Goal: Task Accomplishment & Management: Complete application form

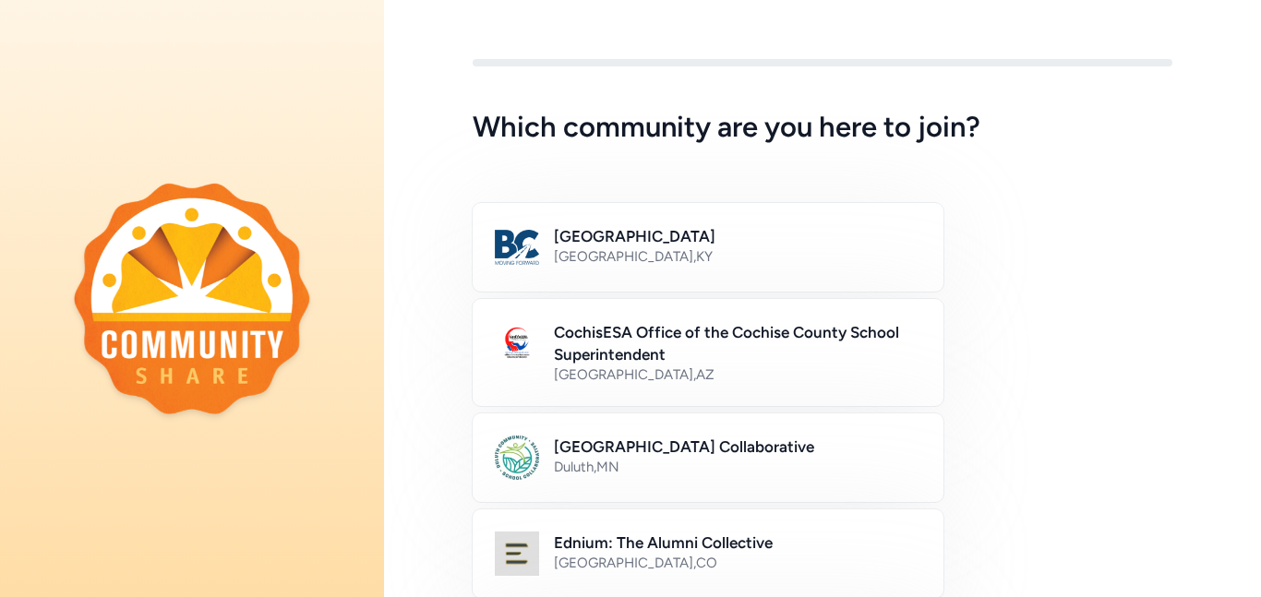
click at [638, 225] on h2 "[GEOGRAPHIC_DATA]" at bounding box center [737, 236] width 367 height 22
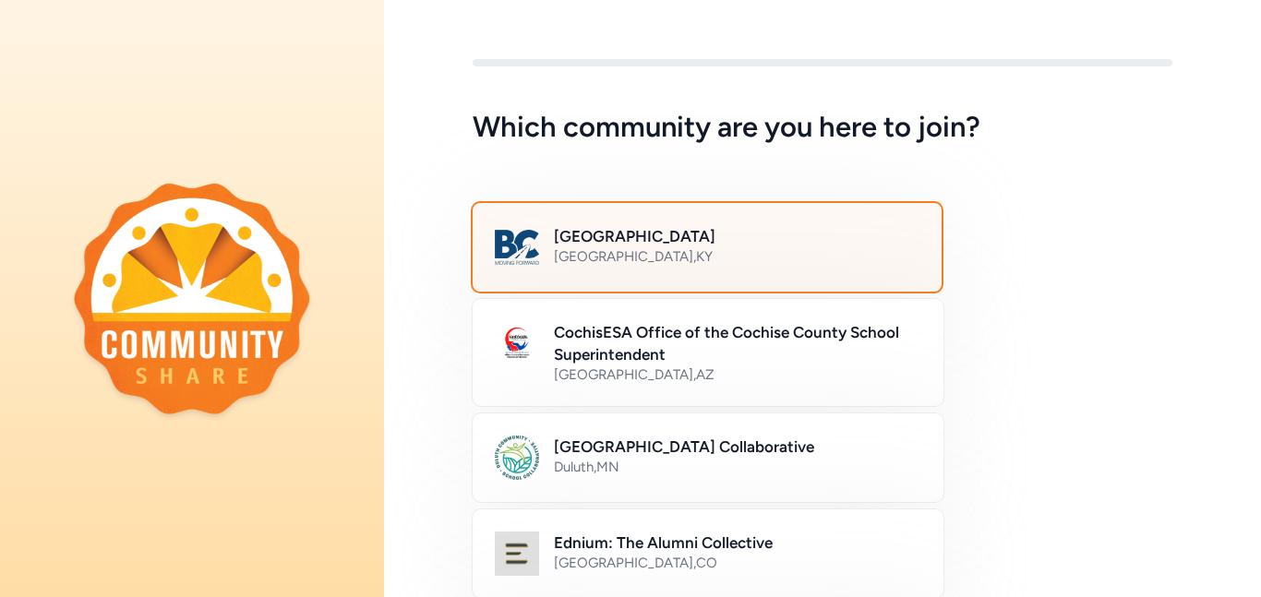
click at [588, 220] on div "Bullitt County Public Schools [GEOGRAPHIC_DATA] , [GEOGRAPHIC_DATA]" at bounding box center [707, 247] width 473 height 92
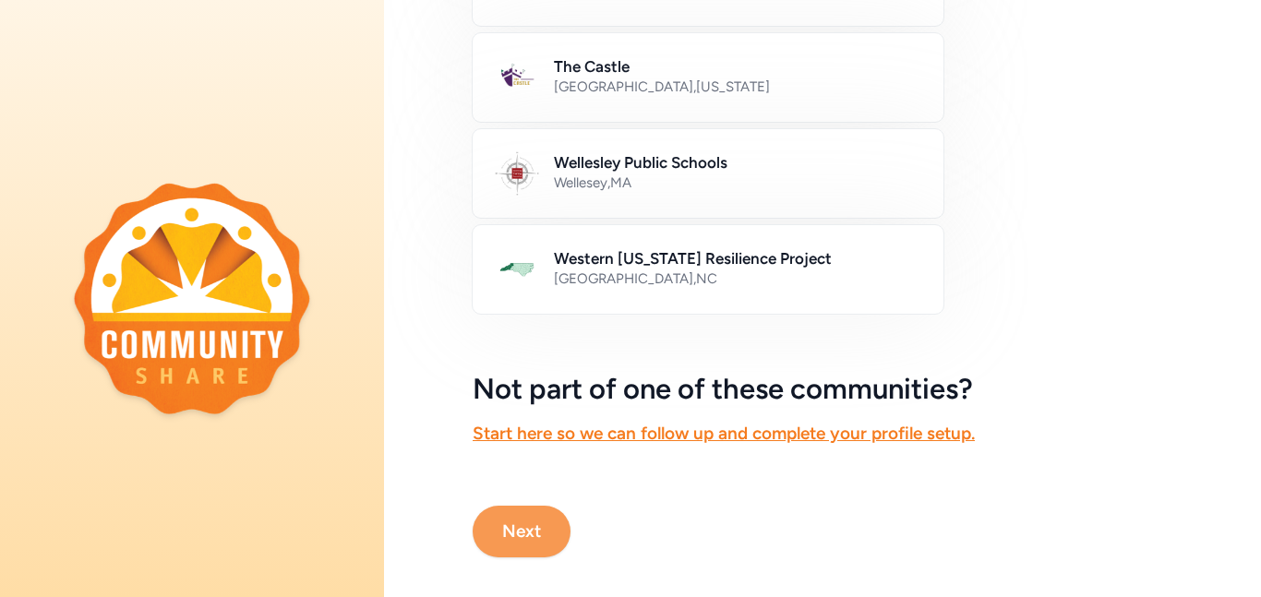
scroll to position [1168, 0]
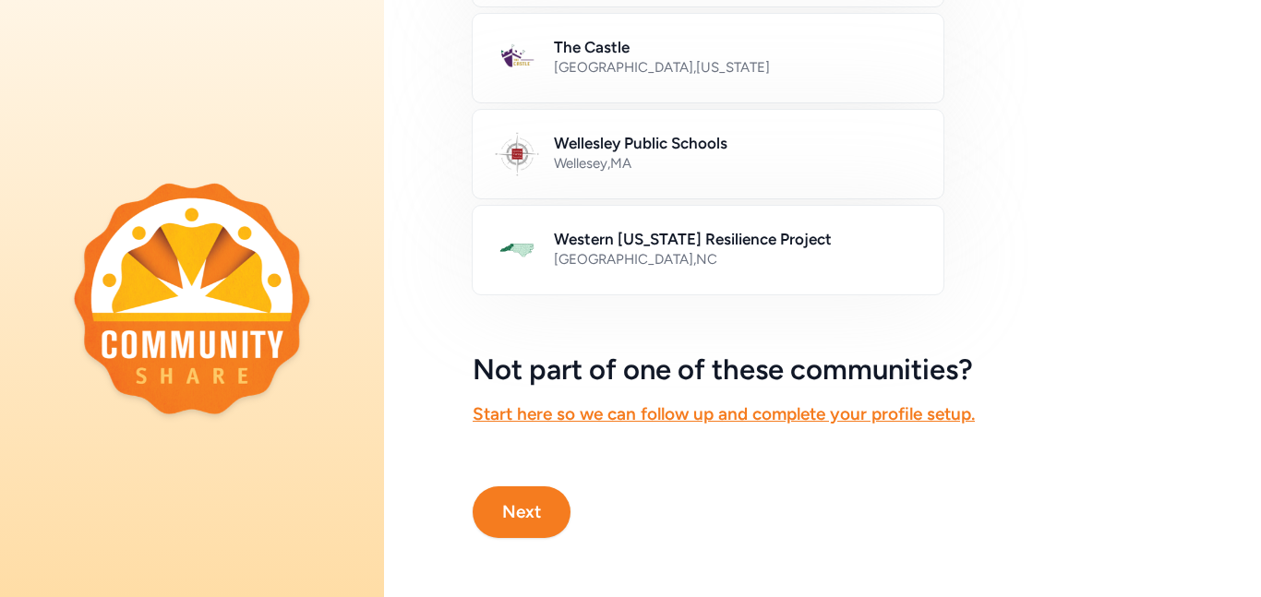
click at [524, 509] on button "Next" at bounding box center [522, 512] width 98 height 52
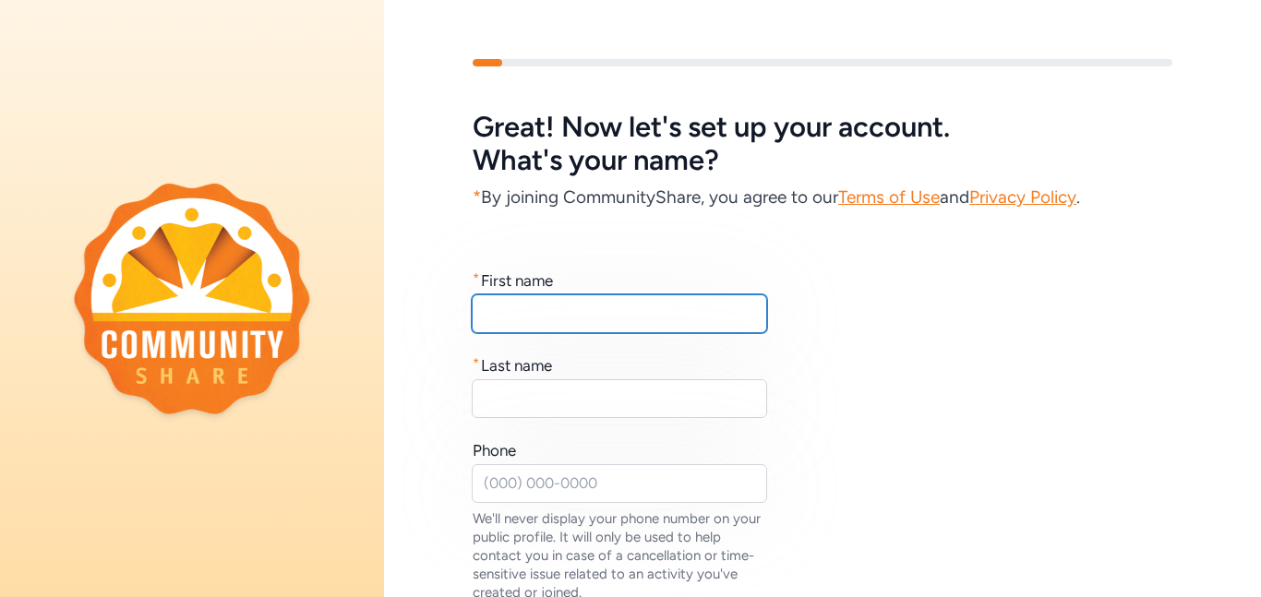
click at [716, 311] on input "text" at bounding box center [619, 313] width 295 height 39
type input "[PERSON_NAME]"
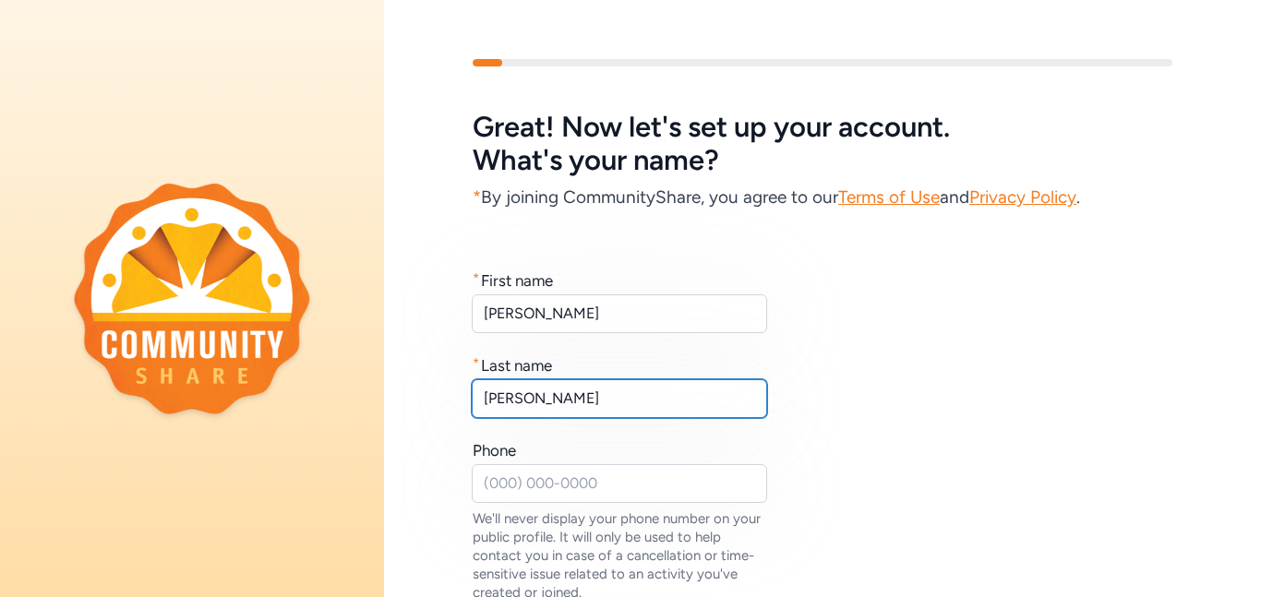
scroll to position [219, 0]
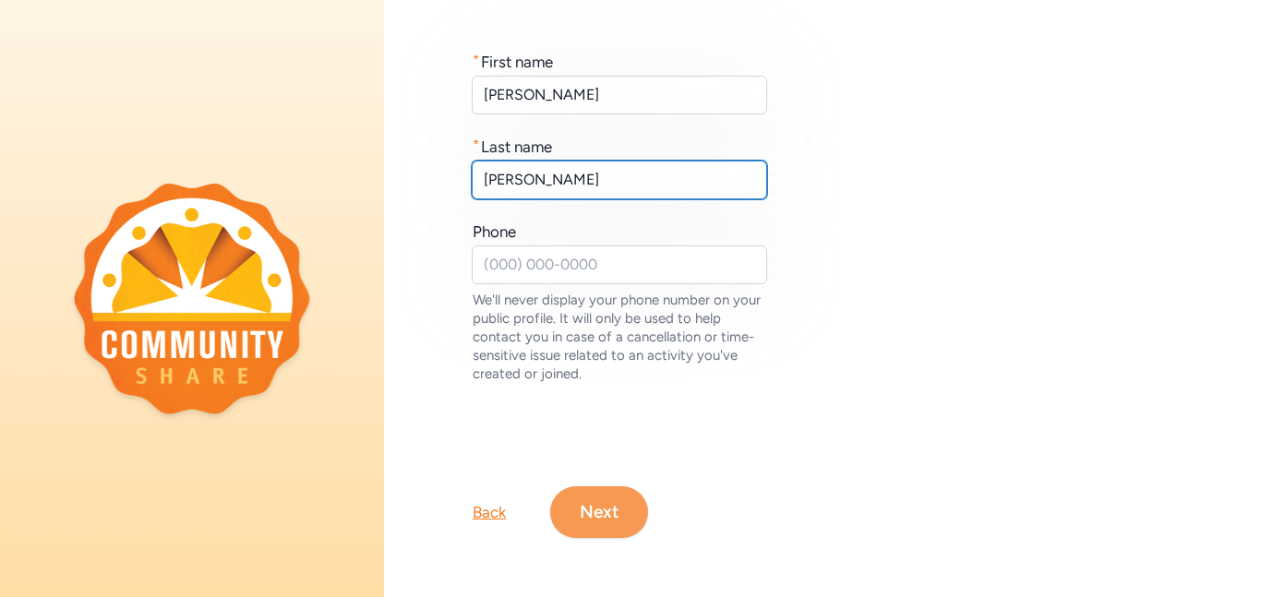
type input "[PERSON_NAME]"
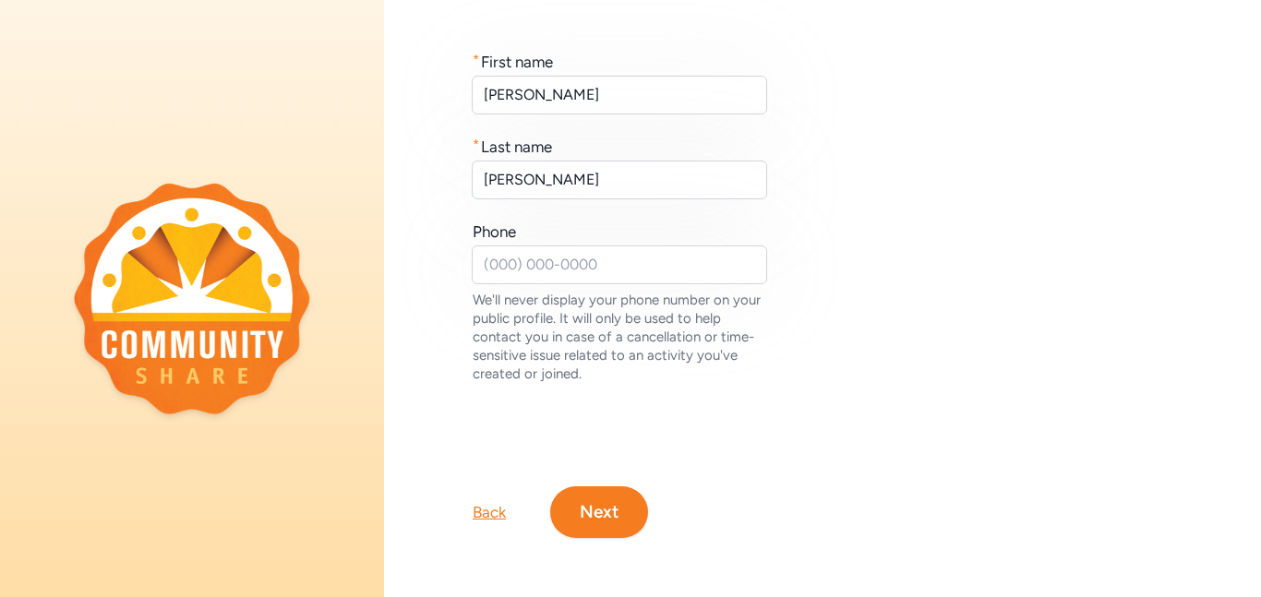
click at [602, 525] on button "Next" at bounding box center [599, 512] width 98 height 52
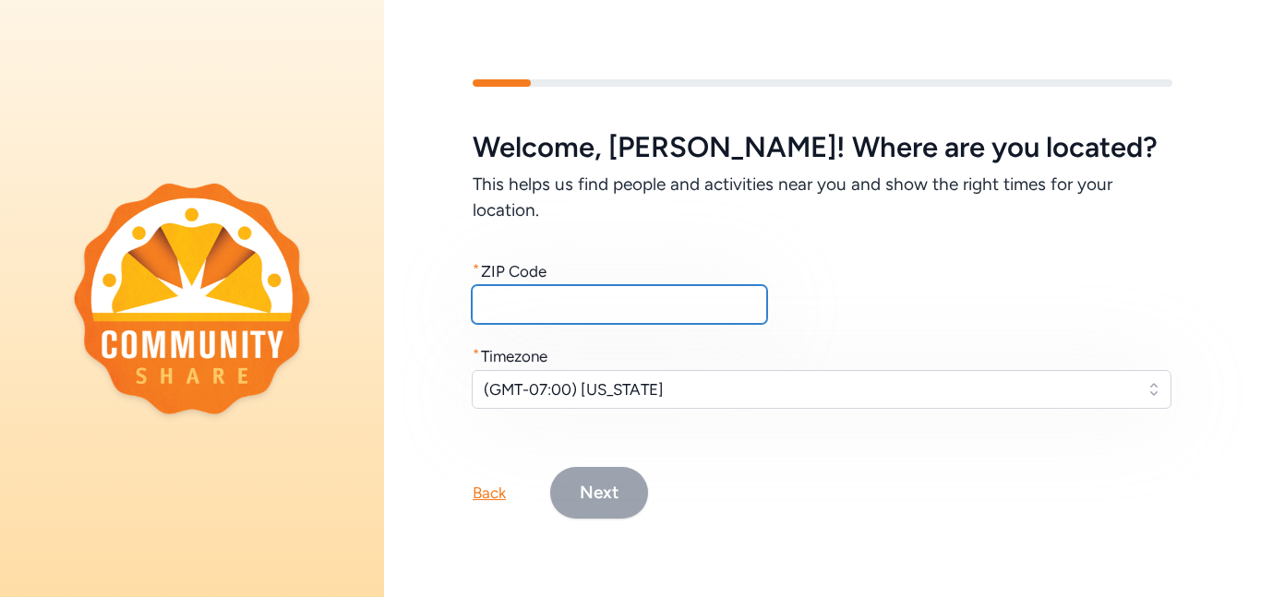
click at [631, 313] on input "text" at bounding box center [619, 304] width 295 height 39
type input "40165"
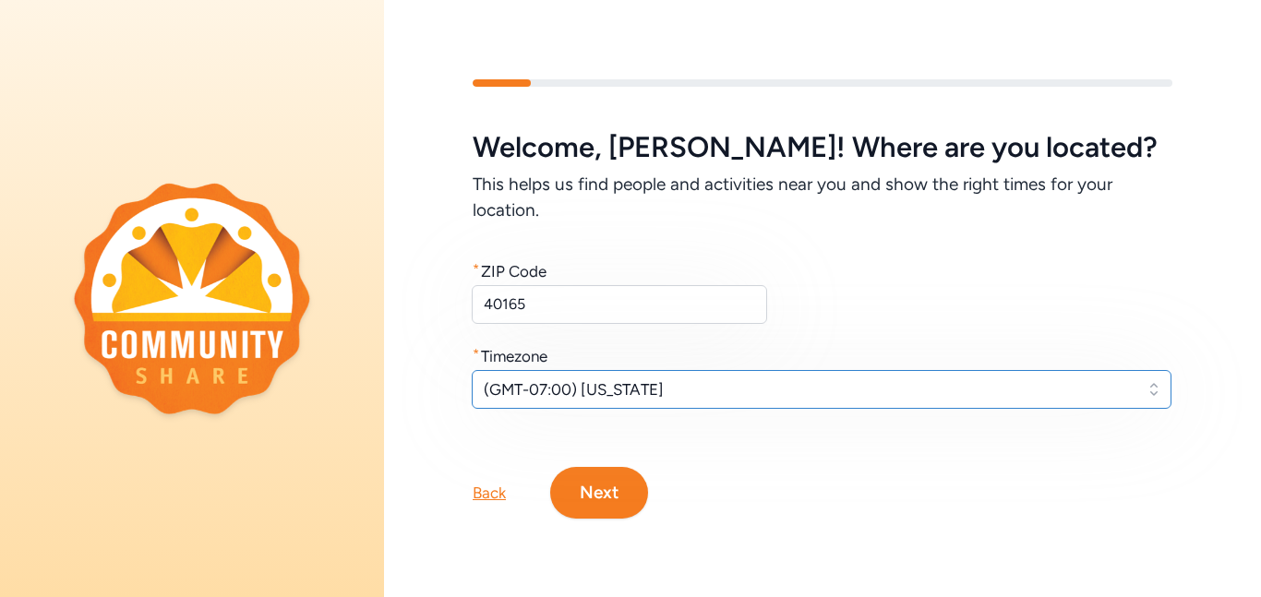
click at [713, 390] on span "(GMT-07:00) [US_STATE]" at bounding box center [809, 389] width 650 height 22
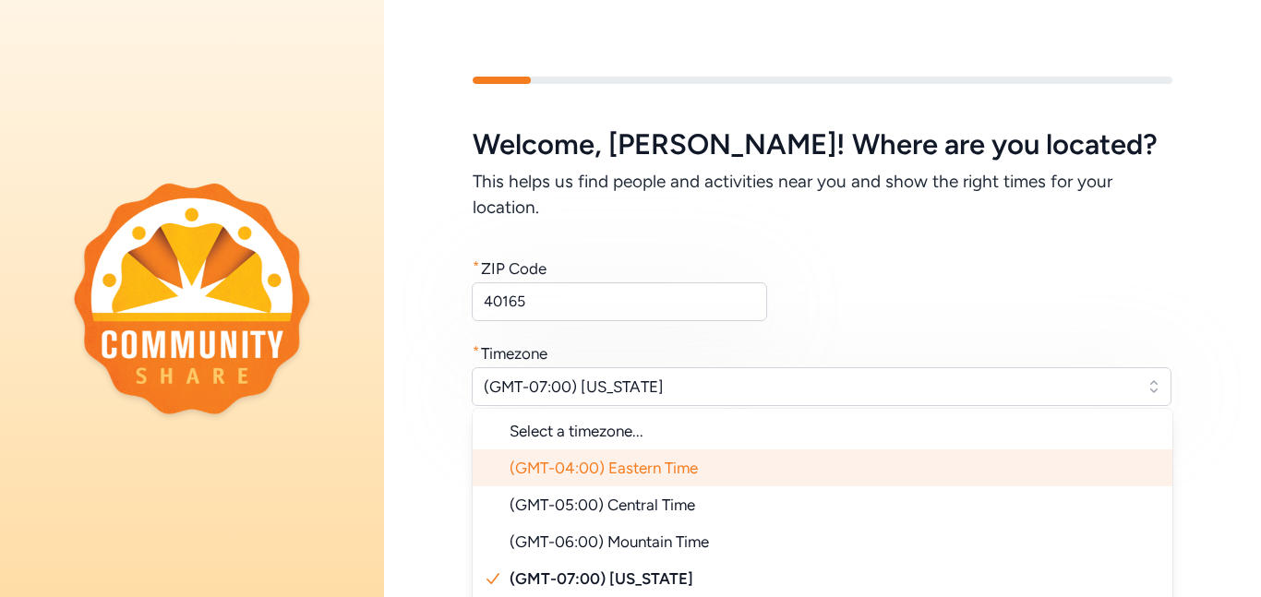
click at [649, 475] on span "(GMT-04:00) Eastern Time" at bounding box center [604, 468] width 188 height 18
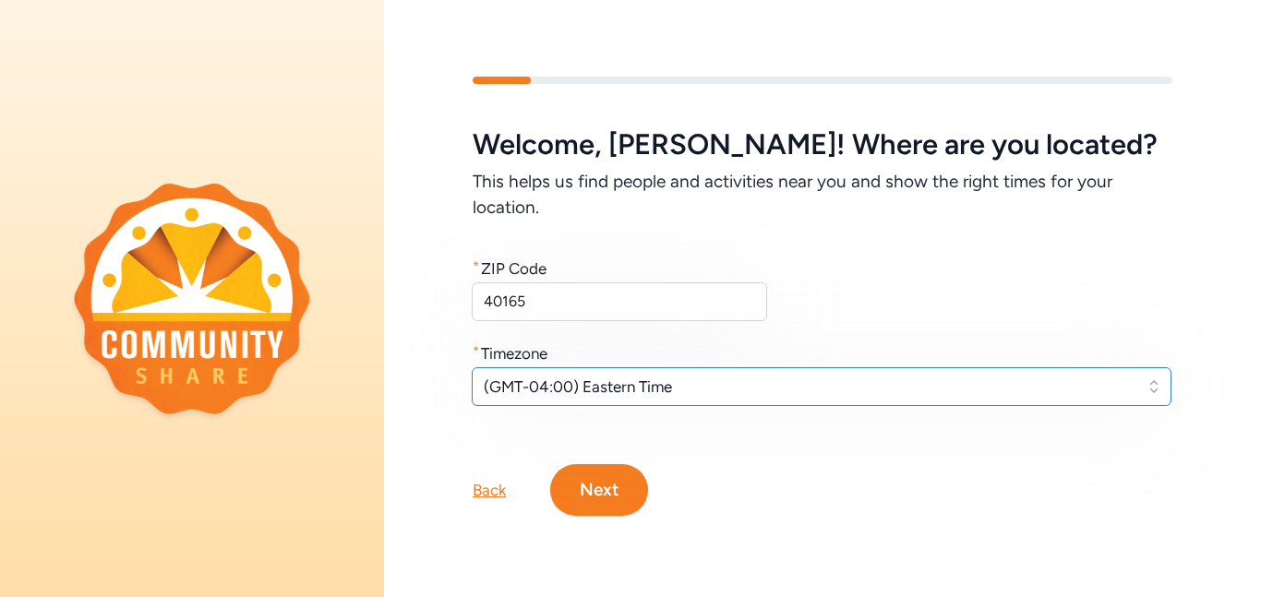
scroll to position [0, 0]
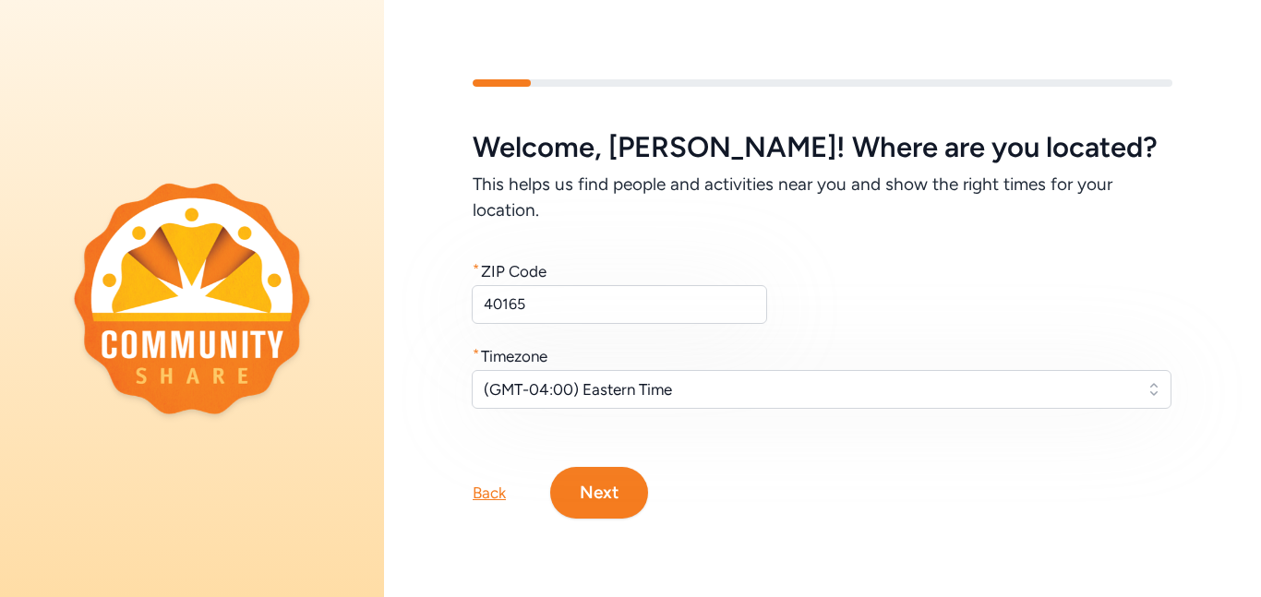
click at [429, 453] on div "Back Next" at bounding box center [822, 463] width 877 height 111
click at [590, 498] on button "Next" at bounding box center [599, 493] width 98 height 52
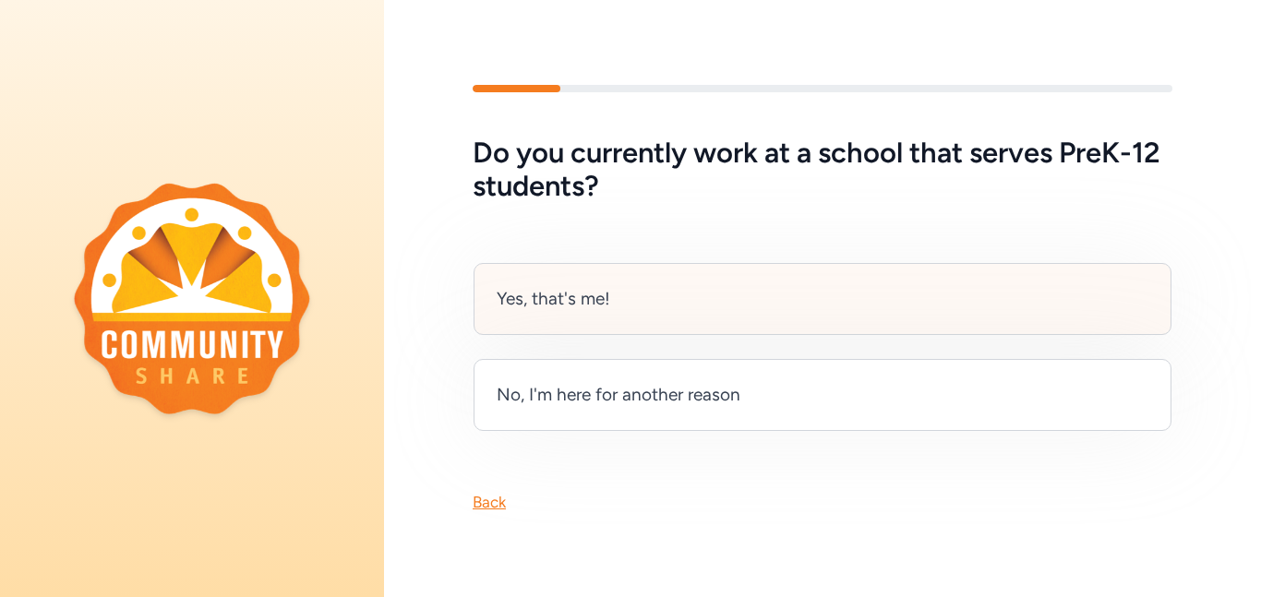
click at [673, 285] on div "Yes, that's me!" at bounding box center [823, 299] width 698 height 72
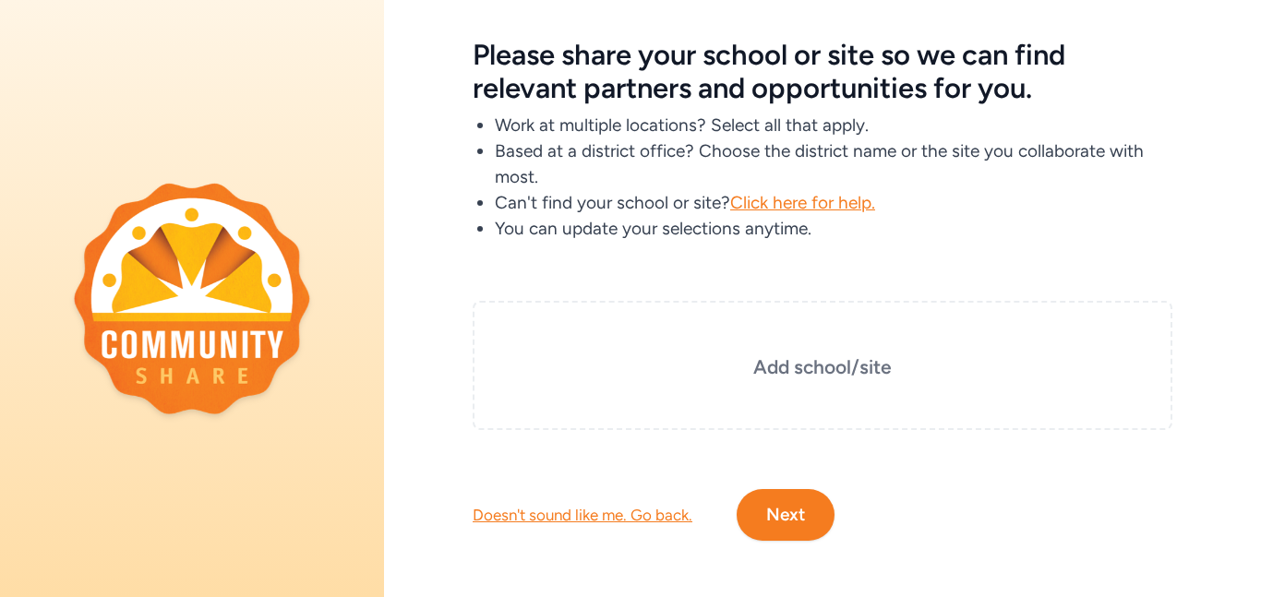
scroll to position [75, 0]
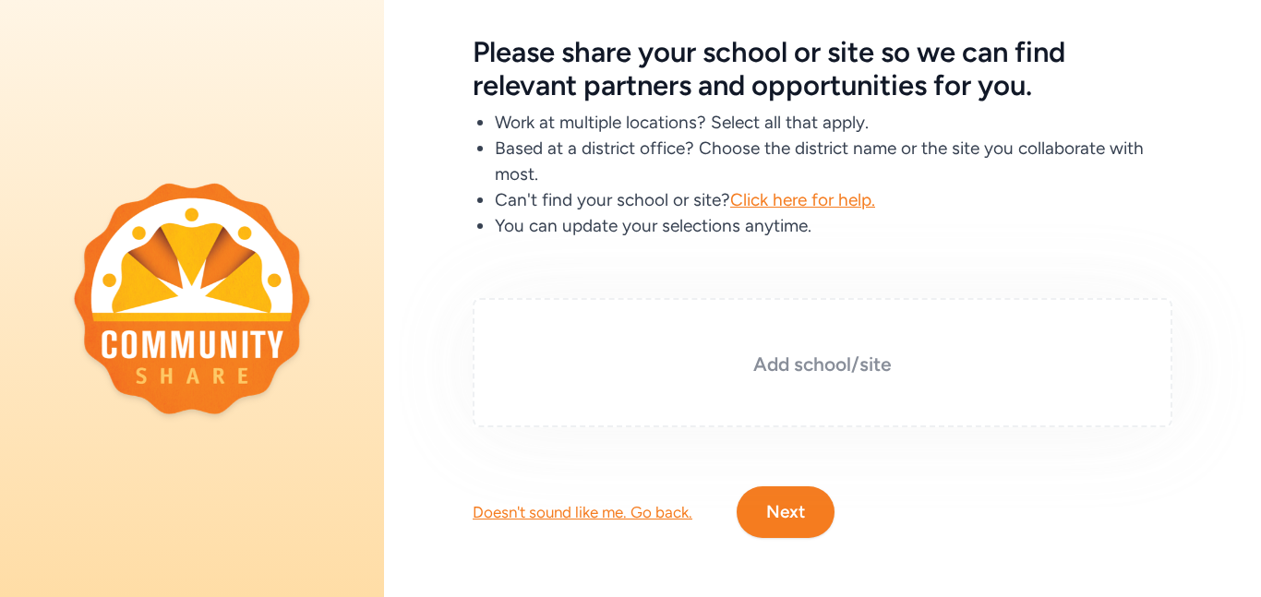
click at [773, 374] on h3 "Add school/site" at bounding box center [822, 365] width 607 height 26
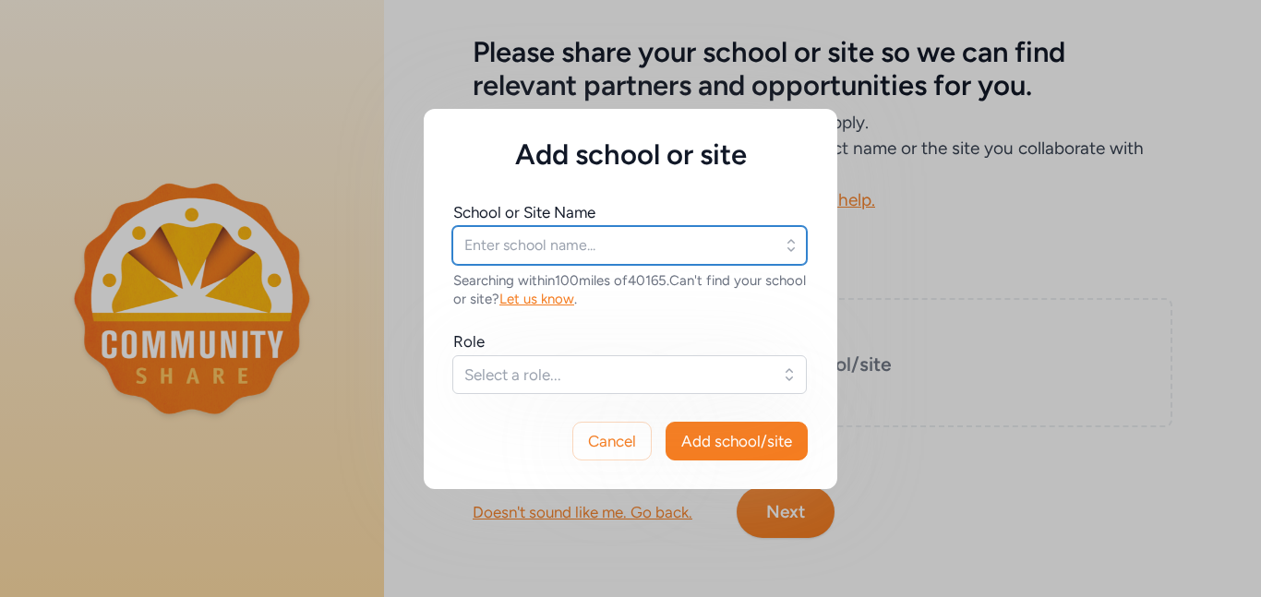
click at [636, 244] on input "text" at bounding box center [629, 245] width 354 height 39
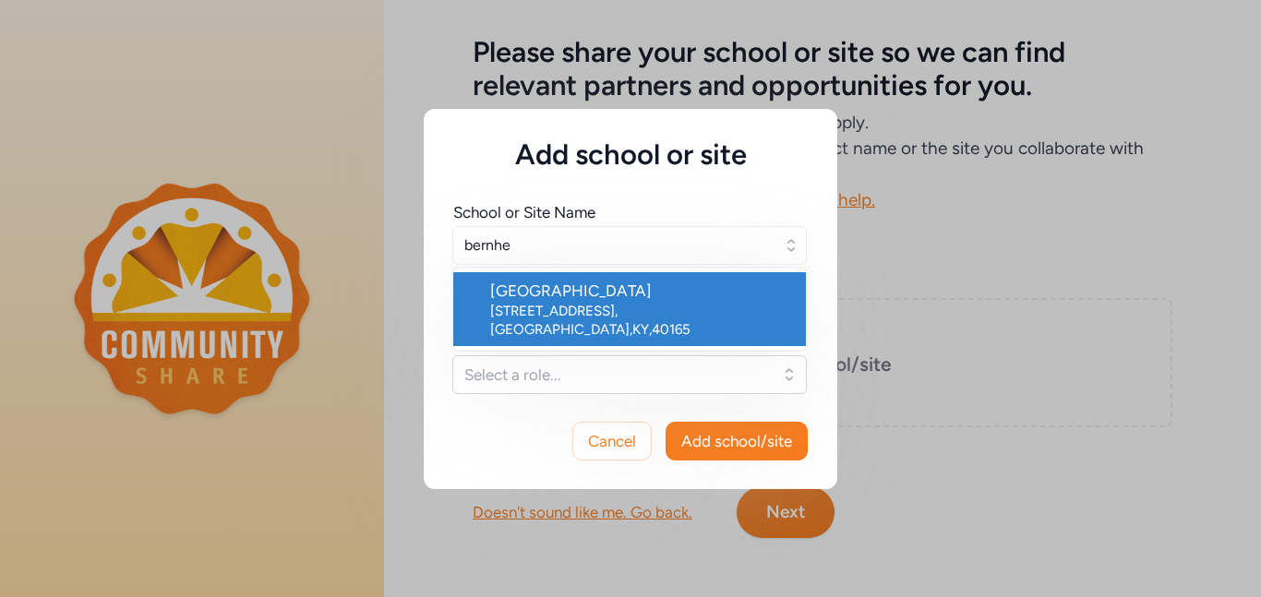
click at [632, 292] on div "[GEOGRAPHIC_DATA]" at bounding box center [640, 291] width 301 height 22
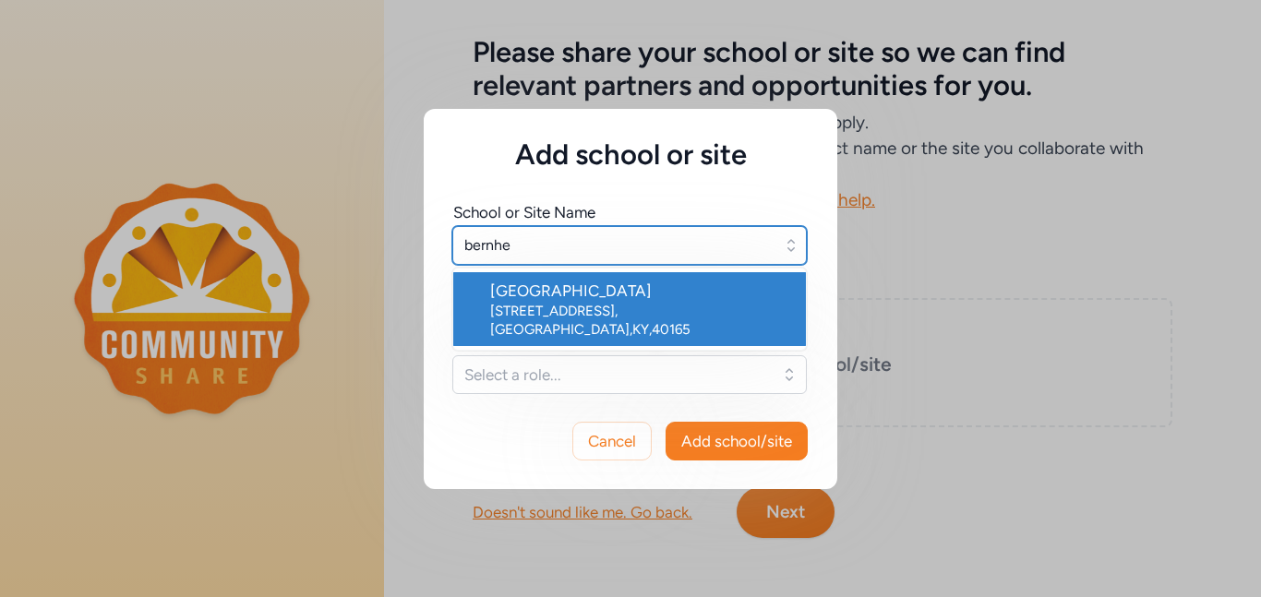
type input "[GEOGRAPHIC_DATA]"
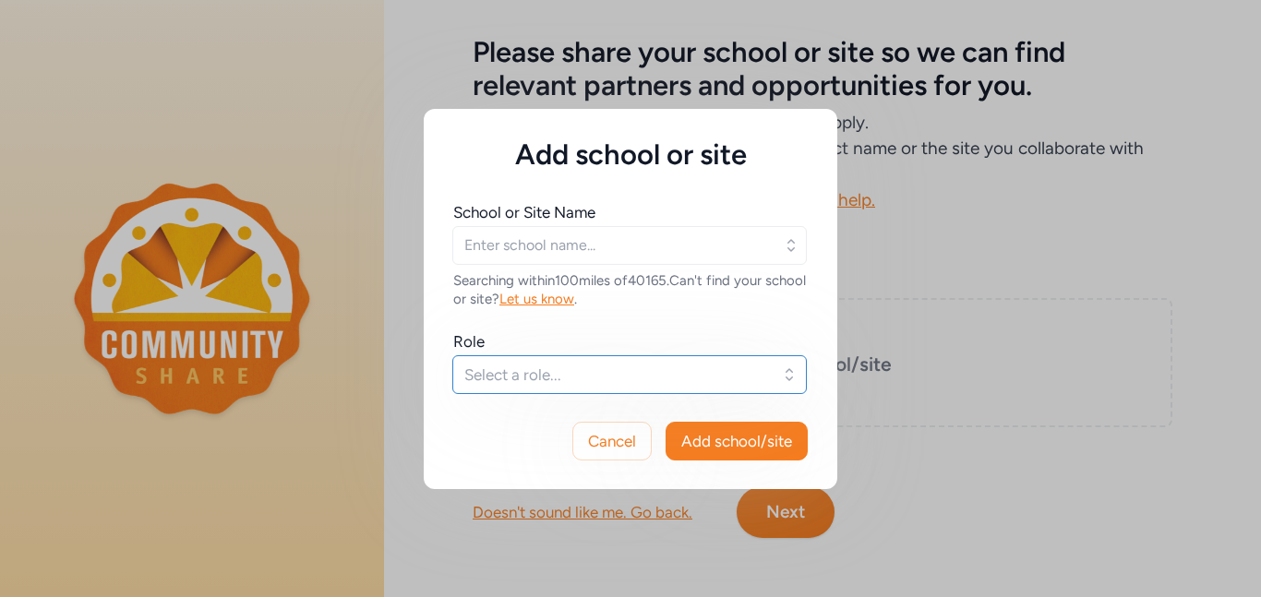
click at [704, 390] on button "Select a role..." at bounding box center [629, 374] width 354 height 39
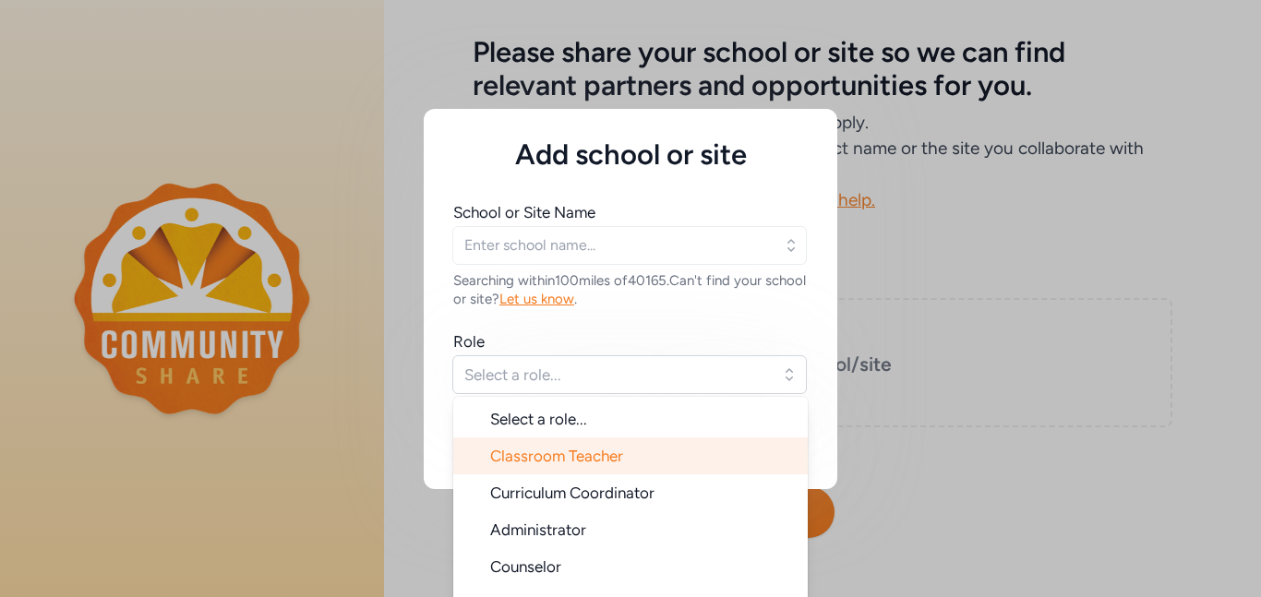
click at [632, 448] on li "Classroom Teacher" at bounding box center [630, 456] width 354 height 37
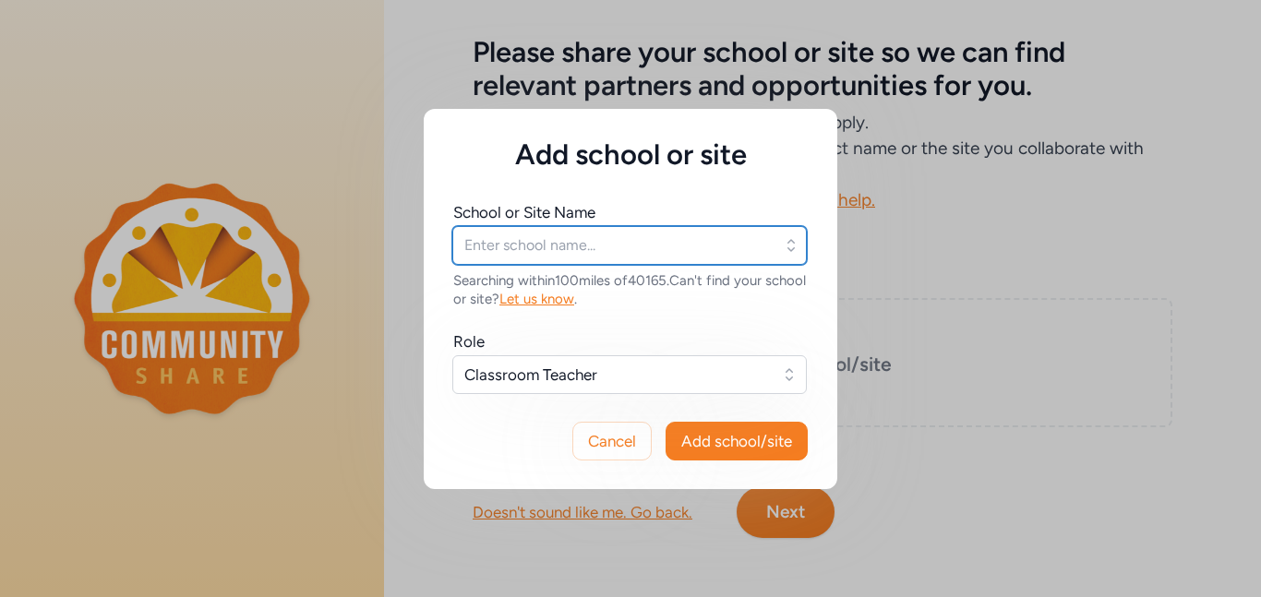
click at [648, 250] on input "text" at bounding box center [629, 245] width 354 height 39
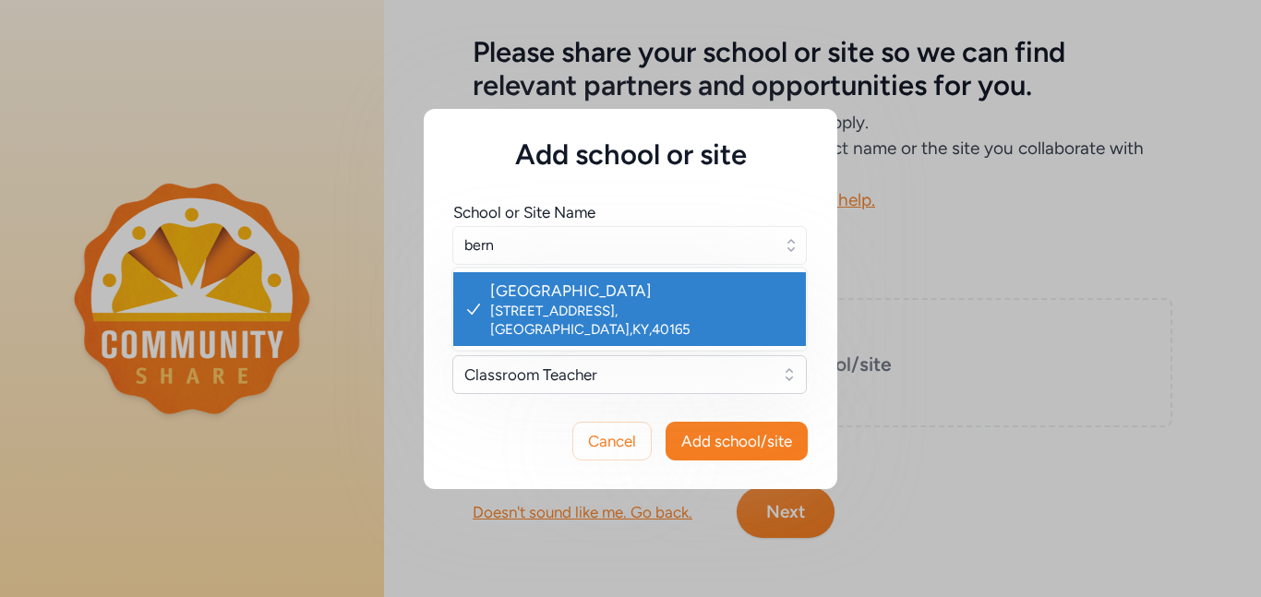
click at [695, 100] on div "Add school or site School or Site Name [PERSON_NAME][GEOGRAPHIC_DATA] [STREET_A…" at bounding box center [630, 298] width 1261 height 597
type input "[GEOGRAPHIC_DATA]"
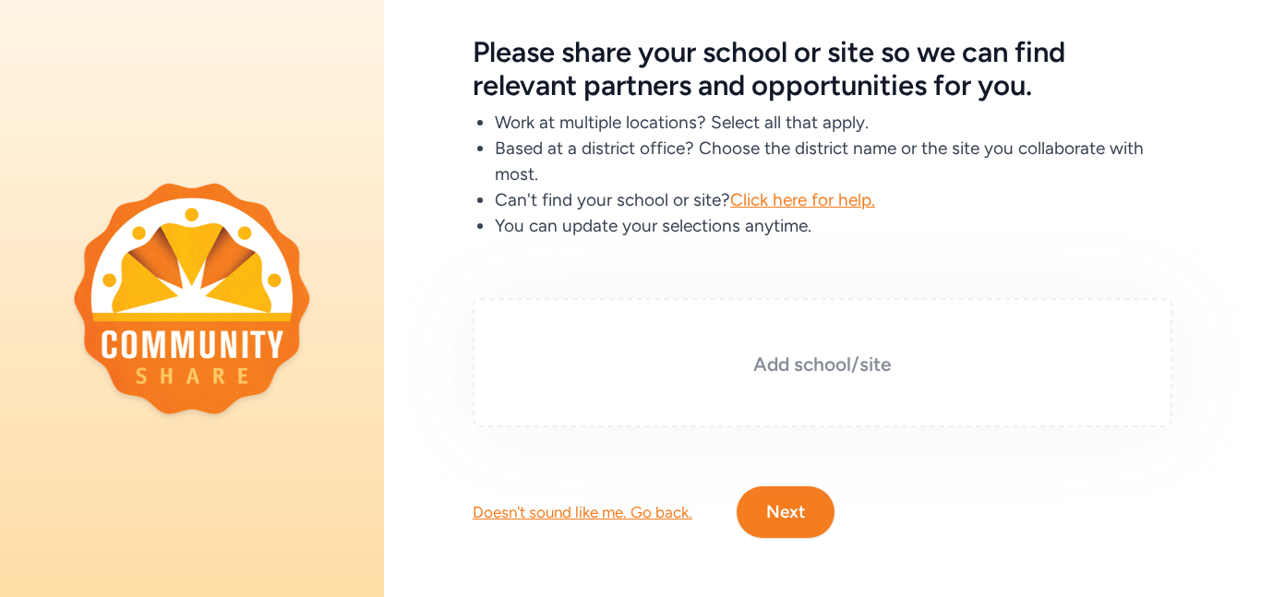
click at [807, 368] on h3 "Add school/site" at bounding box center [822, 365] width 607 height 26
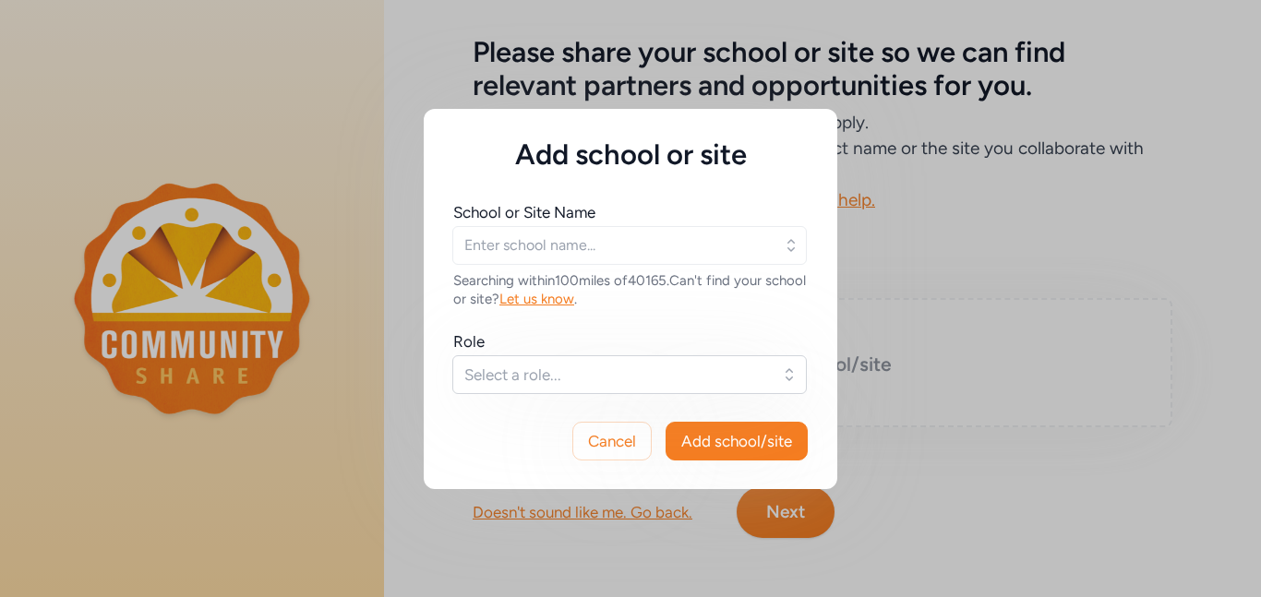
click at [615, 258] on input "text" at bounding box center [629, 245] width 354 height 39
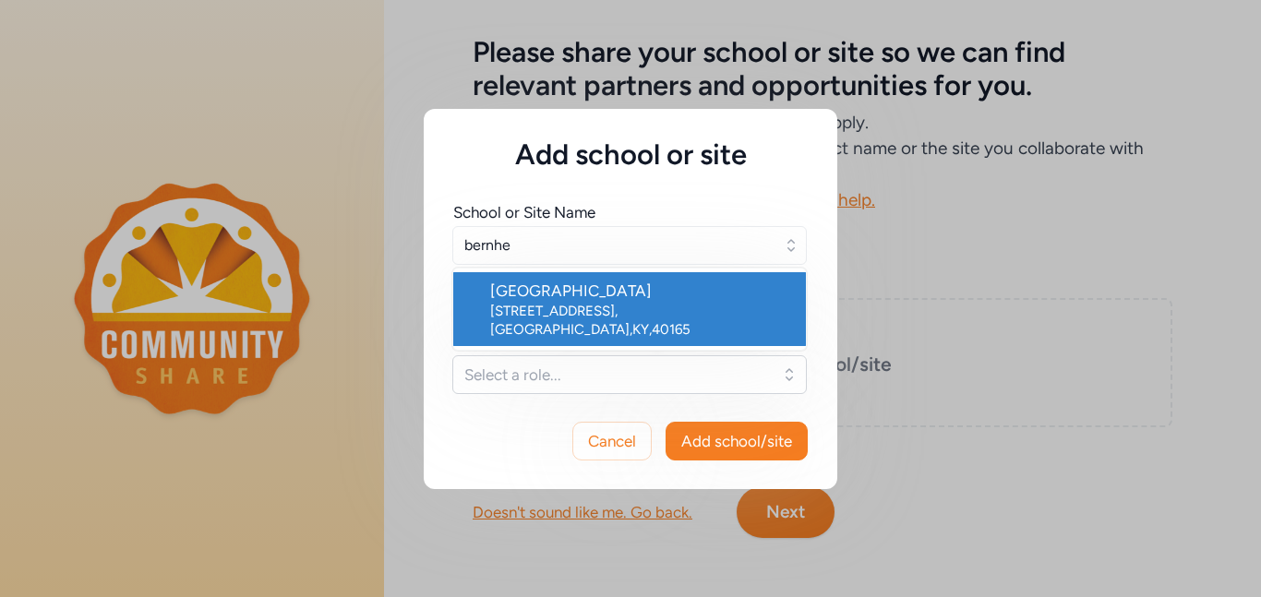
click at [592, 285] on div "[GEOGRAPHIC_DATA]" at bounding box center [640, 291] width 301 height 22
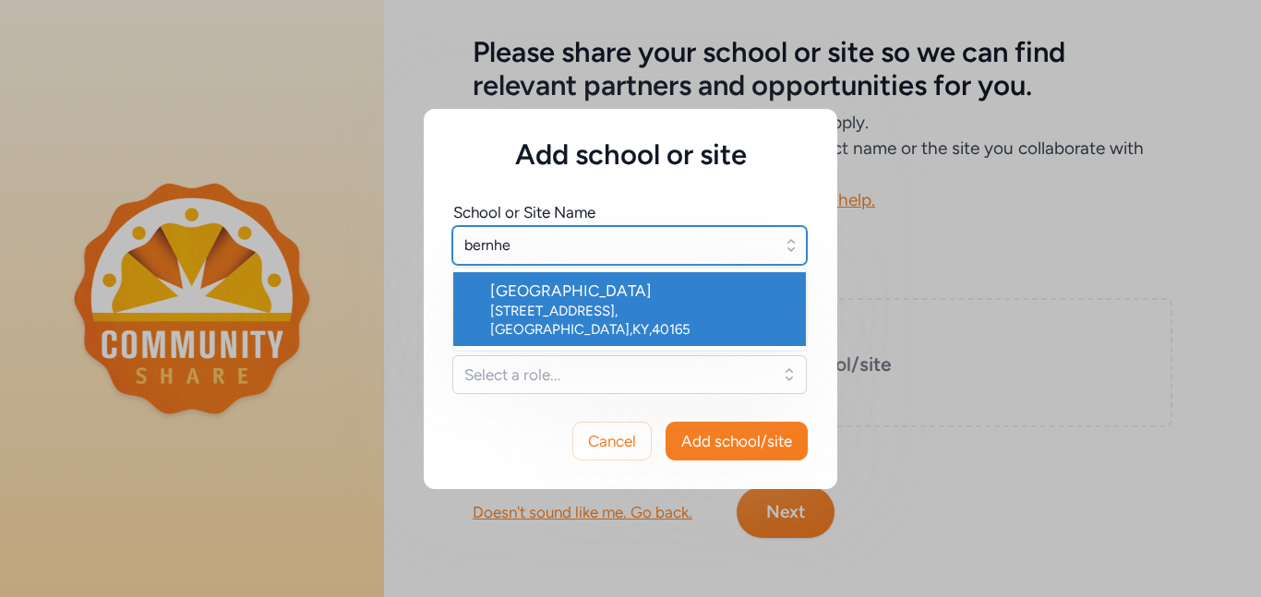
type input "[GEOGRAPHIC_DATA]"
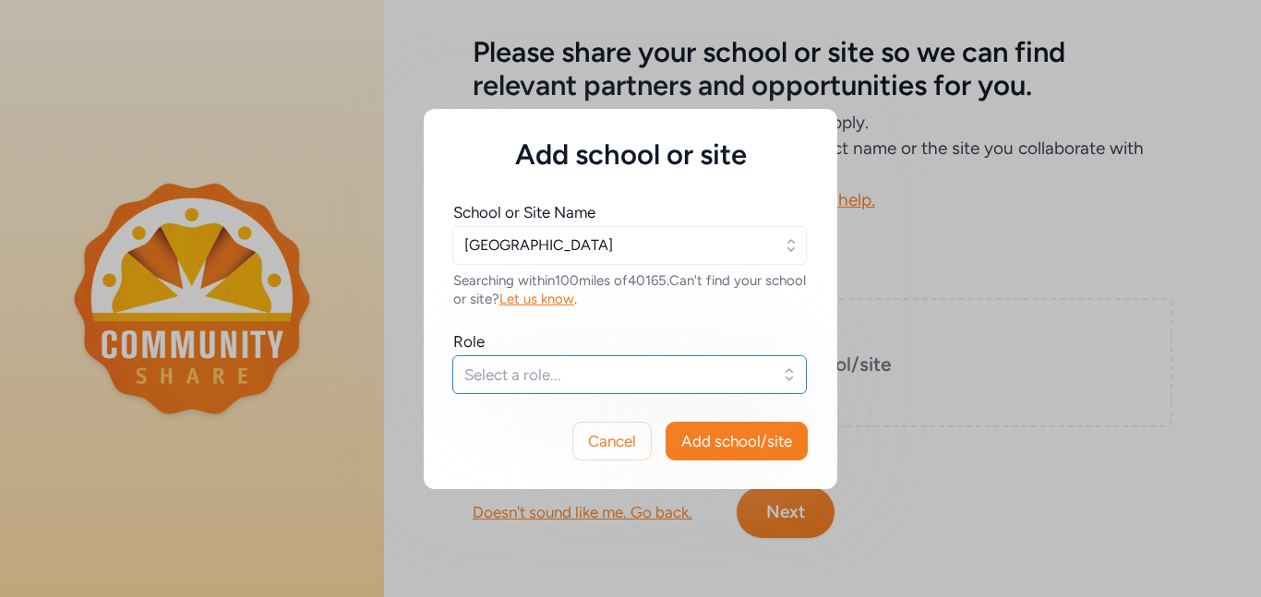
click at [585, 387] on button "Select a role..." at bounding box center [629, 374] width 354 height 39
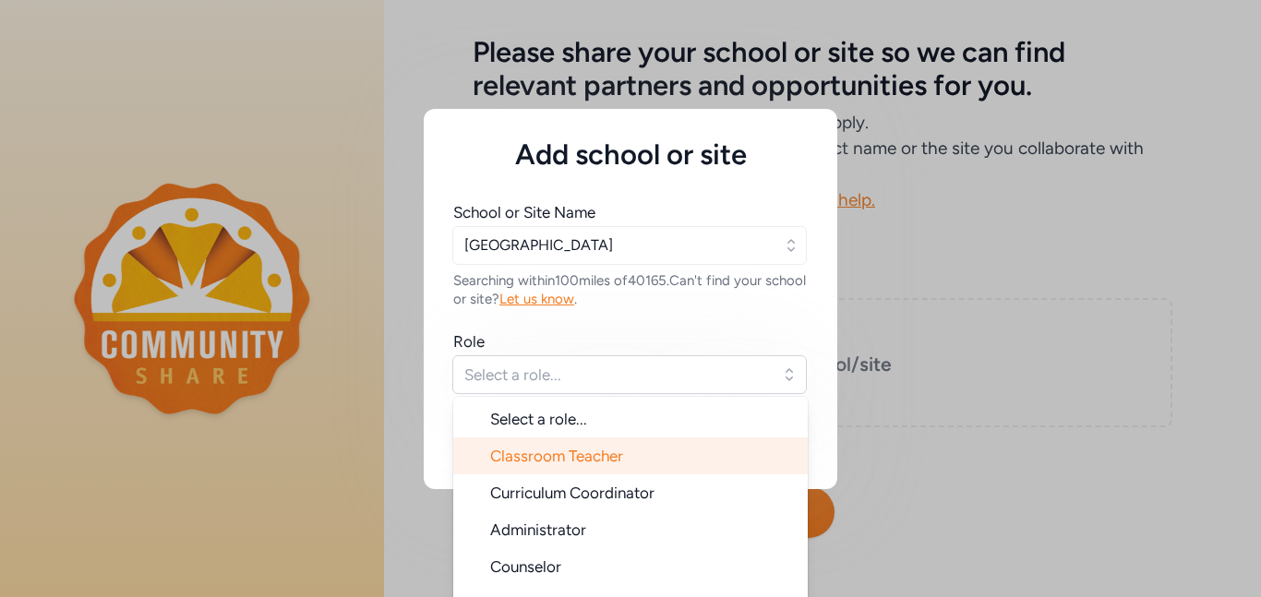
click at [559, 448] on span "Classroom Teacher" at bounding box center [556, 456] width 133 height 18
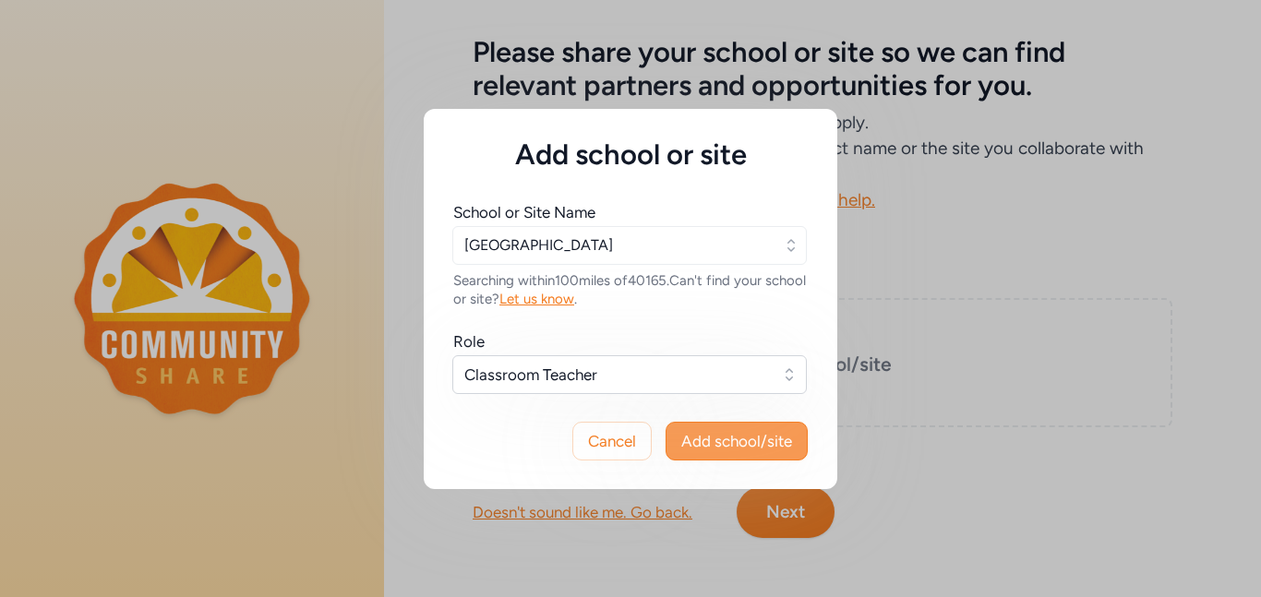
click at [731, 446] on span "Add school/site" at bounding box center [736, 441] width 111 height 22
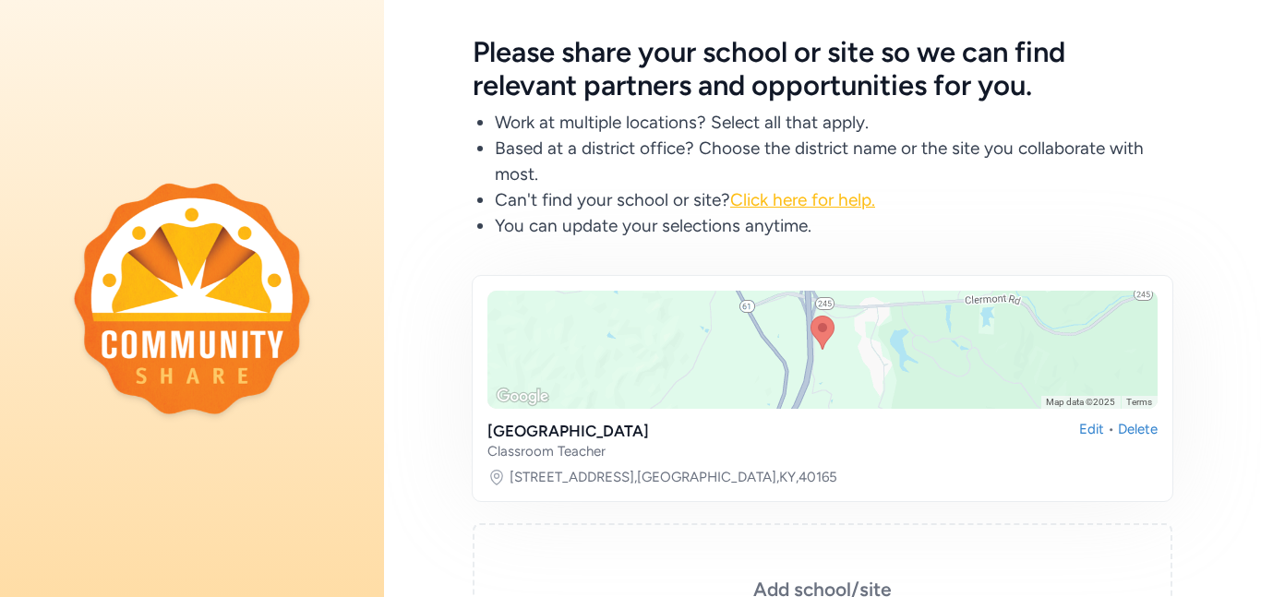
scroll to position [300, 0]
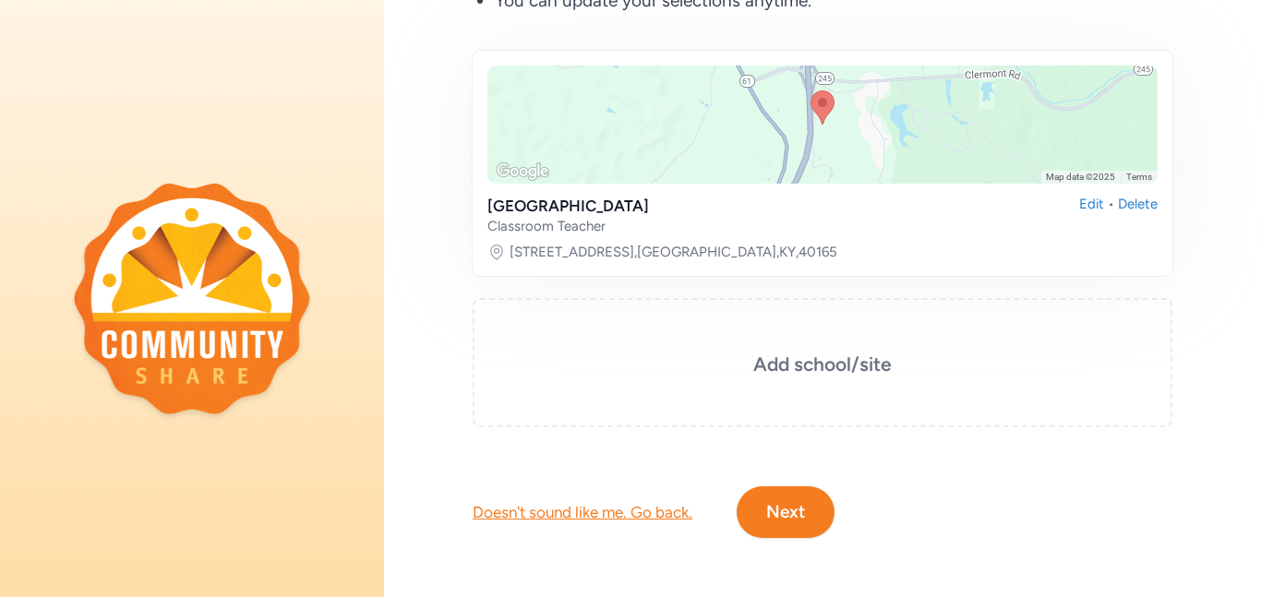
click at [764, 504] on button "Next" at bounding box center [786, 512] width 98 height 52
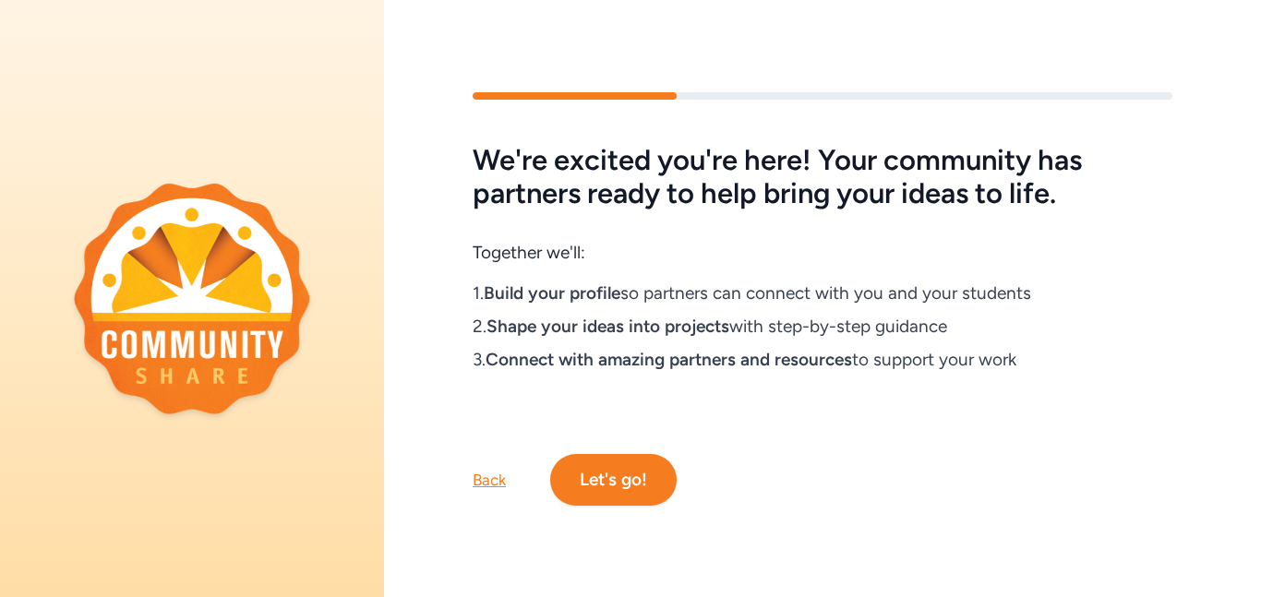
click at [621, 481] on button "Let's go!" at bounding box center [613, 480] width 126 height 52
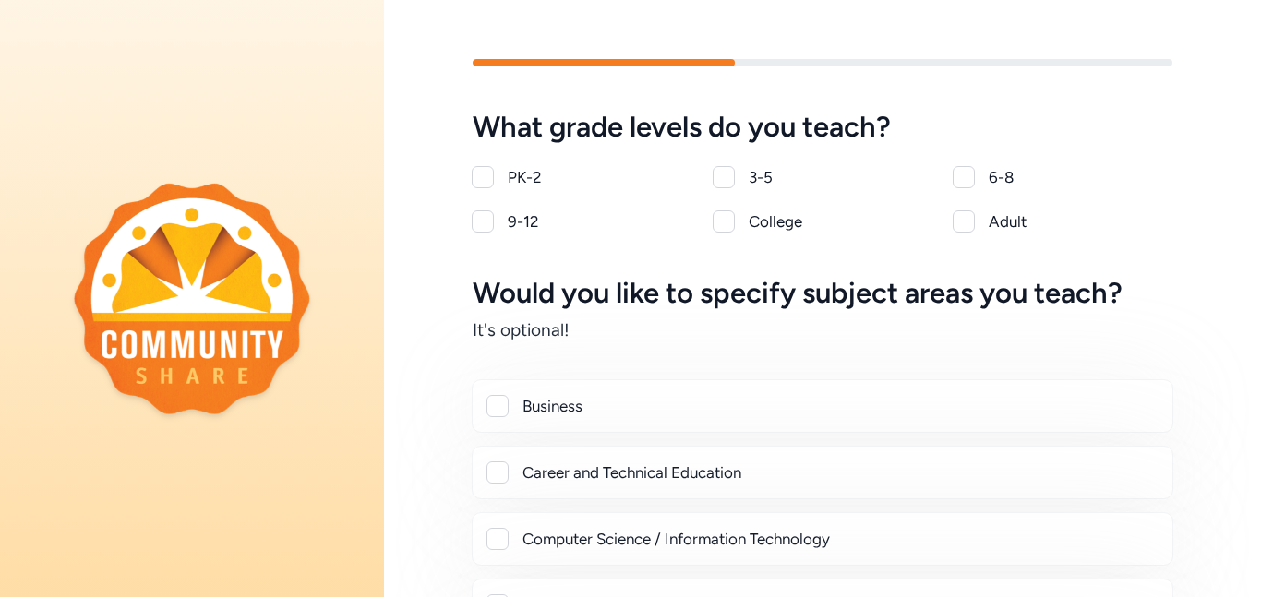
click at [961, 174] on div at bounding box center [964, 177] width 22 height 22
checkbox input "true"
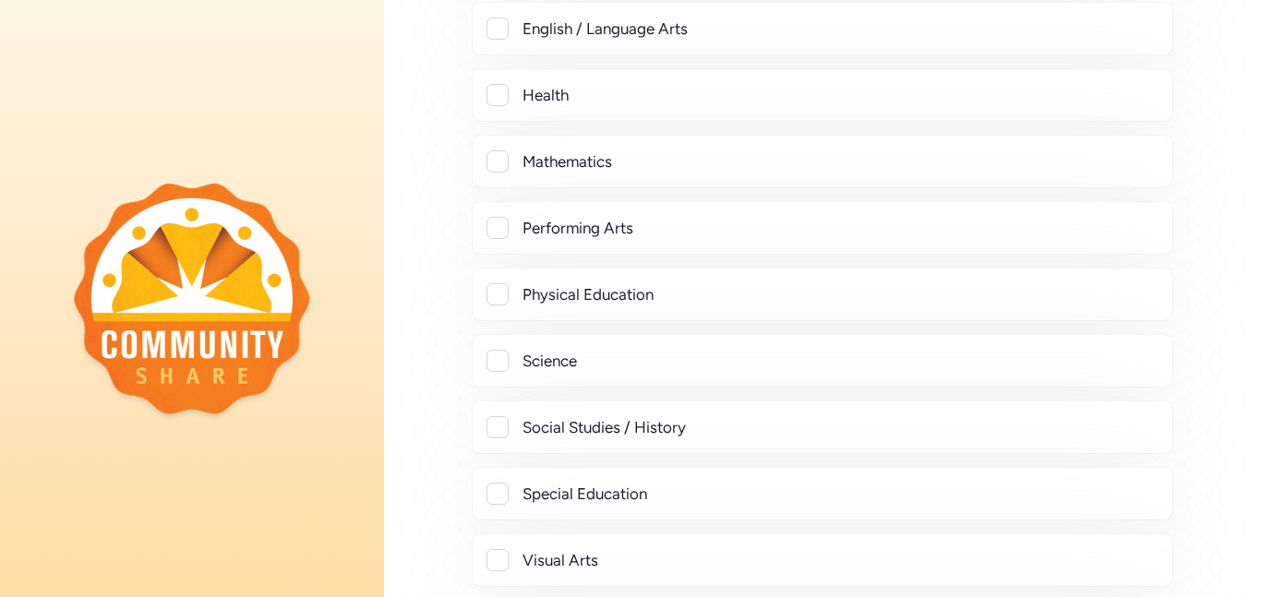
click at [605, 354] on div "Science" at bounding box center [839, 361] width 635 height 22
checkbox input "true"
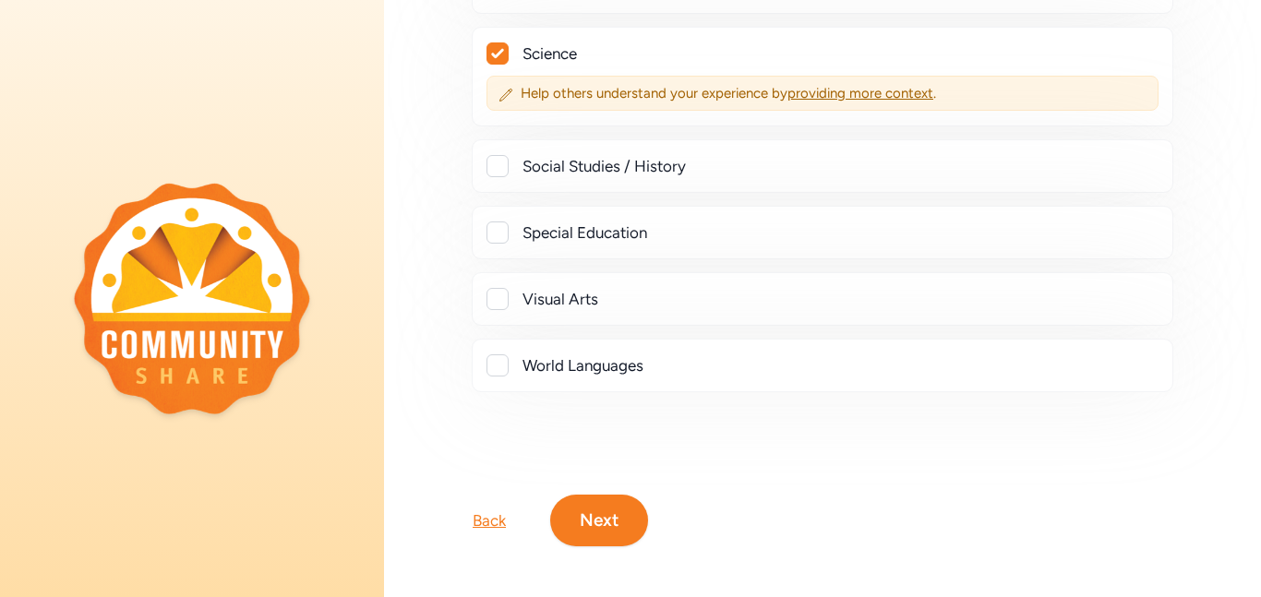
scroll to position [893, 0]
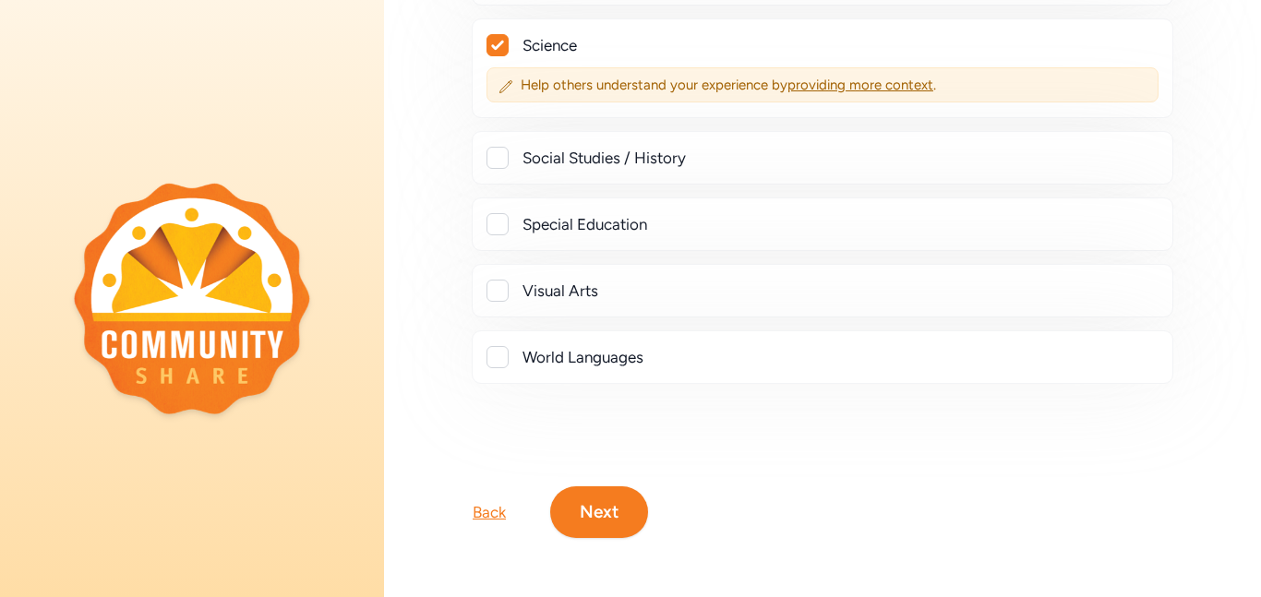
click at [606, 522] on button "Next" at bounding box center [599, 512] width 98 height 52
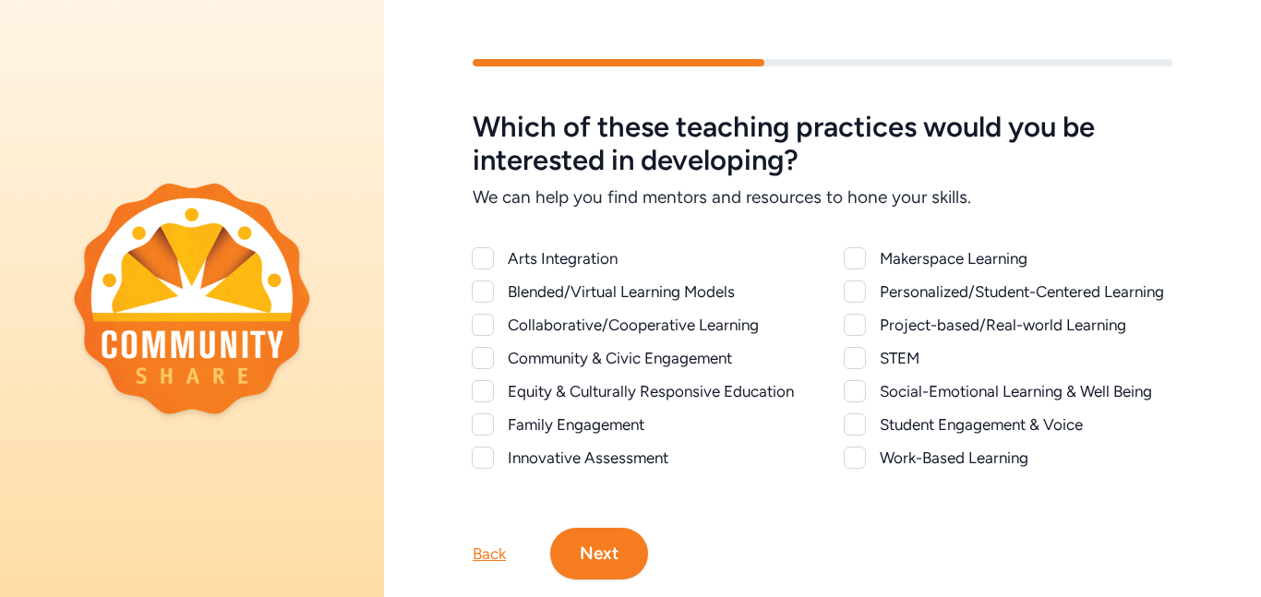
click at [477, 354] on div at bounding box center [483, 358] width 22 height 22
checkbox input "true"
click at [480, 298] on div at bounding box center [483, 292] width 22 height 22
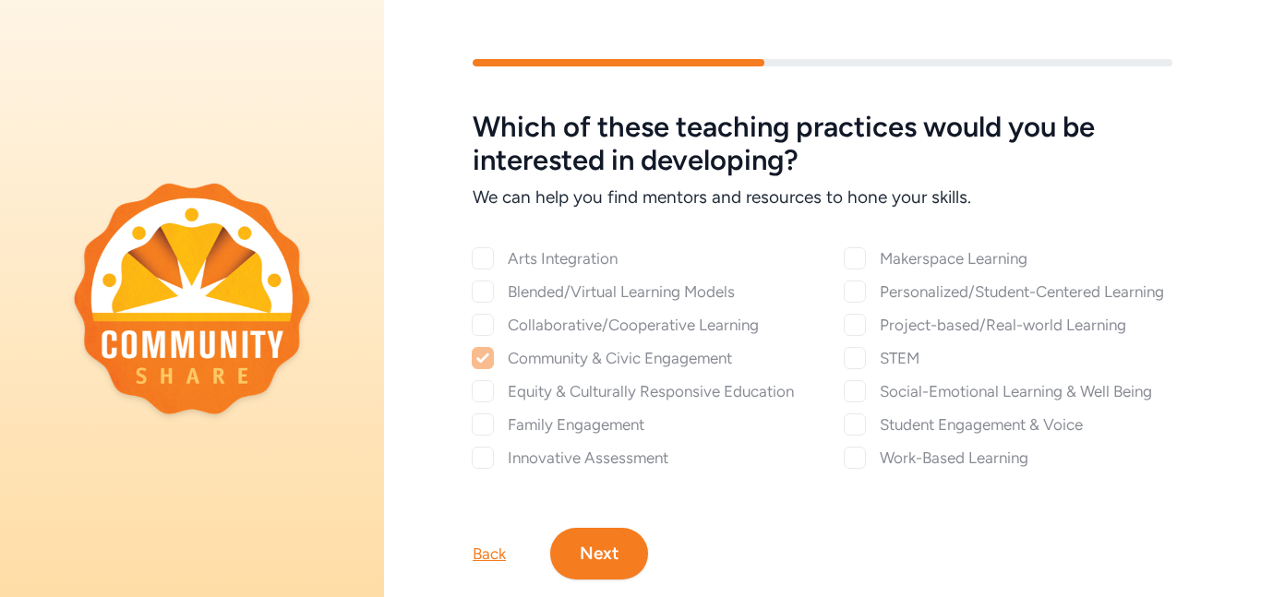
checkbox input "true"
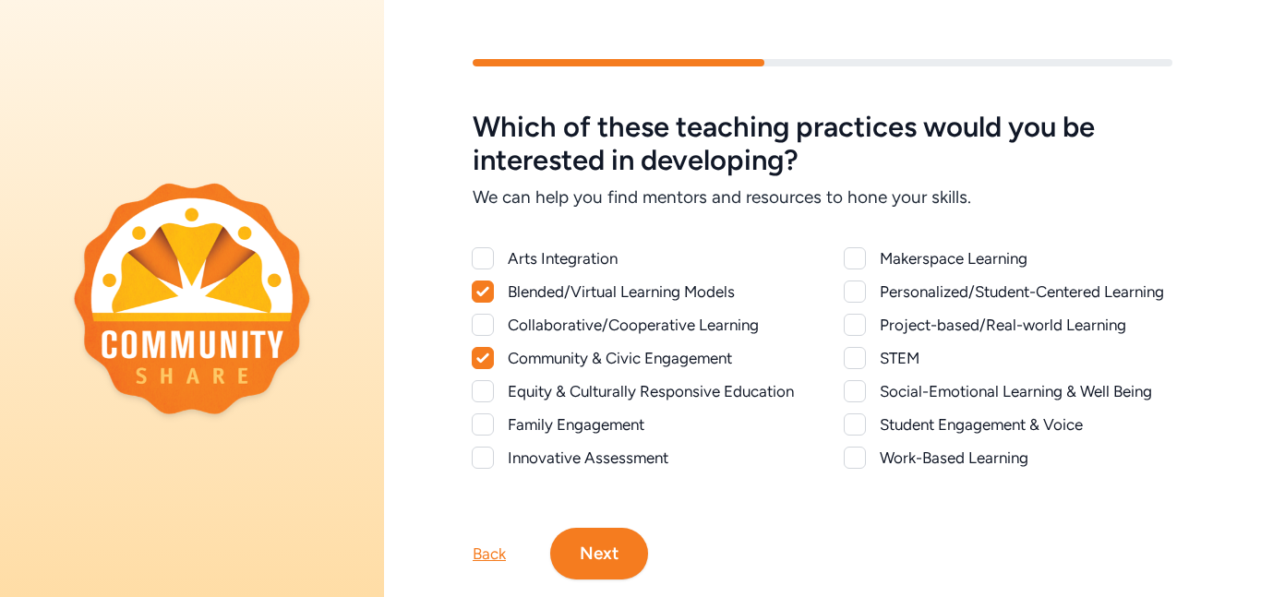
click at [854, 289] on div at bounding box center [855, 292] width 22 height 22
checkbox input "true"
click at [854, 322] on div at bounding box center [855, 325] width 22 height 22
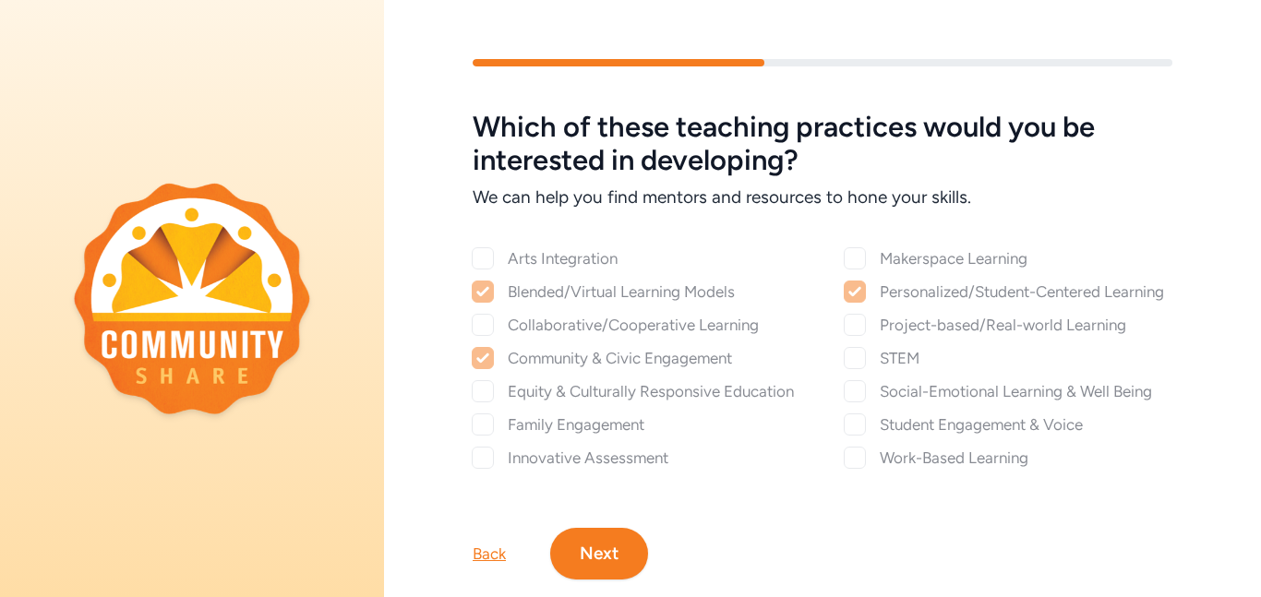
checkbox input "true"
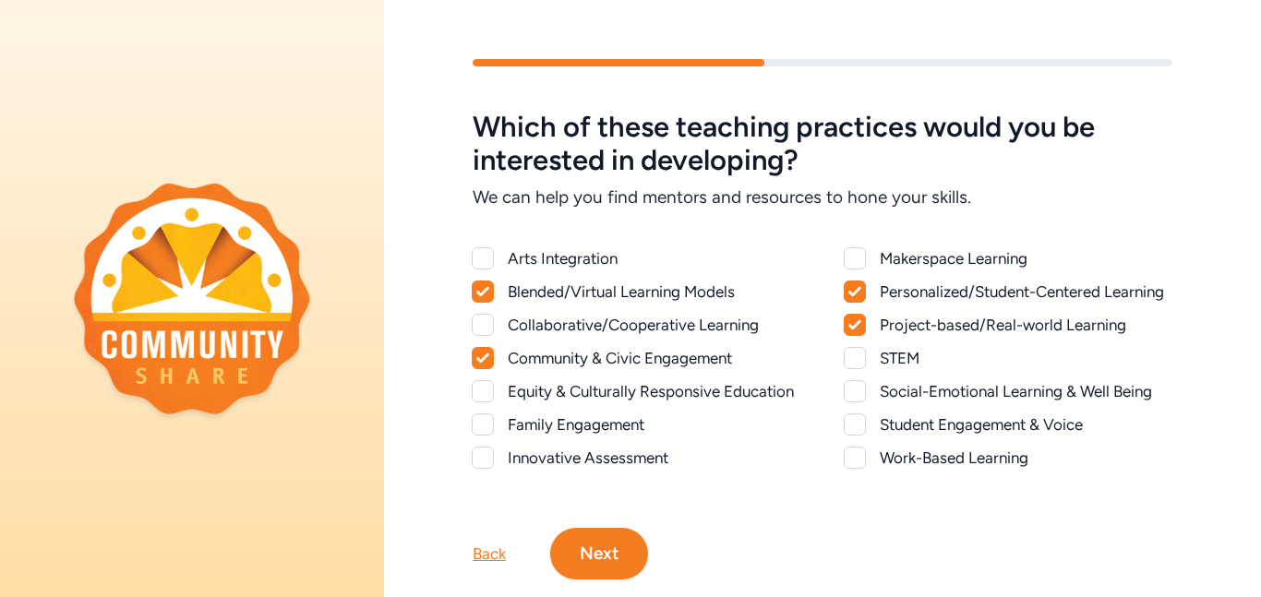
click at [547, 287] on div "Blended/Virtual Learning Models" at bounding box center [654, 292] width 293 height 22
checkbox input "false"
click at [854, 356] on div at bounding box center [855, 358] width 22 height 22
checkbox input "true"
click at [857, 427] on div at bounding box center [855, 425] width 22 height 22
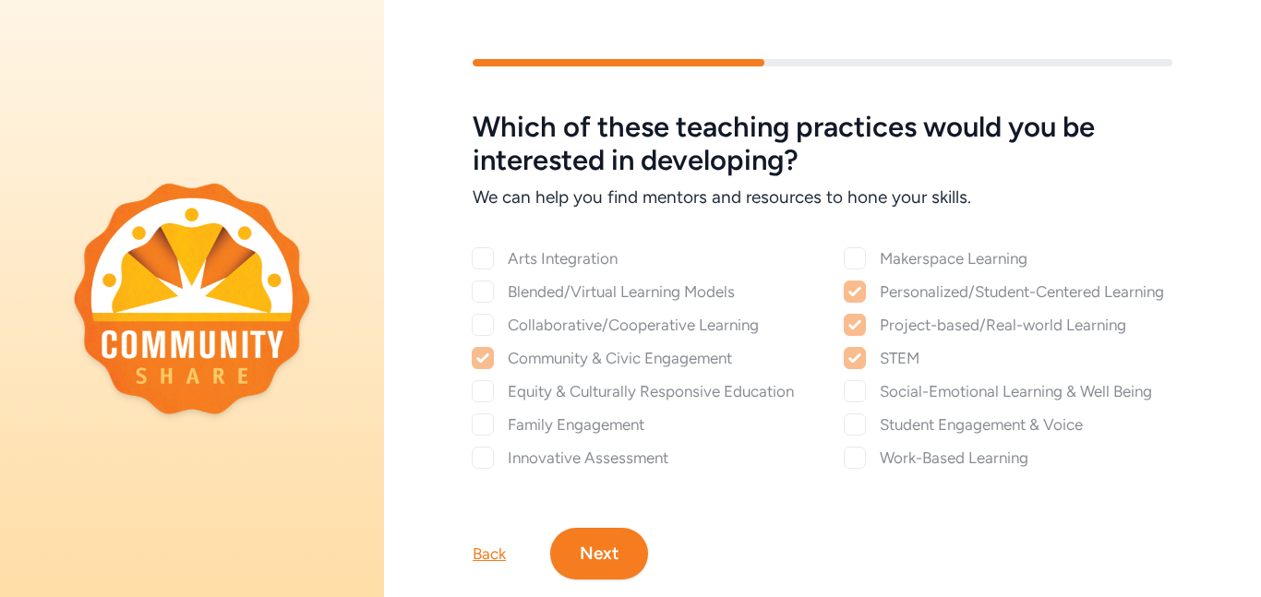
checkbox input "true"
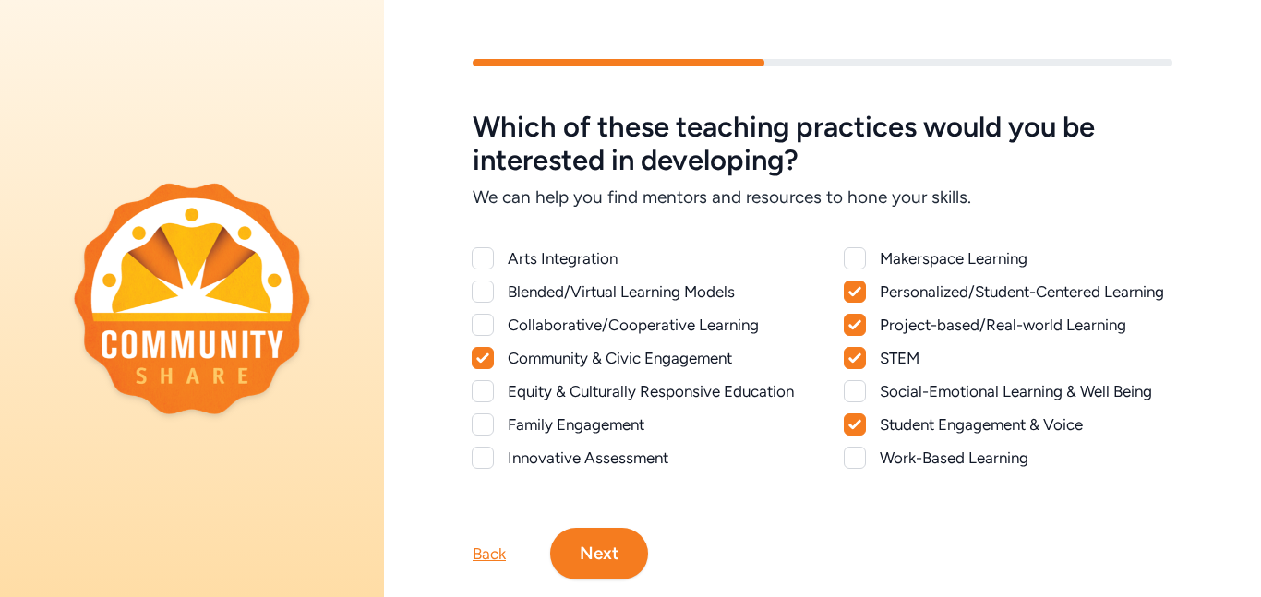
click at [621, 319] on div "Collaborative/Cooperative Learning" at bounding box center [654, 325] width 293 height 22
checkbox input "true"
click at [615, 287] on div "Blended/Virtual Learning Models" at bounding box center [654, 292] width 293 height 22
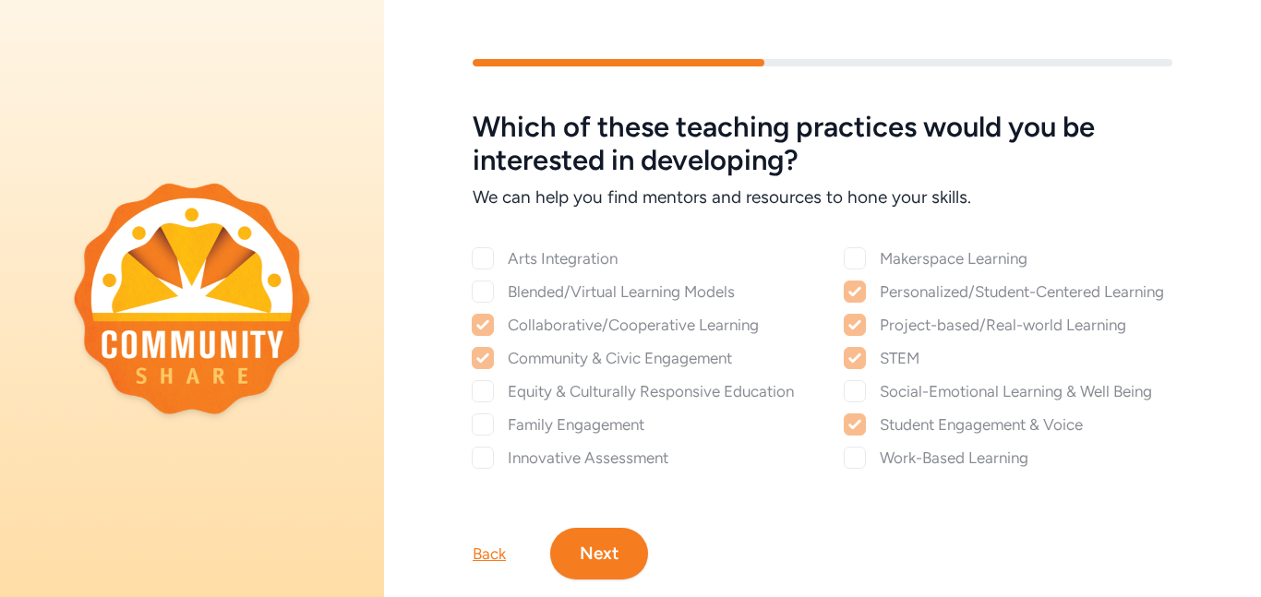
checkbox input "true"
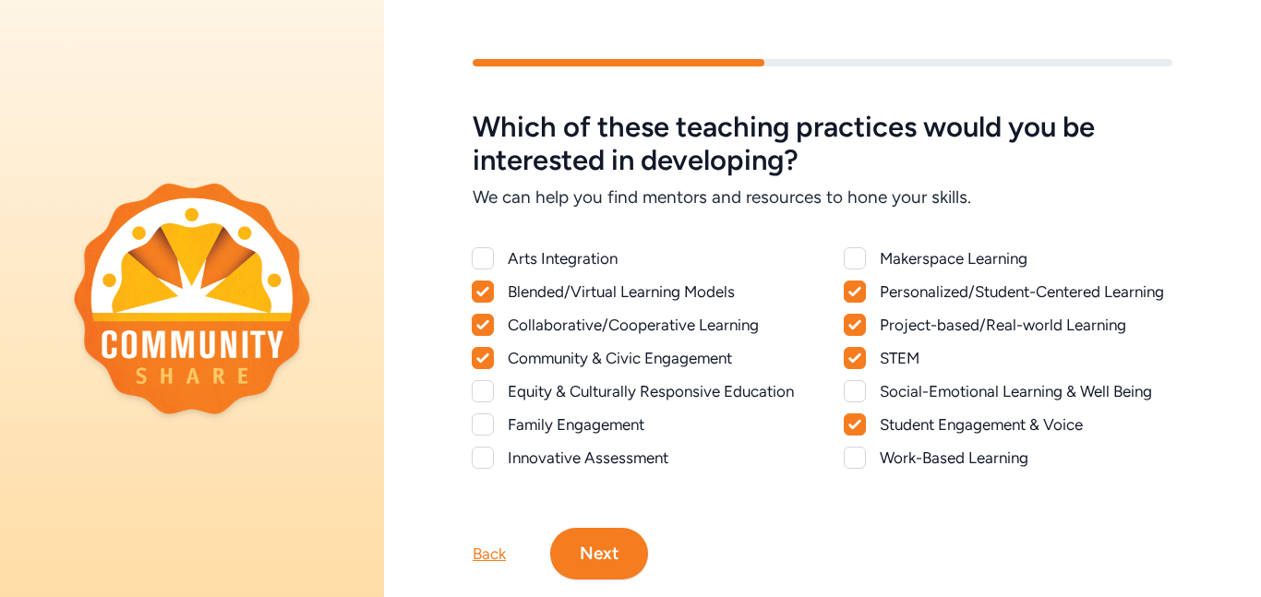
click at [593, 557] on button "Next" at bounding box center [599, 554] width 98 height 52
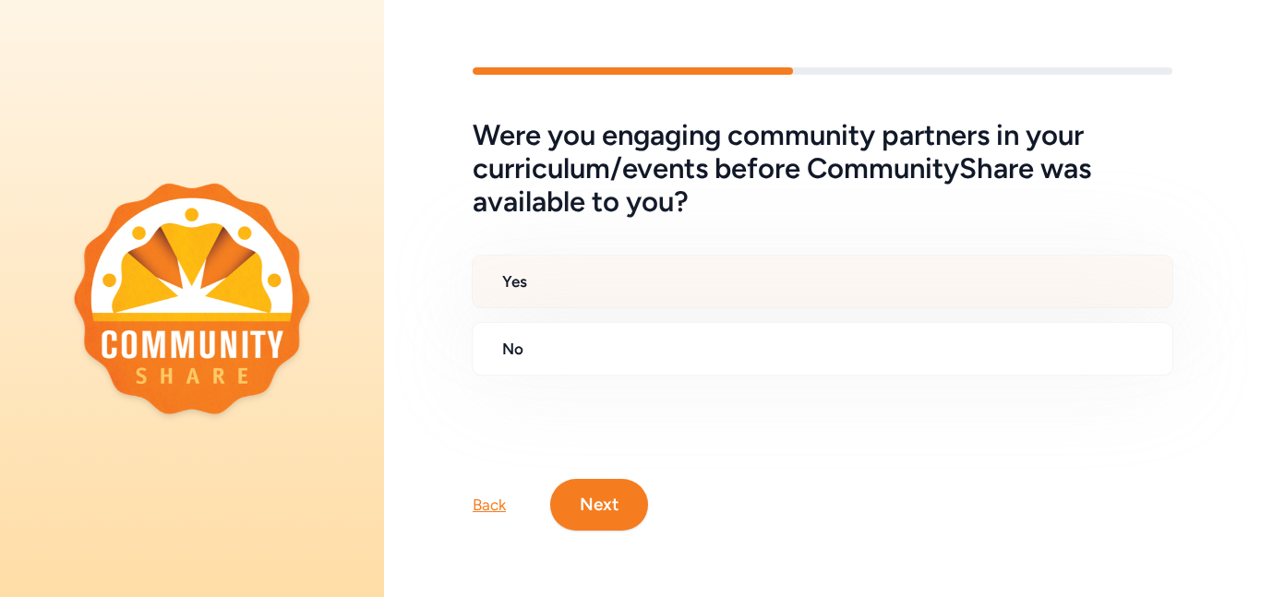
click at [658, 275] on h2 "Yes" at bounding box center [829, 281] width 655 height 22
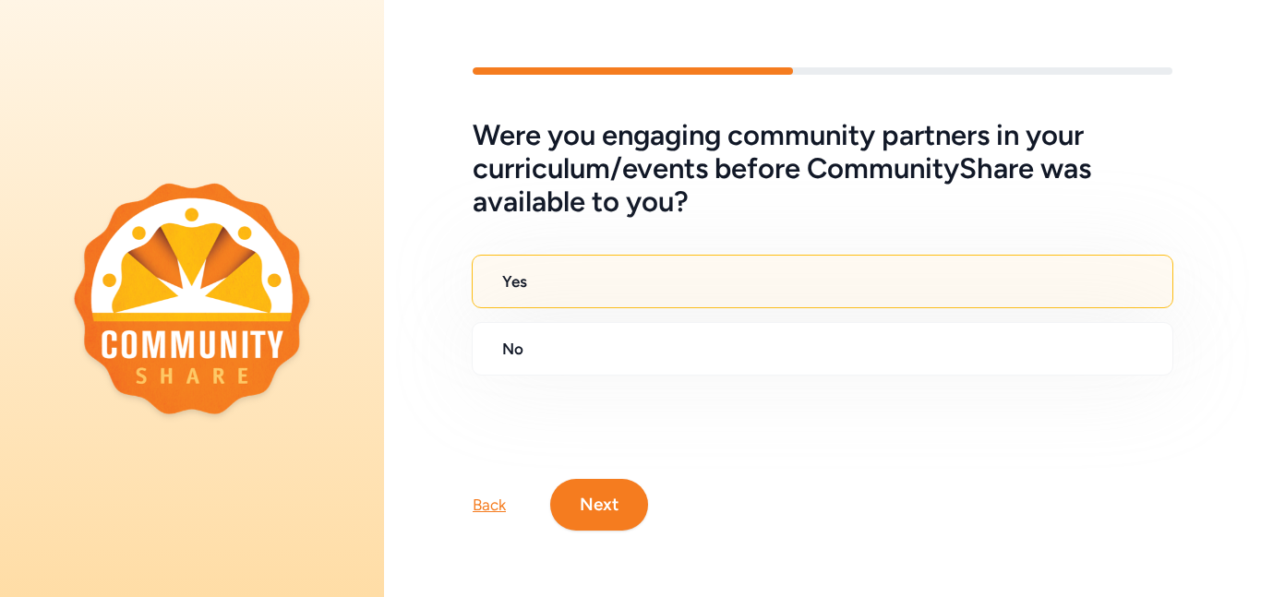
click at [599, 499] on button "Next" at bounding box center [599, 505] width 98 height 52
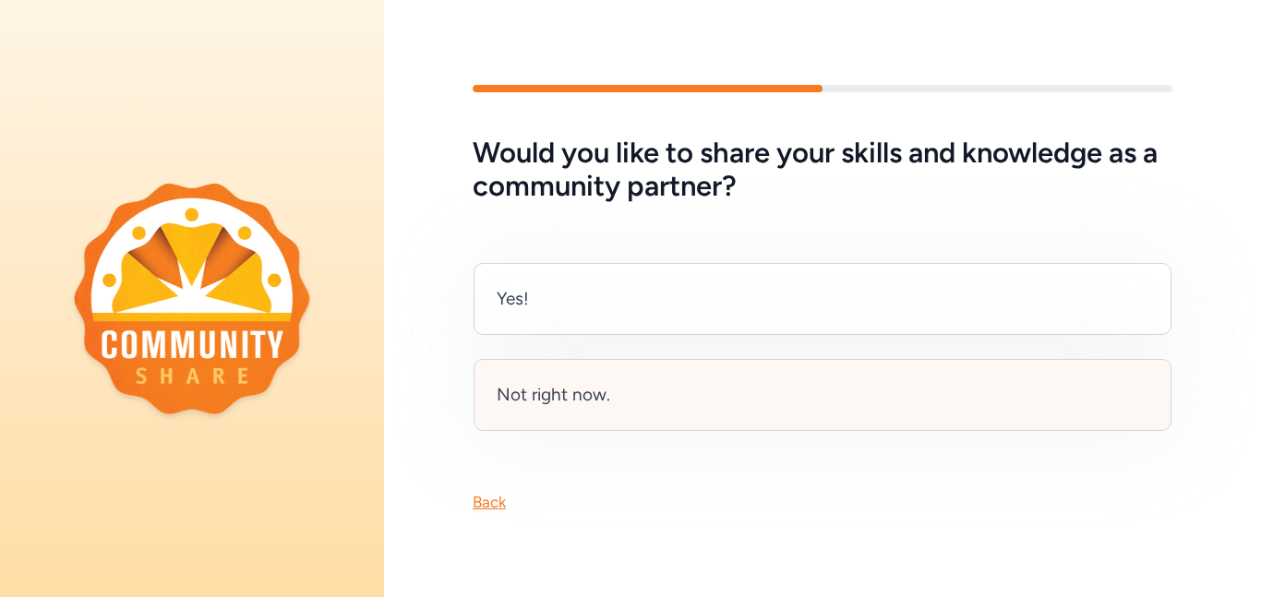
click at [573, 388] on div "Not right now." at bounding box center [554, 395] width 114 height 26
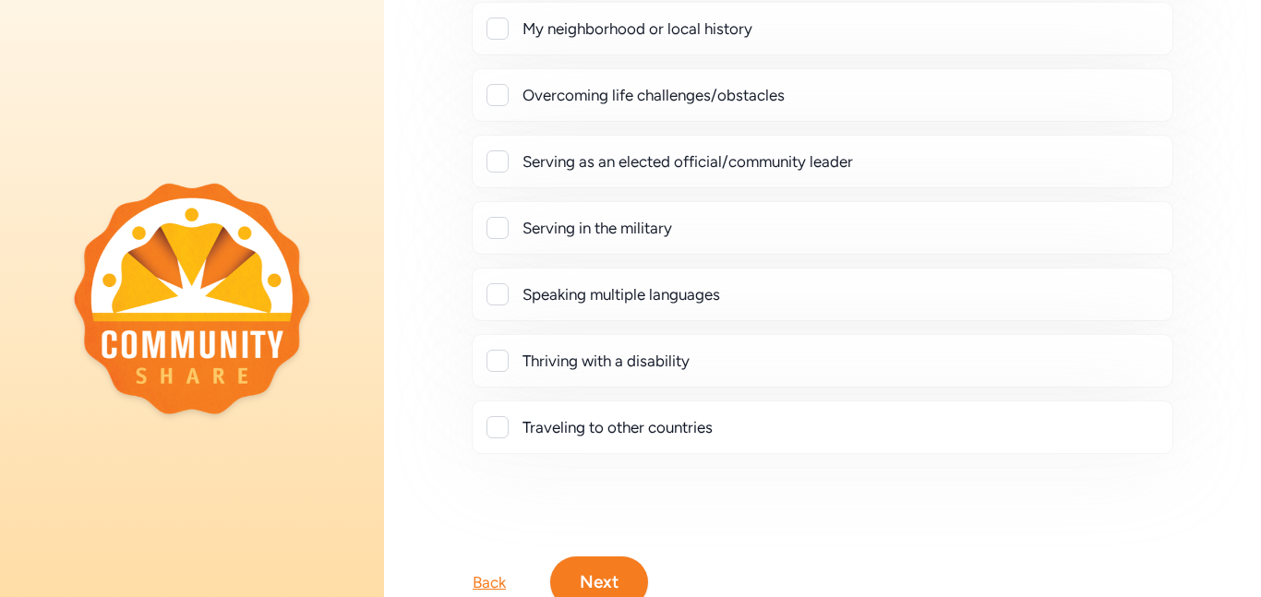
scroll to position [430, 0]
click at [582, 433] on div "Traveling to other countries" at bounding box center [839, 426] width 635 height 22
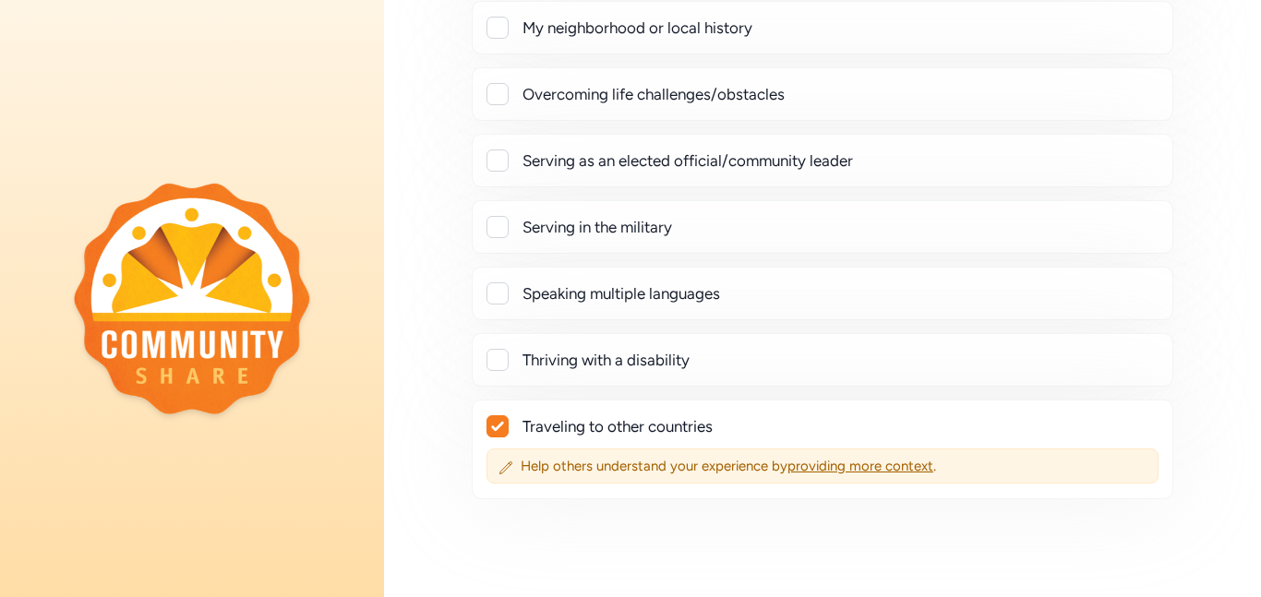
checkbox input "true"
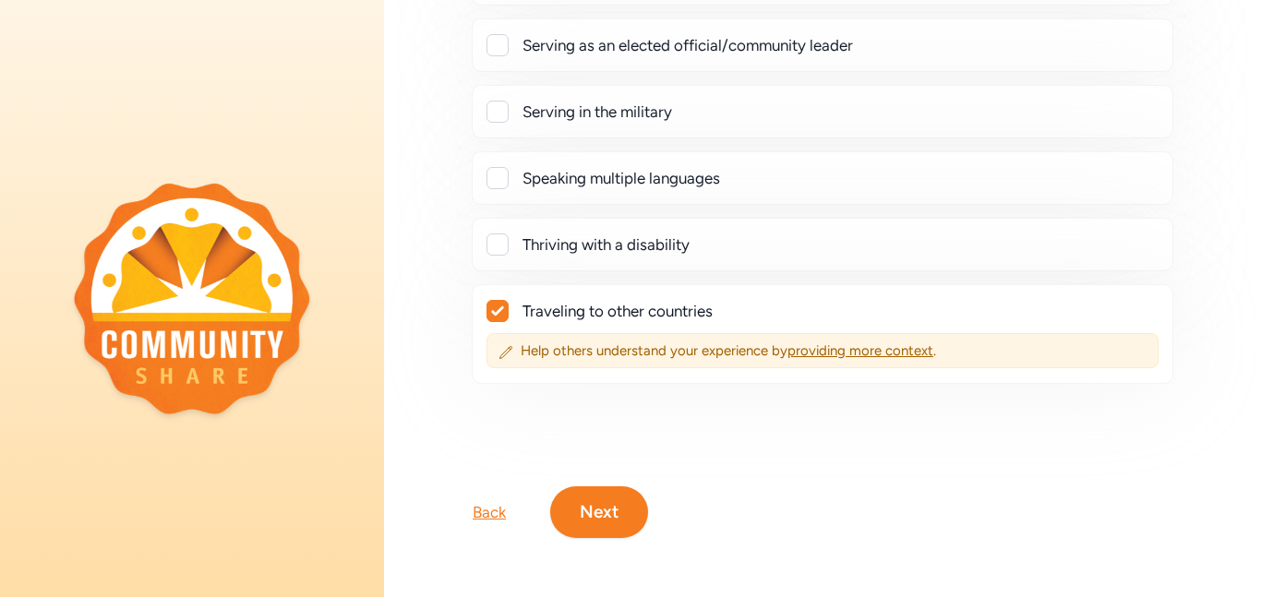
scroll to position [0, 0]
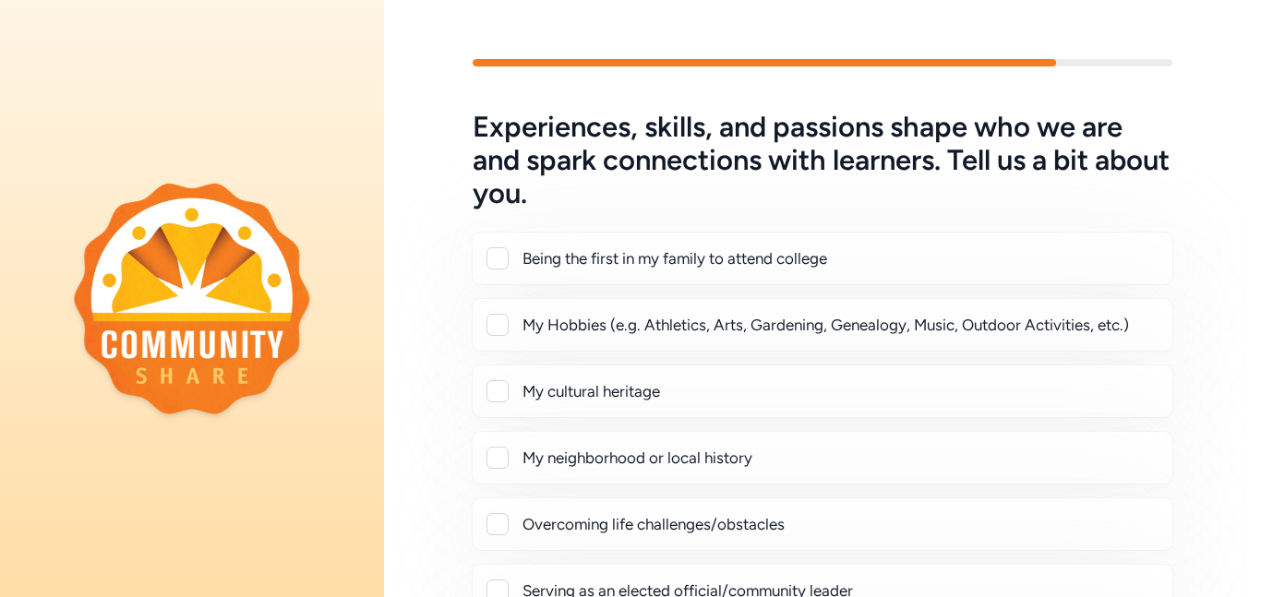
click at [583, 325] on div "My Hobbies (e.g. Athletics, Arts, Gardening, Genealogy, Music, Outdoor Activiti…" at bounding box center [839, 325] width 635 height 22
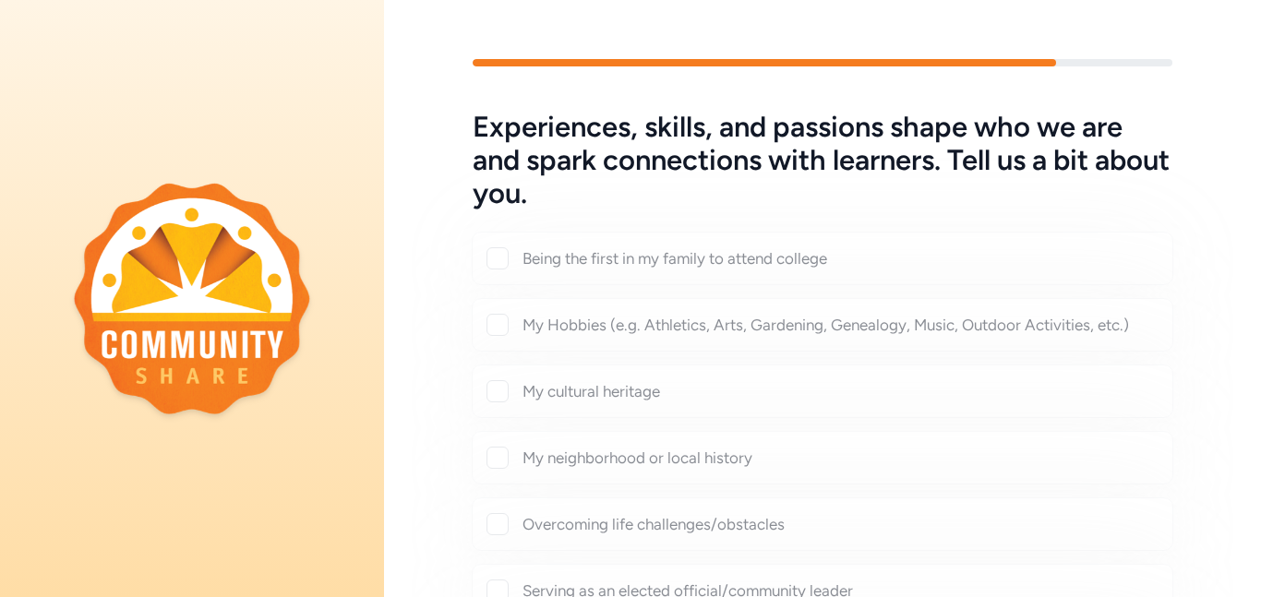
checkbox input "true"
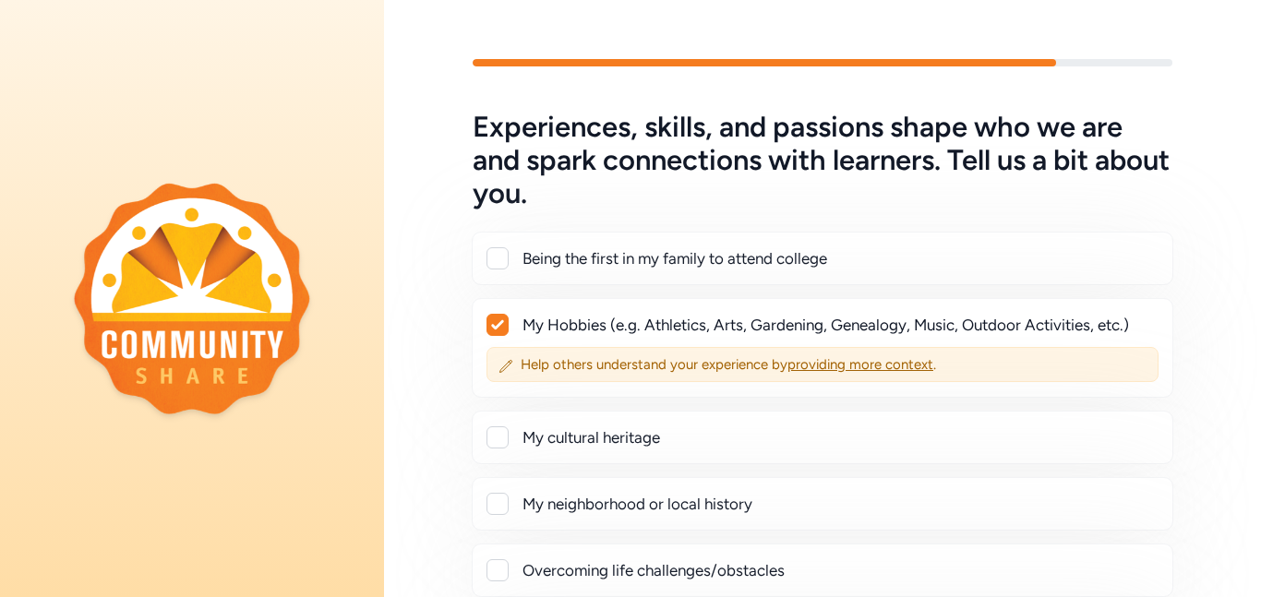
scroll to position [592, 0]
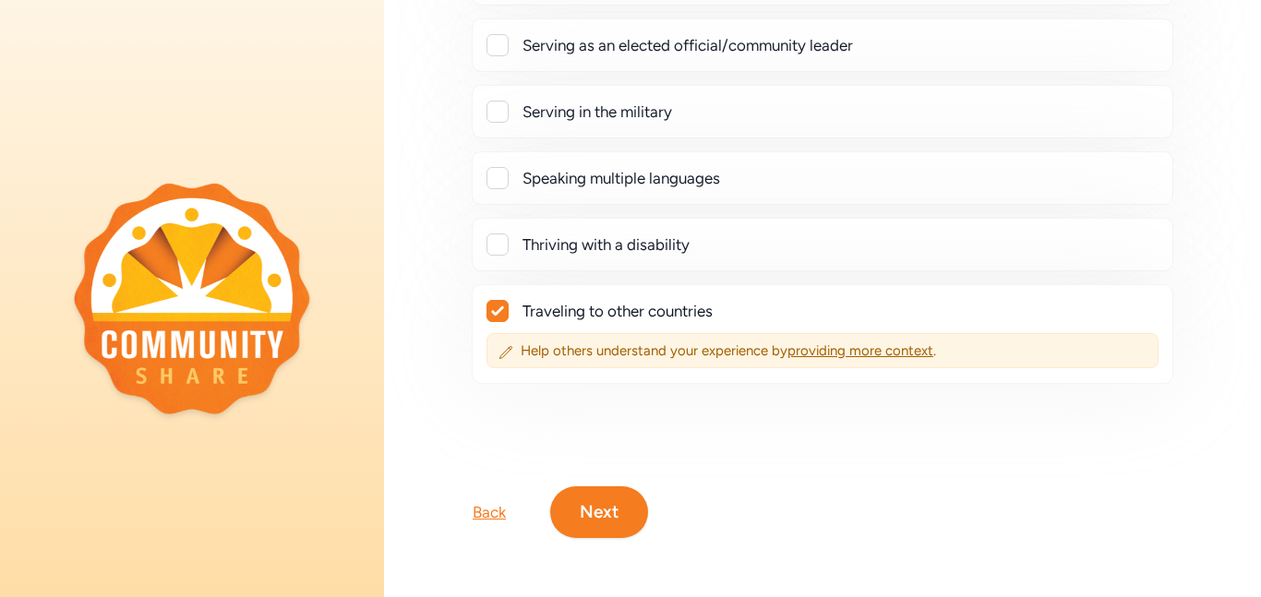
click at [594, 518] on button "Next" at bounding box center [599, 512] width 98 height 52
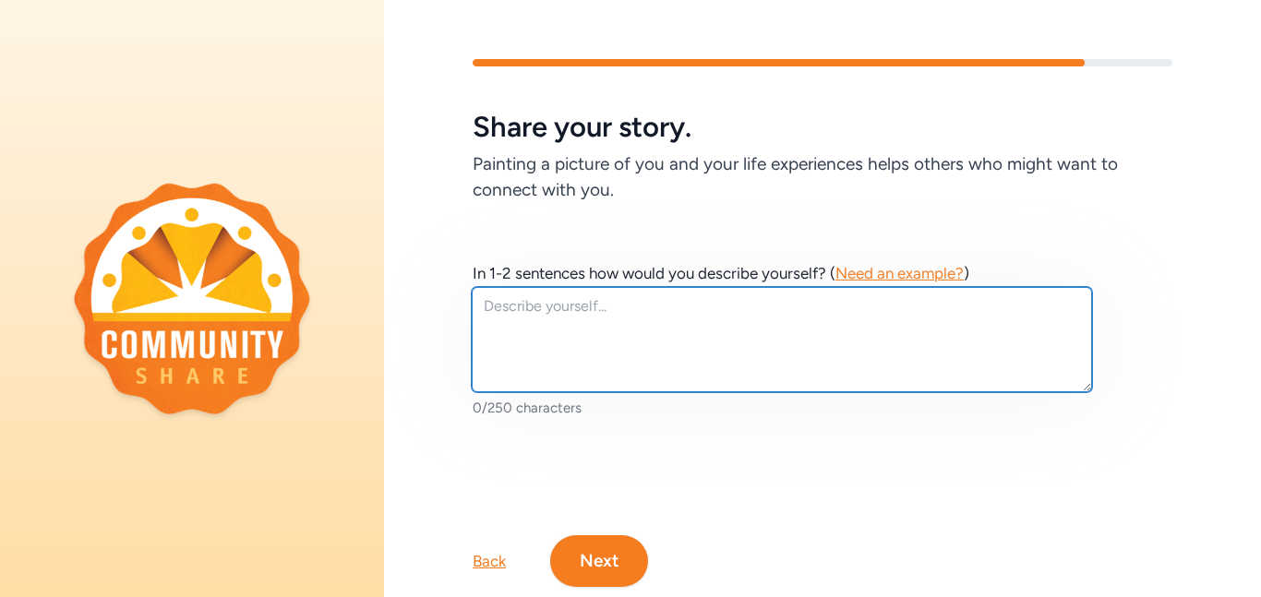
click at [655, 318] on textarea at bounding box center [782, 339] width 620 height 105
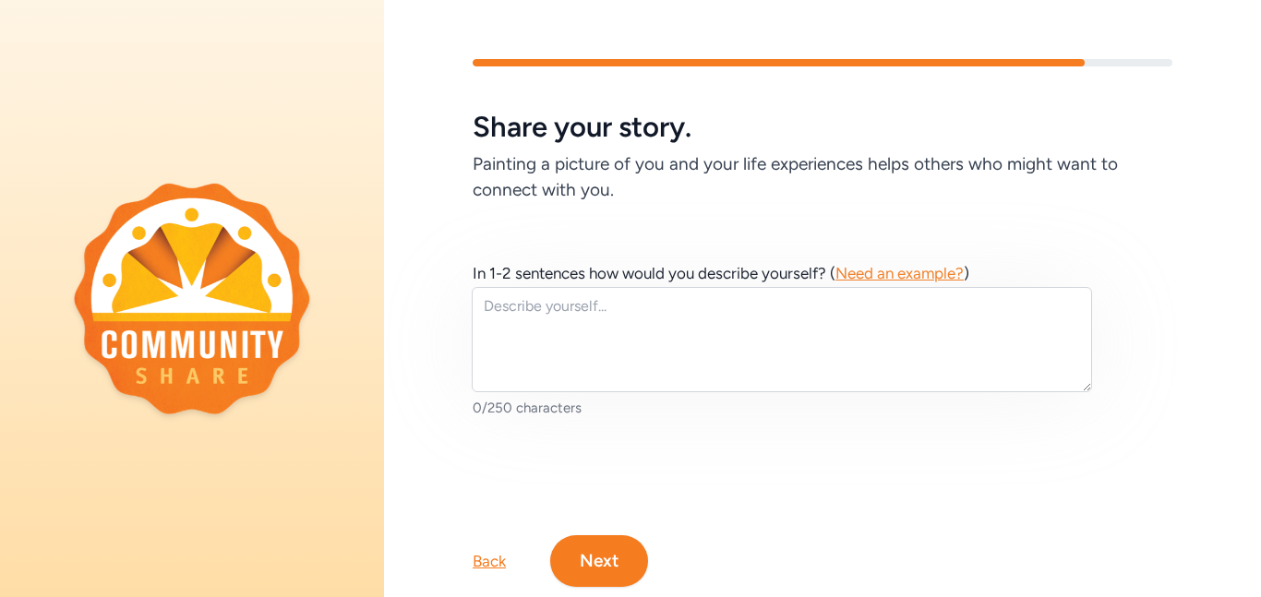
click at [865, 270] on span "Need an example?" at bounding box center [899, 273] width 128 height 18
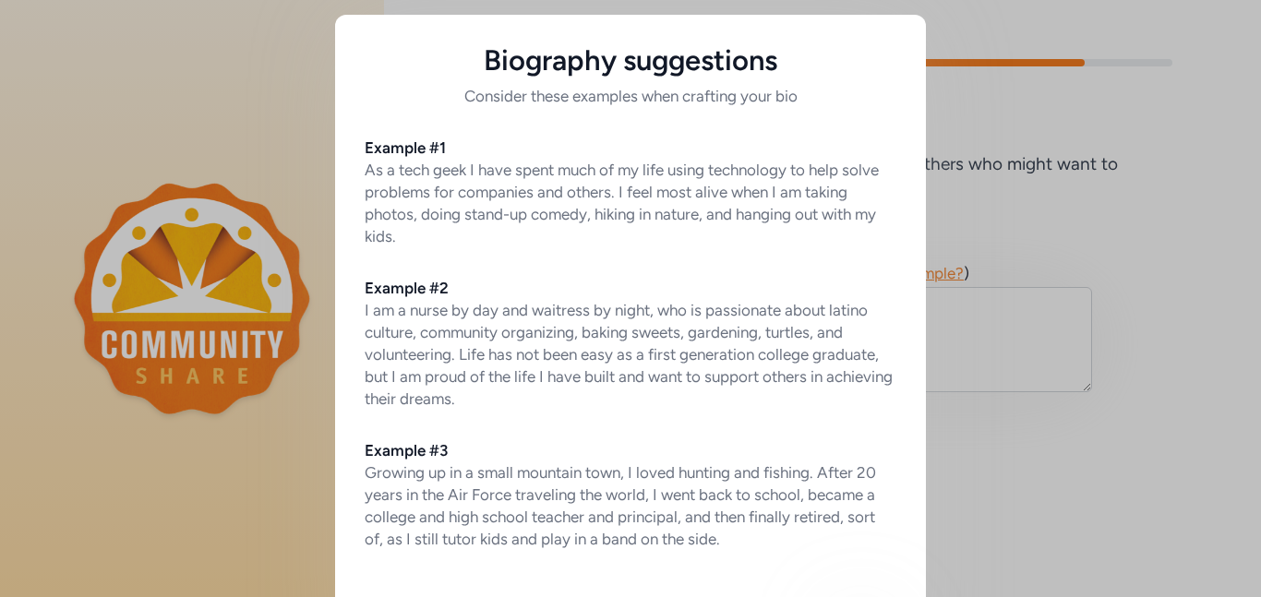
click at [326, 207] on div "Biography suggestions Consider these examples when crafting your bio Example #1…" at bounding box center [630, 345] width 1261 height 690
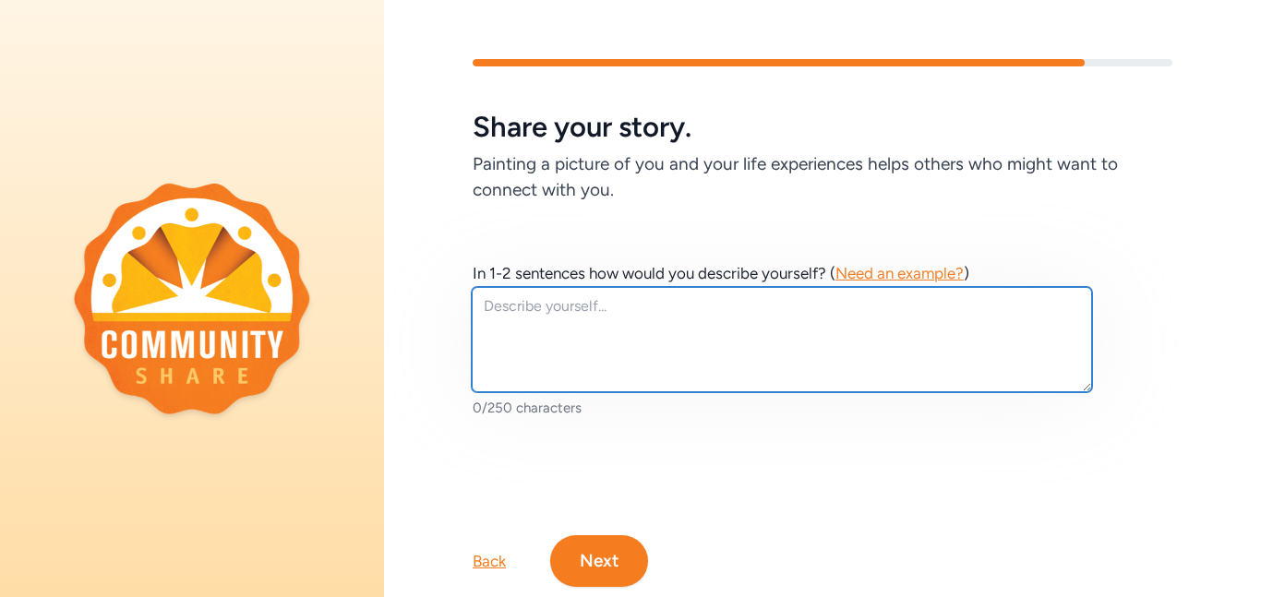
click at [549, 359] on textarea at bounding box center [782, 339] width 620 height 105
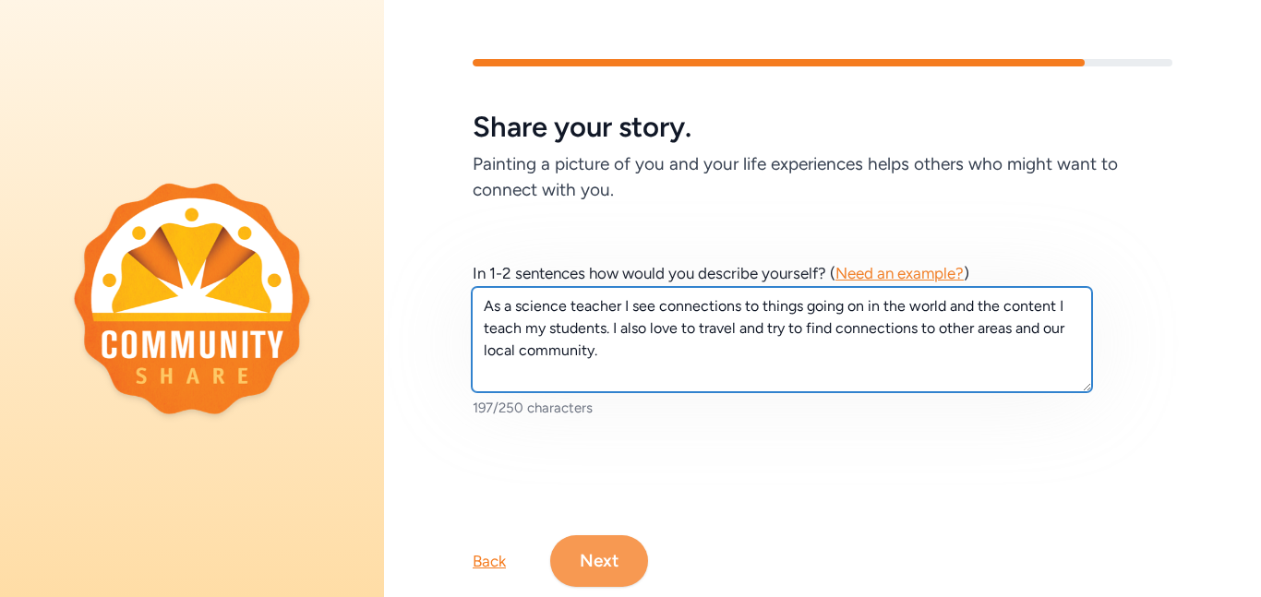
type textarea "As a science teacher I see connections to things going on in the world and the …"
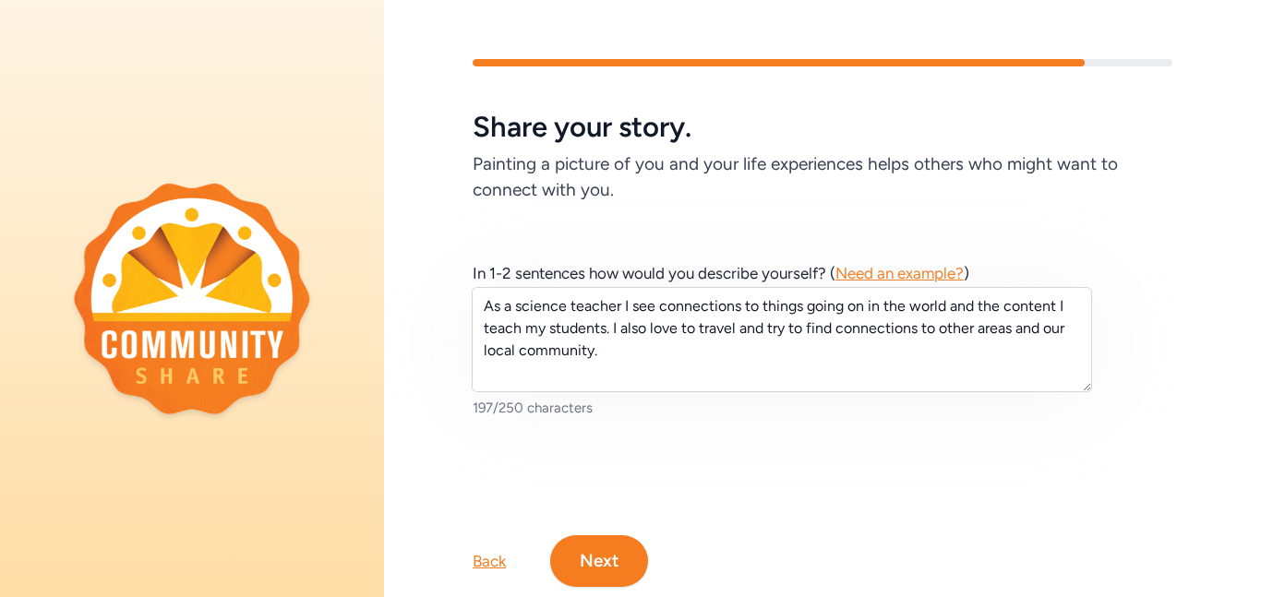
click at [568, 562] on button "Next" at bounding box center [599, 561] width 98 height 52
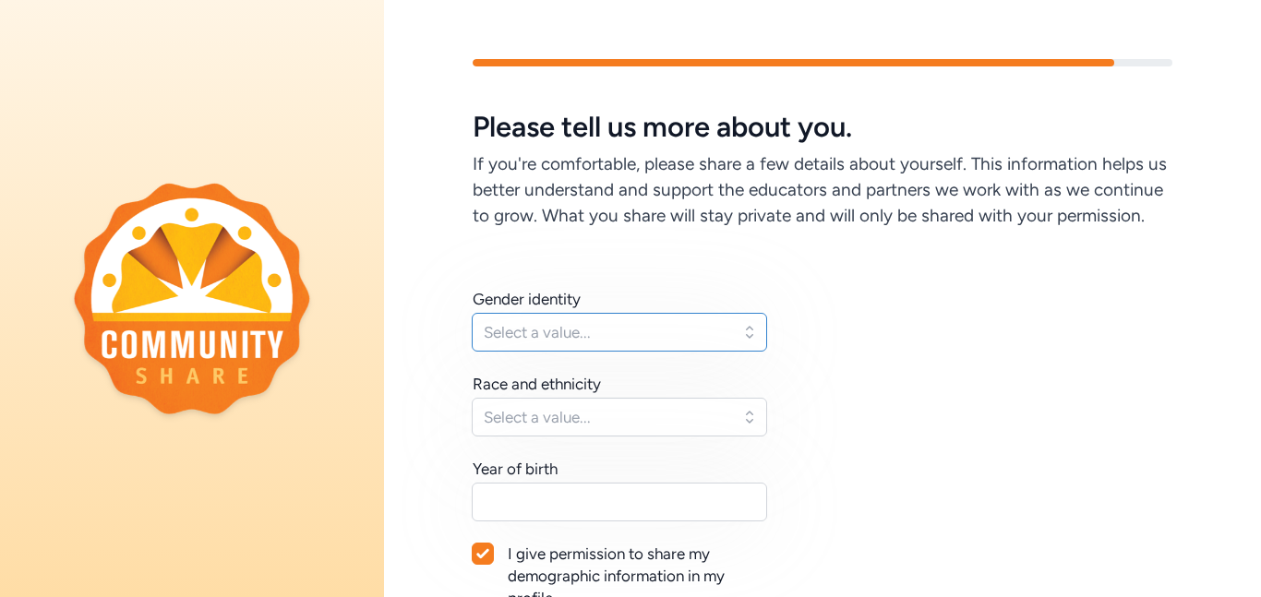
click at [750, 330] on button "Select a value..." at bounding box center [619, 332] width 295 height 39
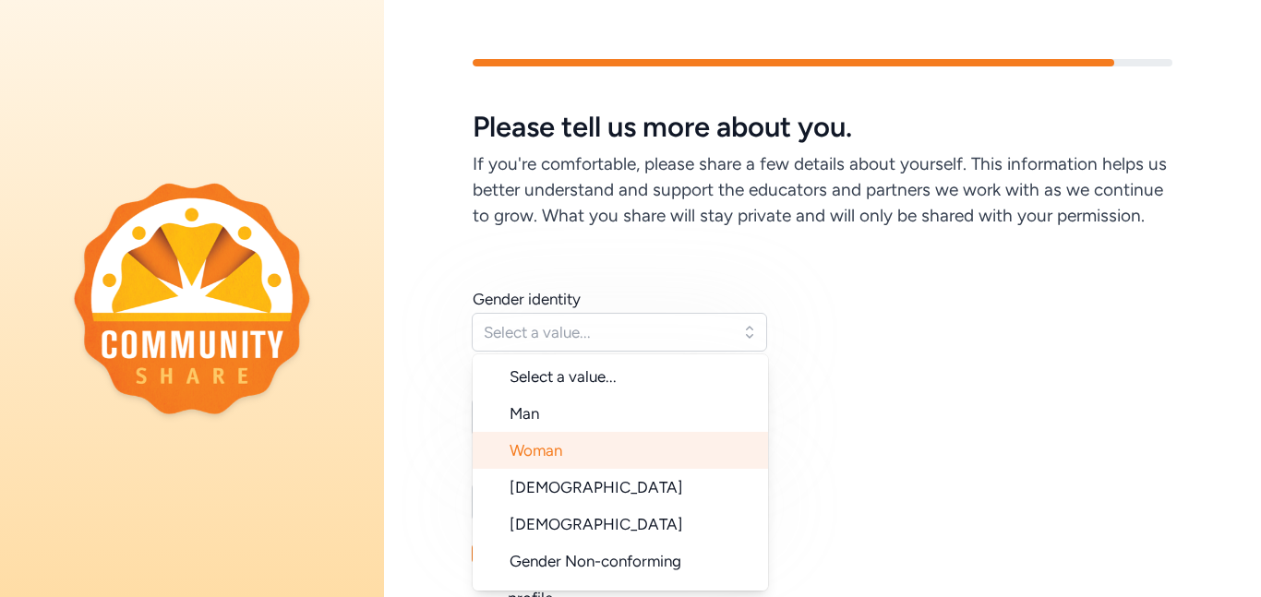
click at [593, 458] on li "Woman" at bounding box center [620, 450] width 295 height 37
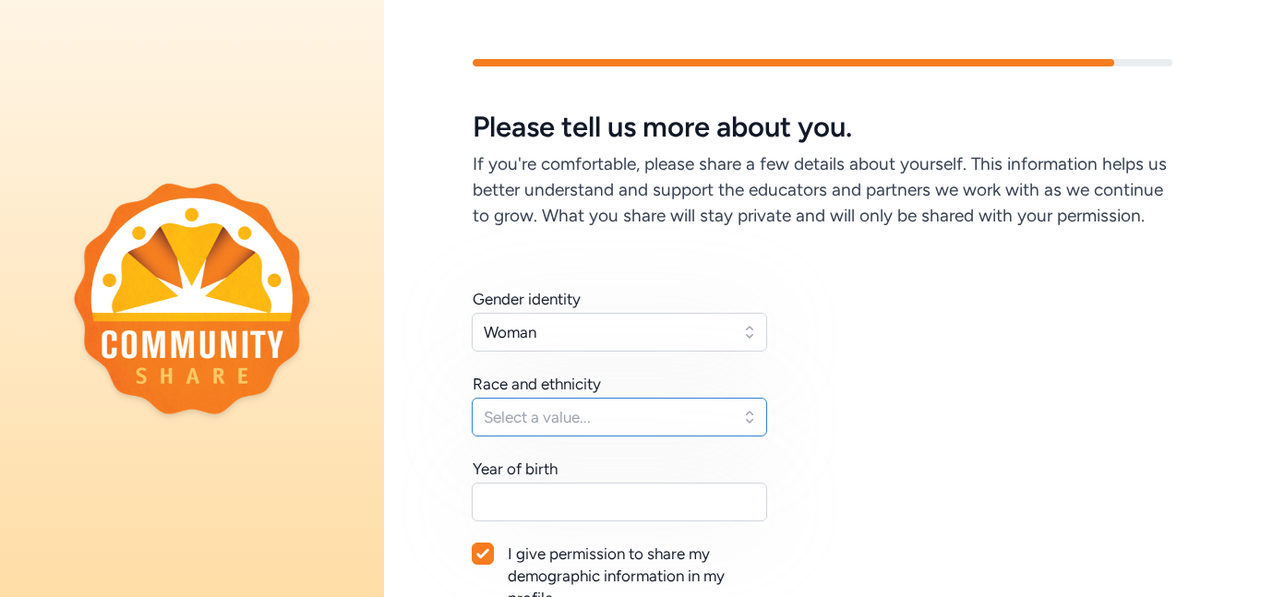
click at [600, 421] on span "Select a value..." at bounding box center [607, 417] width 246 height 22
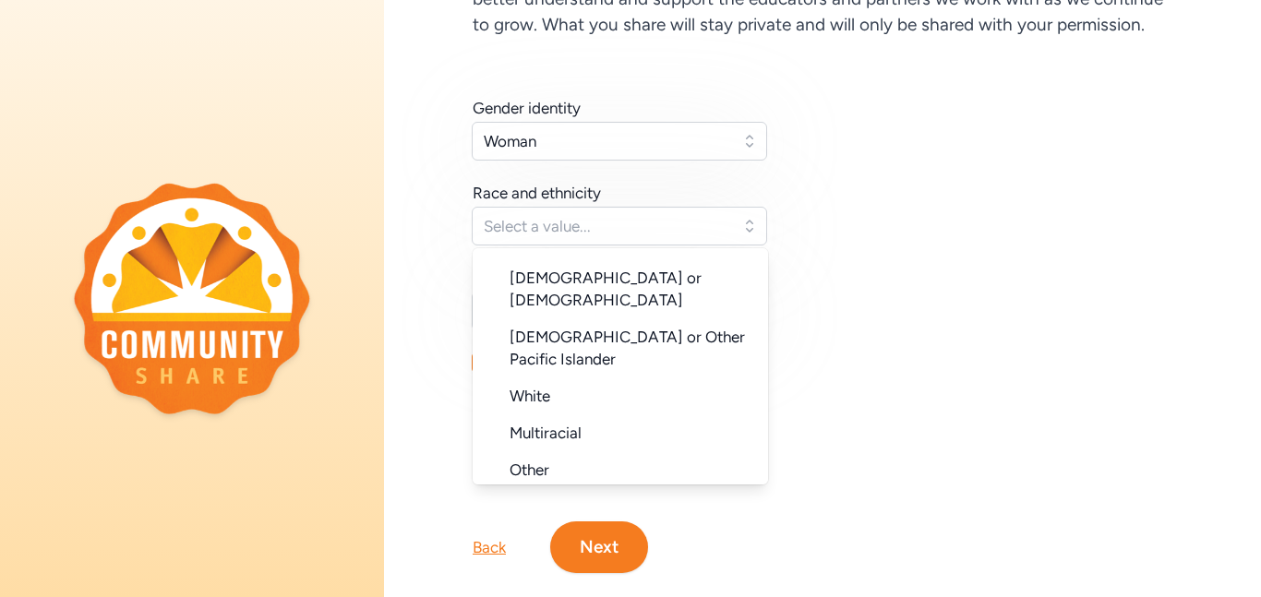
scroll to position [182, 0]
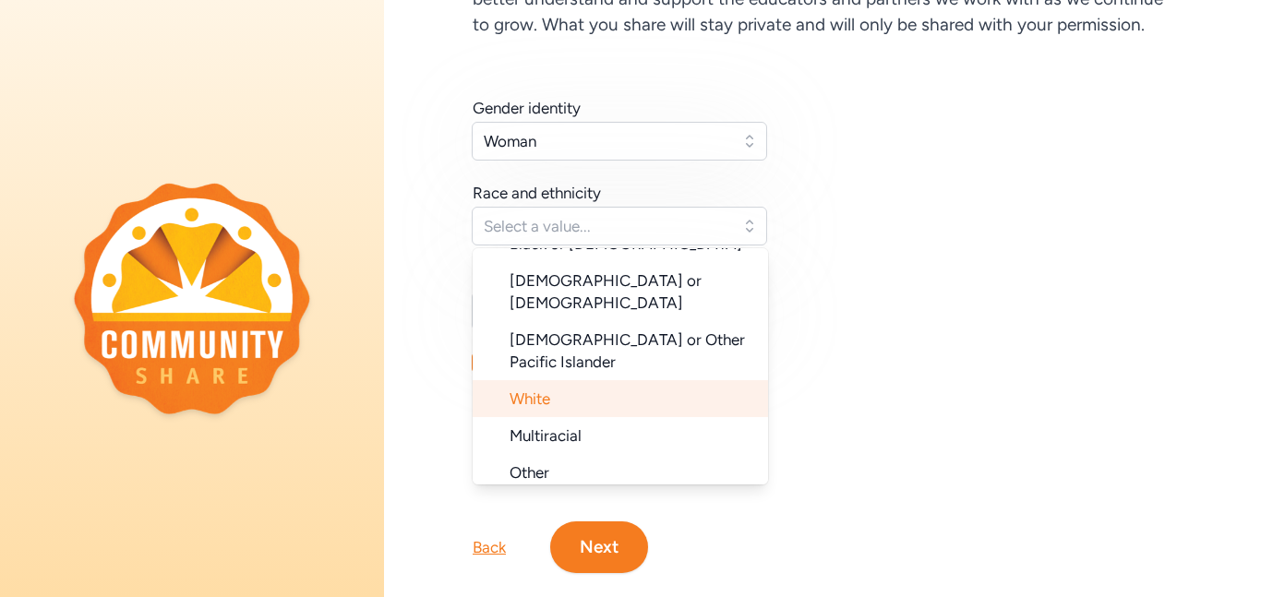
click at [563, 380] on li "White" at bounding box center [620, 398] width 295 height 37
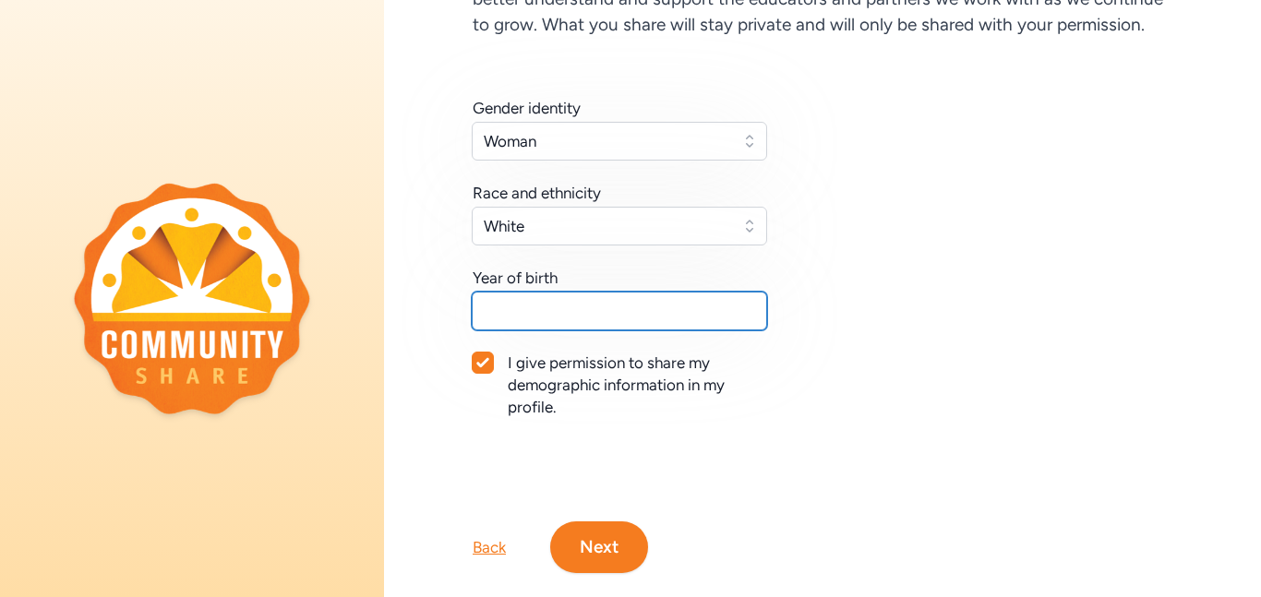
click at [734, 320] on input "text" at bounding box center [619, 311] width 295 height 39
type input "1985"
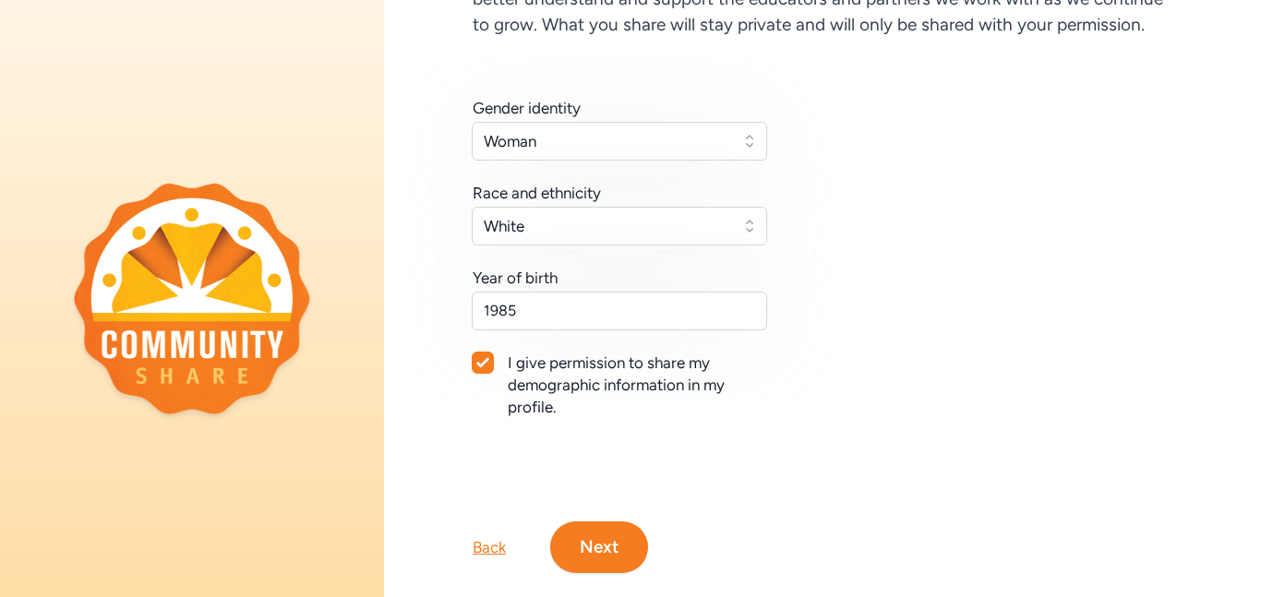
click at [486, 368] on div at bounding box center [483, 363] width 20 height 20
checkbox input "false"
click at [602, 551] on button "Next" at bounding box center [599, 548] width 98 height 52
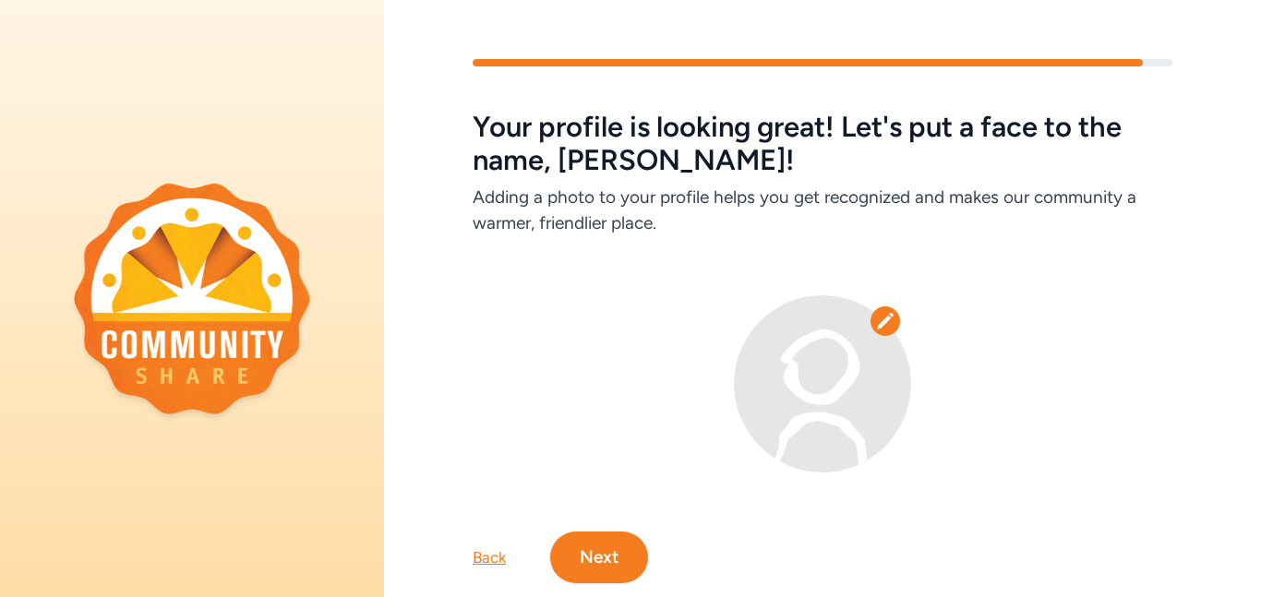
click at [891, 332] on div at bounding box center [885, 321] width 30 height 30
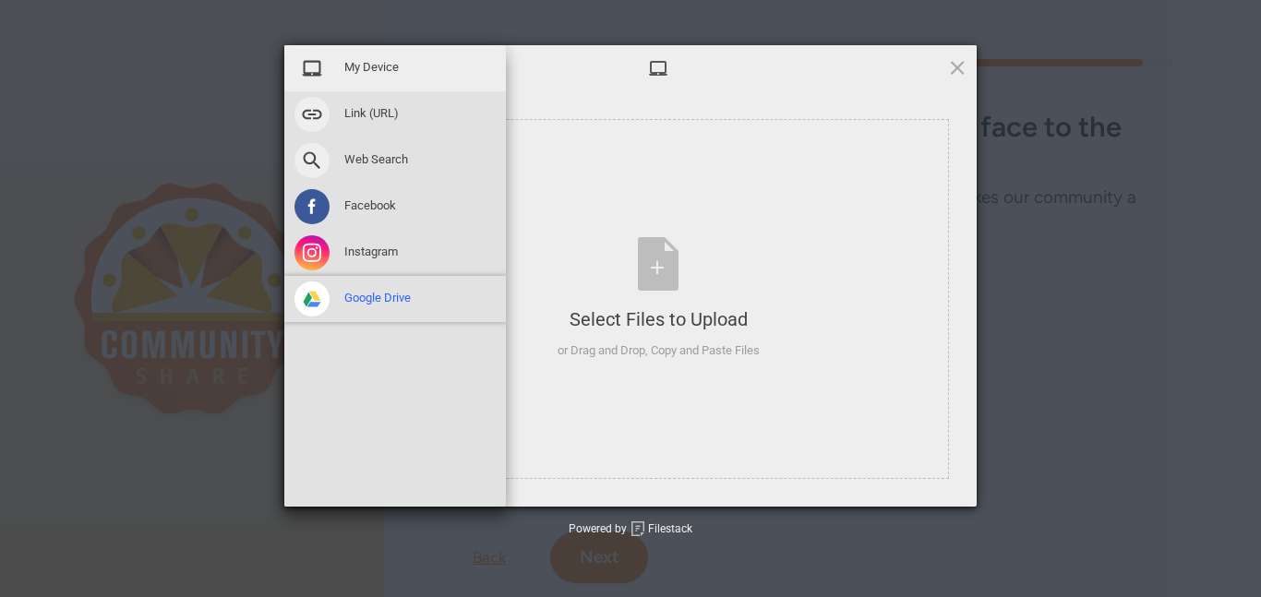
click at [329, 303] on span at bounding box center [311, 299] width 35 height 35
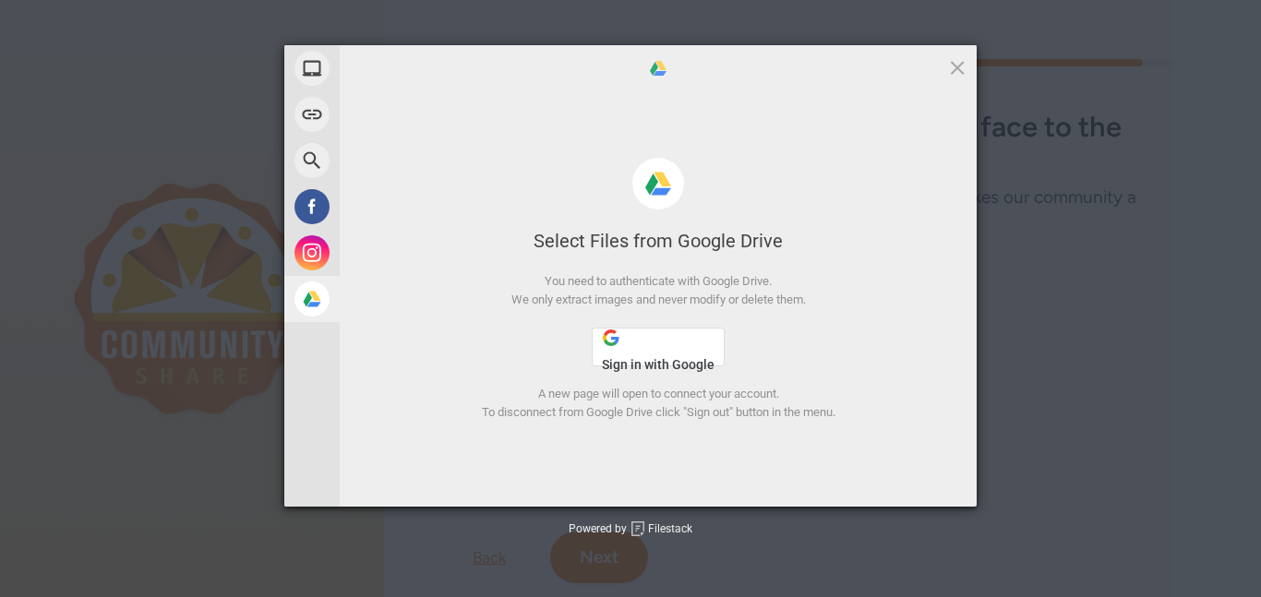
click at [624, 358] on span "Sign in with Google" at bounding box center [658, 364] width 113 height 15
click at [645, 360] on span "Sign in with Google" at bounding box center [658, 364] width 113 height 15
click at [961, 63] on span at bounding box center [957, 67] width 20 height 20
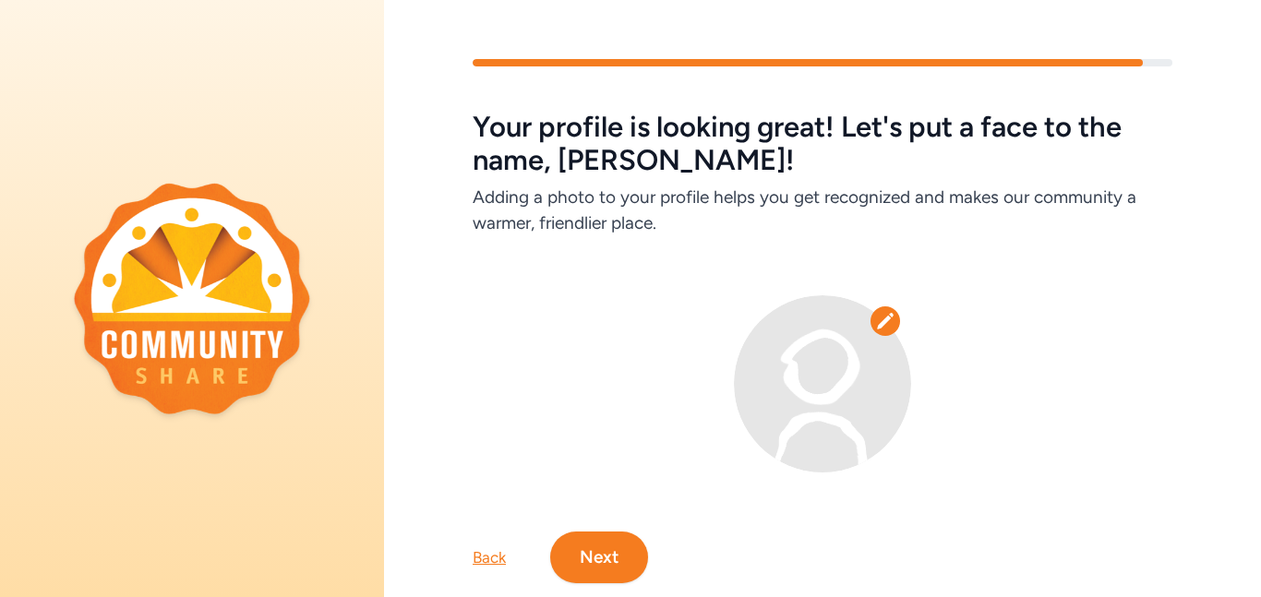
scroll to position [45, 0]
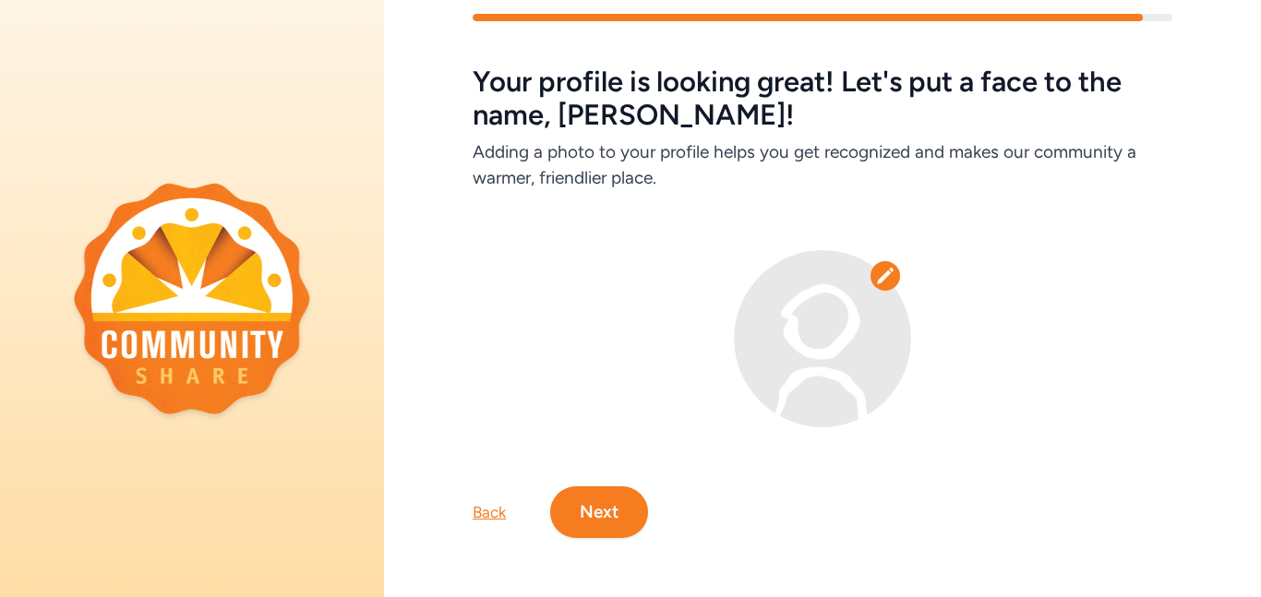
click at [839, 339] on img at bounding box center [822, 338] width 177 height 177
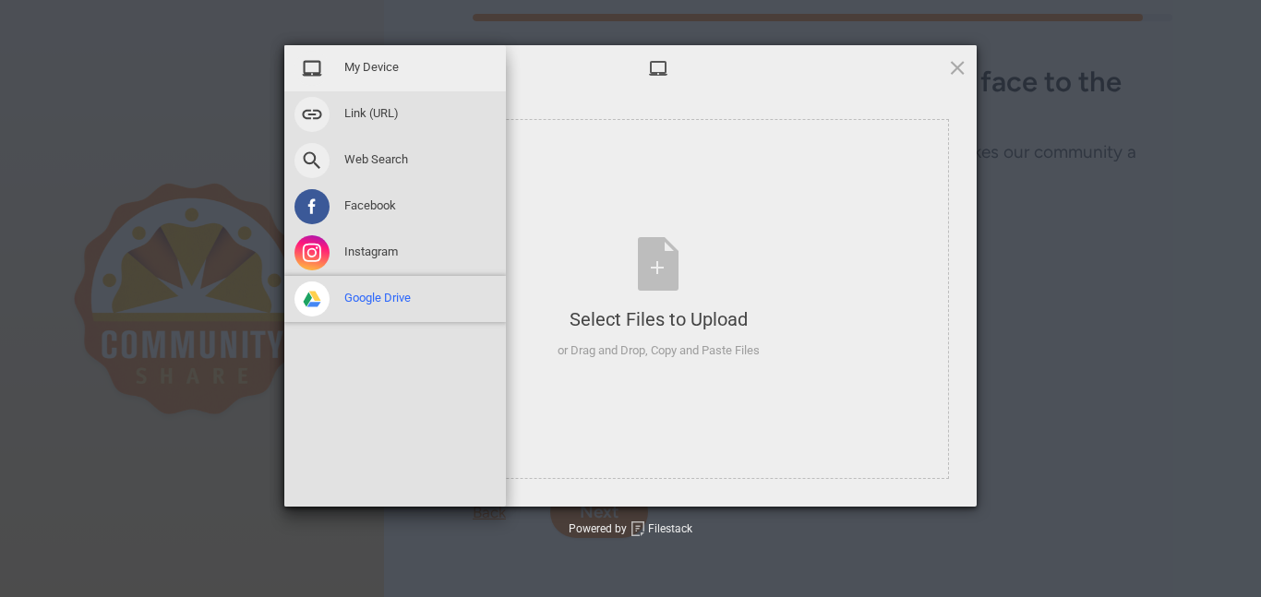
click at [349, 302] on span "Google Drive" at bounding box center [377, 298] width 66 height 17
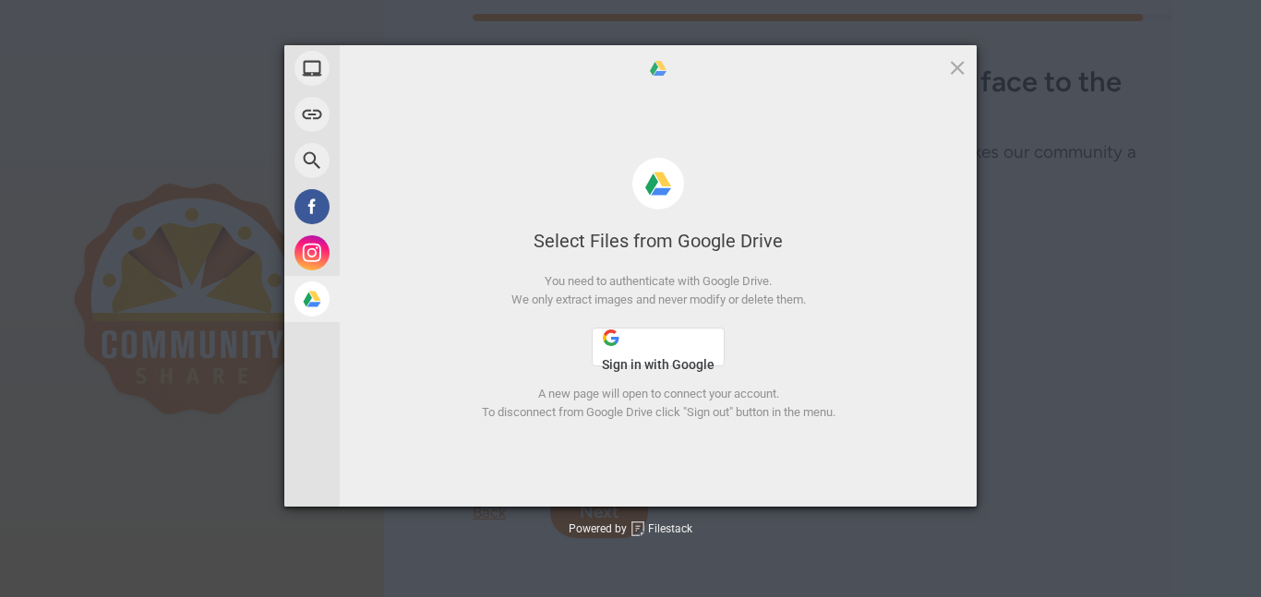
click at [645, 365] on span "Sign in with Google" at bounding box center [658, 364] width 113 height 15
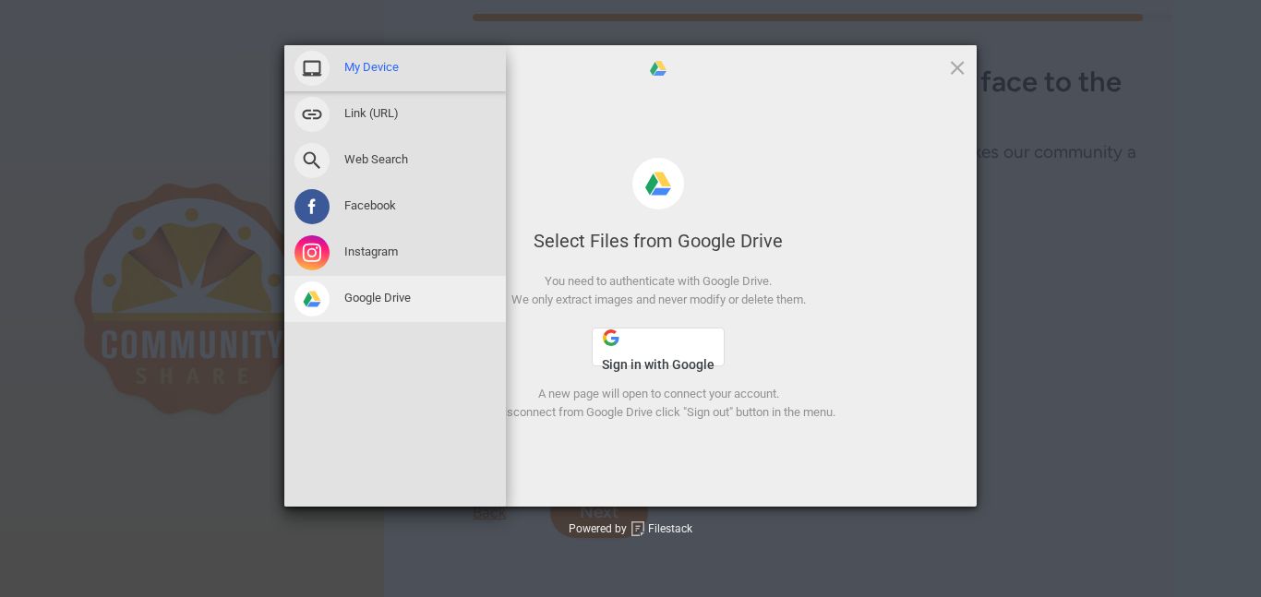
click at [332, 63] on div "My Device" at bounding box center [395, 68] width 222 height 46
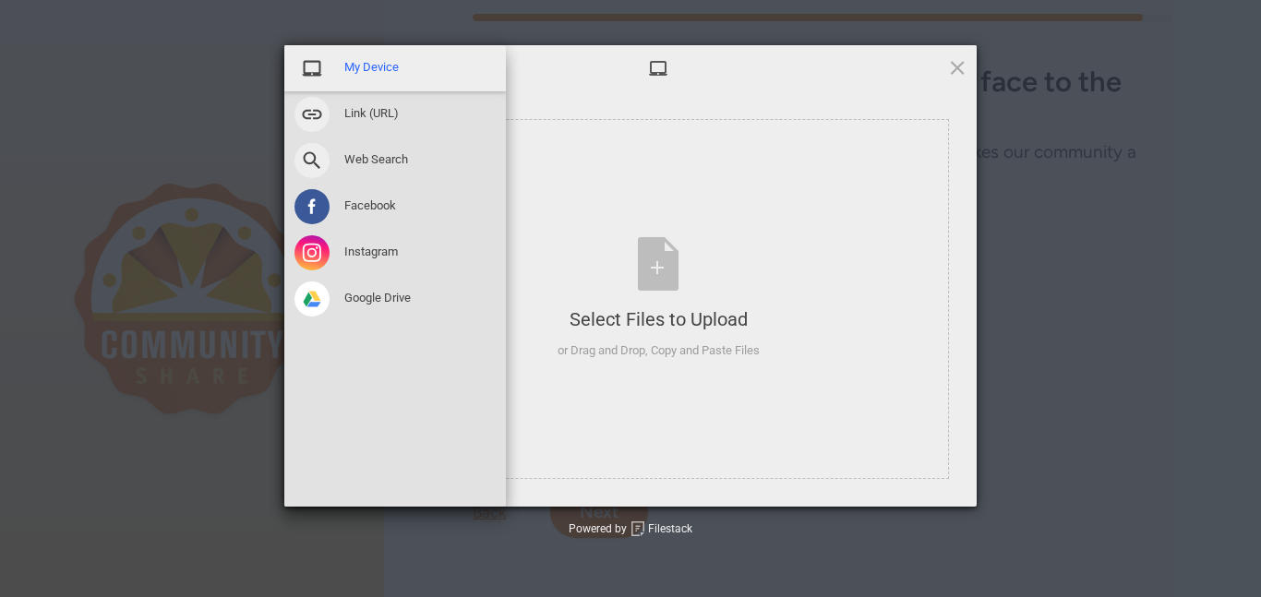
click at [360, 67] on span "My Device" at bounding box center [371, 67] width 54 height 17
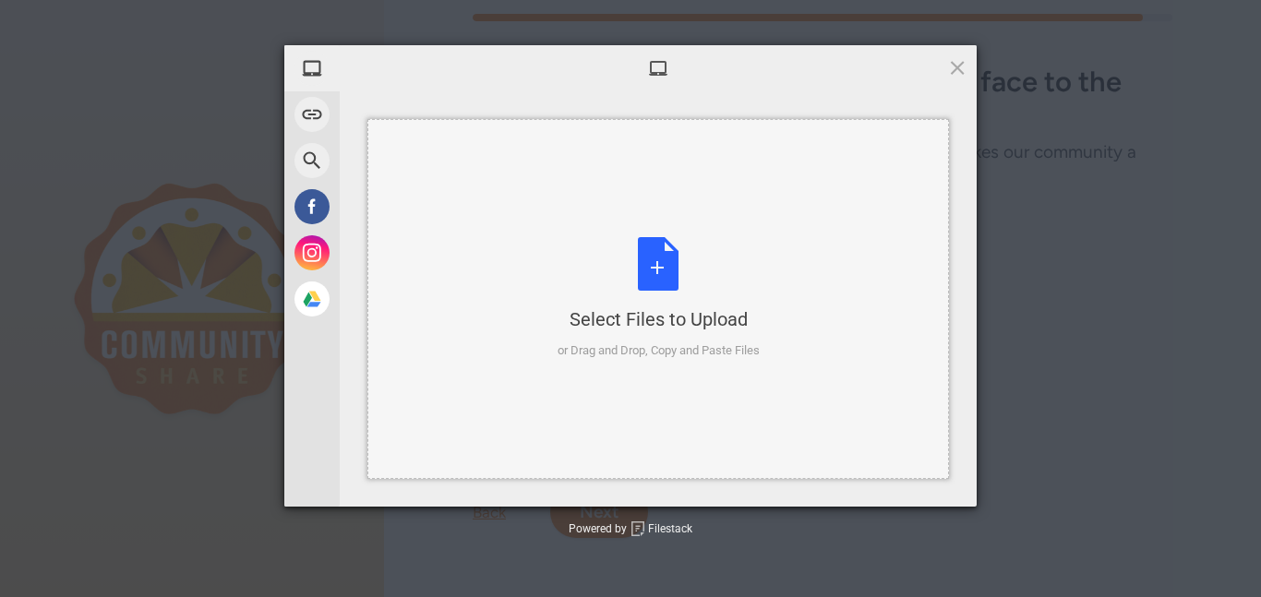
click at [649, 244] on div "Select Files to Upload or Drag and Drop, Copy and Paste Files" at bounding box center [659, 298] width 202 height 123
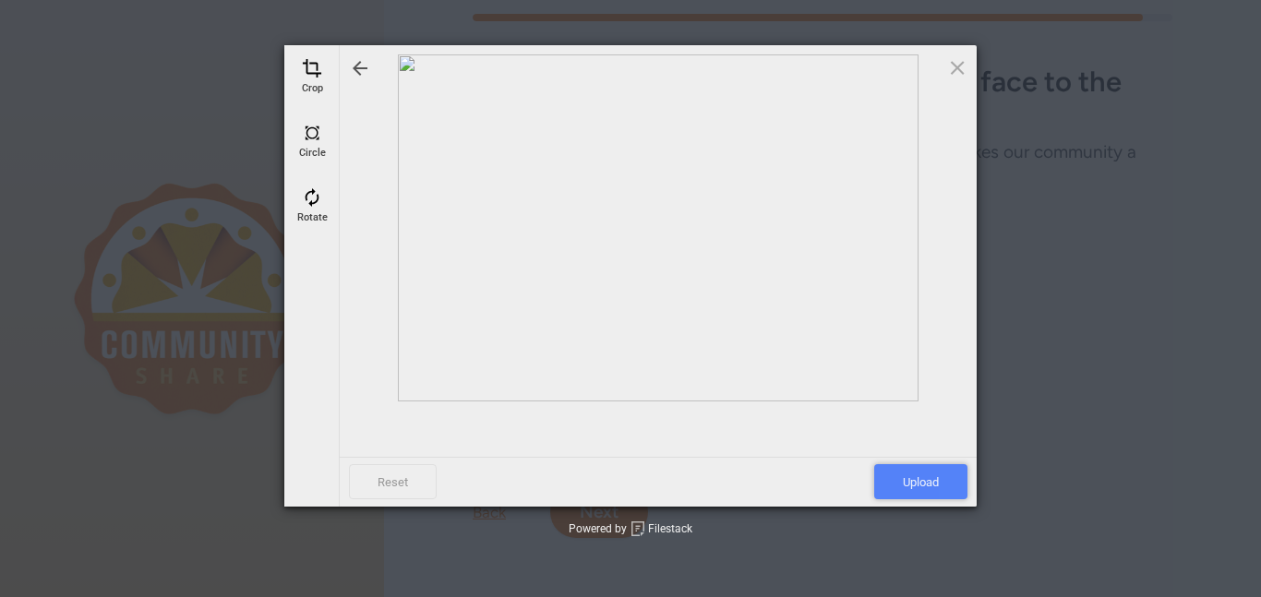
click at [938, 483] on span "Upload" at bounding box center [920, 481] width 93 height 35
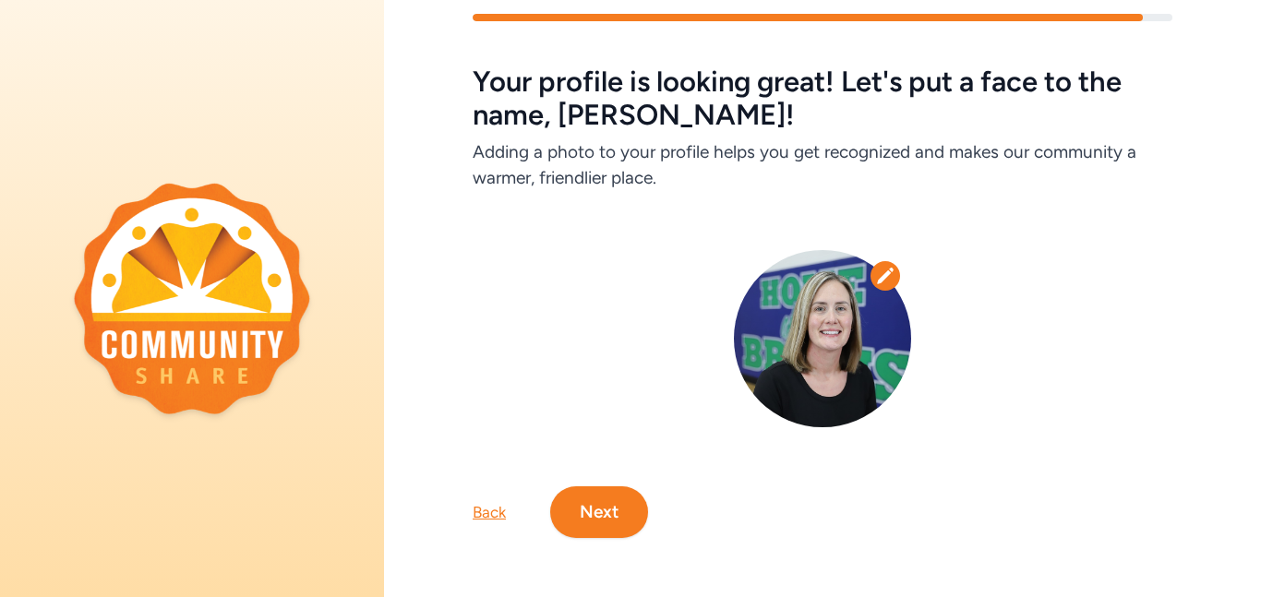
click at [592, 516] on button "Next" at bounding box center [599, 512] width 98 height 52
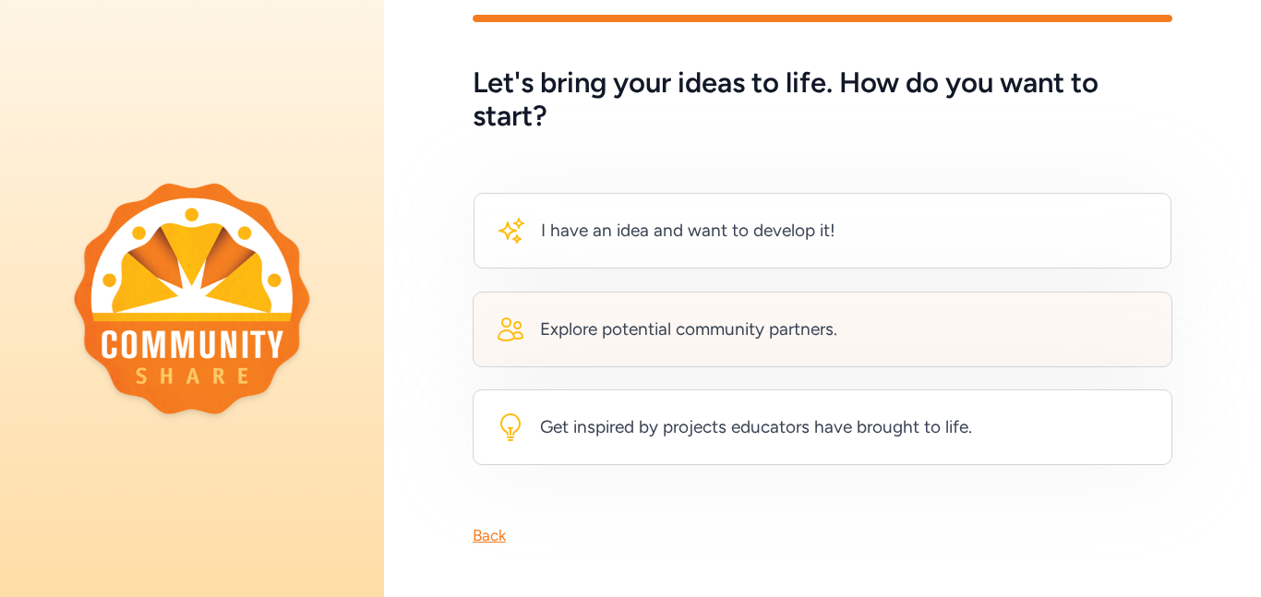
scroll to position [48, 0]
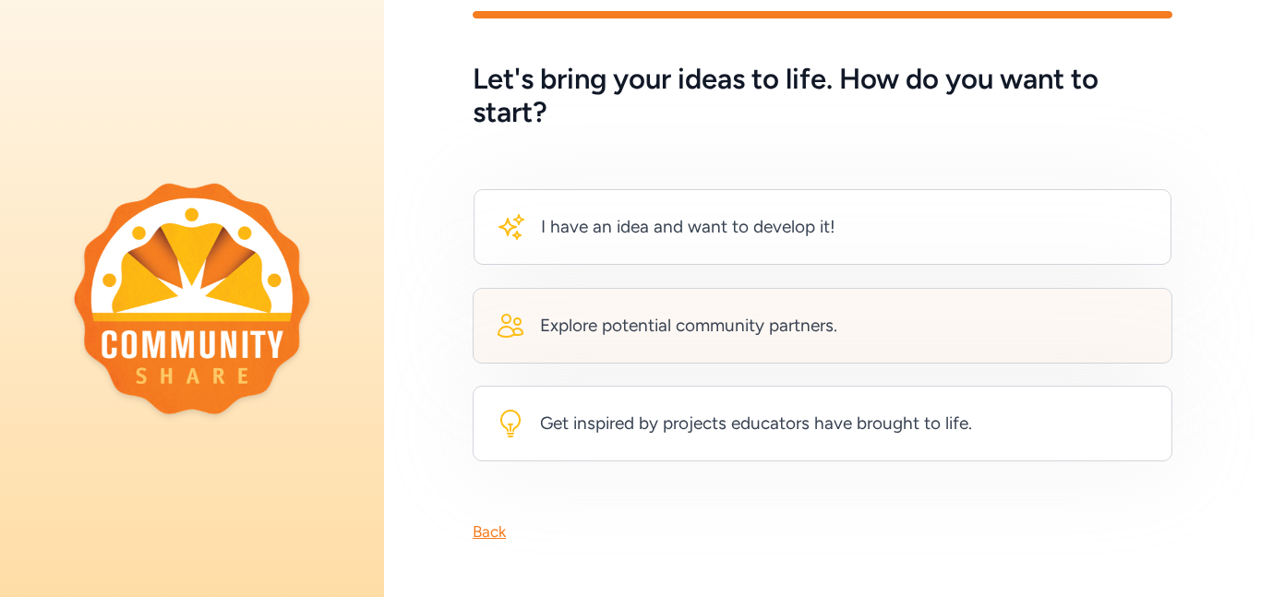
click at [623, 358] on div "Explore potential community partners." at bounding box center [823, 326] width 700 height 76
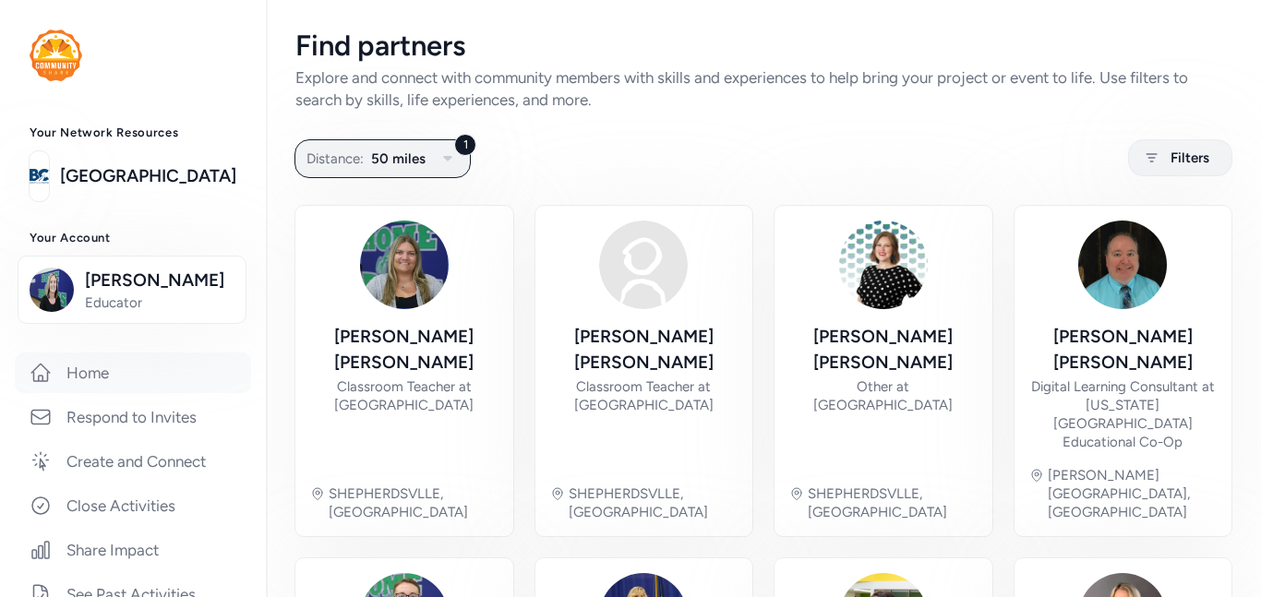
click at [125, 366] on link "Home" at bounding box center [133, 373] width 236 height 41
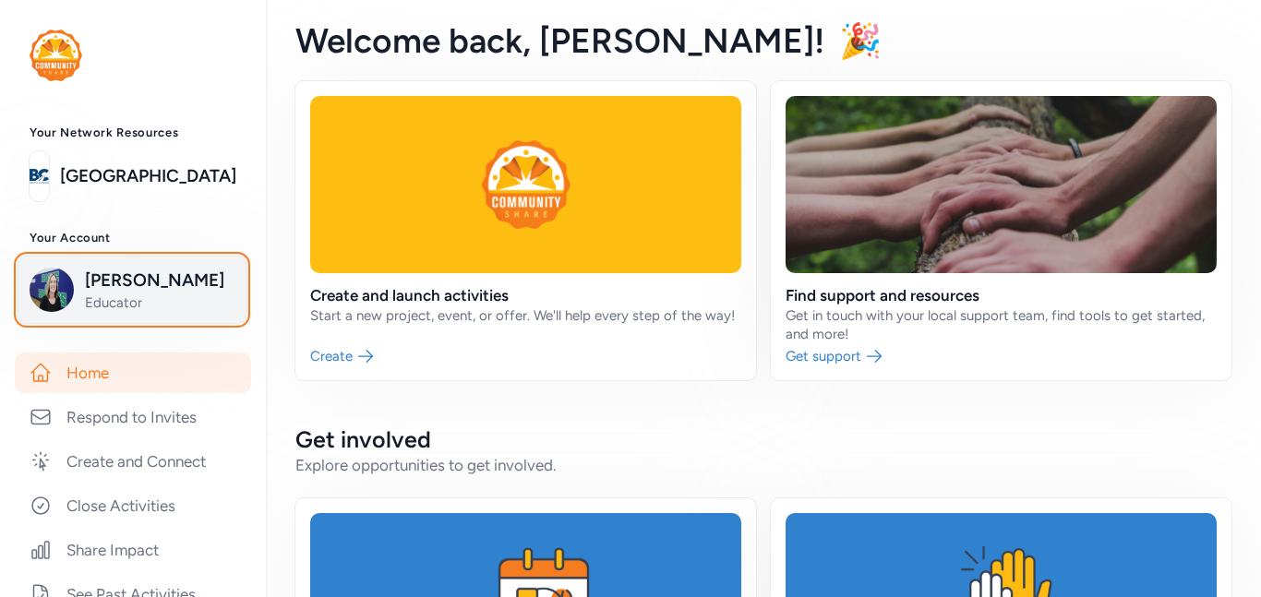
click at [179, 286] on span "[PERSON_NAME]" at bounding box center [160, 281] width 150 height 26
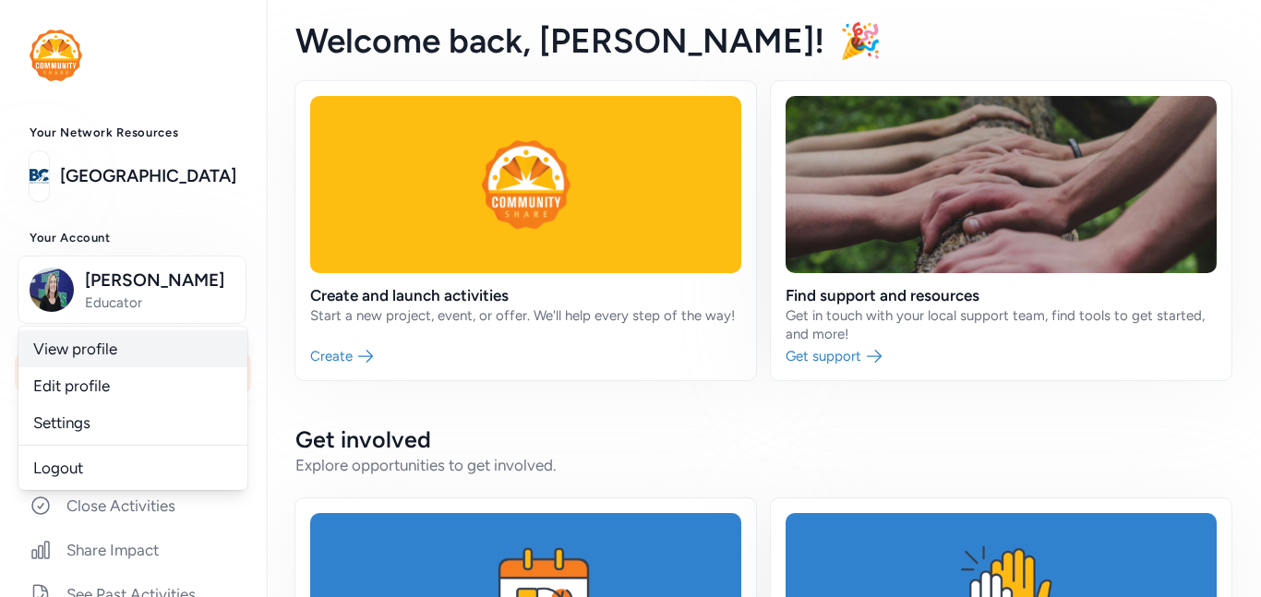
click at [150, 342] on link "View profile" at bounding box center [132, 348] width 229 height 37
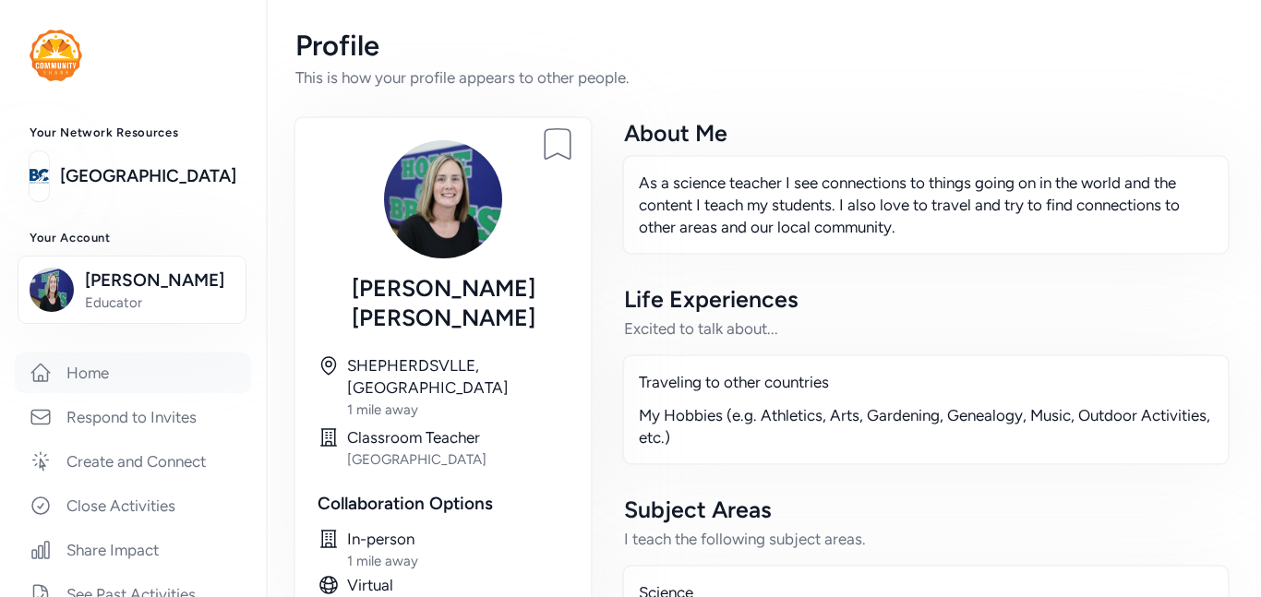
click at [66, 378] on link "Home" at bounding box center [133, 373] width 236 height 41
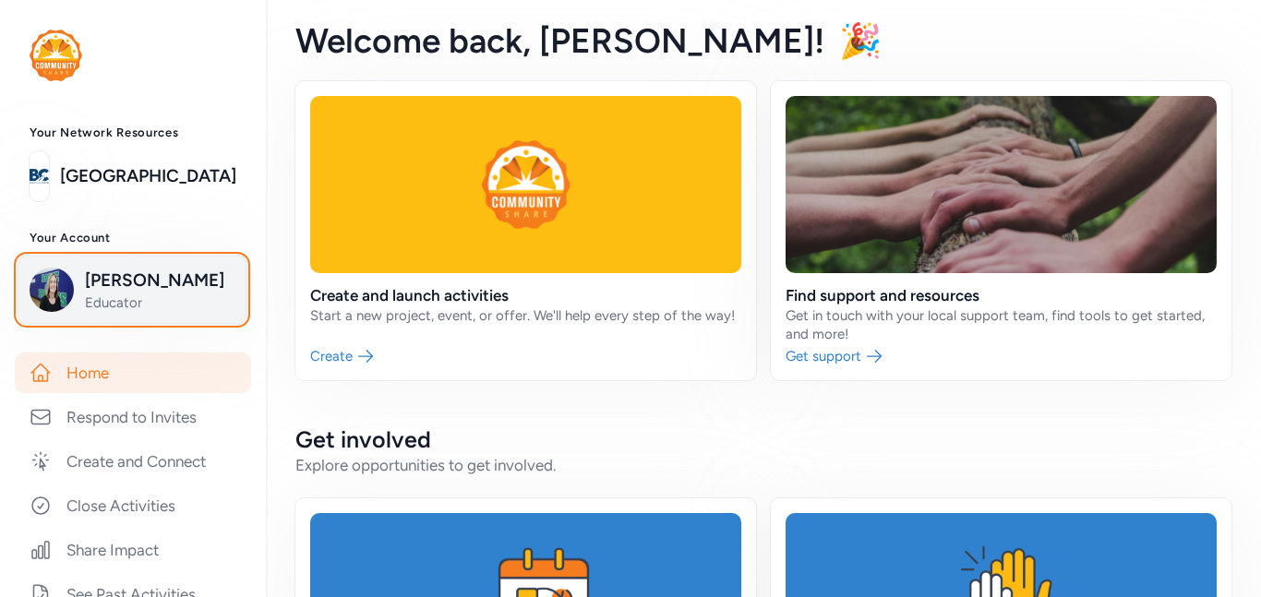
click at [158, 298] on span "Educator" at bounding box center [160, 303] width 150 height 18
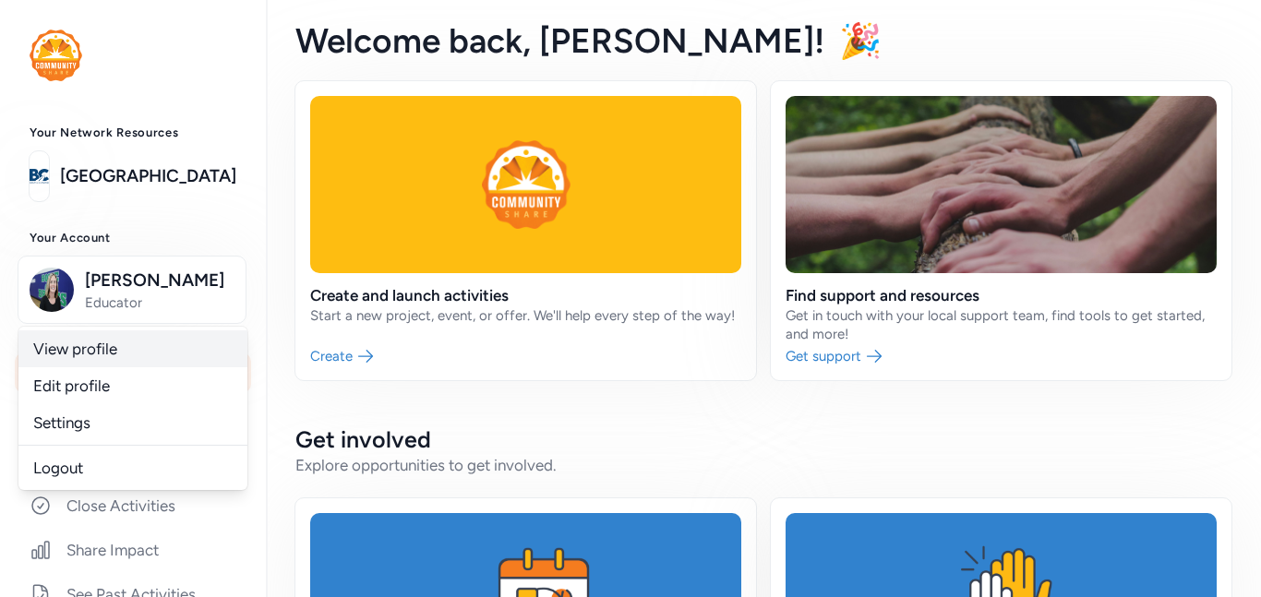
click at [90, 349] on link "View profile" at bounding box center [132, 348] width 229 height 37
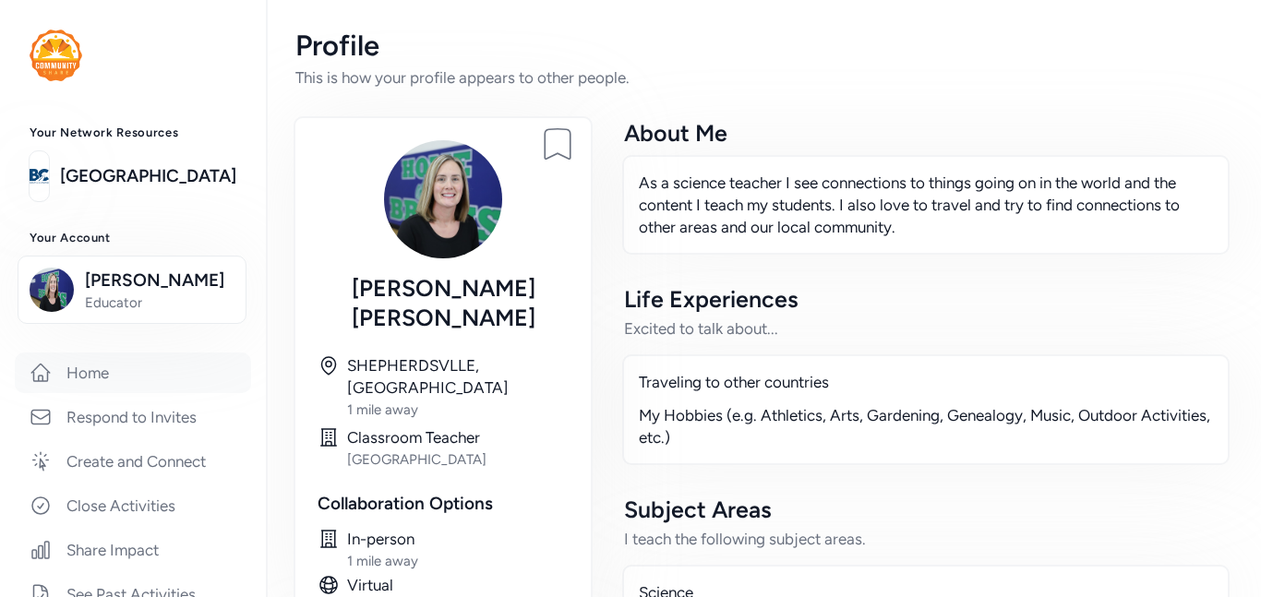
click at [104, 393] on link "Home" at bounding box center [133, 373] width 236 height 41
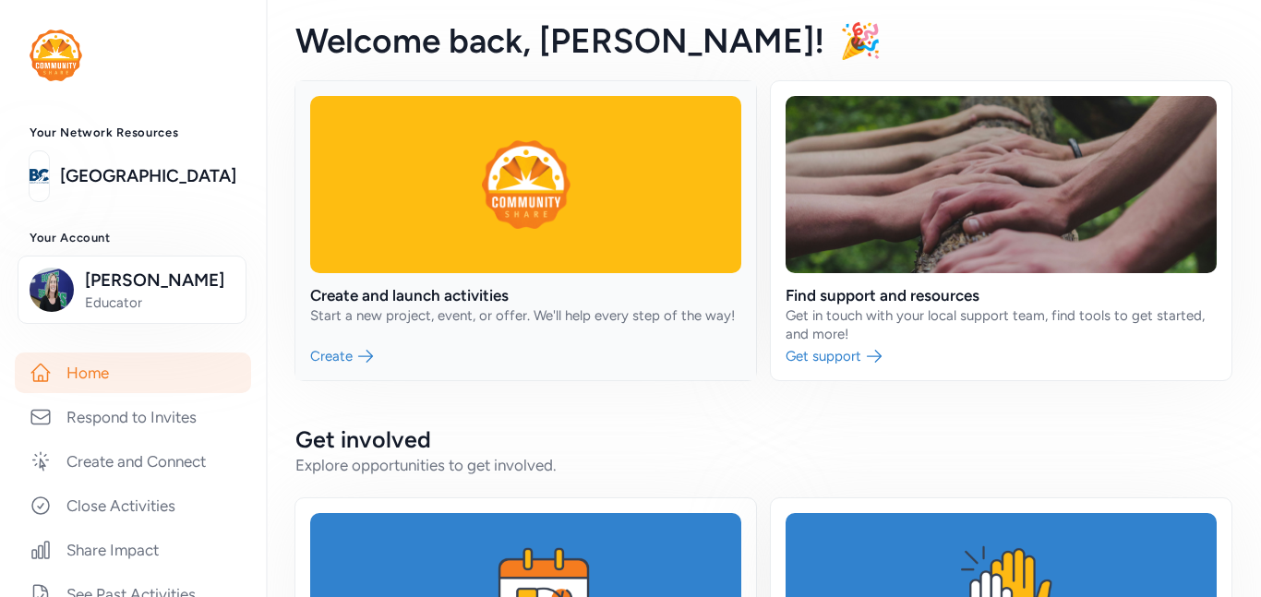
click at [418, 298] on link at bounding box center [525, 230] width 461 height 299
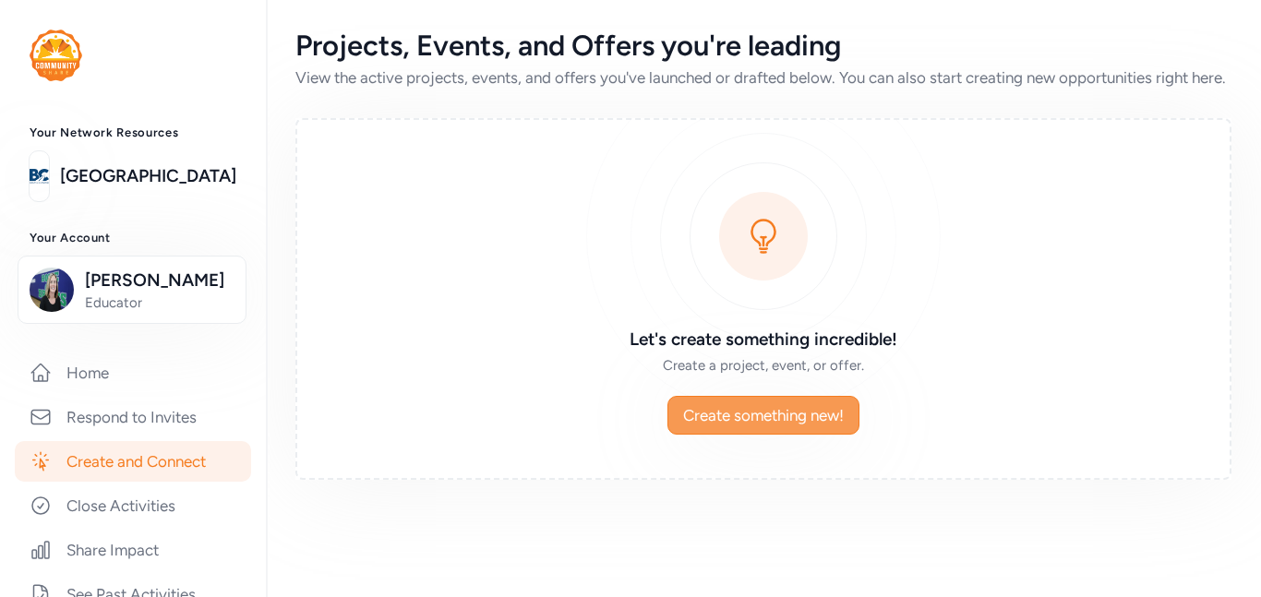
click at [779, 426] on span "Create something new!" at bounding box center [763, 415] width 161 height 22
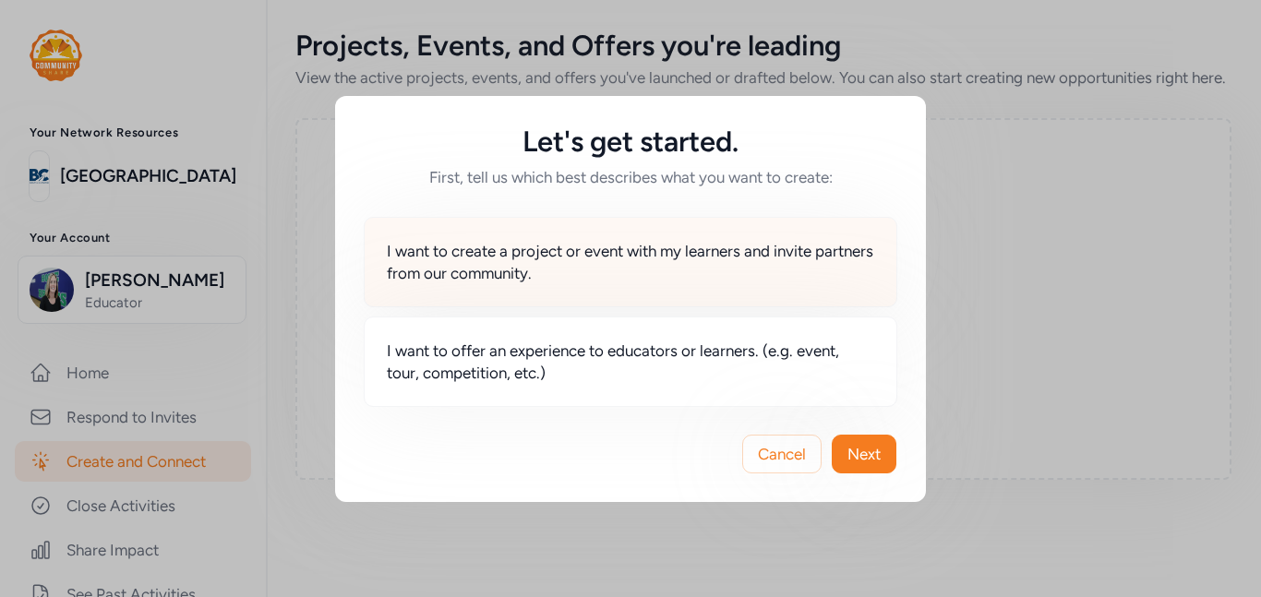
click at [716, 277] on span "I want to create a project or event with my learners and invite partners from o…" at bounding box center [630, 262] width 487 height 44
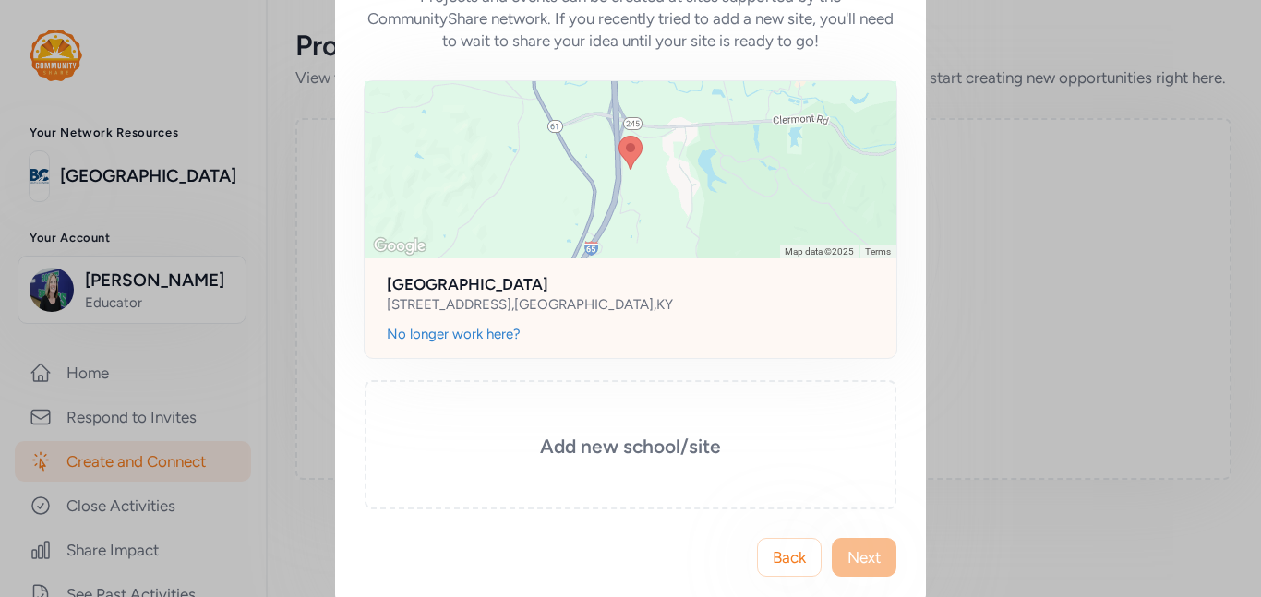
scroll to position [156, 0]
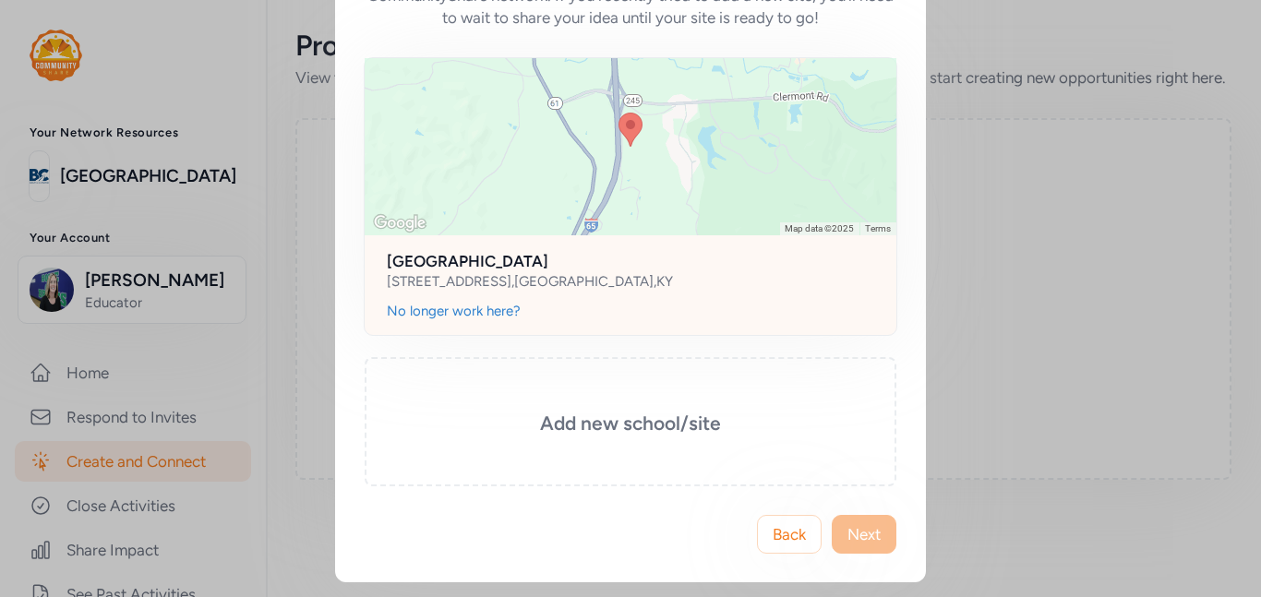
click at [659, 300] on div "[GEOGRAPHIC_DATA] [STREET_ADDRESS]" at bounding box center [631, 268] width 532 height 66
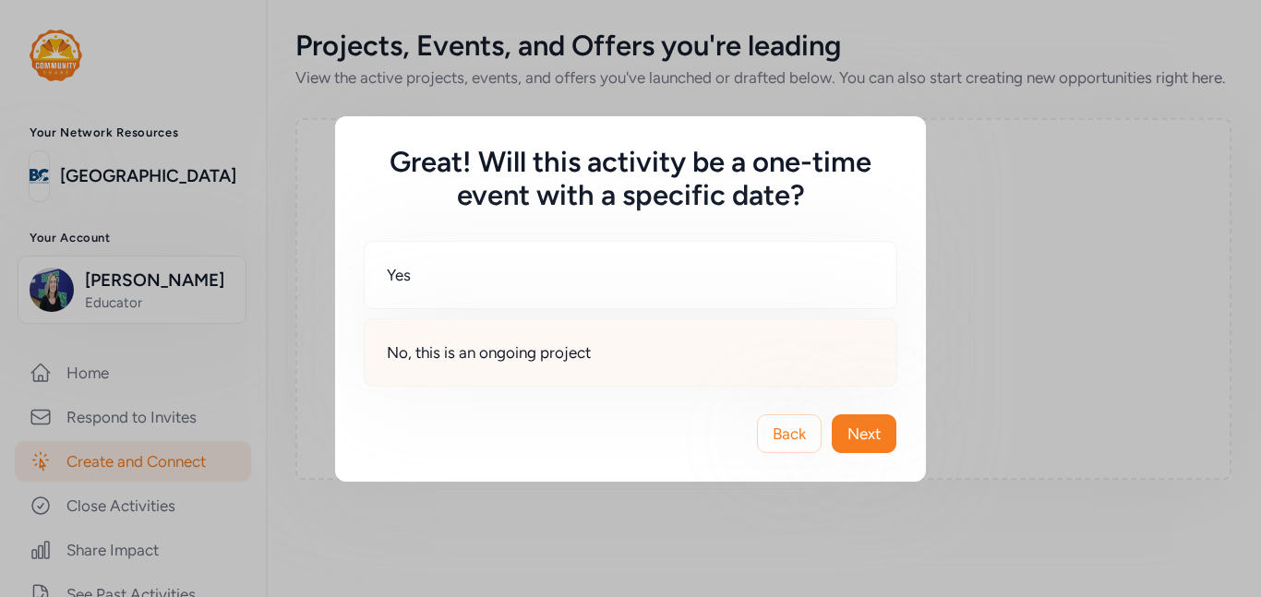
click at [541, 361] on span "No, this is an ongoing project" at bounding box center [489, 353] width 204 height 22
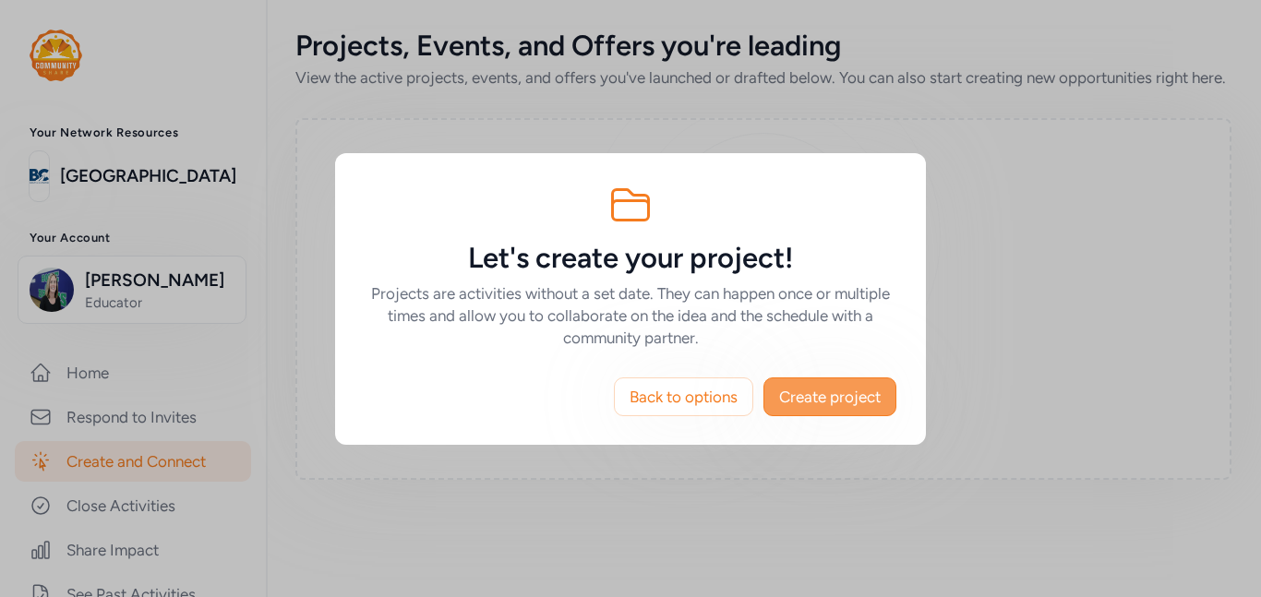
click at [810, 392] on span "Create project" at bounding box center [830, 397] width 102 height 22
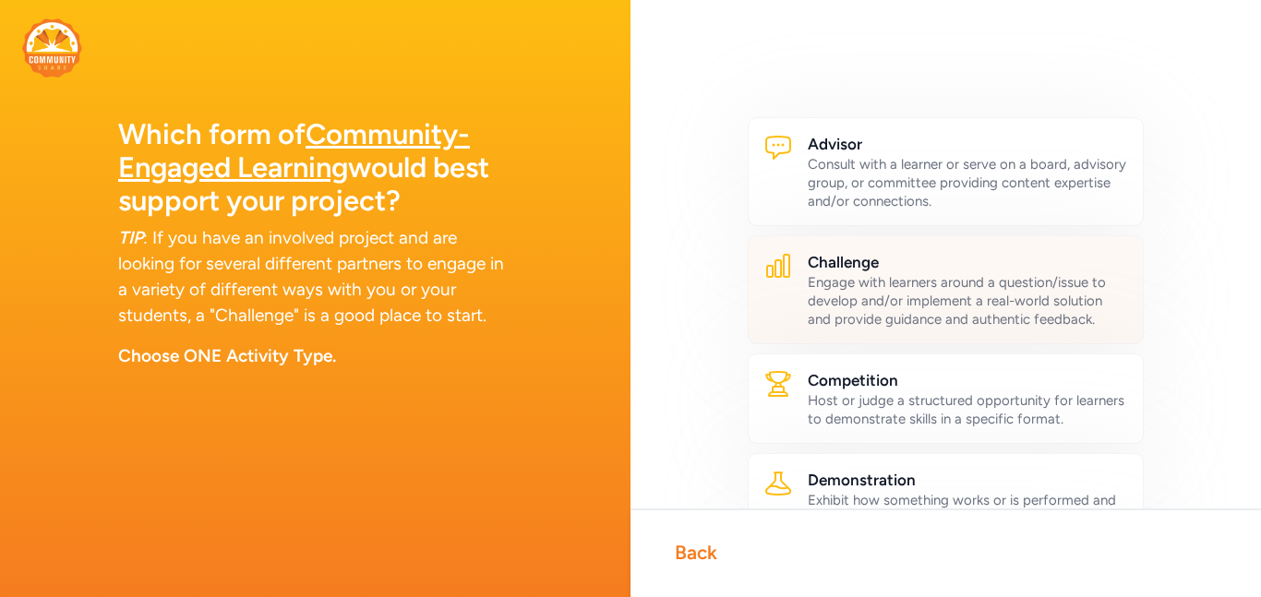
click at [850, 307] on div "Engage with learners around a question/issue to develop and/or implement a real…" at bounding box center [968, 300] width 320 height 55
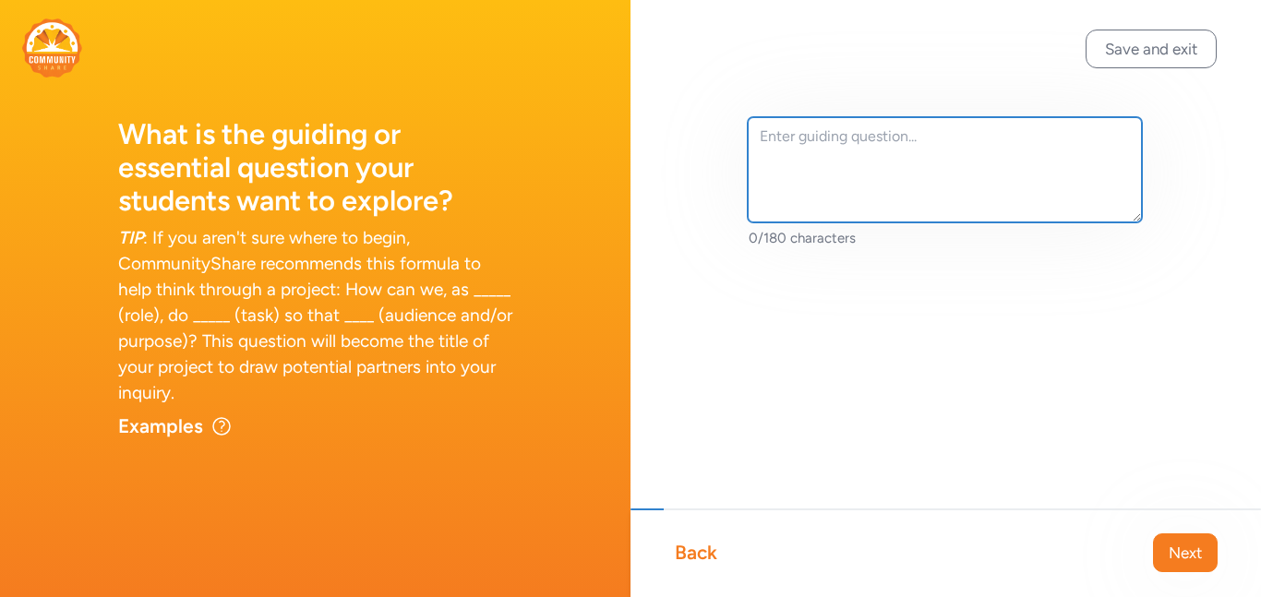
click at [854, 143] on textarea at bounding box center [945, 169] width 394 height 105
paste textarea "How can we use our understanding of energy to design a skate park for [GEOGRAPH…"
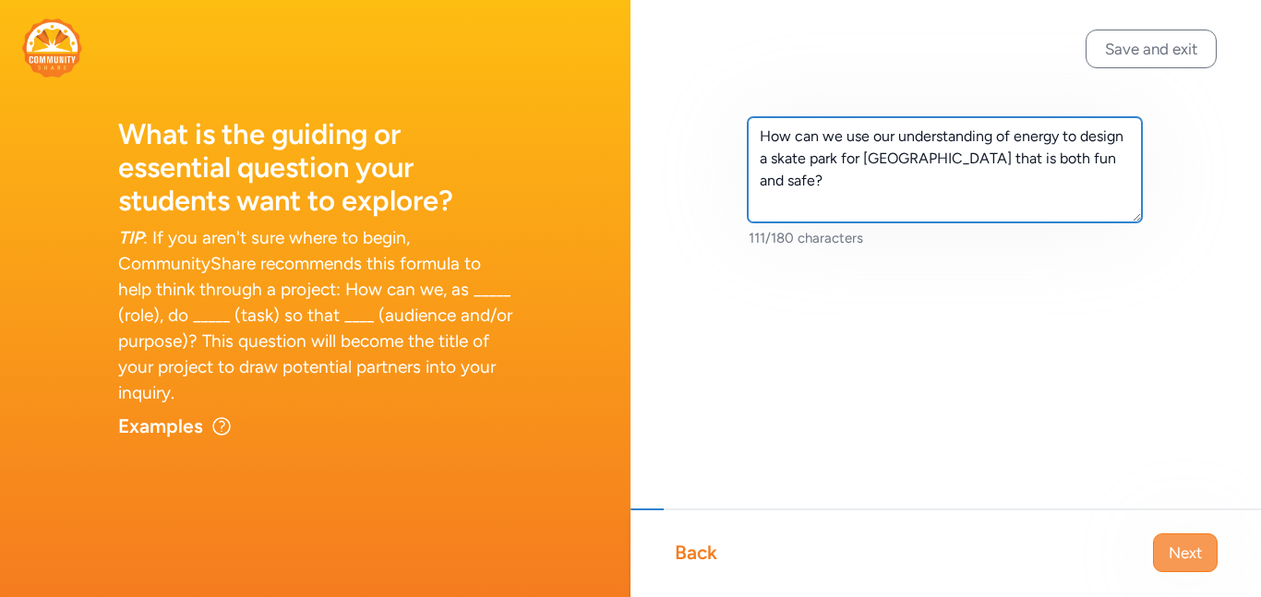
type textarea "How can we use our understanding of energy to design a skate park for [GEOGRAPH…"
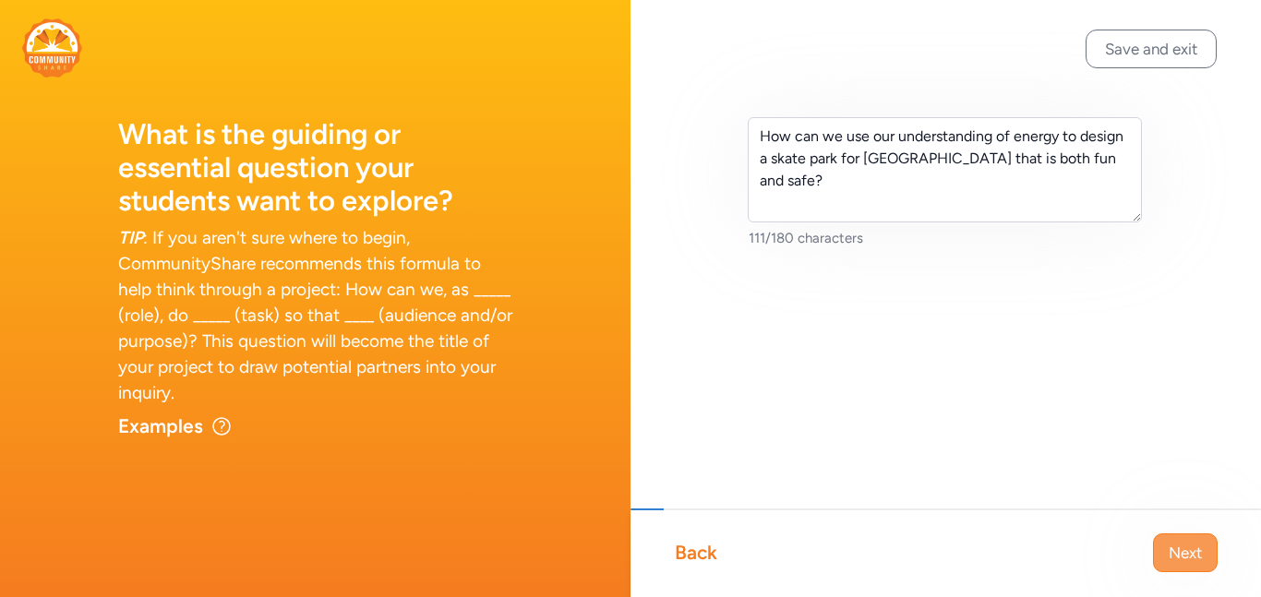
click at [1179, 552] on span "Next" at bounding box center [1185, 553] width 33 height 22
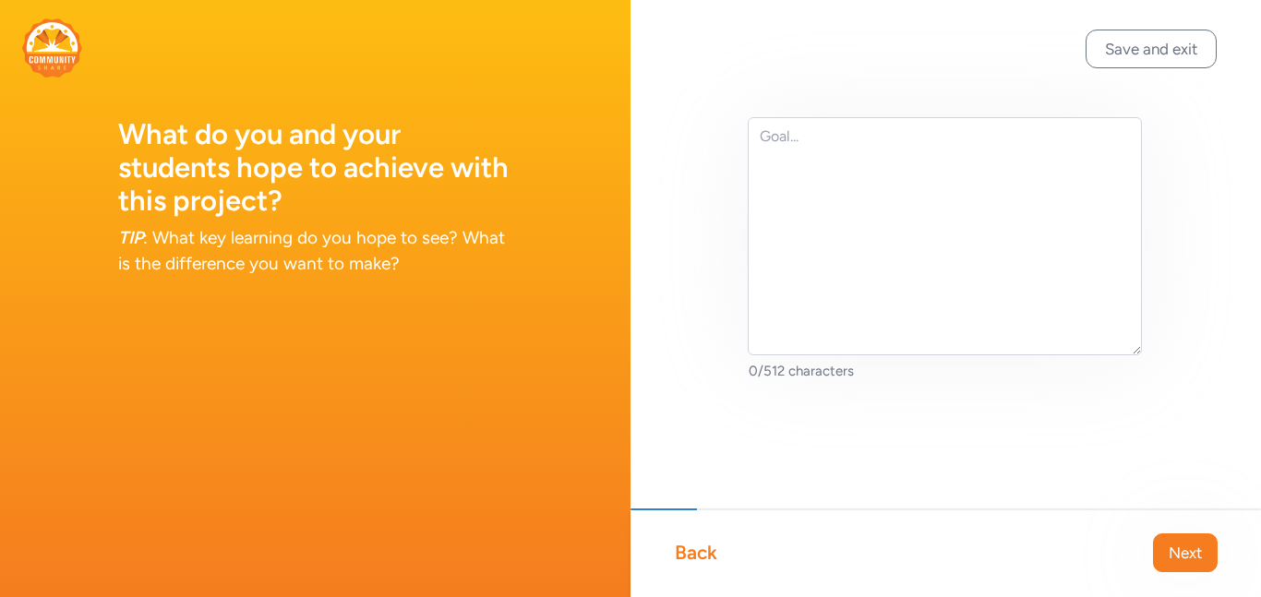
click at [687, 544] on div "Back" at bounding box center [696, 553] width 42 height 26
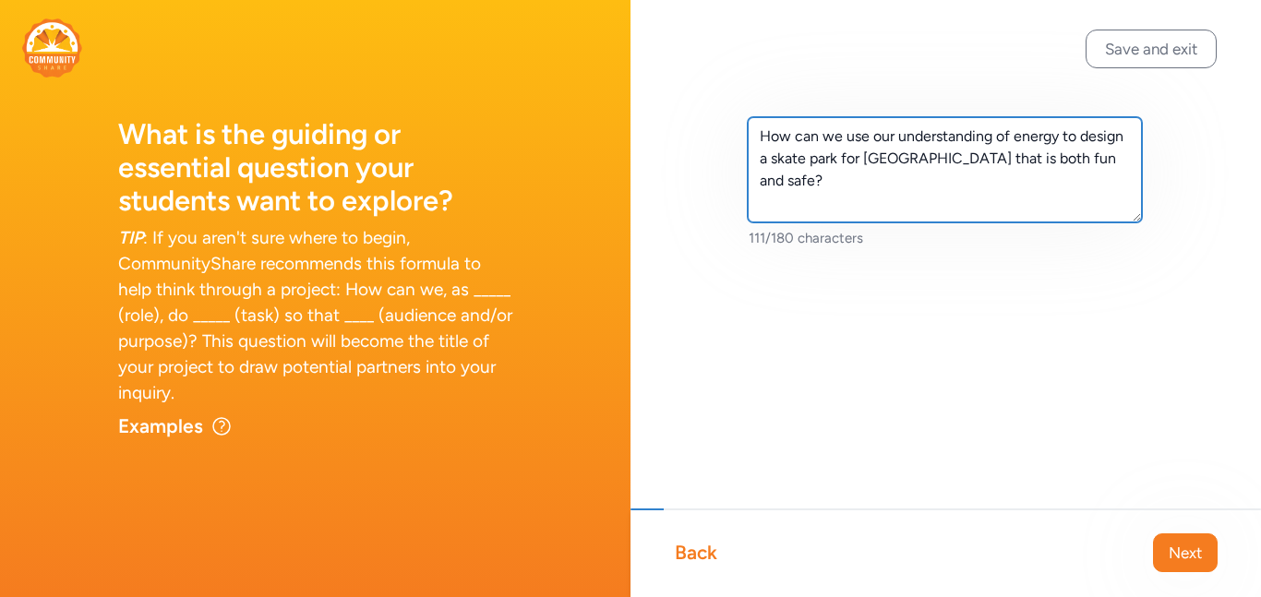
drag, startPoint x: 797, startPoint y: 185, endPoint x: 752, endPoint y: 138, distance: 64.0
click at [752, 138] on textarea "How can we use our understanding of energy to design a skate park for [GEOGRAPH…" at bounding box center [945, 169] width 394 height 105
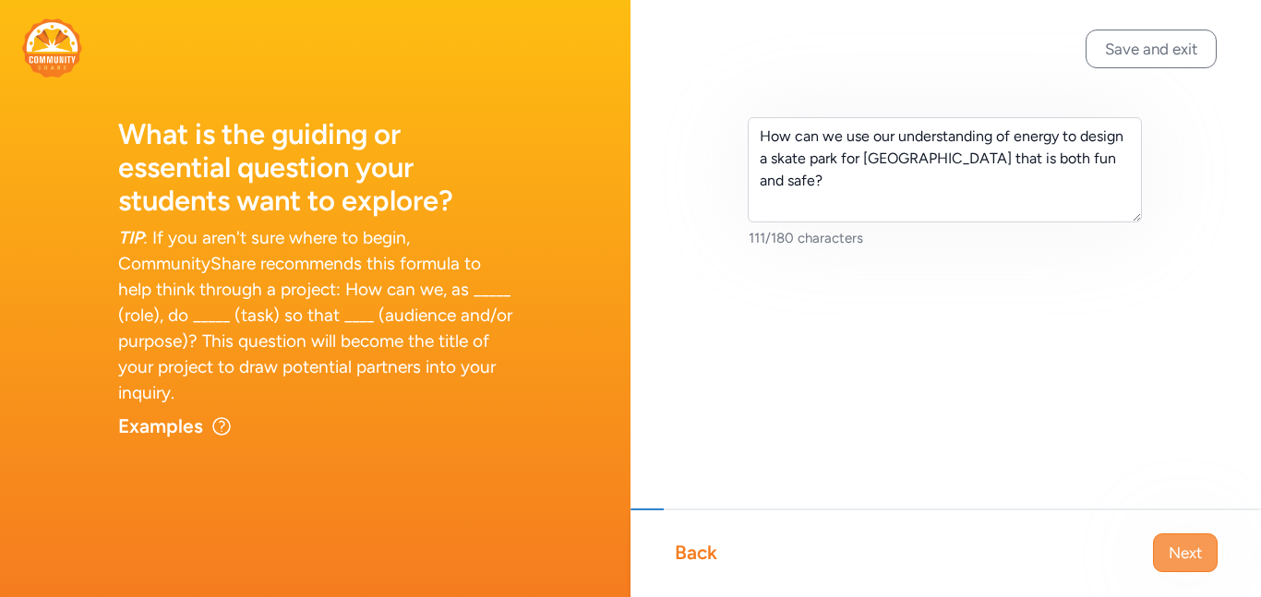
click at [1193, 555] on span "Next" at bounding box center [1185, 553] width 33 height 22
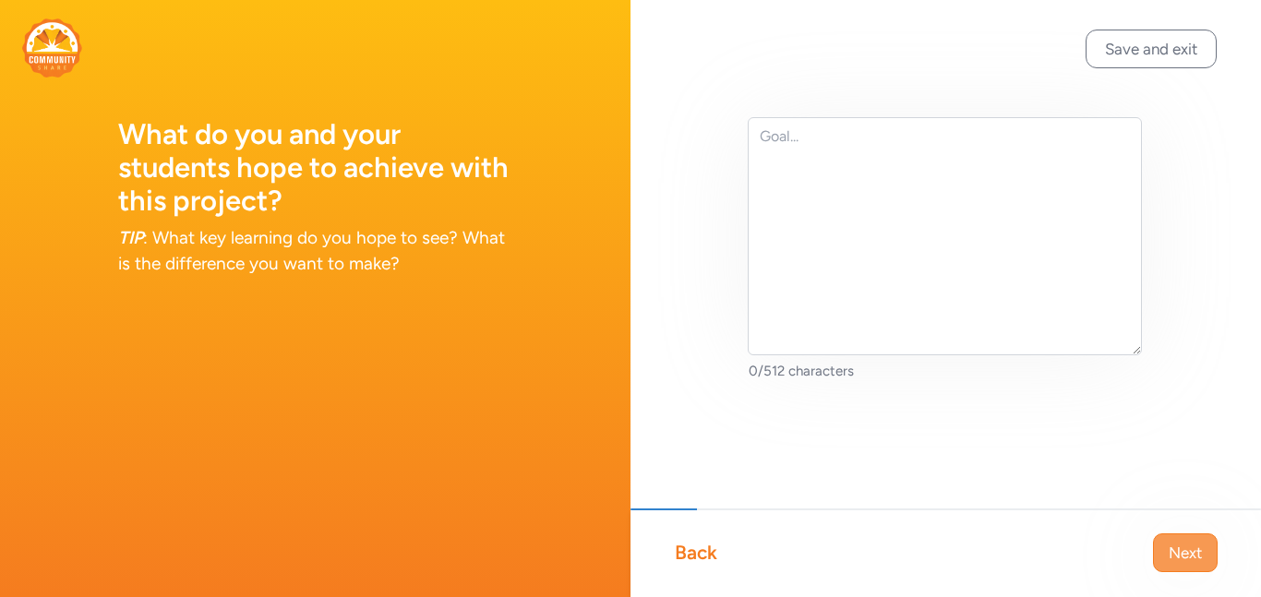
click at [1185, 560] on span "Next" at bounding box center [1185, 553] width 33 height 22
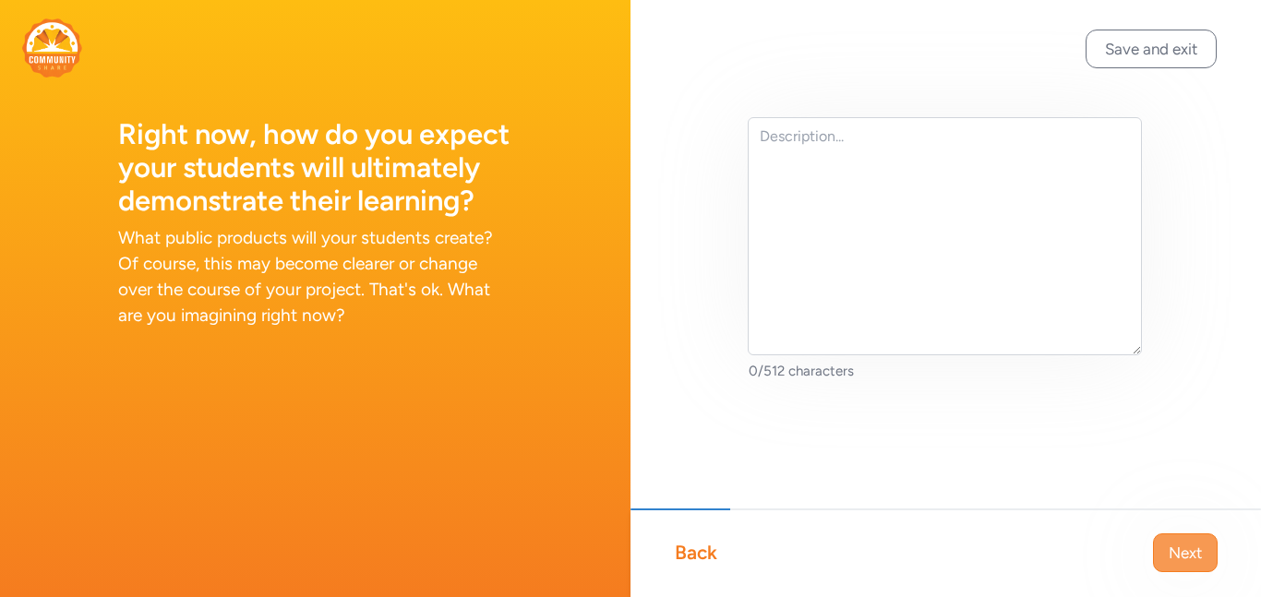
click at [1162, 550] on button "Next" at bounding box center [1185, 553] width 65 height 39
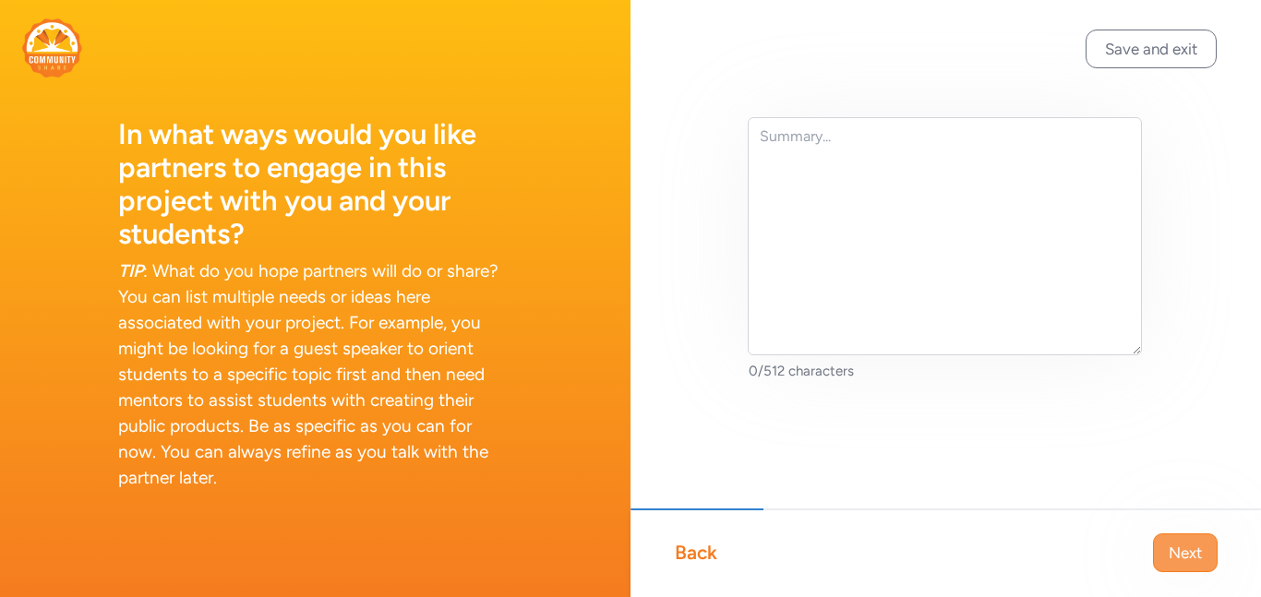
click at [1183, 546] on span "Next" at bounding box center [1185, 553] width 33 height 22
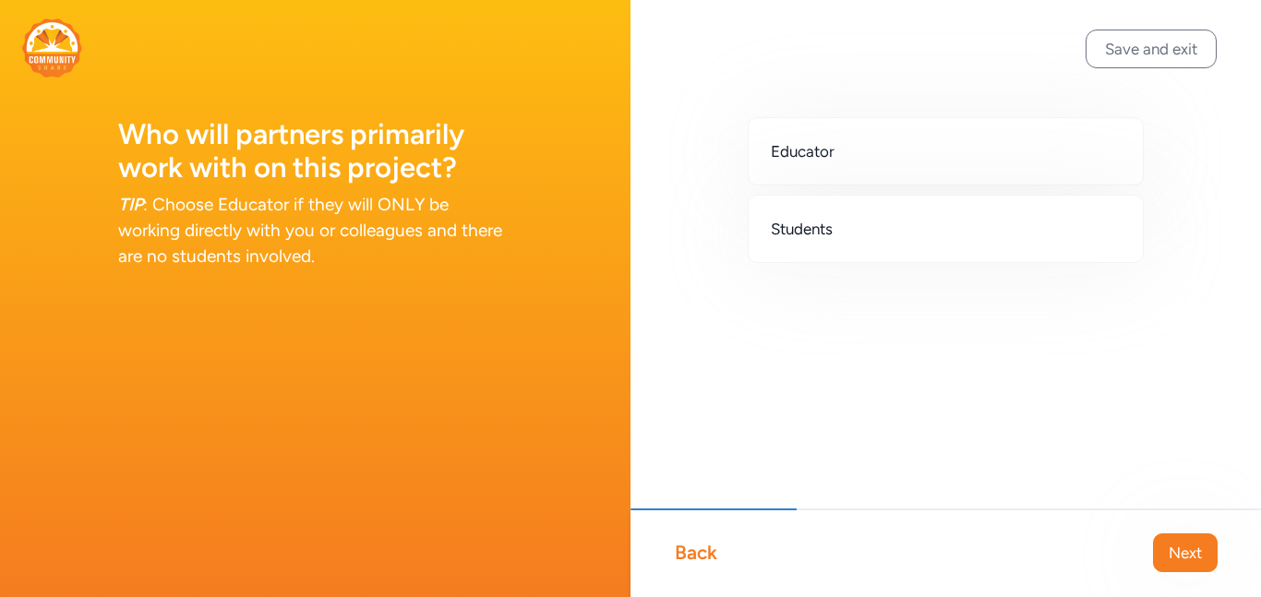
click at [689, 561] on div "Back" at bounding box center [696, 553] width 42 height 26
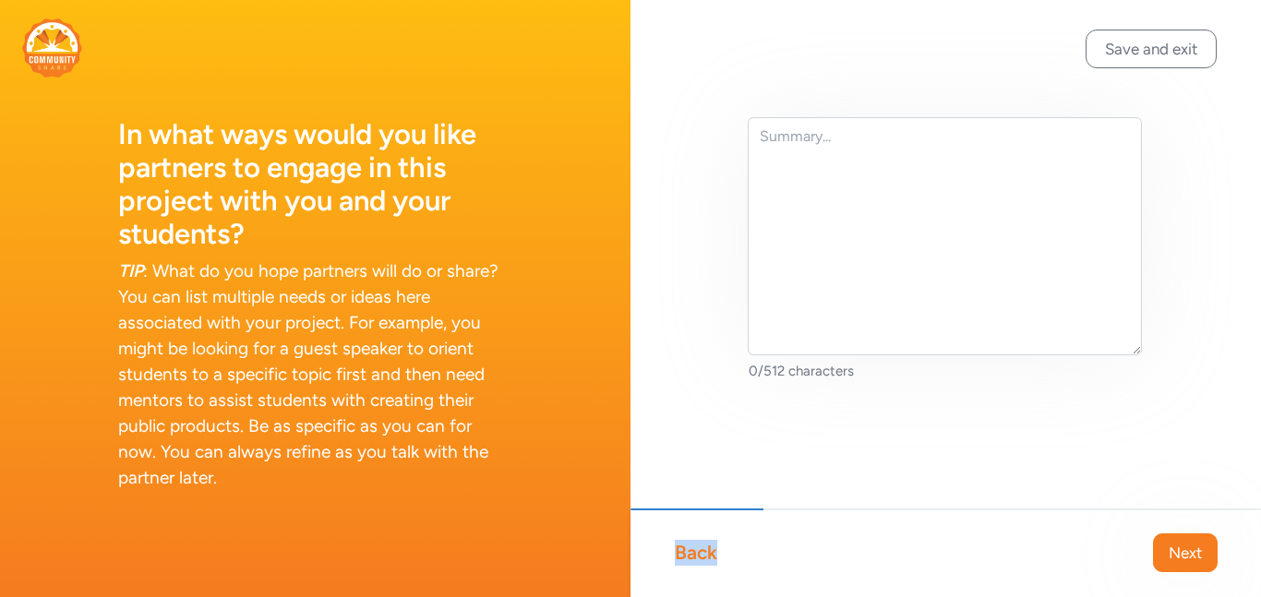
click at [689, 561] on div "Back" at bounding box center [696, 553] width 42 height 26
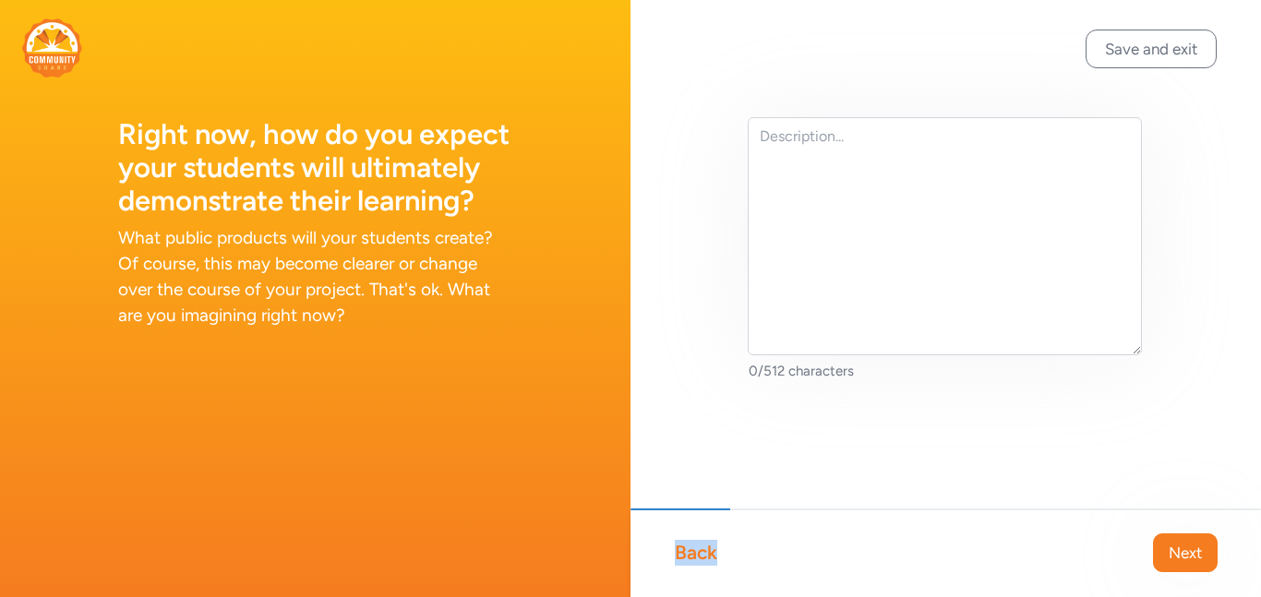
click at [689, 561] on div "Back" at bounding box center [696, 553] width 42 height 26
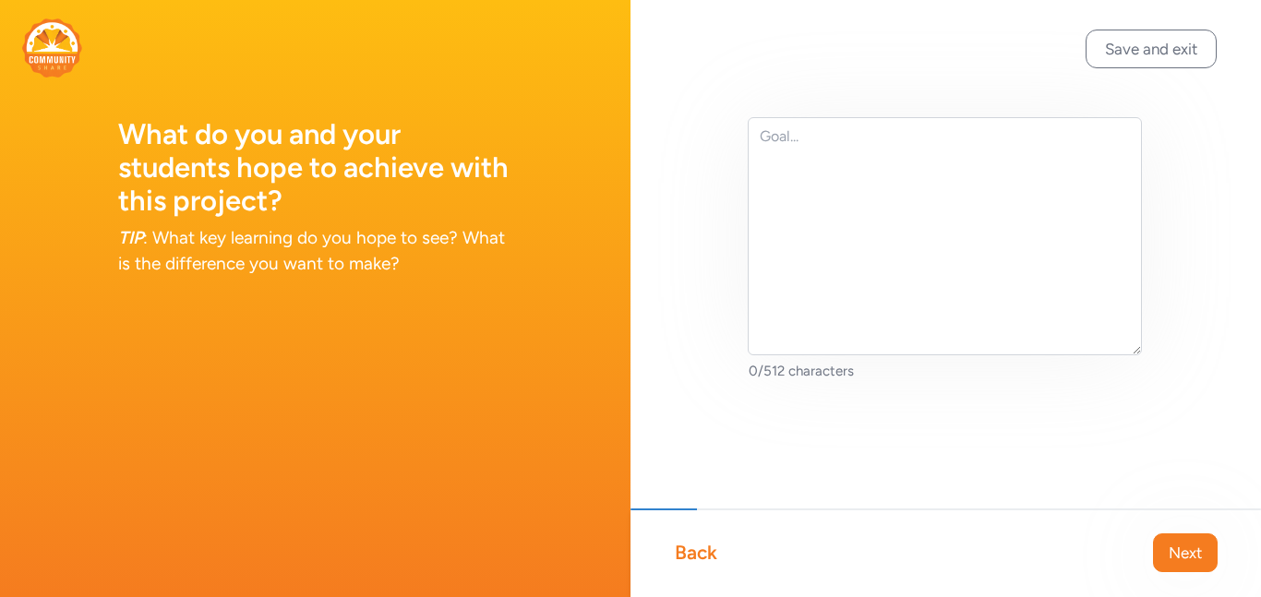
click at [689, 561] on div "Back" at bounding box center [696, 553] width 42 height 26
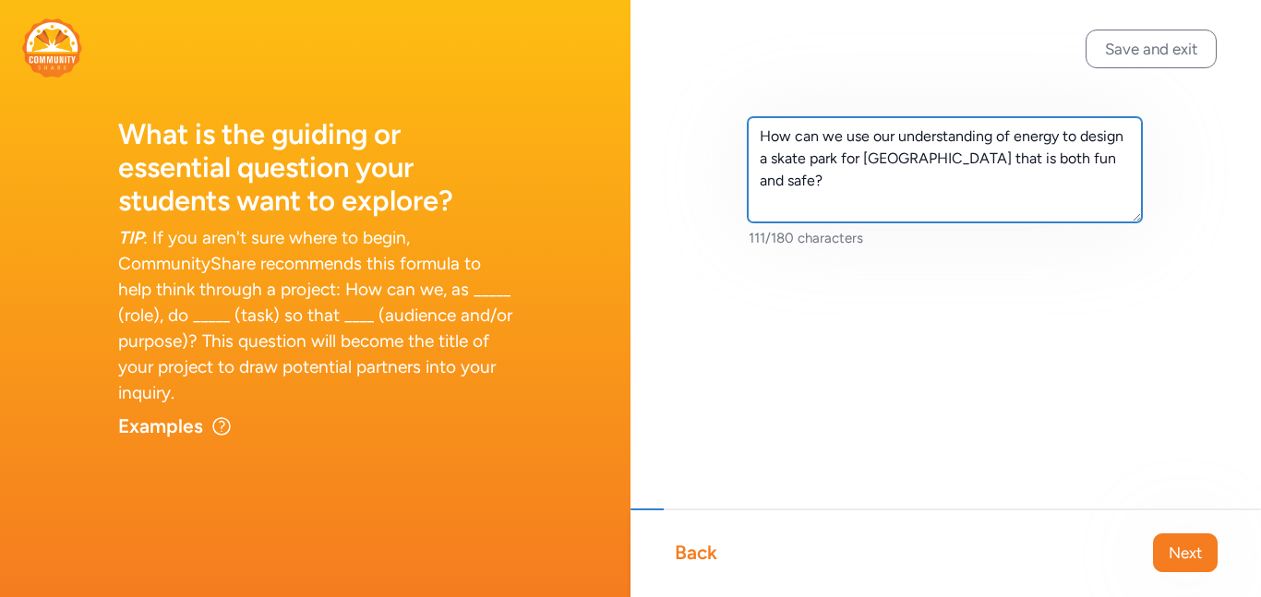
drag, startPoint x: 799, startPoint y: 177, endPoint x: 745, endPoint y: 136, distance: 68.5
click at [745, 136] on div "How can we use our understanding of energy to design a skate park for [GEOGRAPH…" at bounding box center [945, 212] width 630 height 425
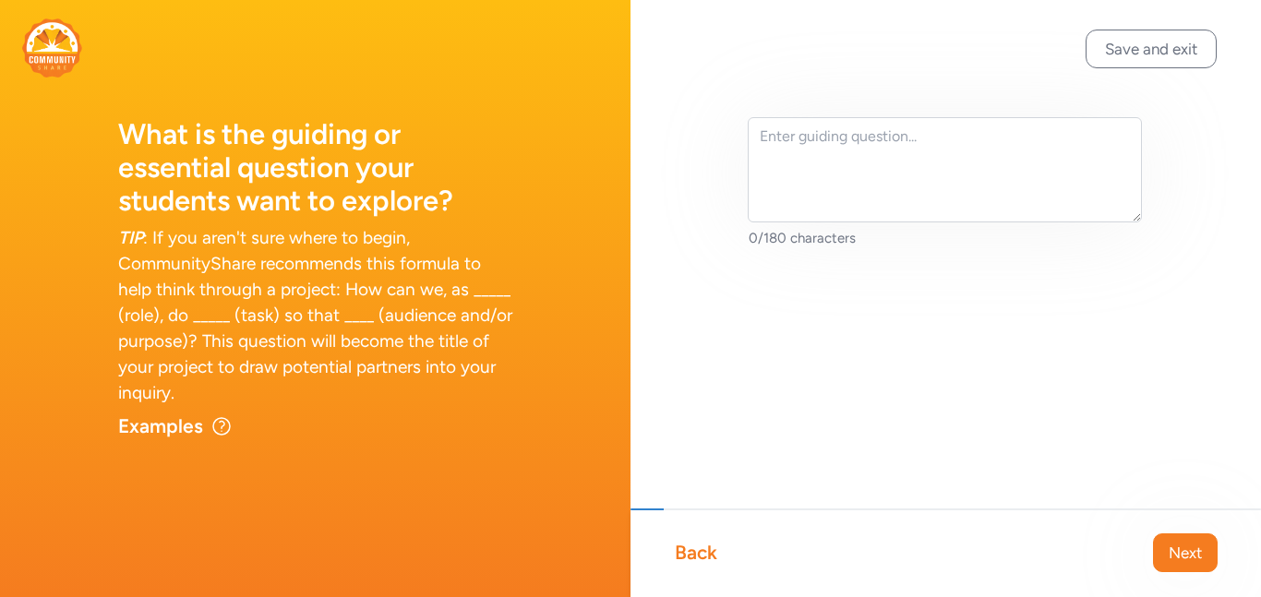
click at [704, 558] on div "Back" at bounding box center [696, 553] width 42 height 26
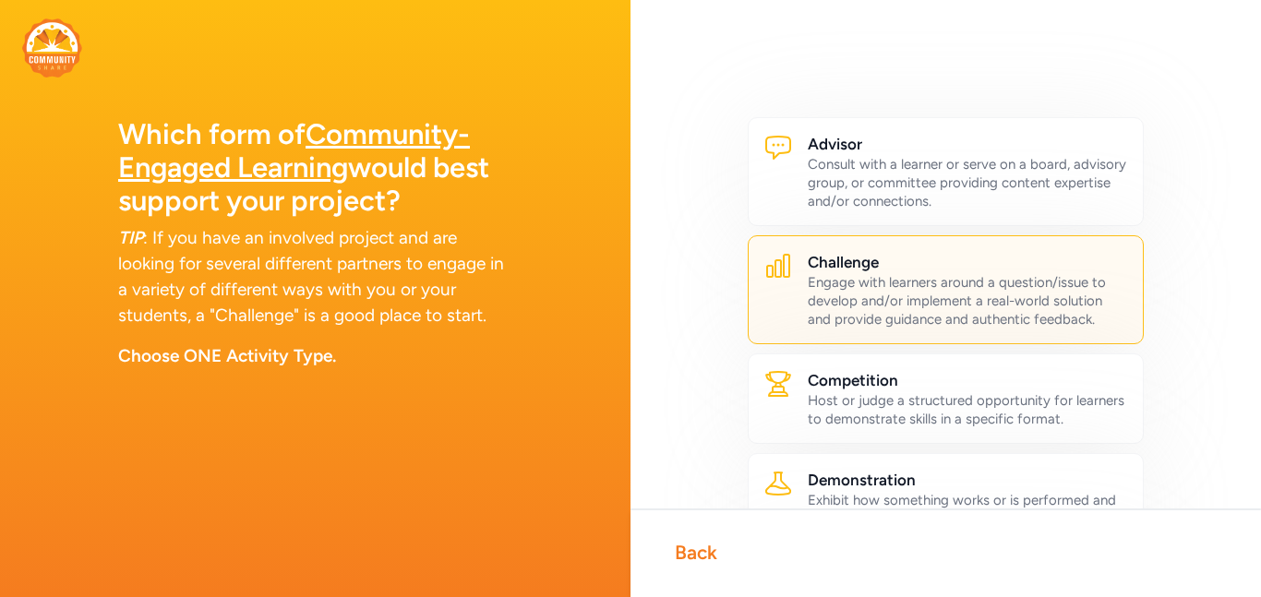
click at [704, 558] on div "Back" at bounding box center [696, 553] width 42 height 26
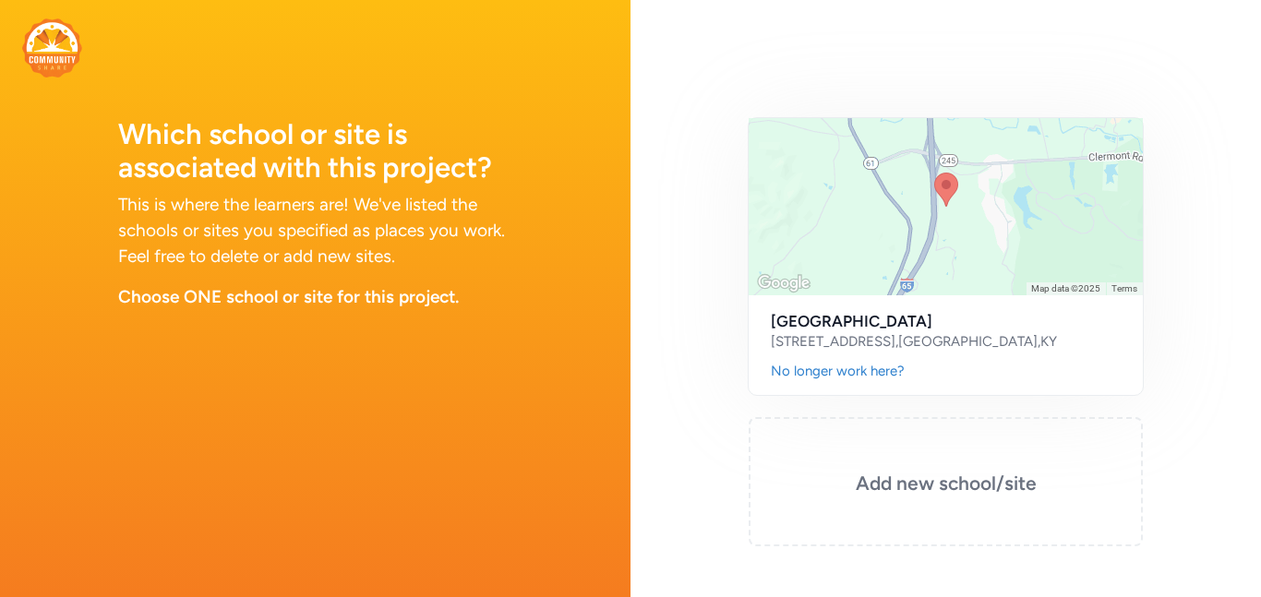
click at [39, 64] on img at bounding box center [52, 47] width 60 height 59
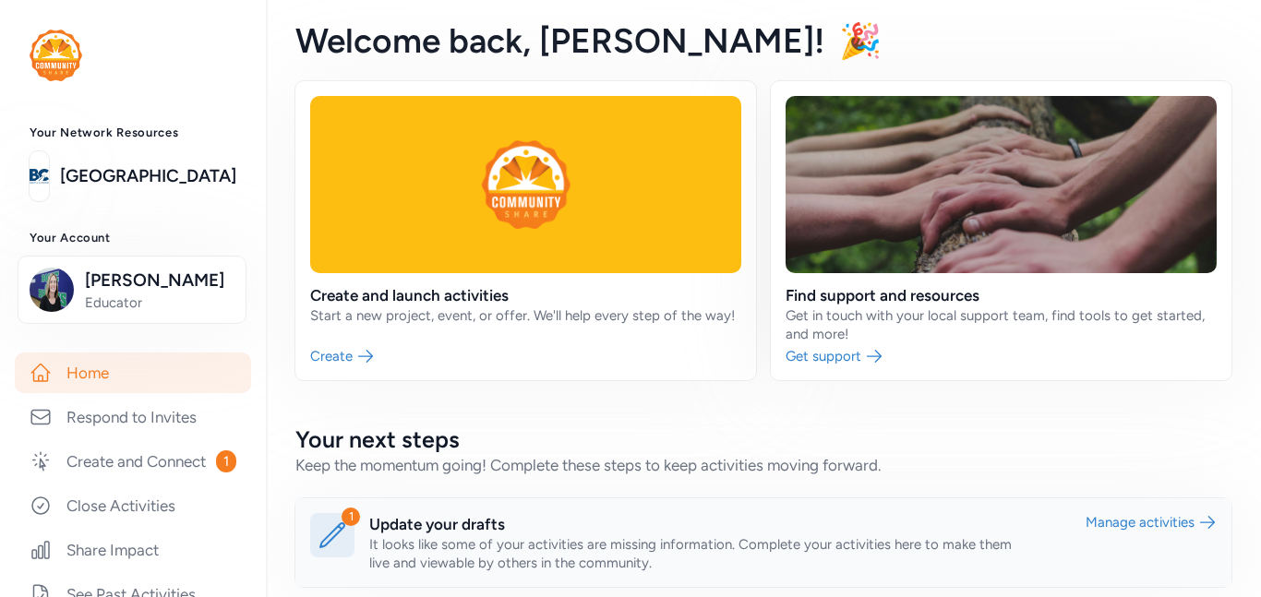
click at [1109, 525] on link at bounding box center [763, 542] width 936 height 89
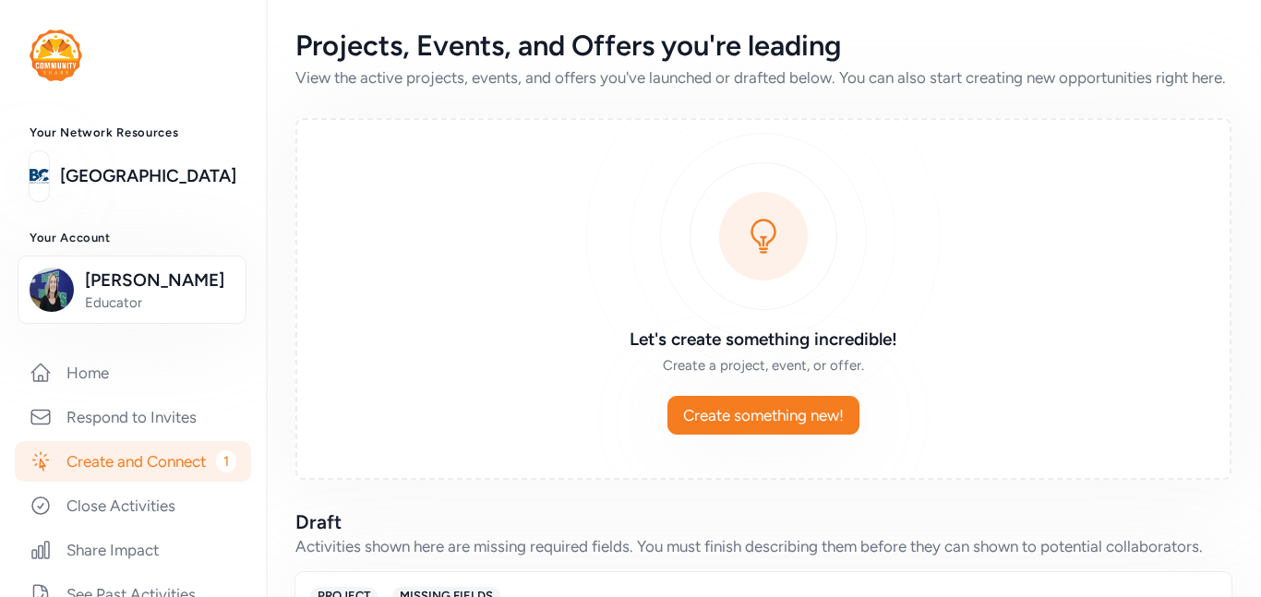
scroll to position [231, 0]
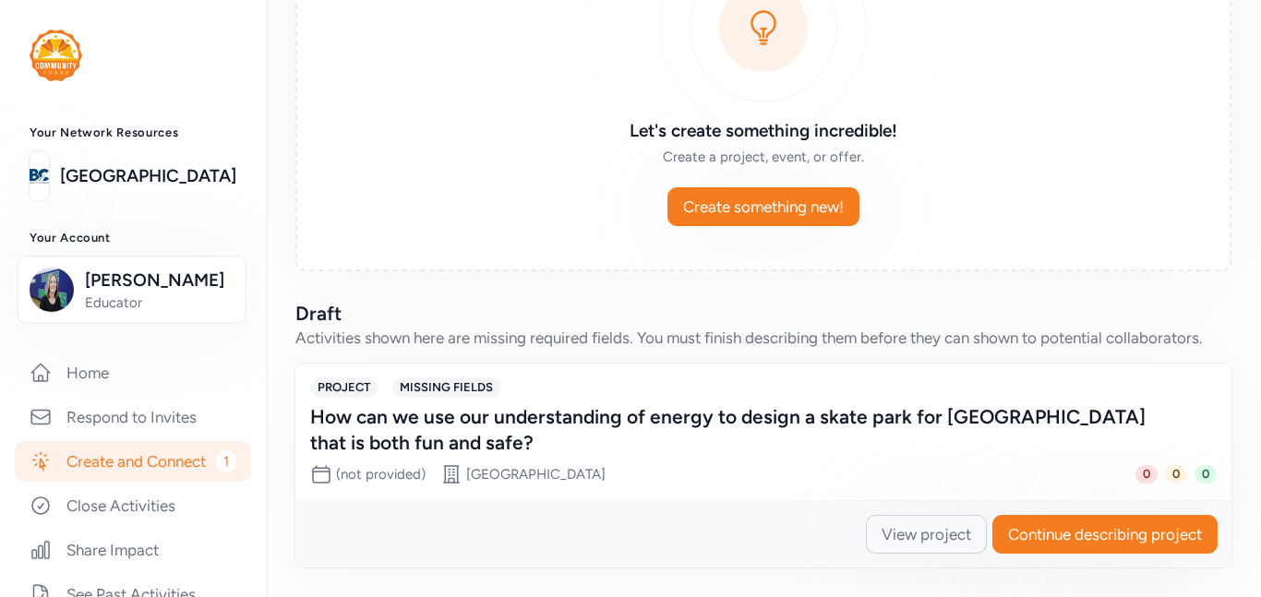
click at [902, 538] on span "View project" at bounding box center [926, 534] width 90 height 22
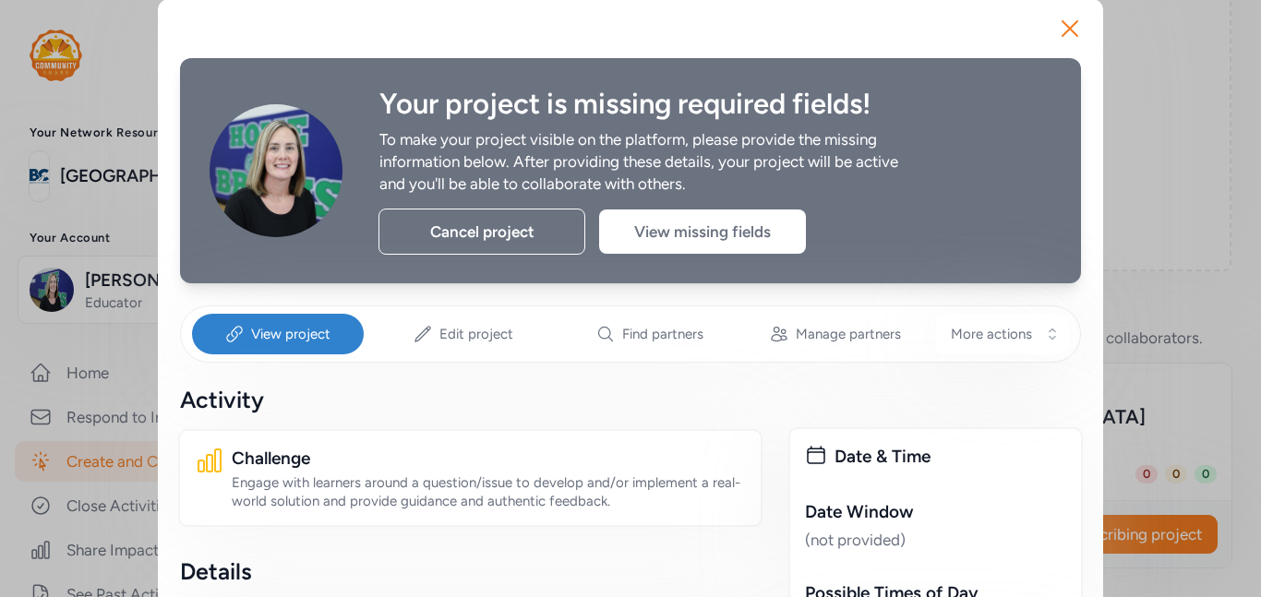
scroll to position [18, 0]
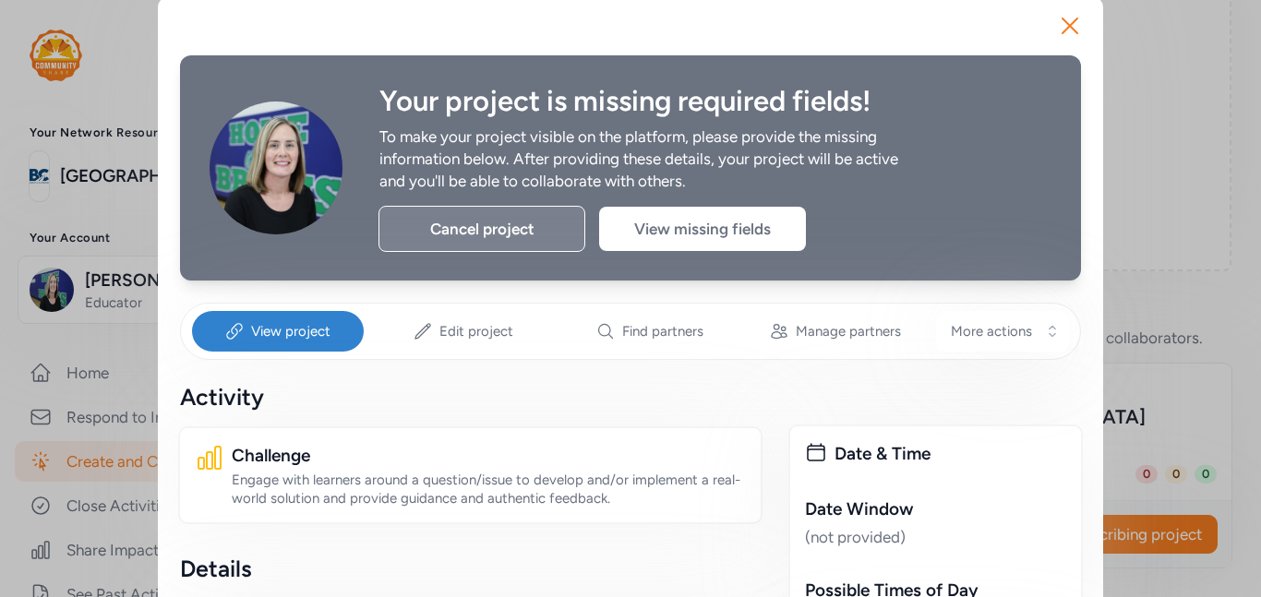
click at [488, 231] on div "Cancel project" at bounding box center [481, 229] width 207 height 46
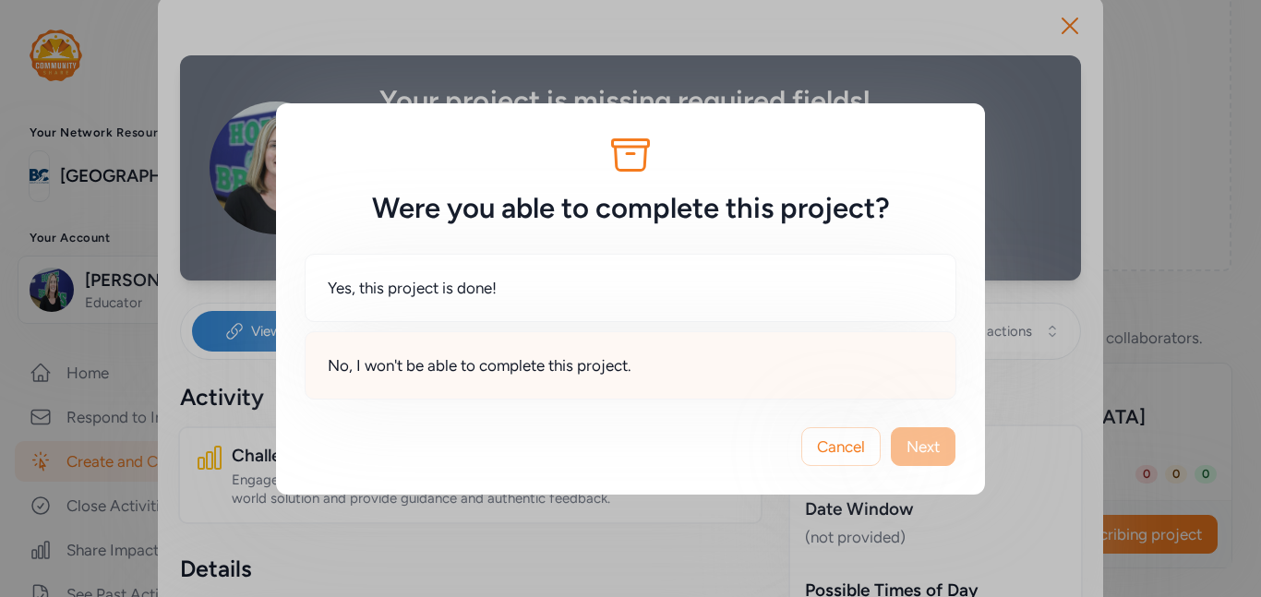
click at [559, 361] on span "No, I won't be able to complete this project." at bounding box center [480, 365] width 304 height 22
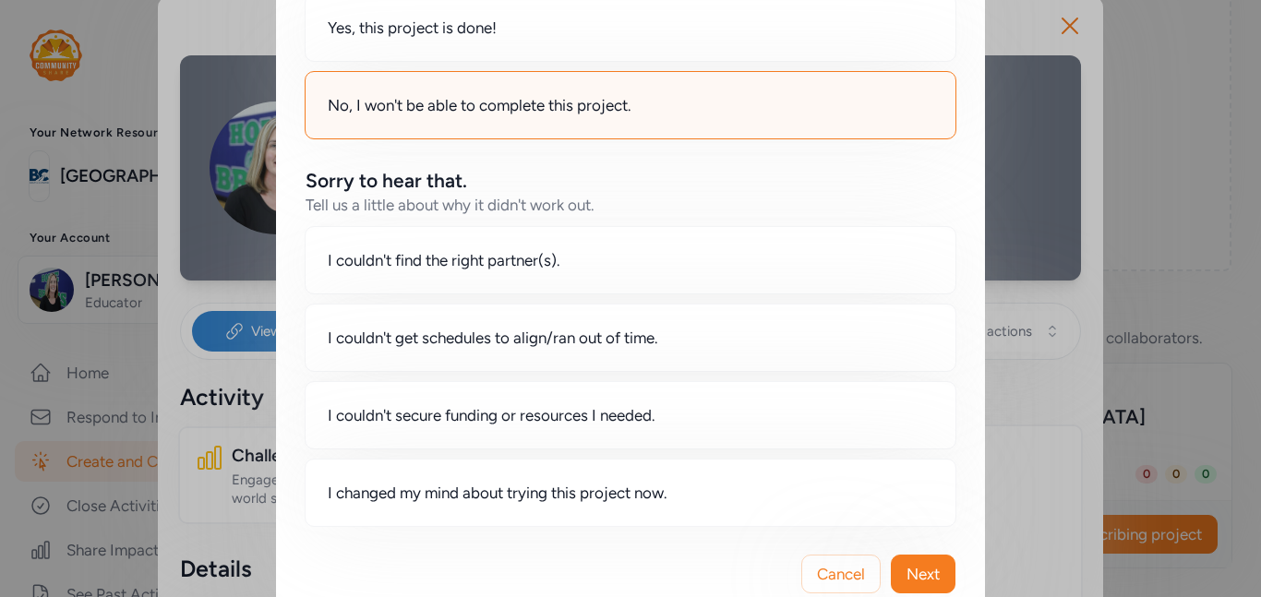
scroll to position [211, 0]
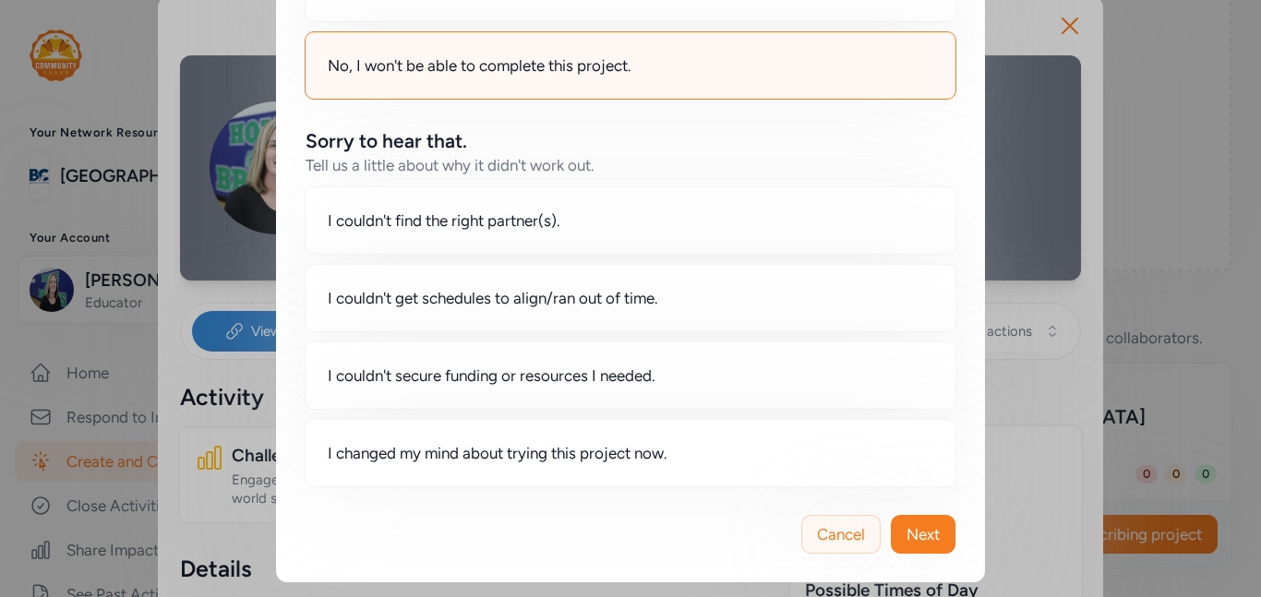
click at [835, 543] on span "Cancel" at bounding box center [841, 534] width 48 height 22
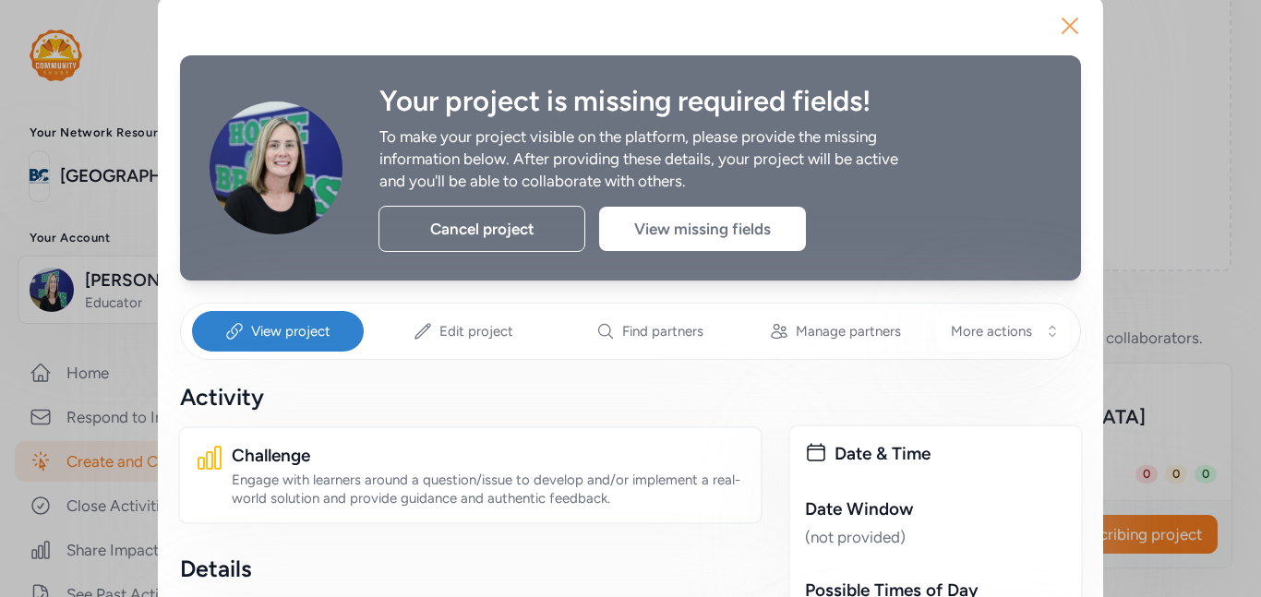
click at [1076, 17] on icon "button" at bounding box center [1070, 26] width 30 height 30
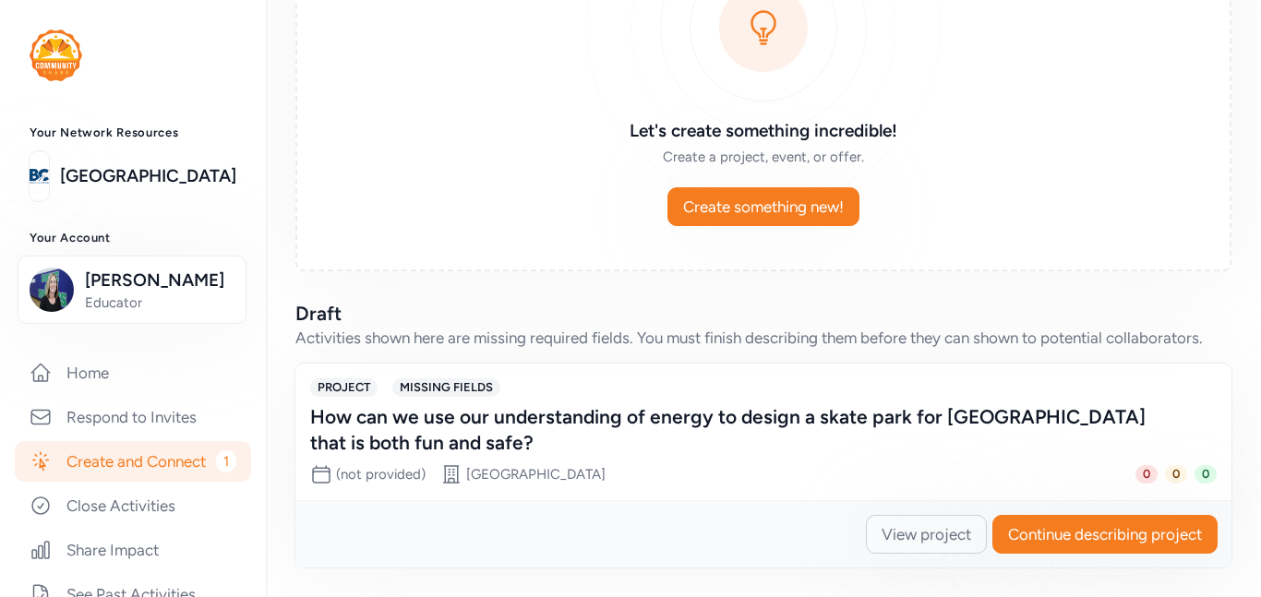
click at [743, 329] on div "Activities shown here are missing required fields. You must finish describing t…" at bounding box center [763, 338] width 936 height 22
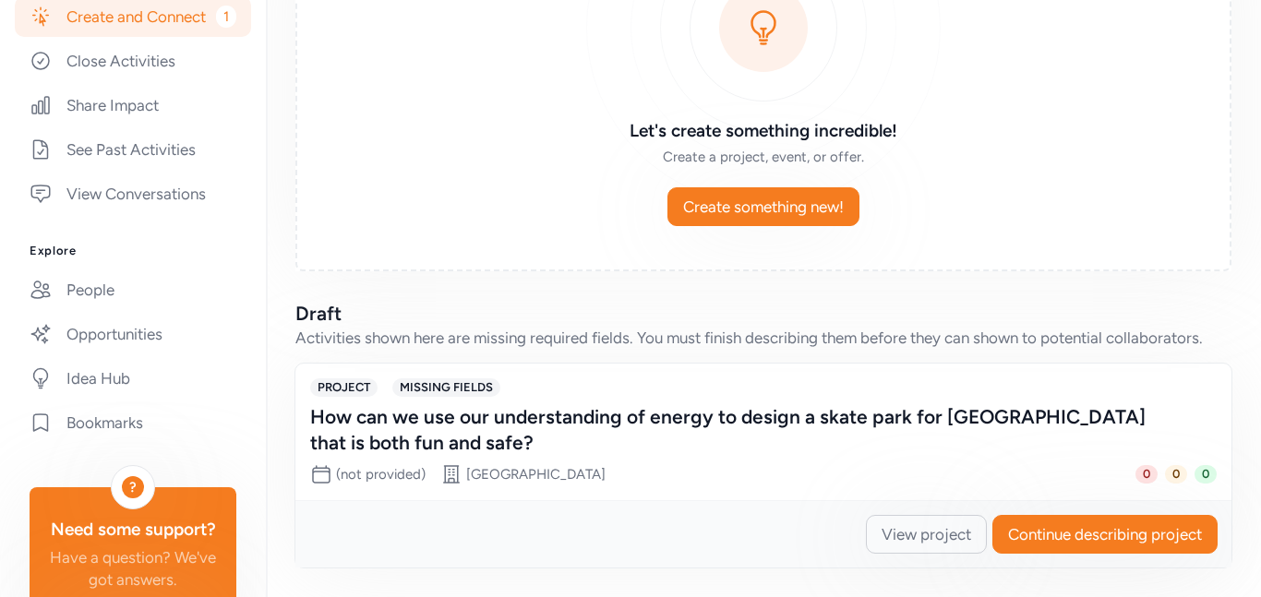
scroll to position [461, 0]
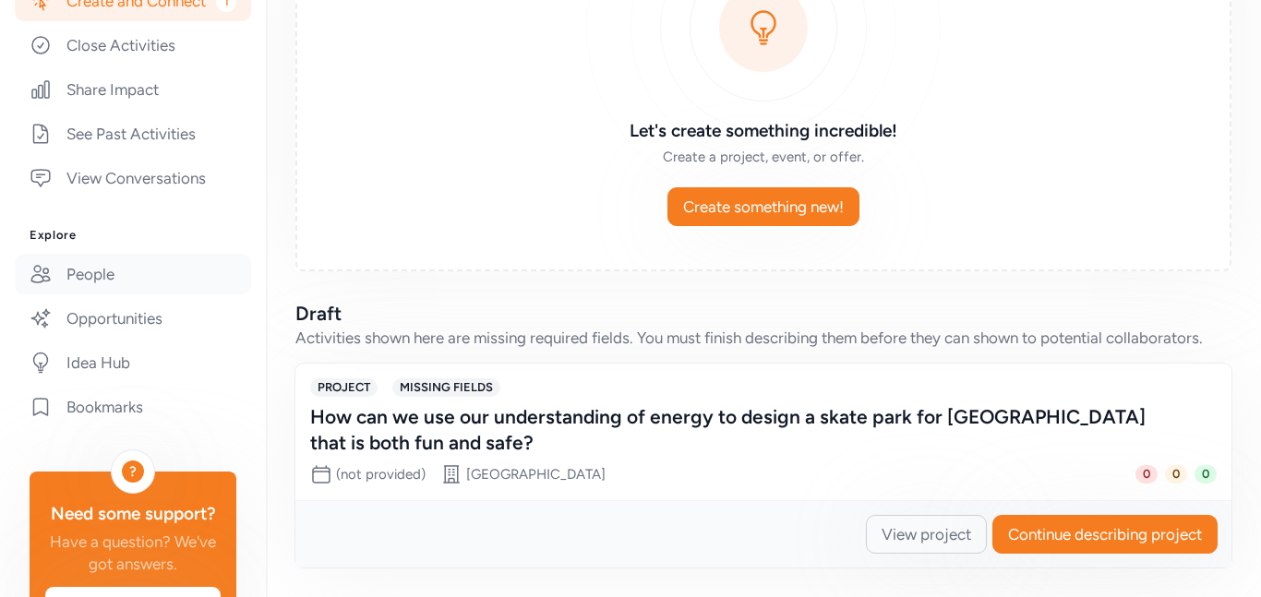
click at [87, 282] on link "People" at bounding box center [133, 274] width 236 height 41
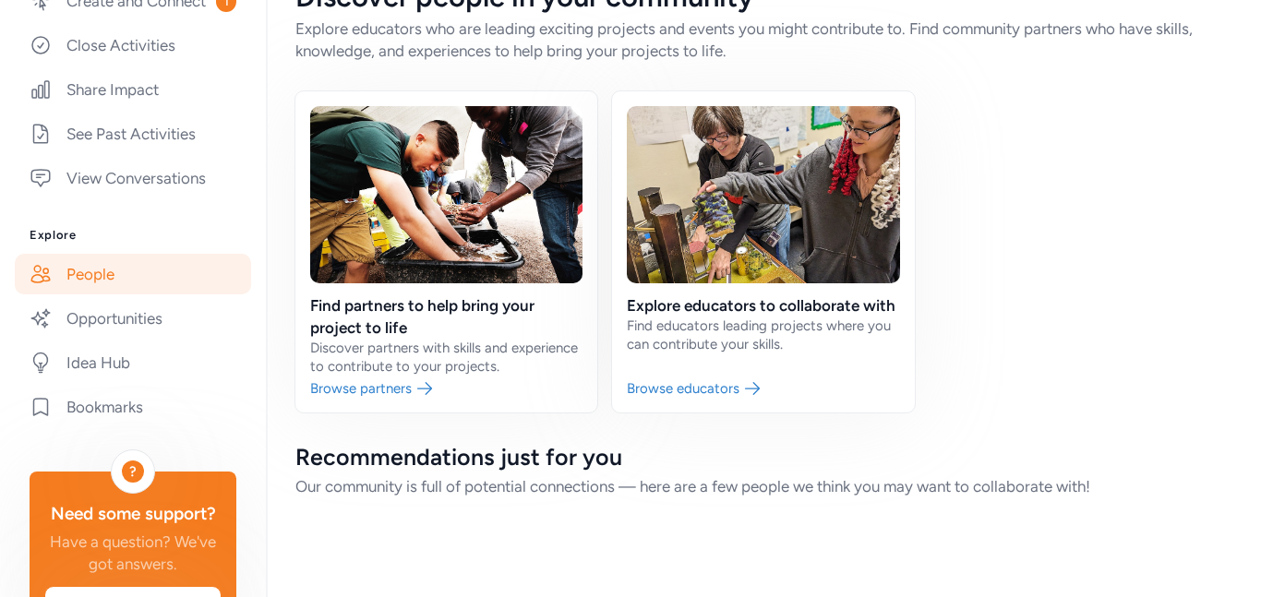
scroll to position [49, 0]
click at [433, 236] on link at bounding box center [446, 251] width 302 height 321
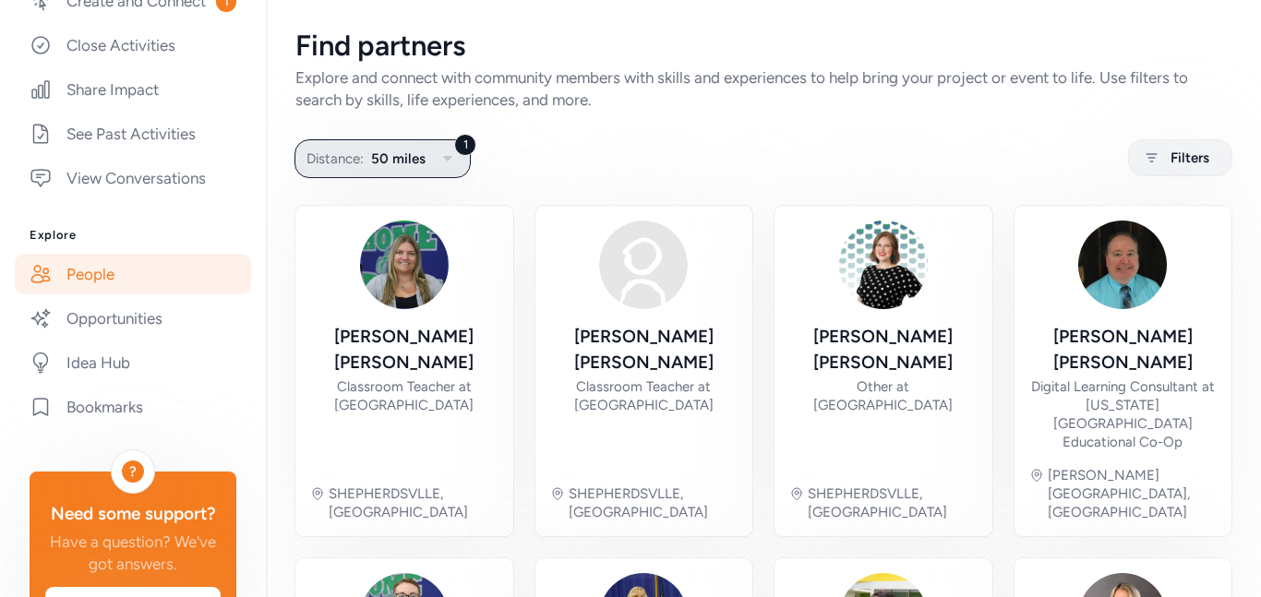
click at [450, 163] on icon "button" at bounding box center [448, 159] width 22 height 22
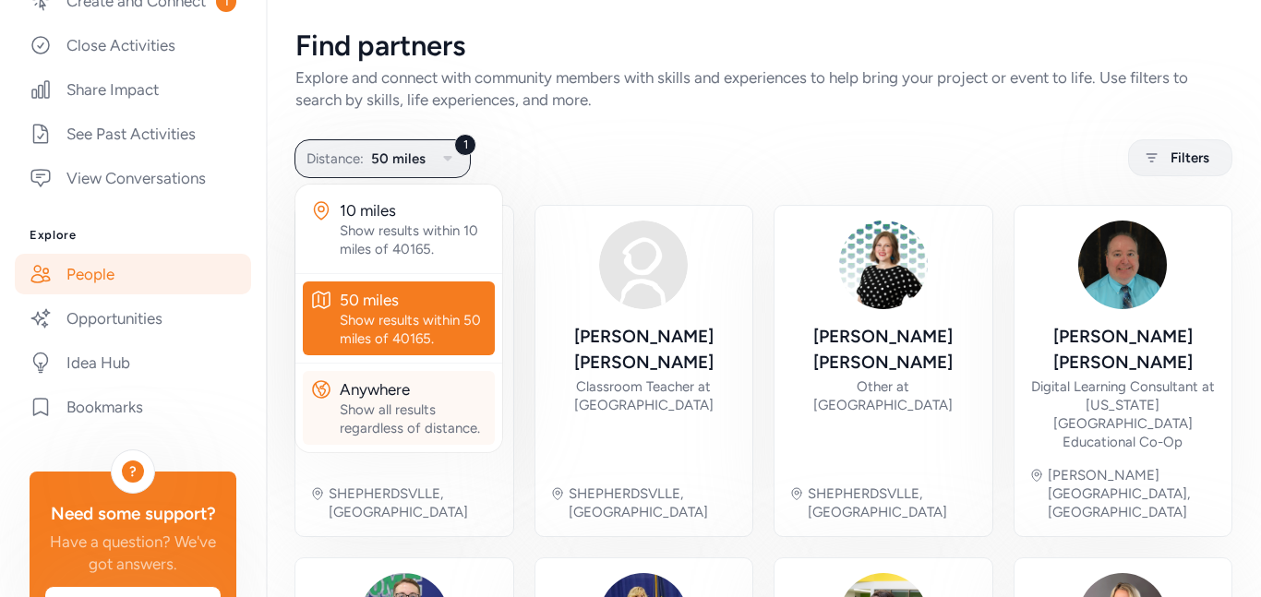
click at [378, 422] on div "Show all results regardless of distance." at bounding box center [414, 419] width 148 height 37
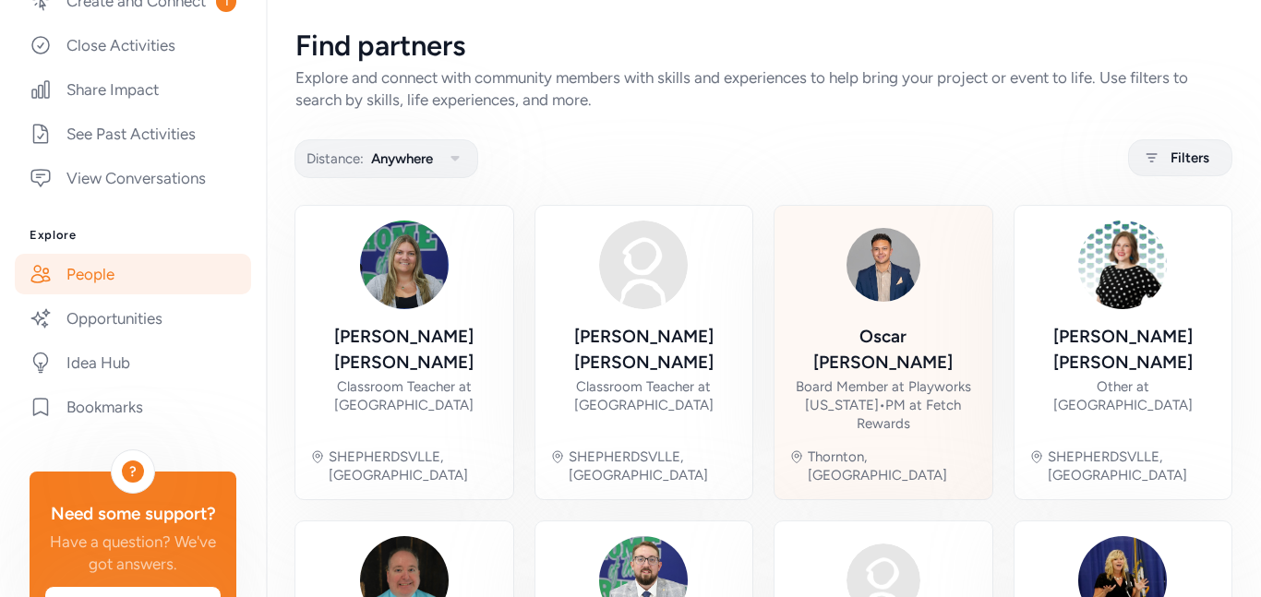
click at [881, 304] on img at bounding box center [883, 265] width 89 height 89
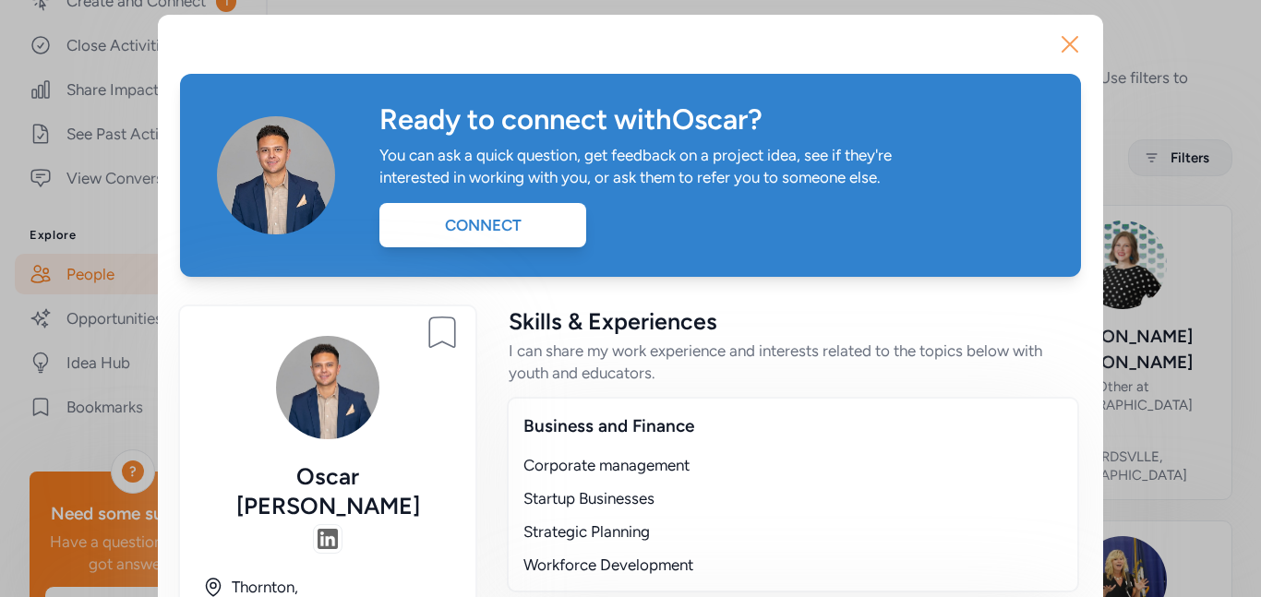
click at [1072, 44] on icon "button" at bounding box center [1070, 45] width 30 height 30
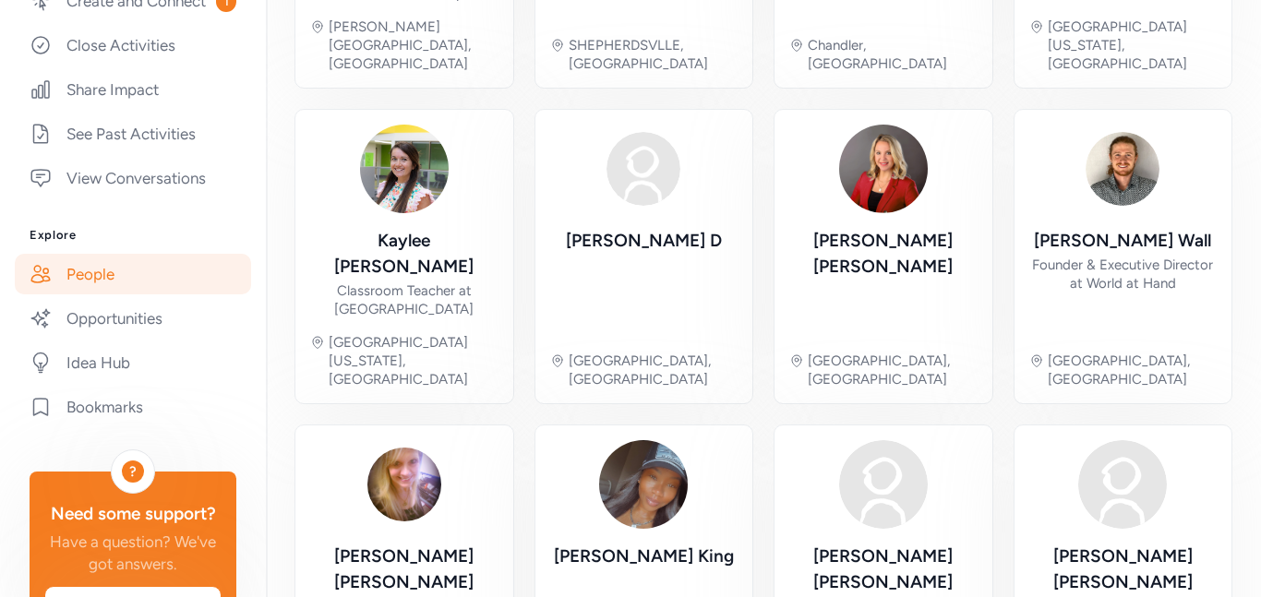
scroll to position [805, 0]
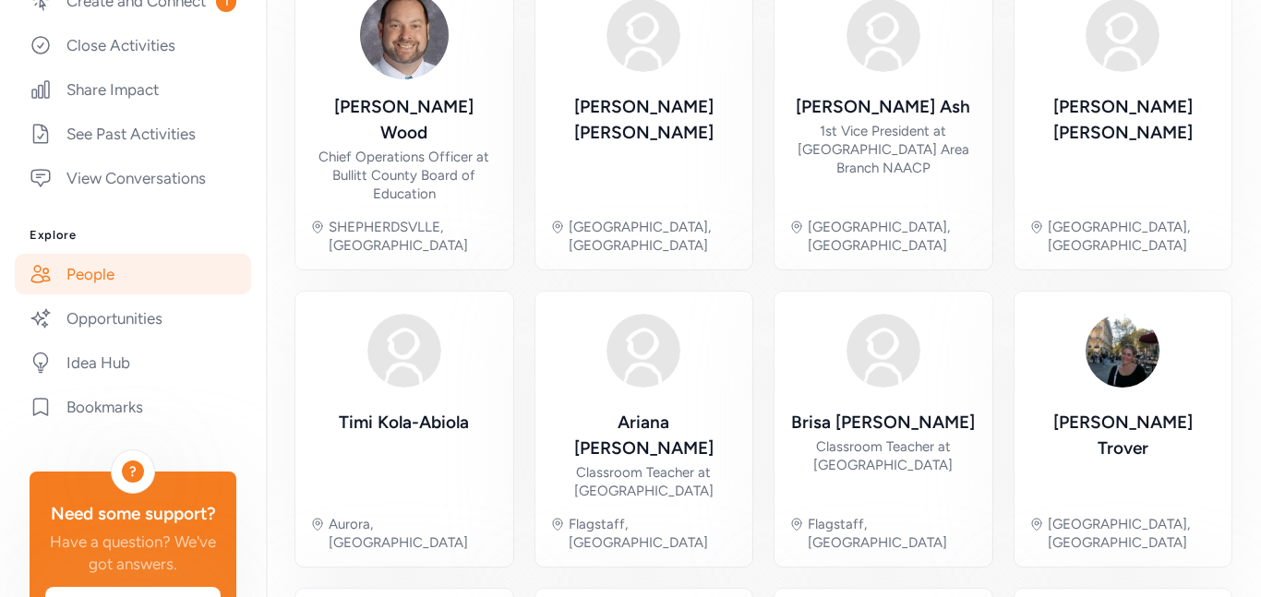
scroll to position [694, 0]
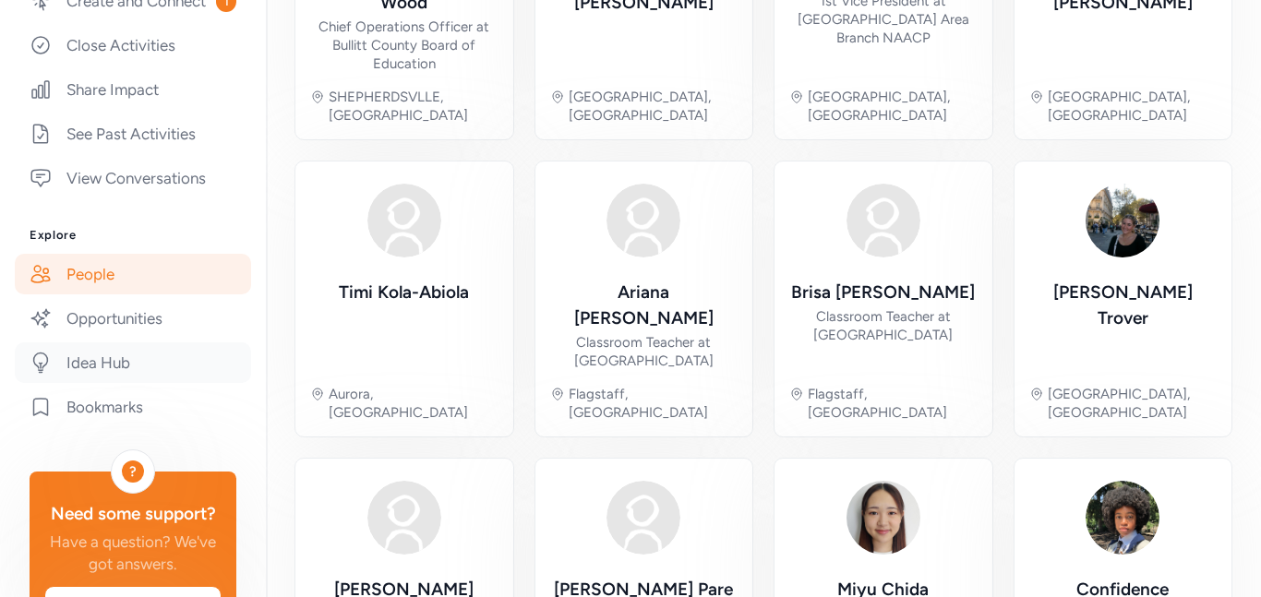
click at [82, 362] on link "Idea Hub" at bounding box center [133, 362] width 236 height 41
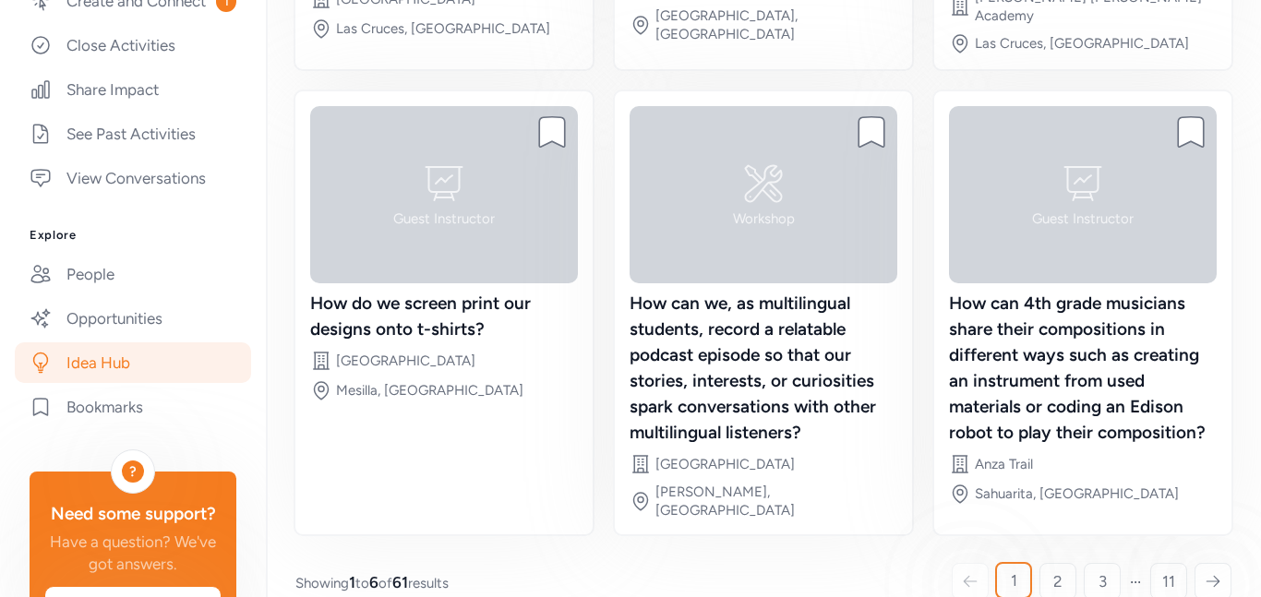
scroll to position [605, 0]
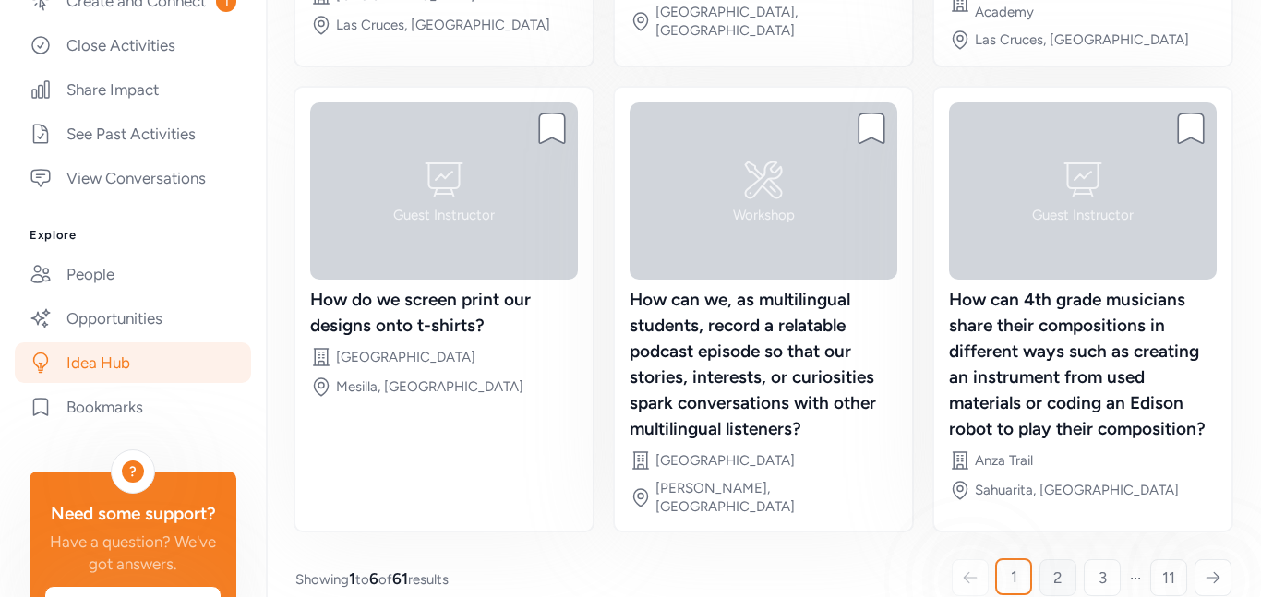
click at [1061, 567] on span "2" at bounding box center [1057, 578] width 9 height 22
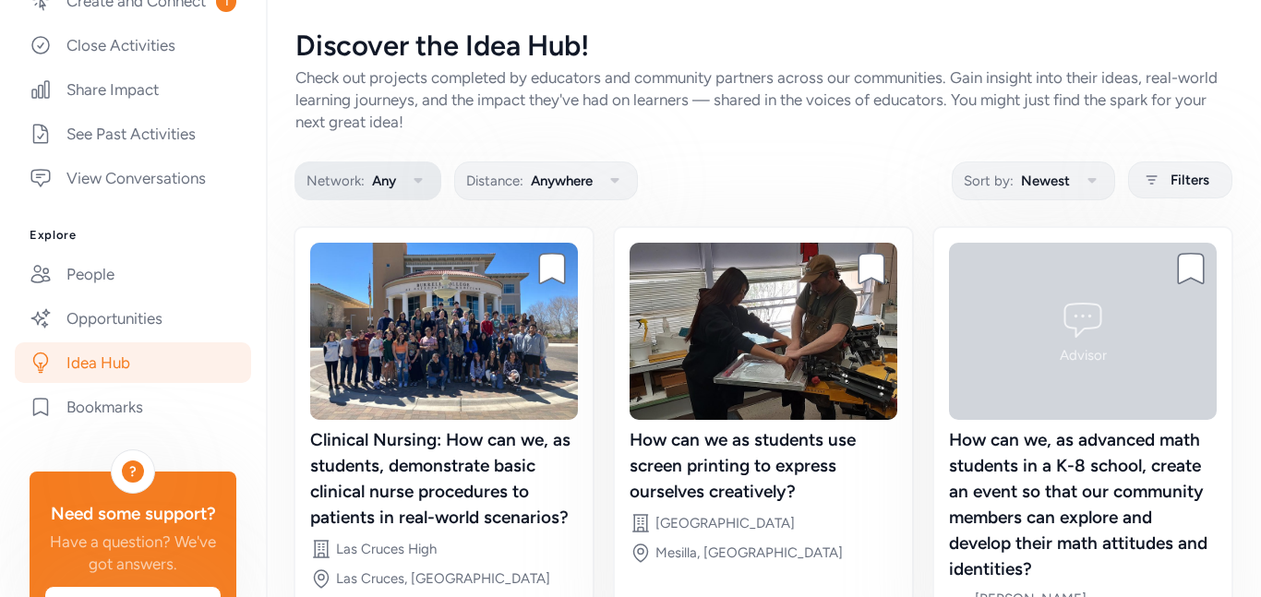
click at [431, 181] on button "Network: Any" at bounding box center [367, 181] width 147 height 39
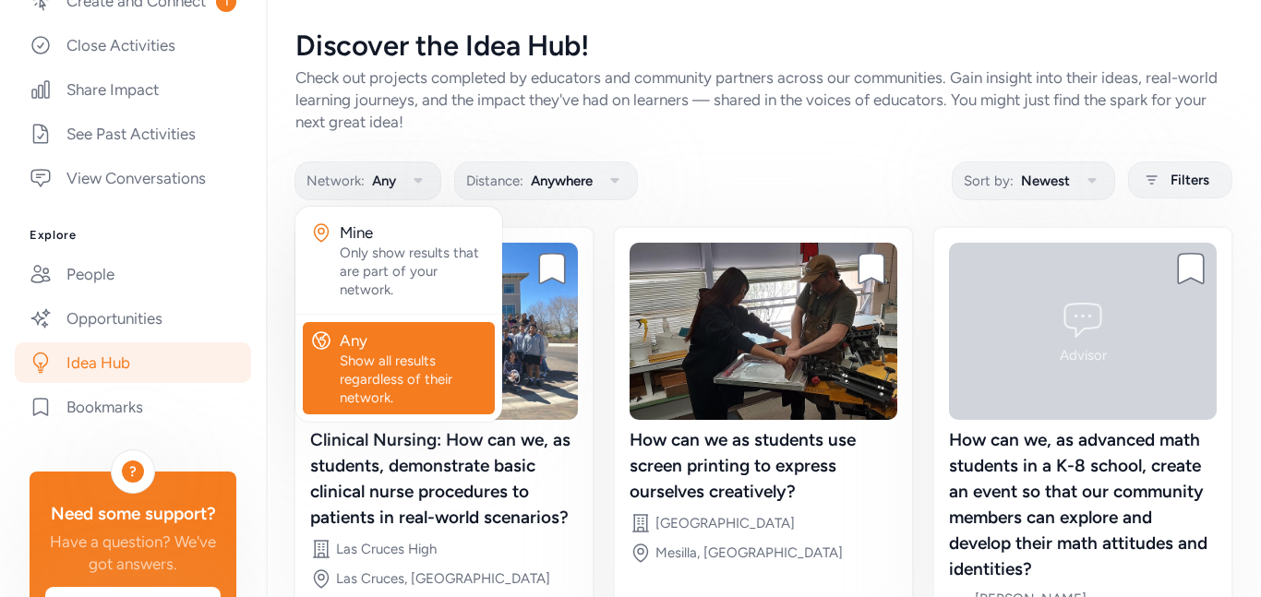
click at [689, 167] on div "Network: Any Mine Only show results that are part of your network. Any Show all…" at bounding box center [763, 180] width 936 height 36
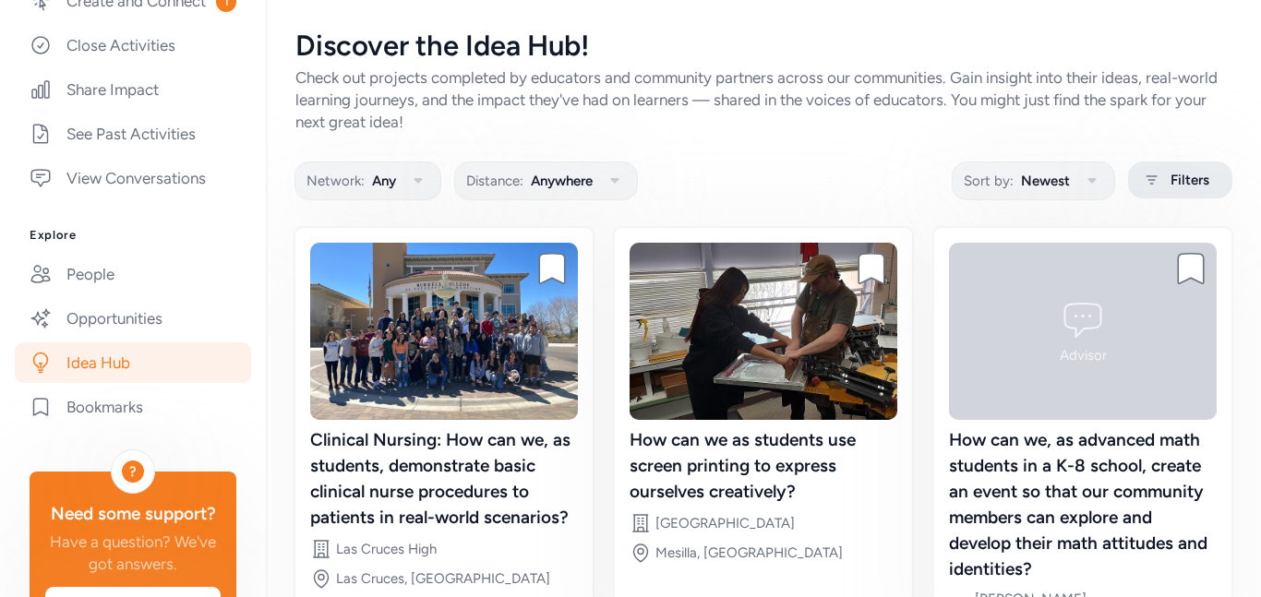
click at [1152, 194] on div "Filters" at bounding box center [1180, 180] width 104 height 37
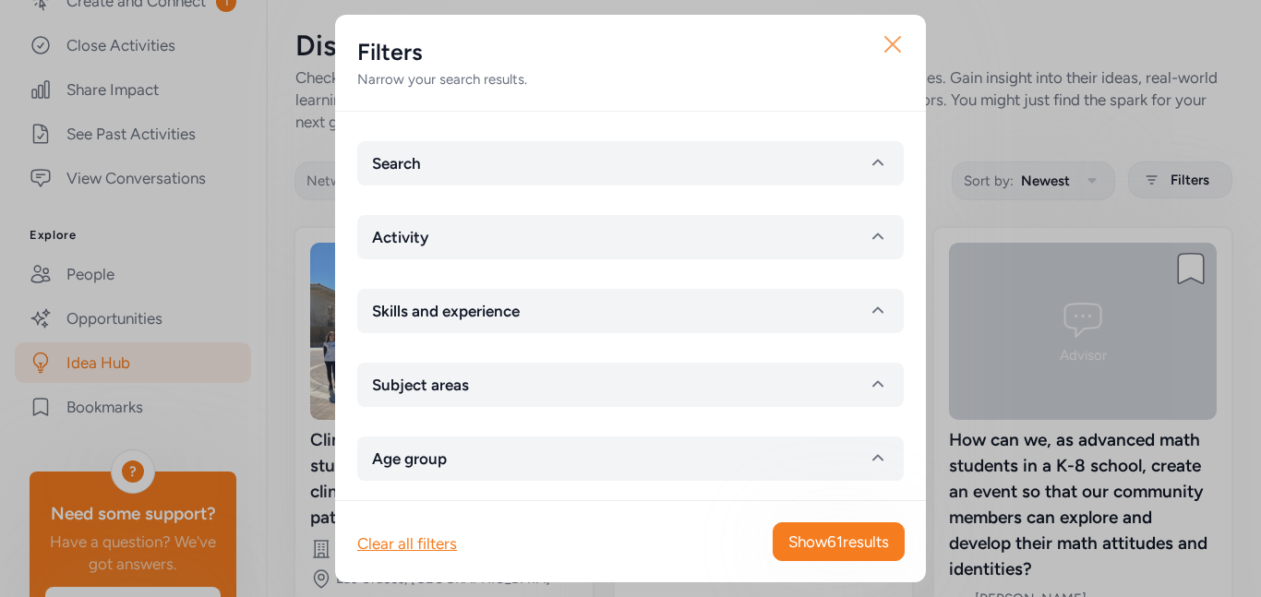
click at [905, 51] on icon "button" at bounding box center [893, 45] width 30 height 30
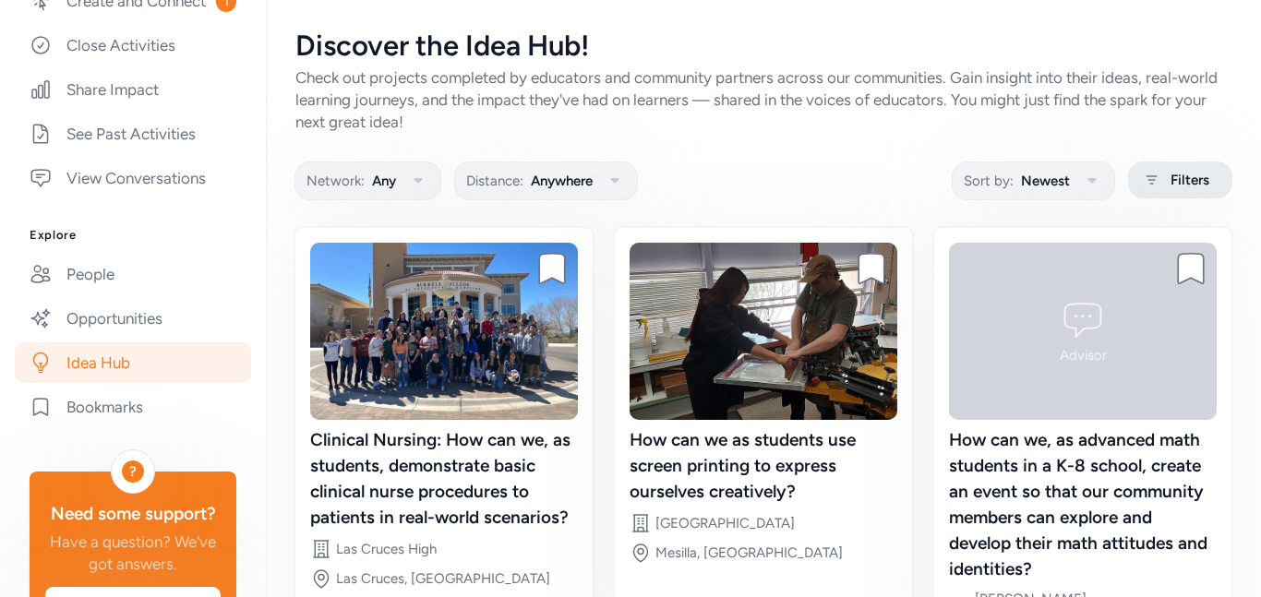
click at [1171, 174] on span "Filters" at bounding box center [1189, 180] width 39 height 22
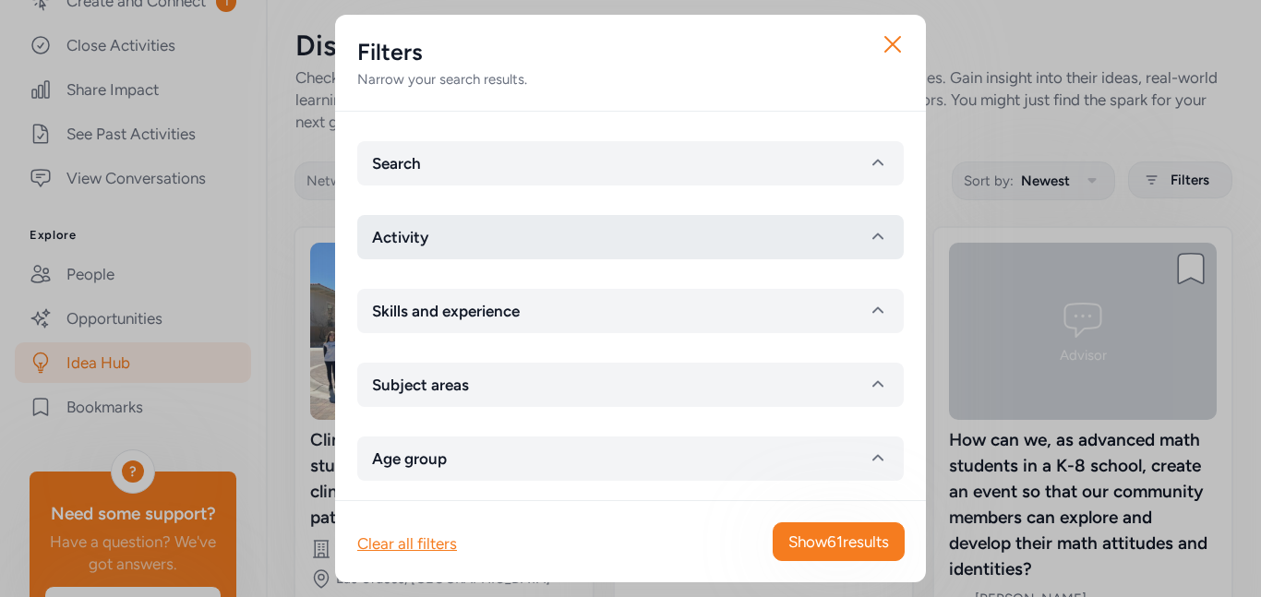
scroll to position [40, 0]
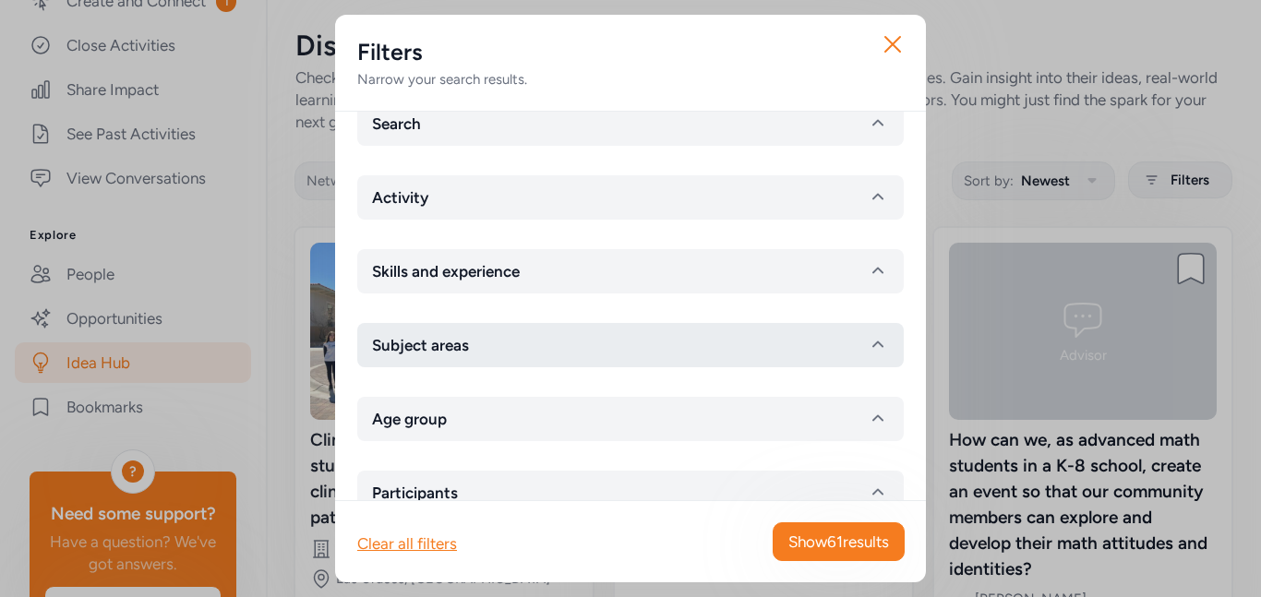
click at [884, 343] on icon "button" at bounding box center [878, 345] width 22 height 22
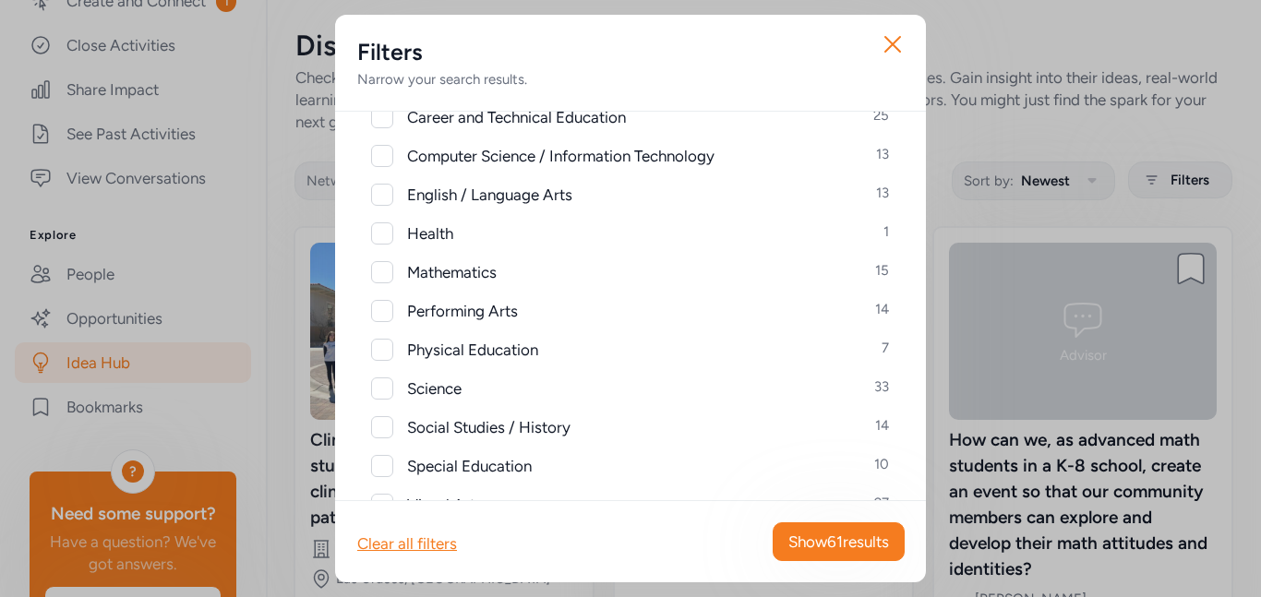
scroll to position [357, 0]
click at [392, 390] on div at bounding box center [382, 386] width 22 height 22
checkbox input "true"
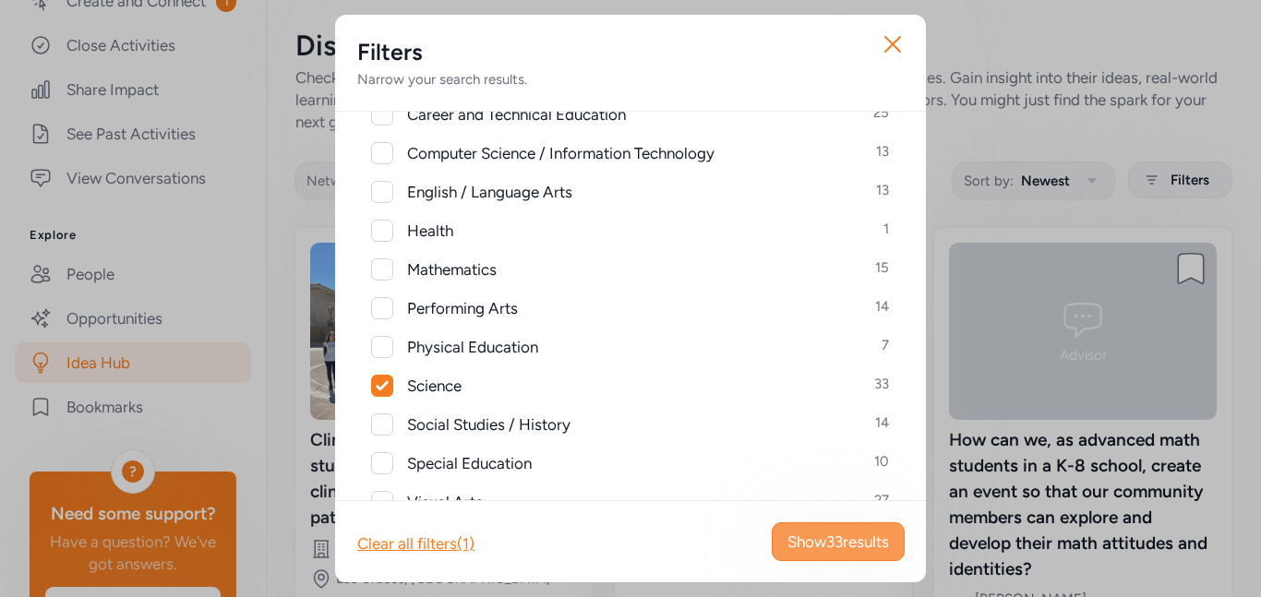
click at [802, 539] on span "Show 33 results" at bounding box center [838, 542] width 102 height 22
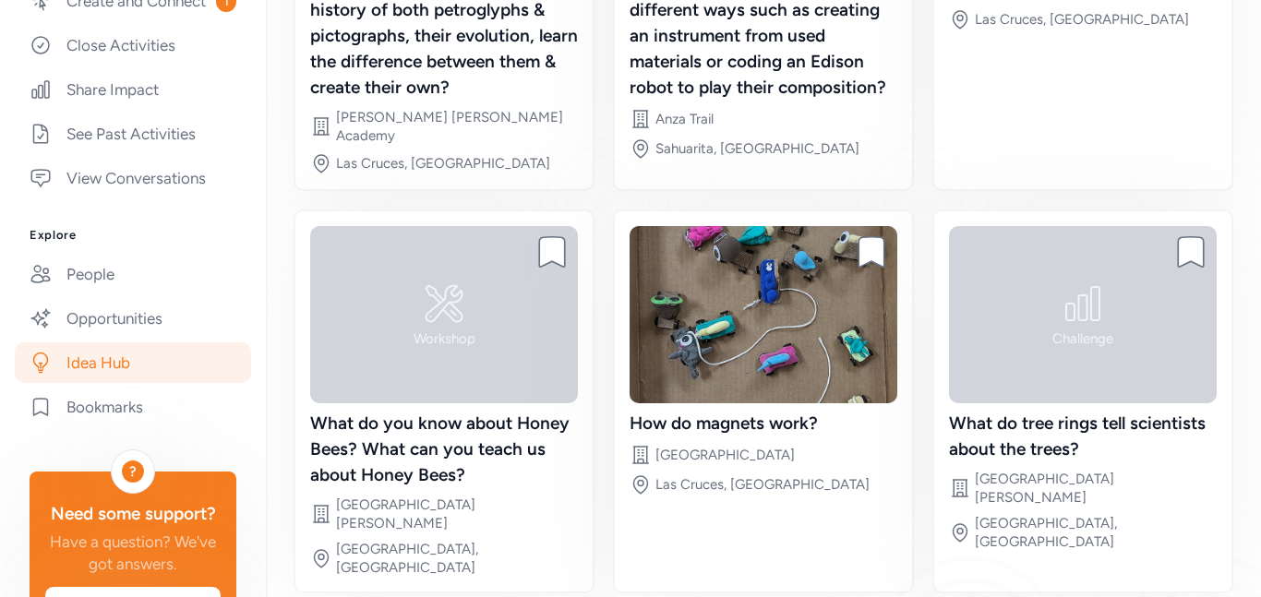
scroll to position [528, 0]
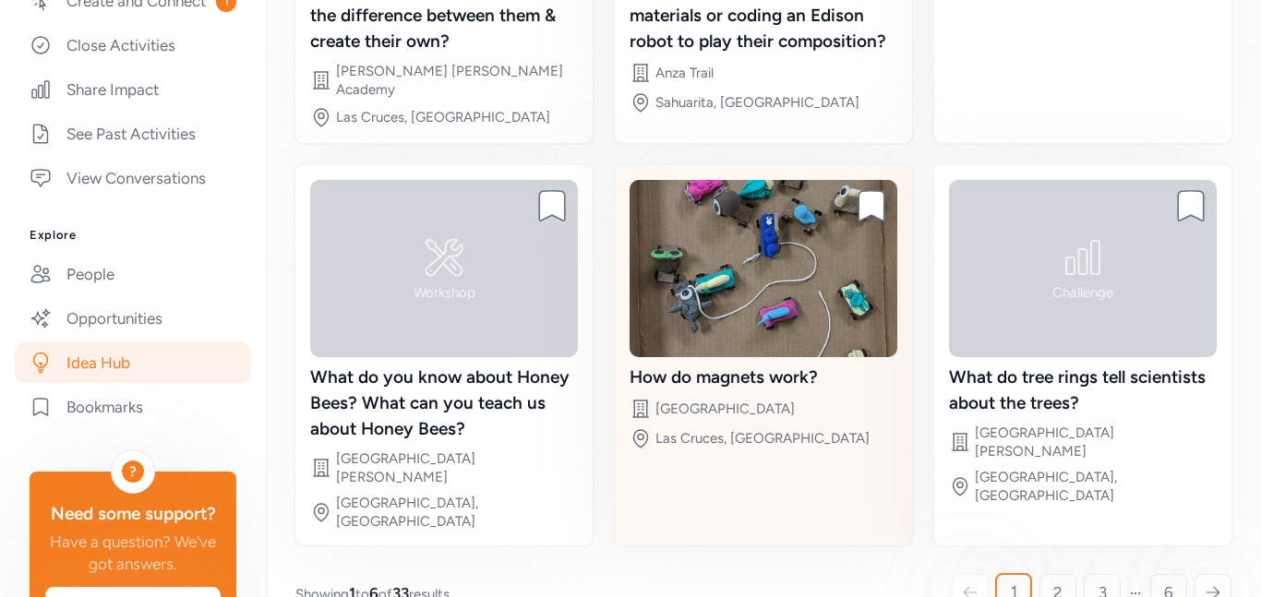
click at [742, 294] on img at bounding box center [763, 268] width 268 height 177
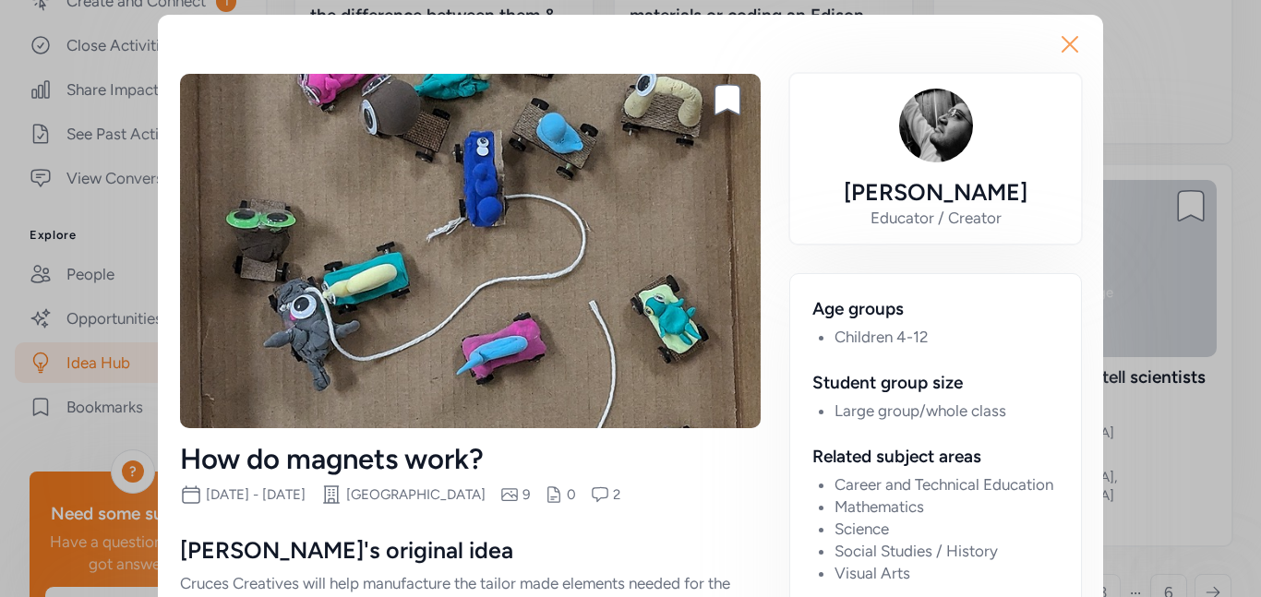
click at [1078, 42] on icon "button" at bounding box center [1070, 45] width 30 height 30
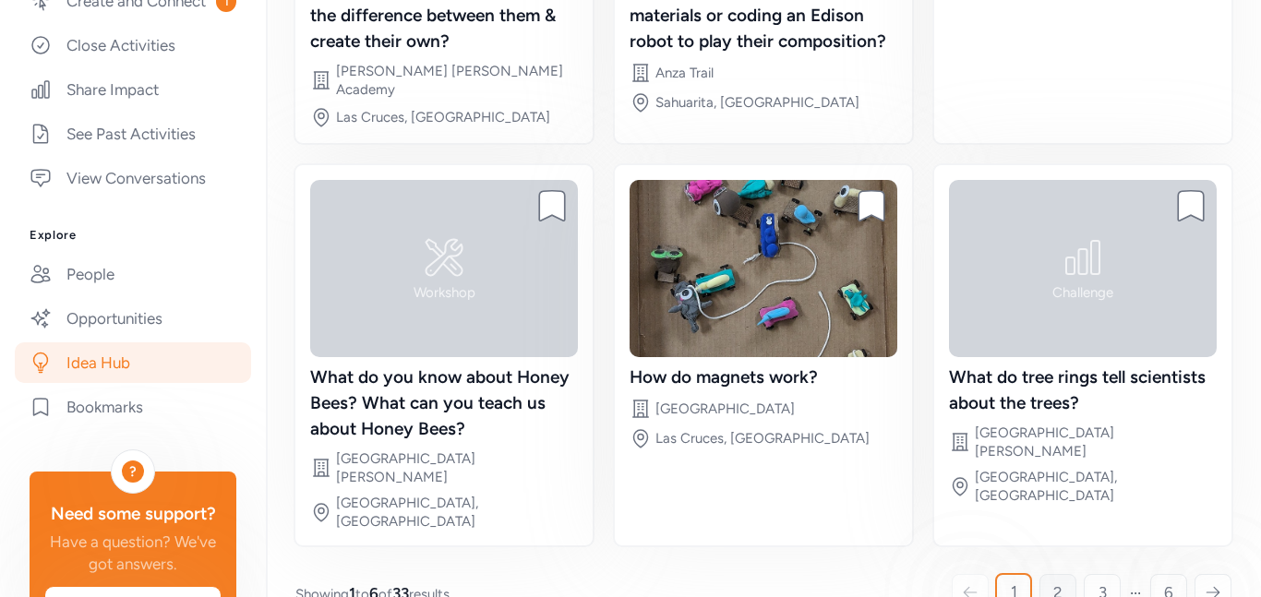
click at [1064, 574] on link "2" at bounding box center [1057, 592] width 37 height 37
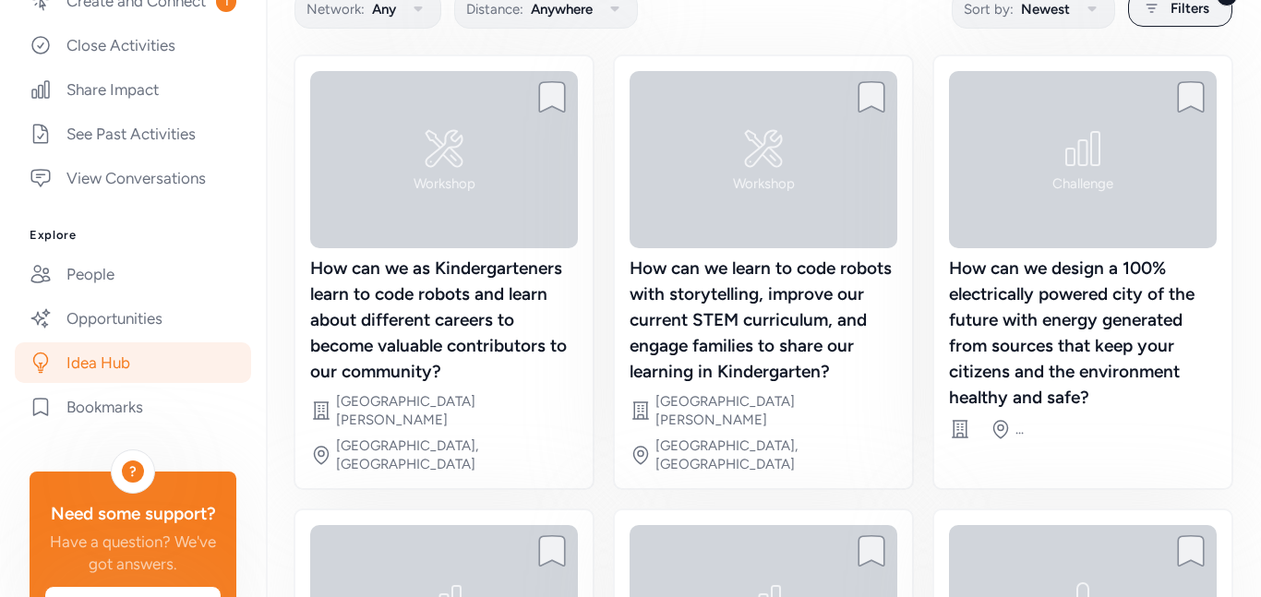
scroll to position [162, 0]
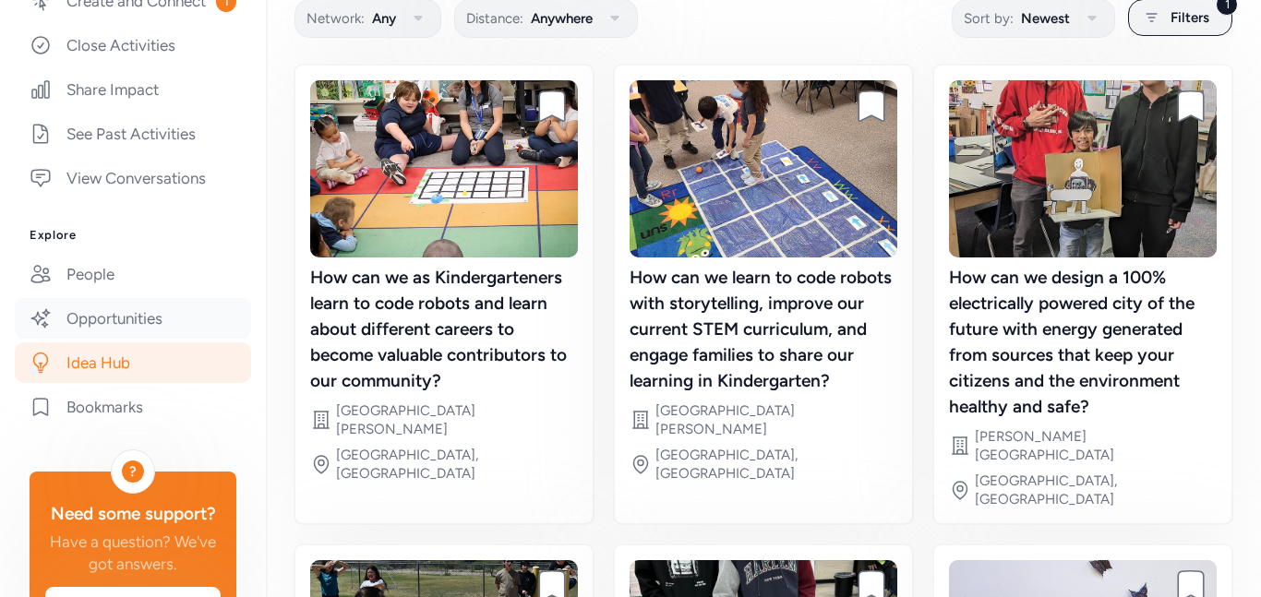
click at [153, 323] on link "Opportunities" at bounding box center [133, 318] width 236 height 41
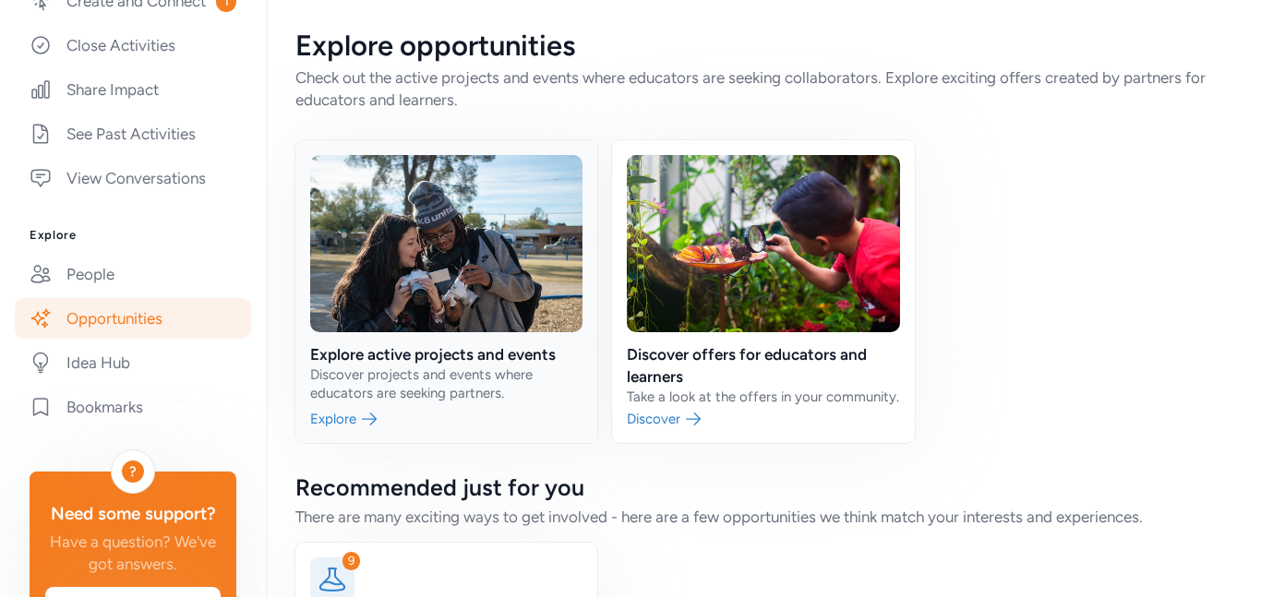
click at [517, 201] on link at bounding box center [446, 291] width 302 height 303
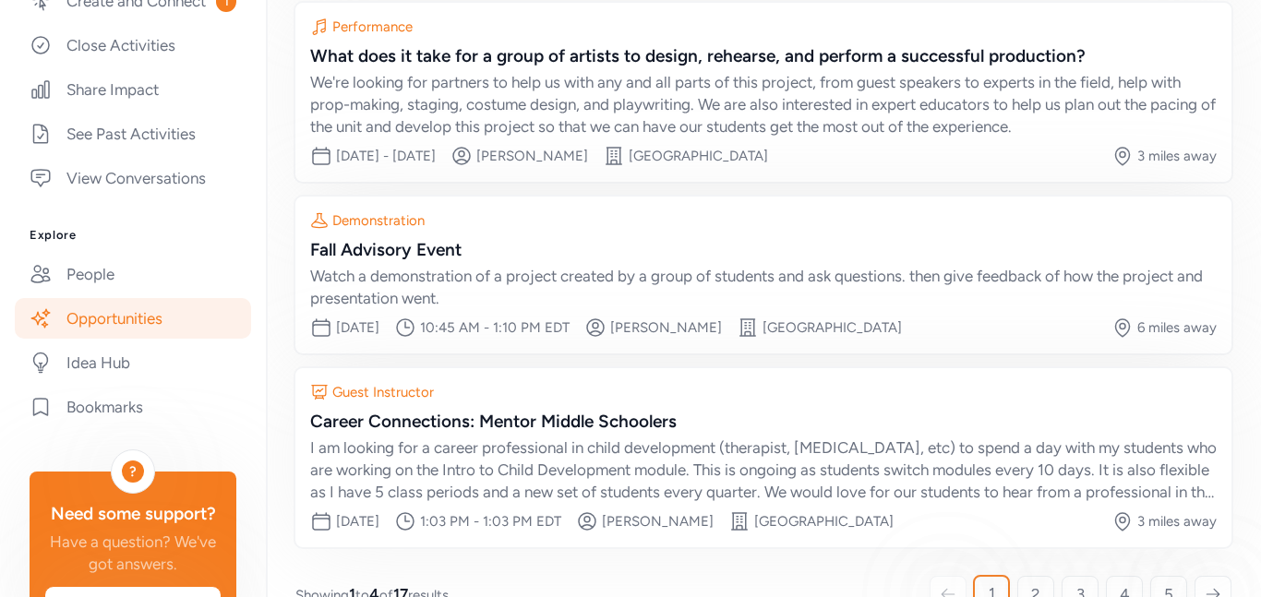
scroll to position [397, 0]
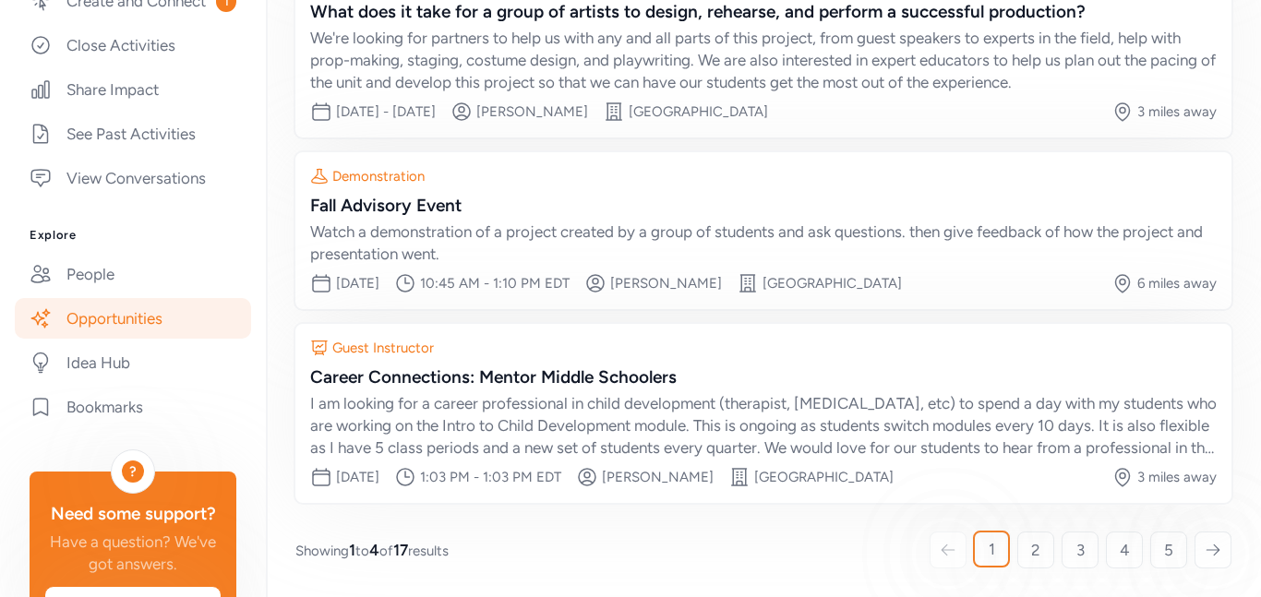
click at [1214, 549] on icon at bounding box center [1212, 550] width 13 height 10
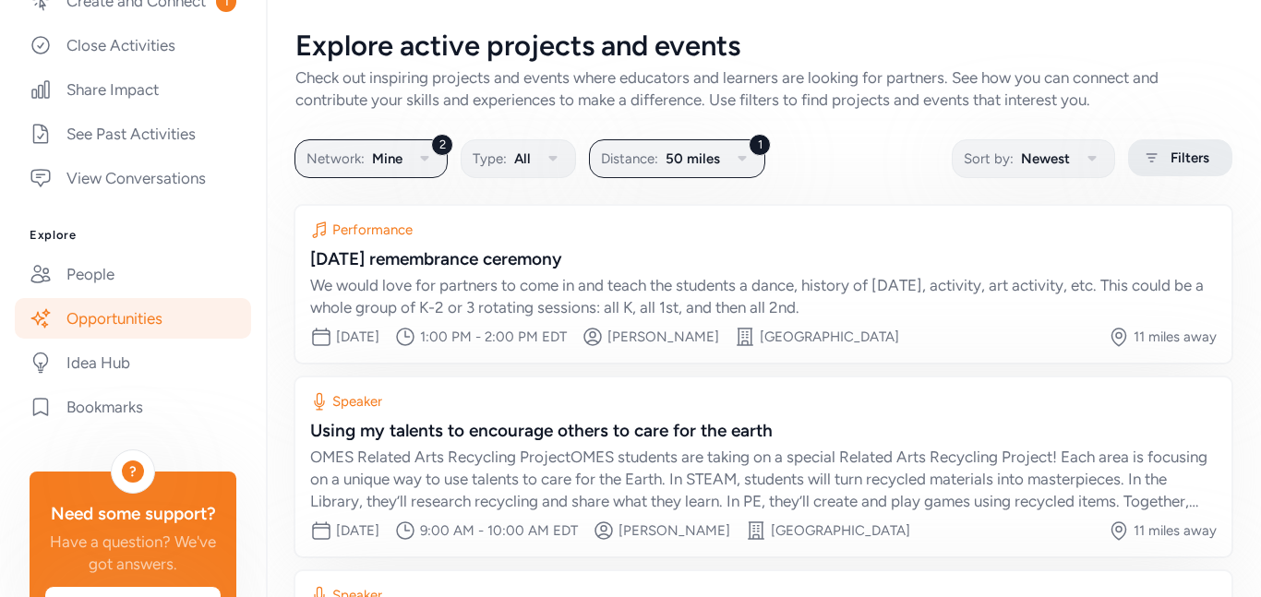
click at [1161, 150] on icon at bounding box center [1151, 158] width 23 height 22
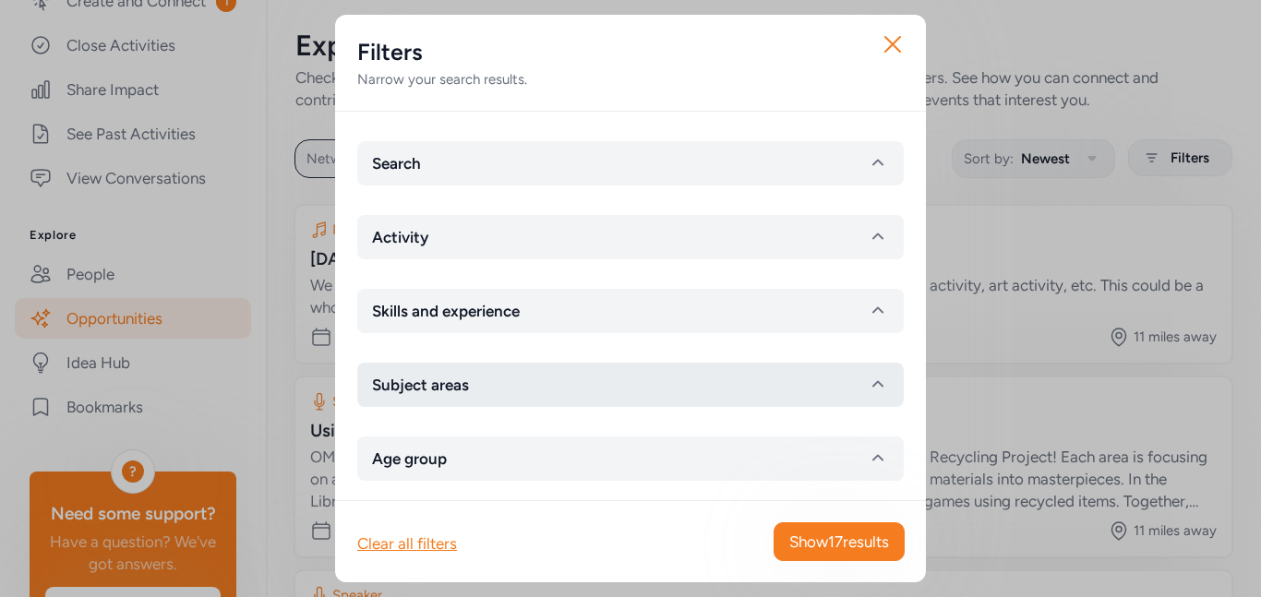
click at [860, 387] on button "Subject areas" at bounding box center [630, 385] width 546 height 44
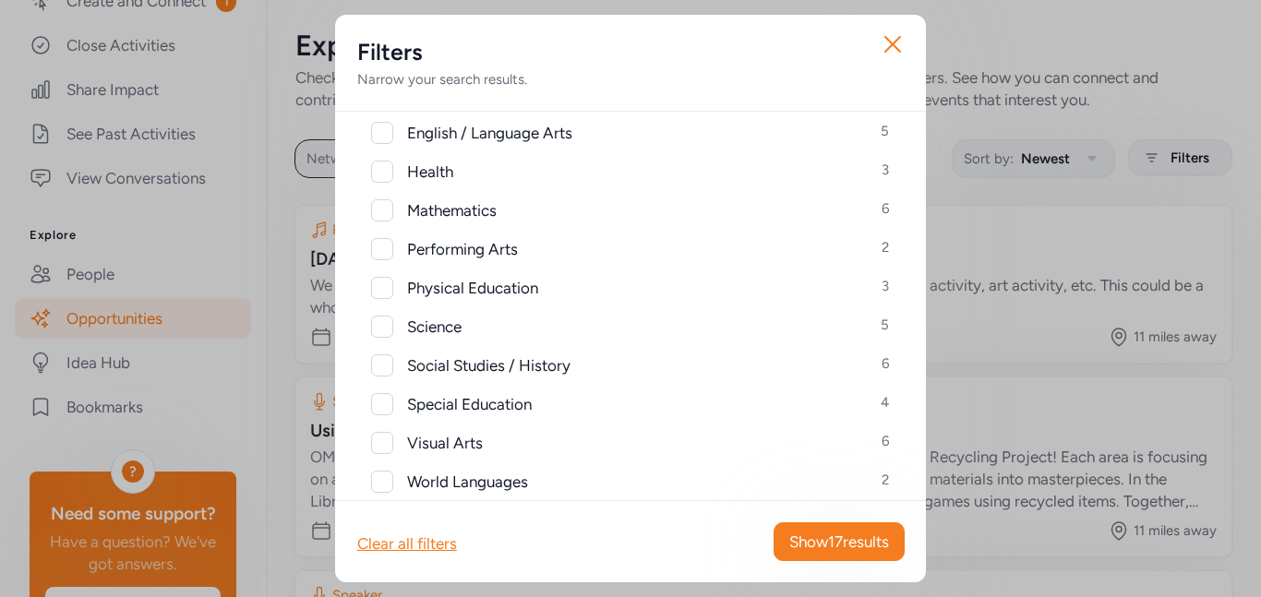
scroll to position [417, 0]
click at [392, 328] on div at bounding box center [382, 326] width 22 height 22
checkbox input "true"
click at [860, 536] on span "Show 5 results" at bounding box center [842, 542] width 94 height 22
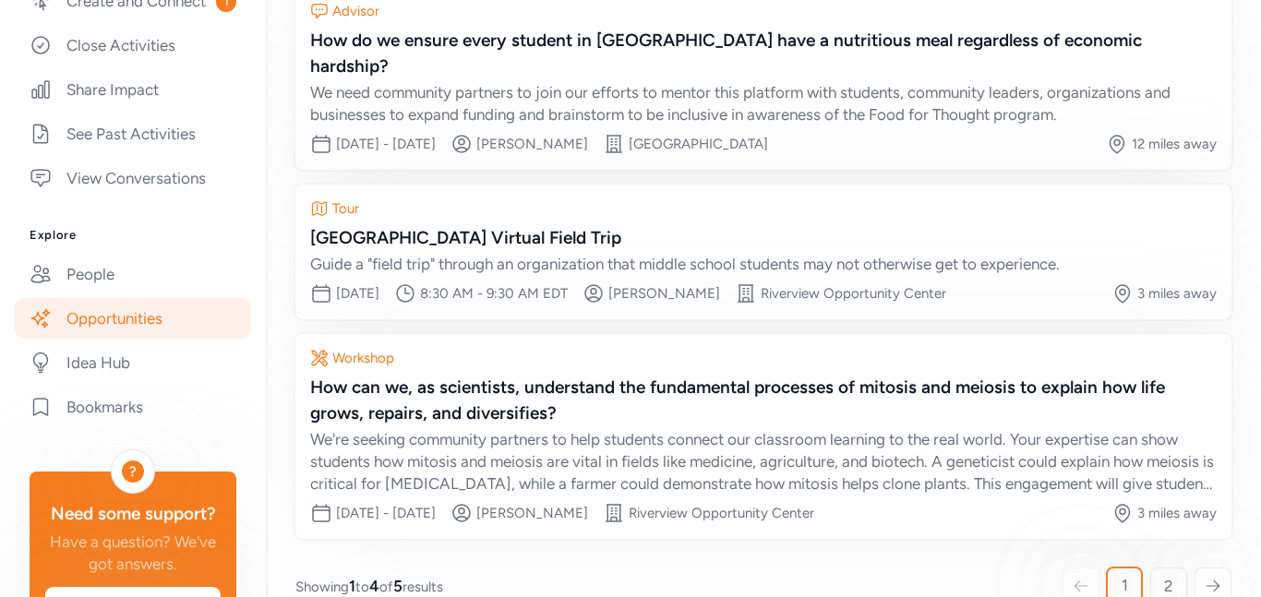
scroll to position [423, 0]
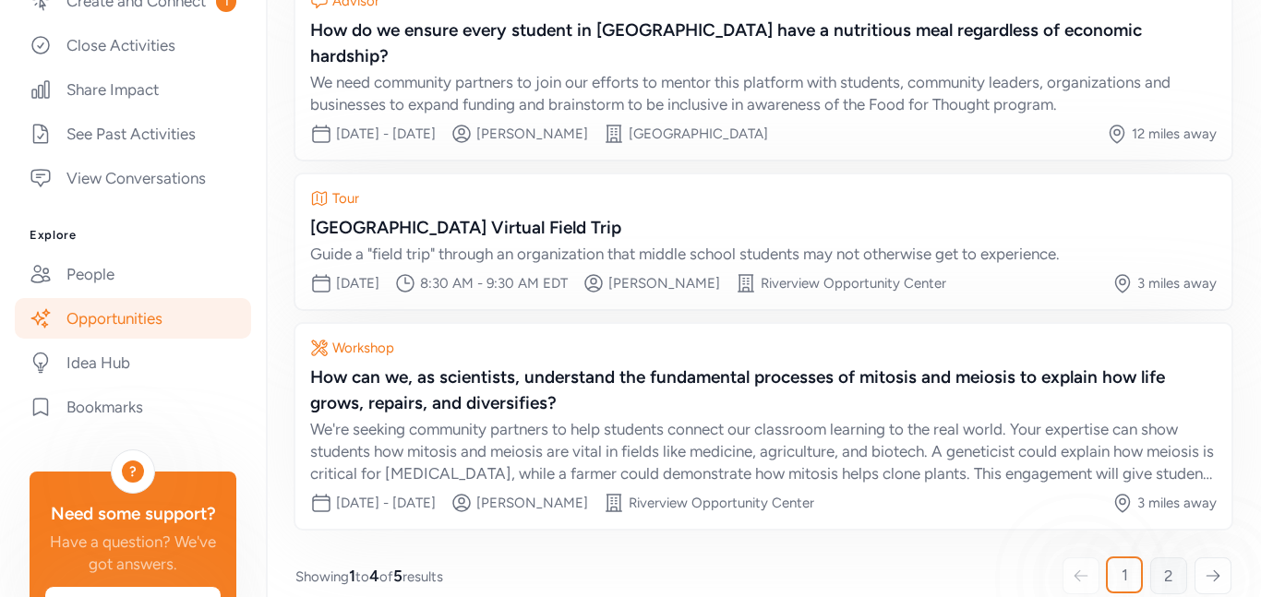
click at [1168, 565] on span "2" at bounding box center [1168, 576] width 9 height 22
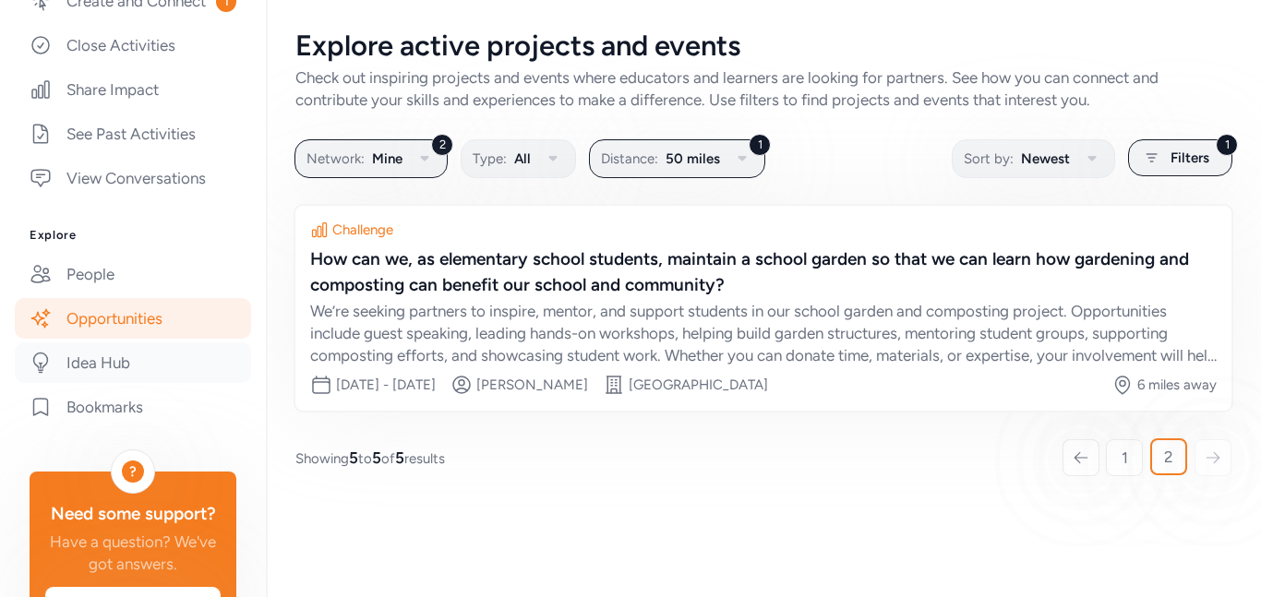
click at [162, 359] on link "Idea Hub" at bounding box center [133, 362] width 236 height 41
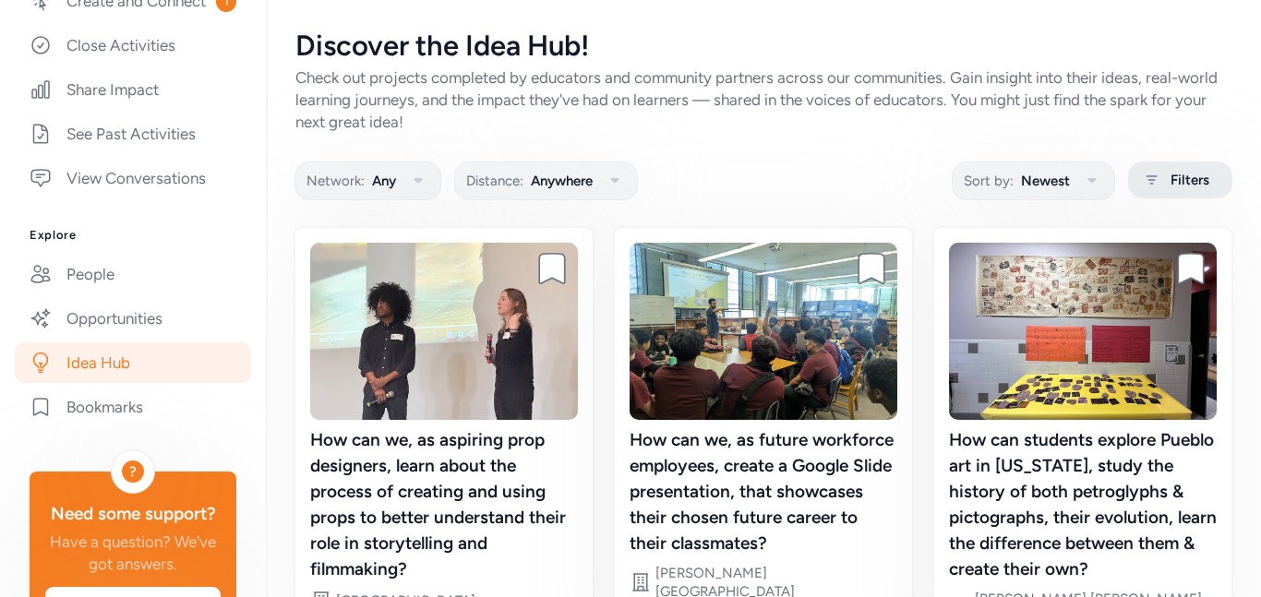
click at [1194, 178] on span "Filters" at bounding box center [1189, 180] width 39 height 22
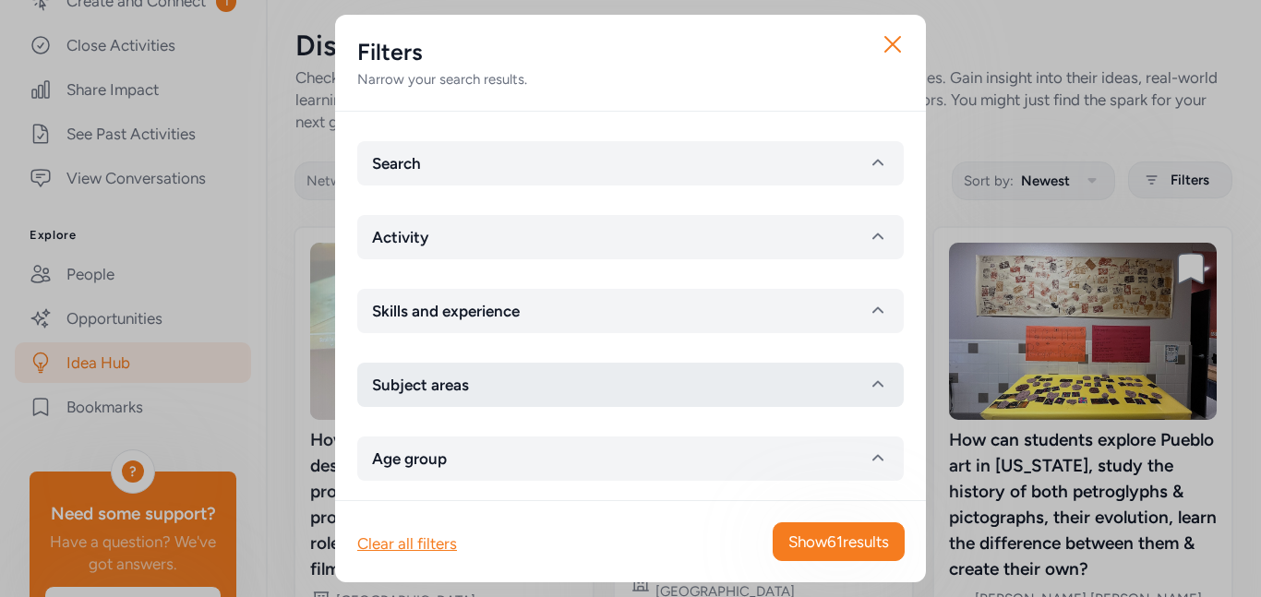
click at [799, 384] on button "Subject areas" at bounding box center [630, 385] width 546 height 44
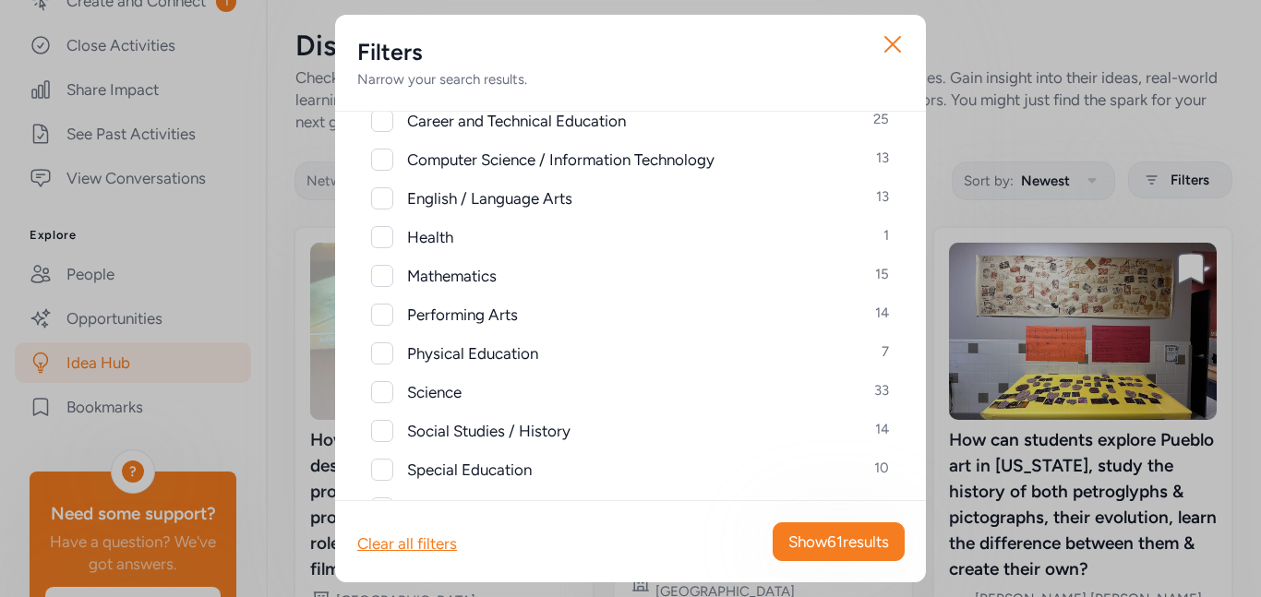
scroll to position [352, 0]
click at [438, 400] on span "Science" at bounding box center [434, 391] width 54 height 22
checkbox input "true"
click at [810, 539] on span "Show 33 results" at bounding box center [838, 542] width 102 height 22
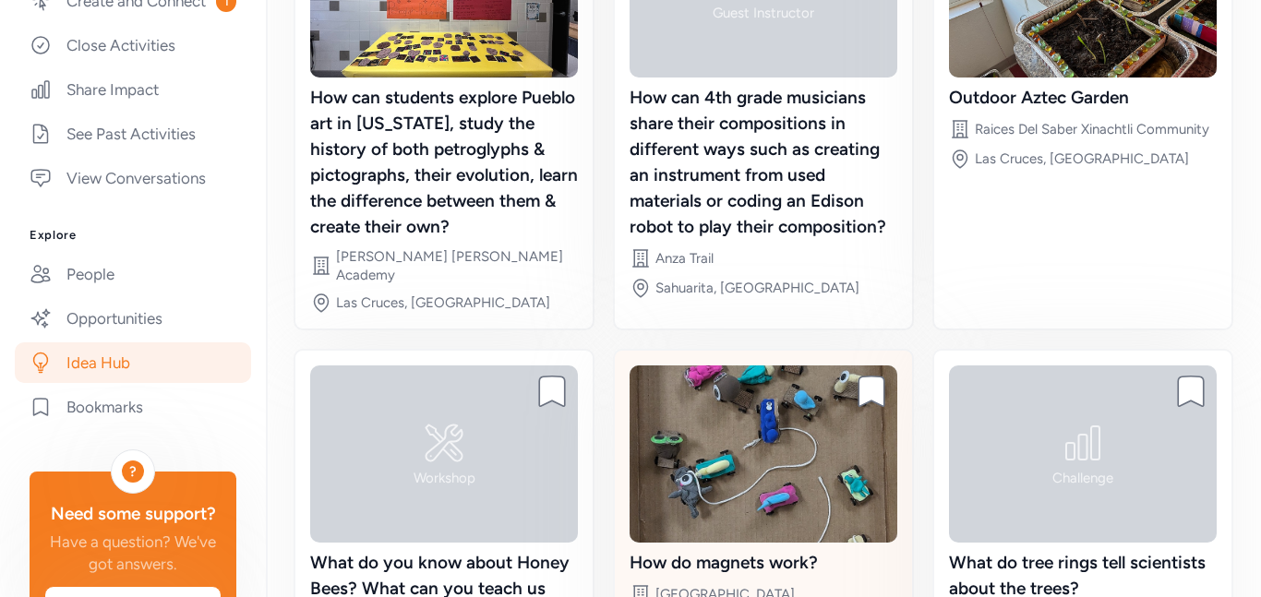
scroll to position [528, 0]
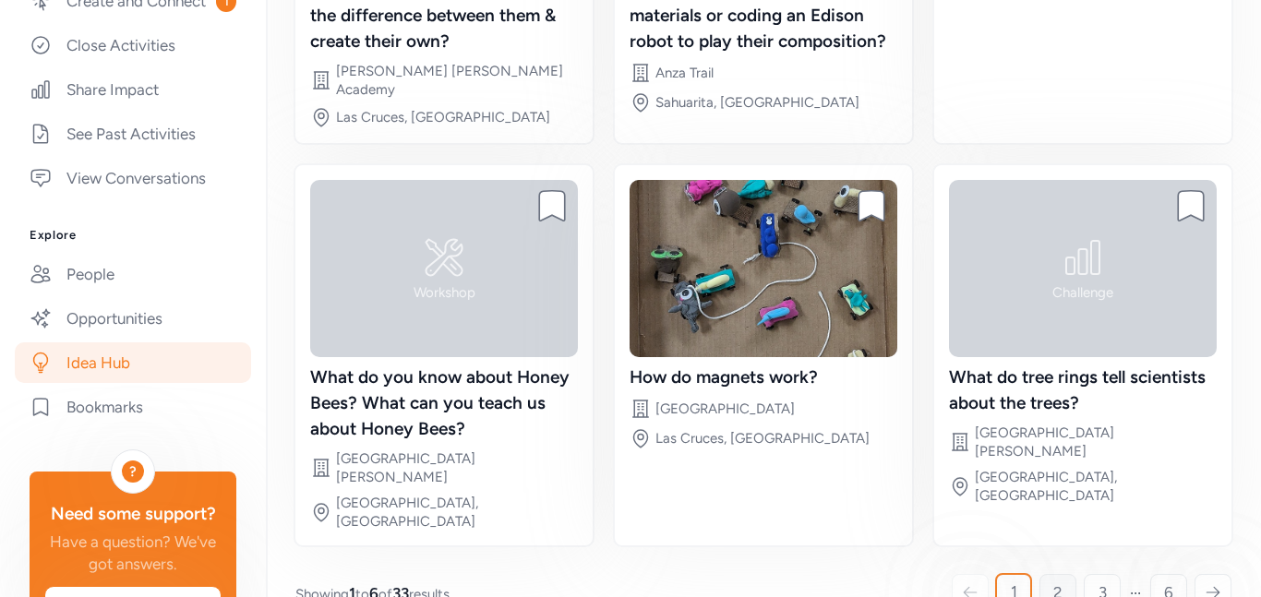
click at [1045, 574] on link "2" at bounding box center [1057, 592] width 37 height 37
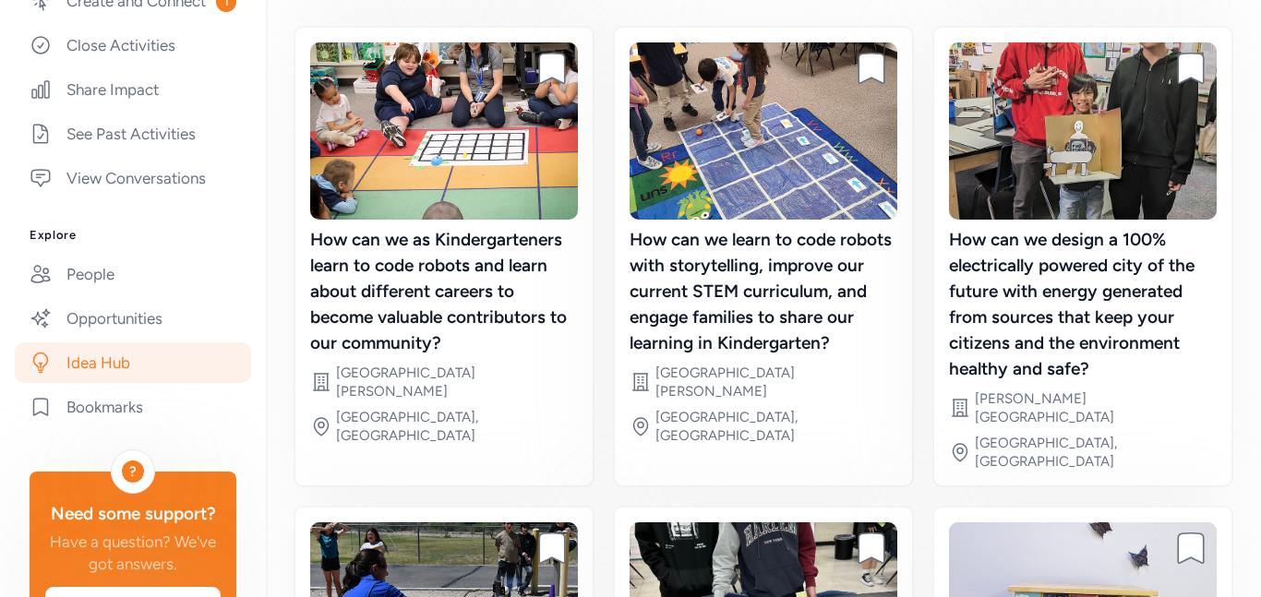
scroll to position [209, 0]
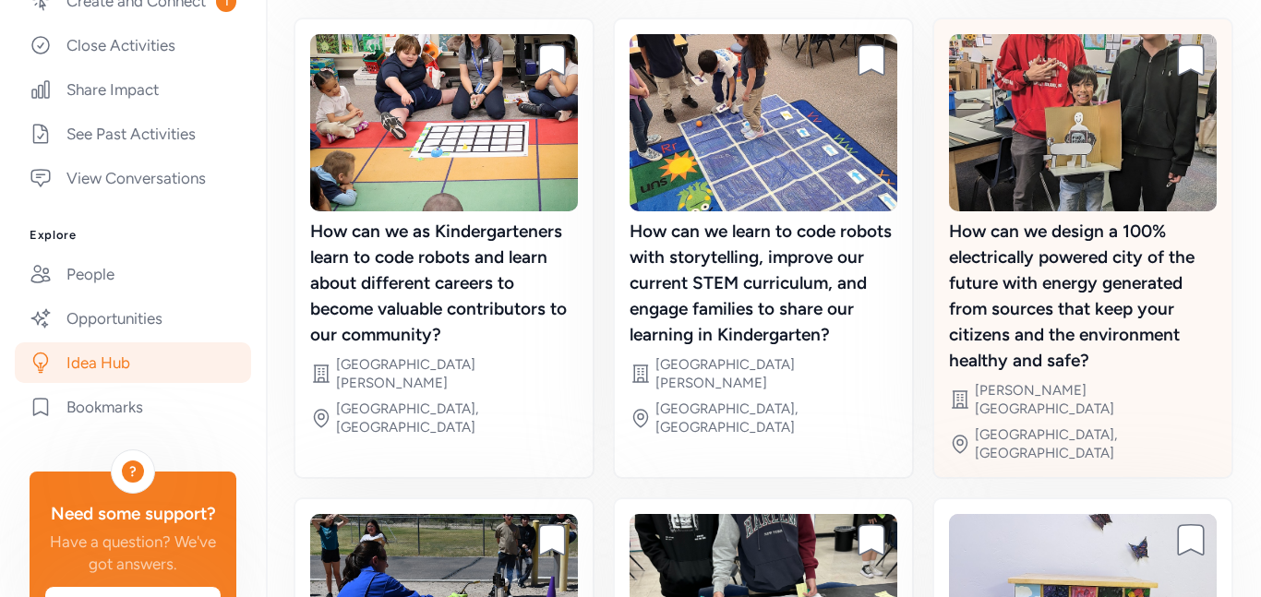
click at [1029, 292] on div "How can we design a 100% electrically powered city of the future with energy ge…" at bounding box center [1083, 296] width 268 height 155
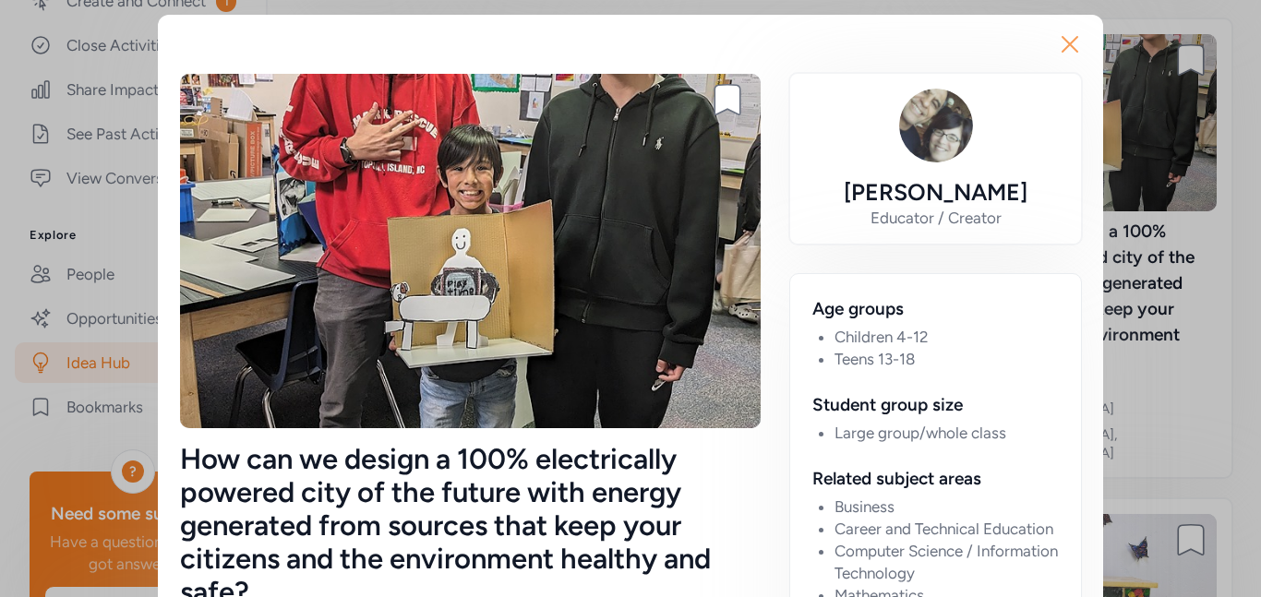
click at [1071, 50] on icon "button" at bounding box center [1070, 45] width 30 height 30
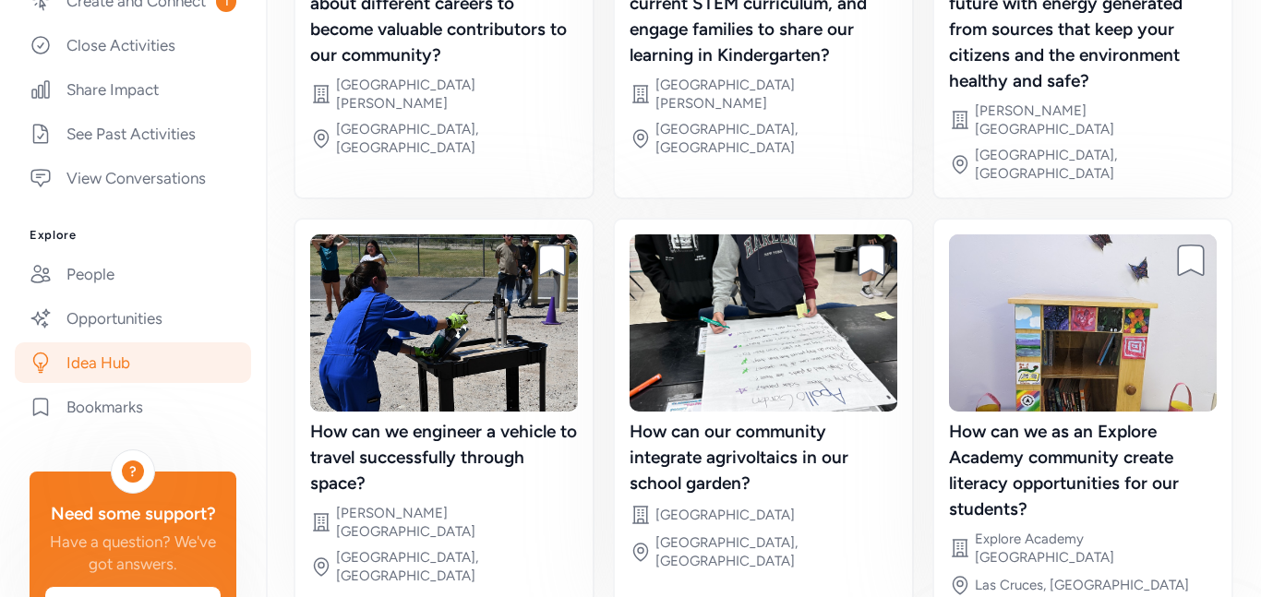
scroll to position [554, 0]
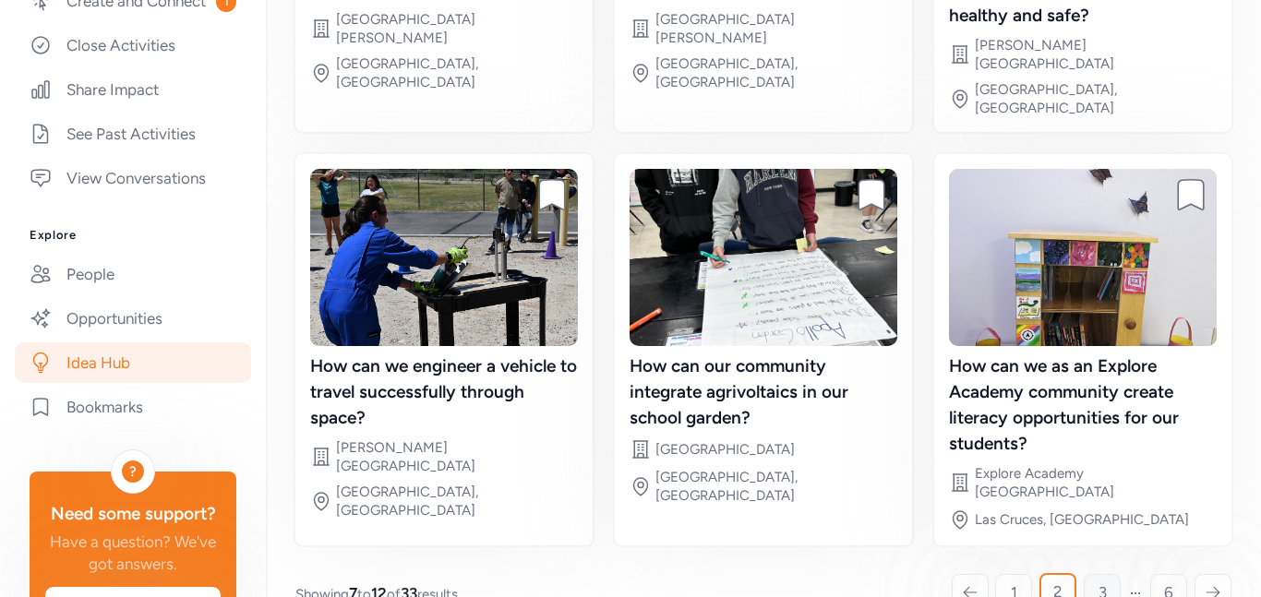
click at [1095, 574] on link "3" at bounding box center [1102, 592] width 37 height 37
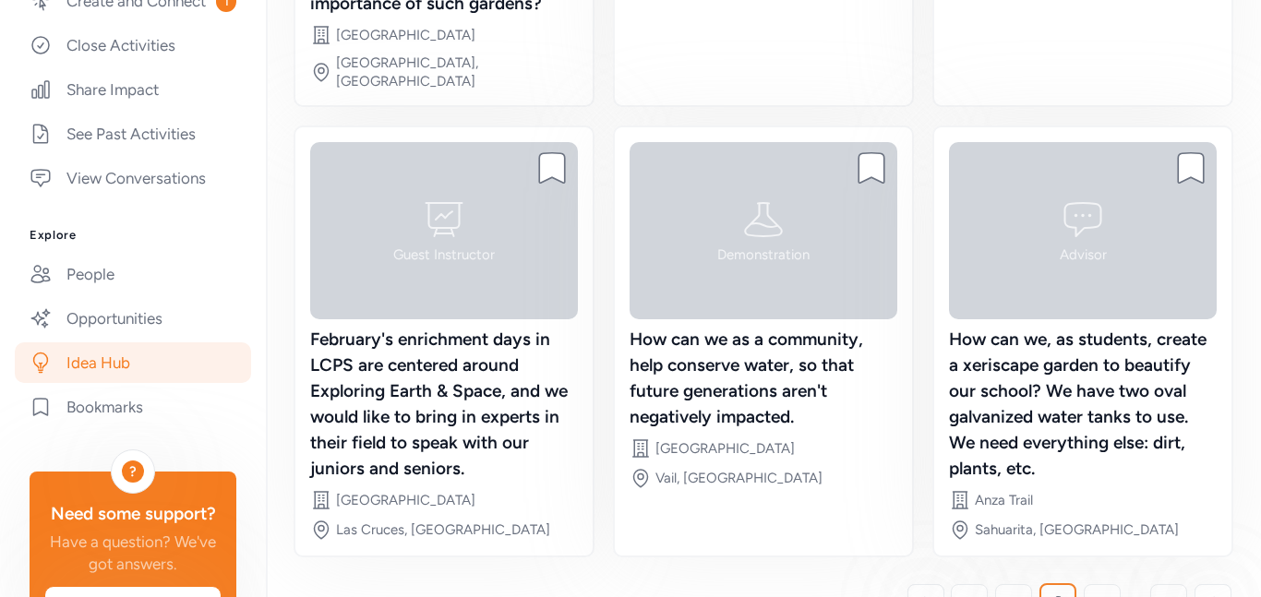
scroll to position [605, 0]
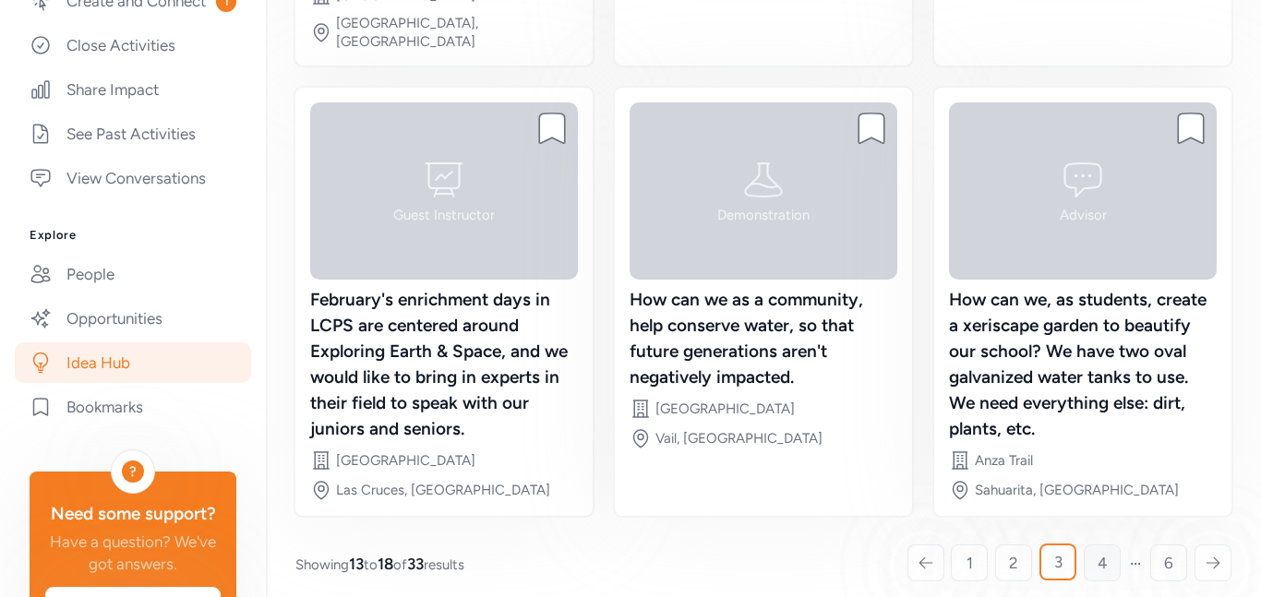
click at [1108, 550] on link "4" at bounding box center [1102, 563] width 37 height 37
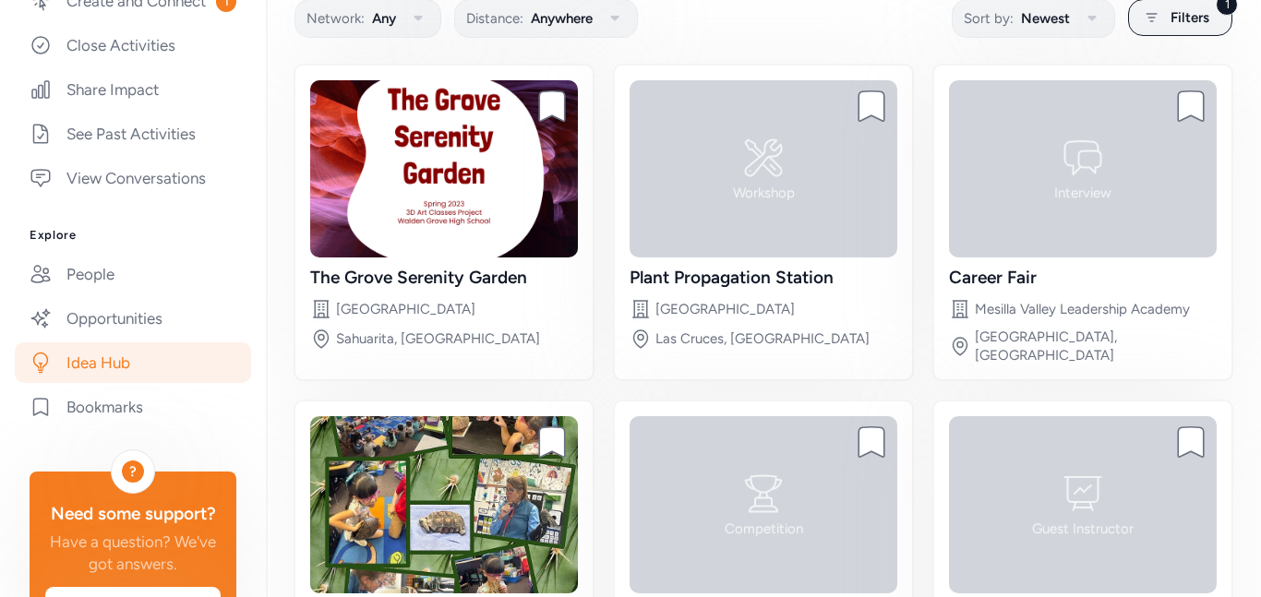
scroll to position [399, 0]
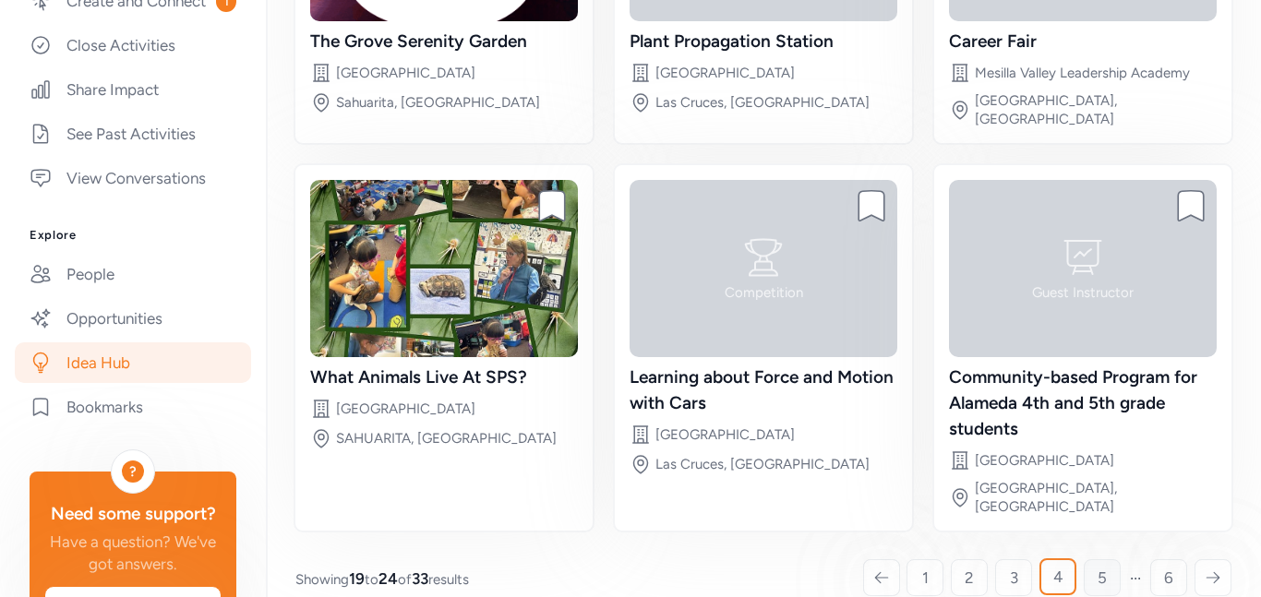
click at [1097, 567] on span "5" at bounding box center [1101, 578] width 9 height 22
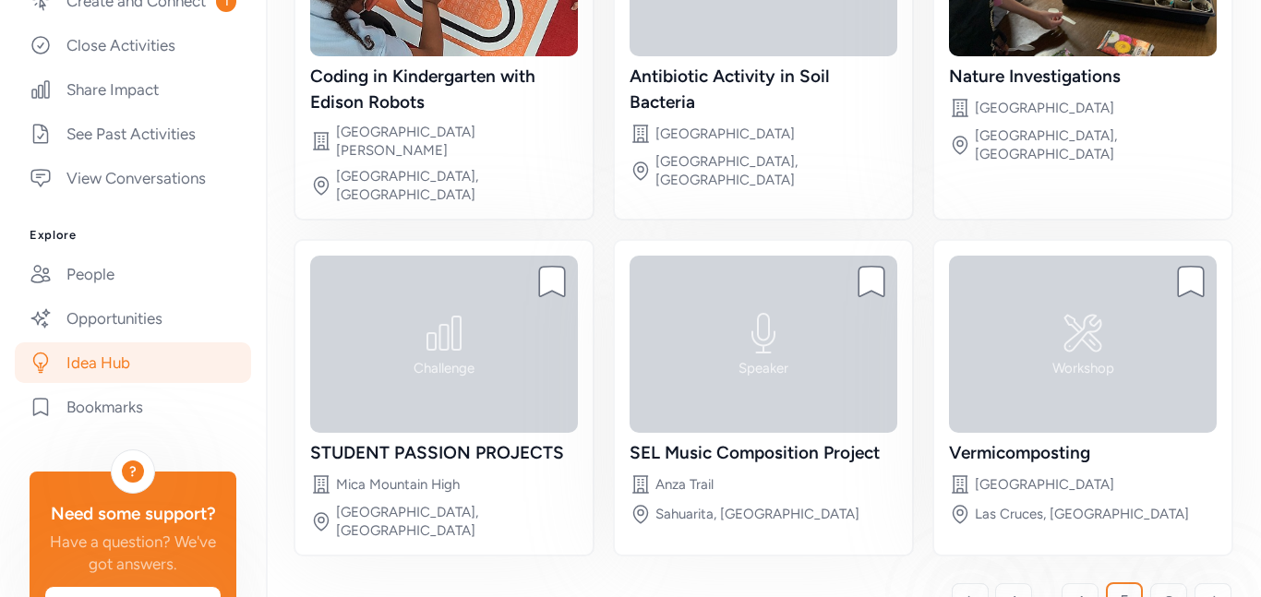
scroll to position [373, 0]
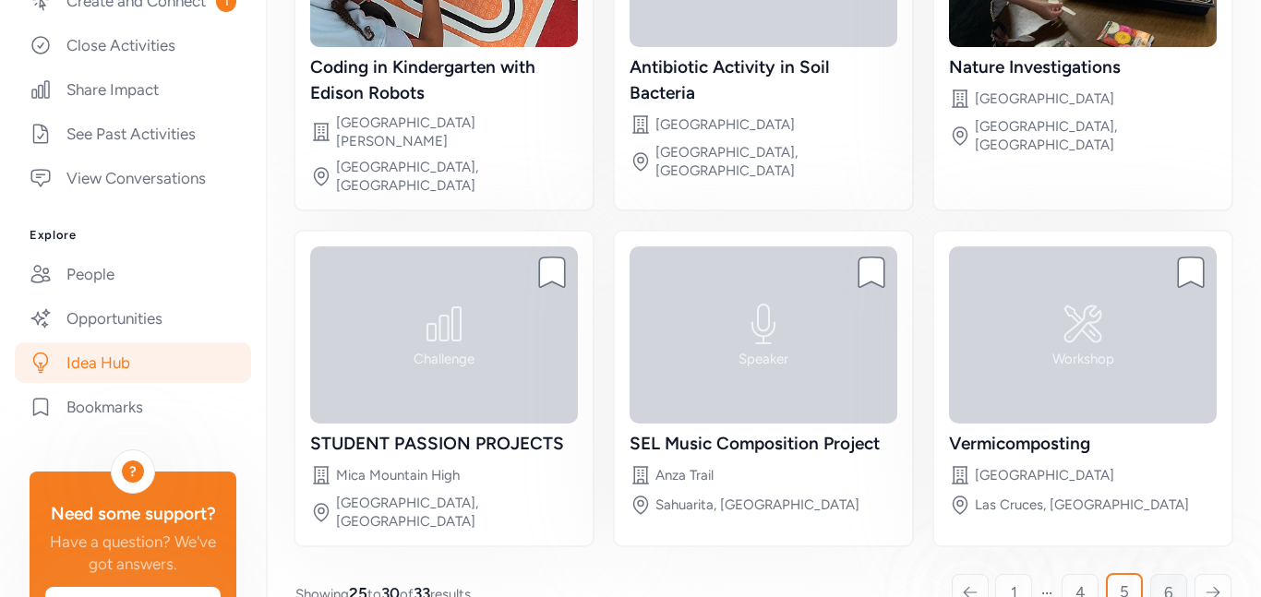
click at [1175, 574] on link "6" at bounding box center [1168, 592] width 37 height 37
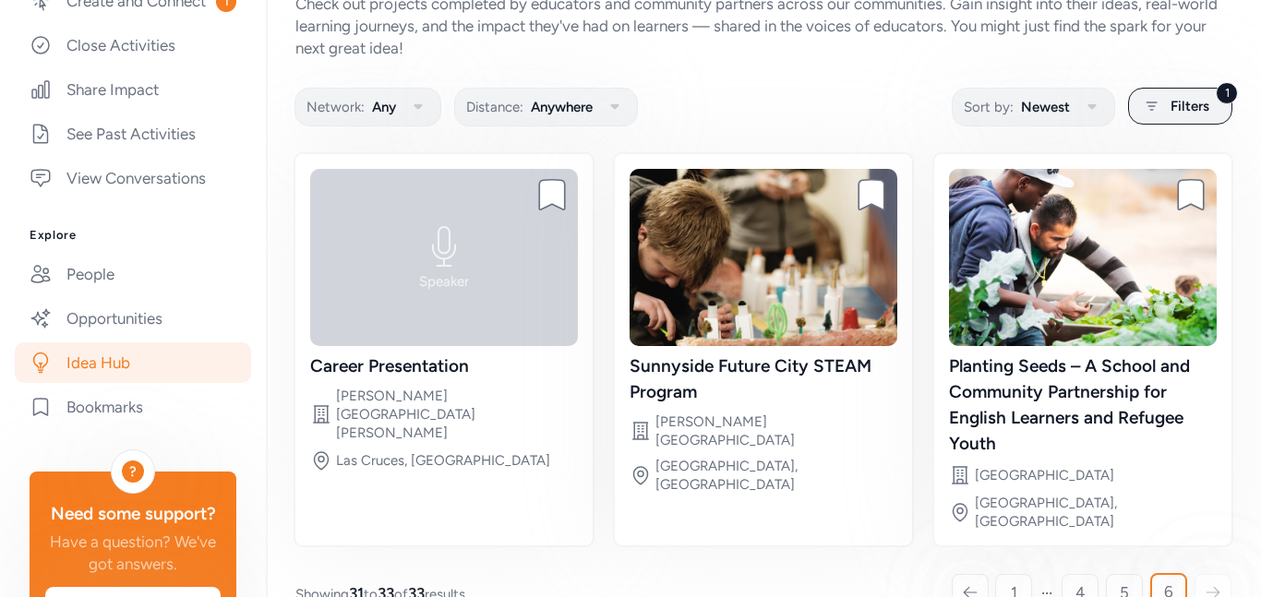
scroll to position [103, 0]
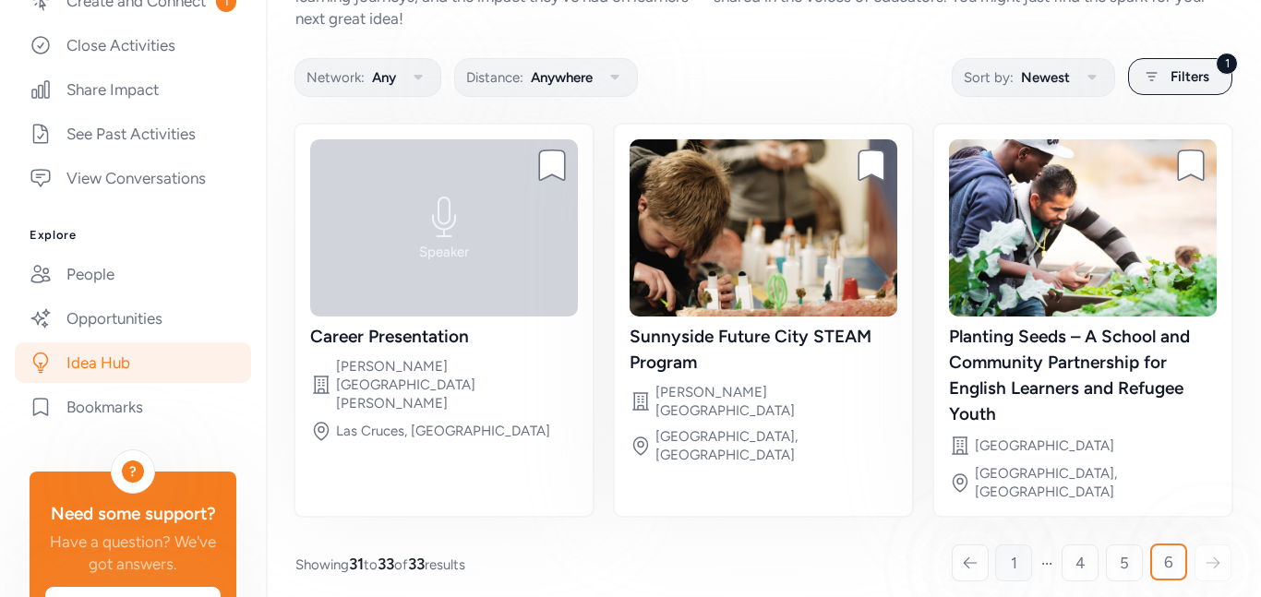
click at [1016, 545] on link "1" at bounding box center [1013, 563] width 37 height 37
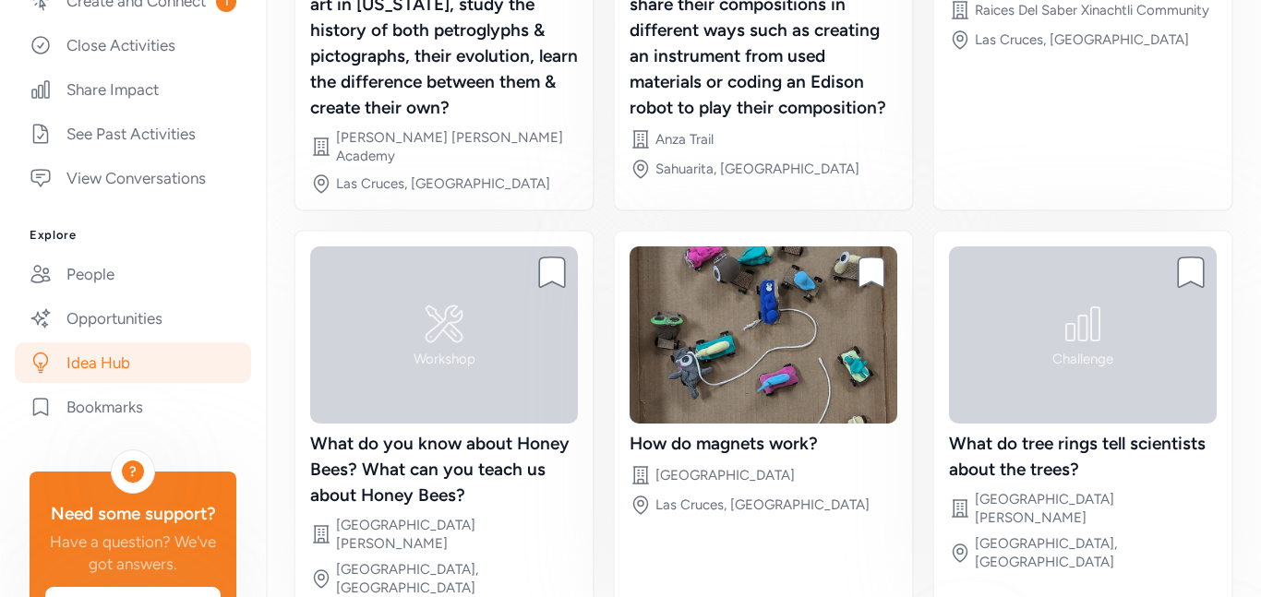
scroll to position [528, 0]
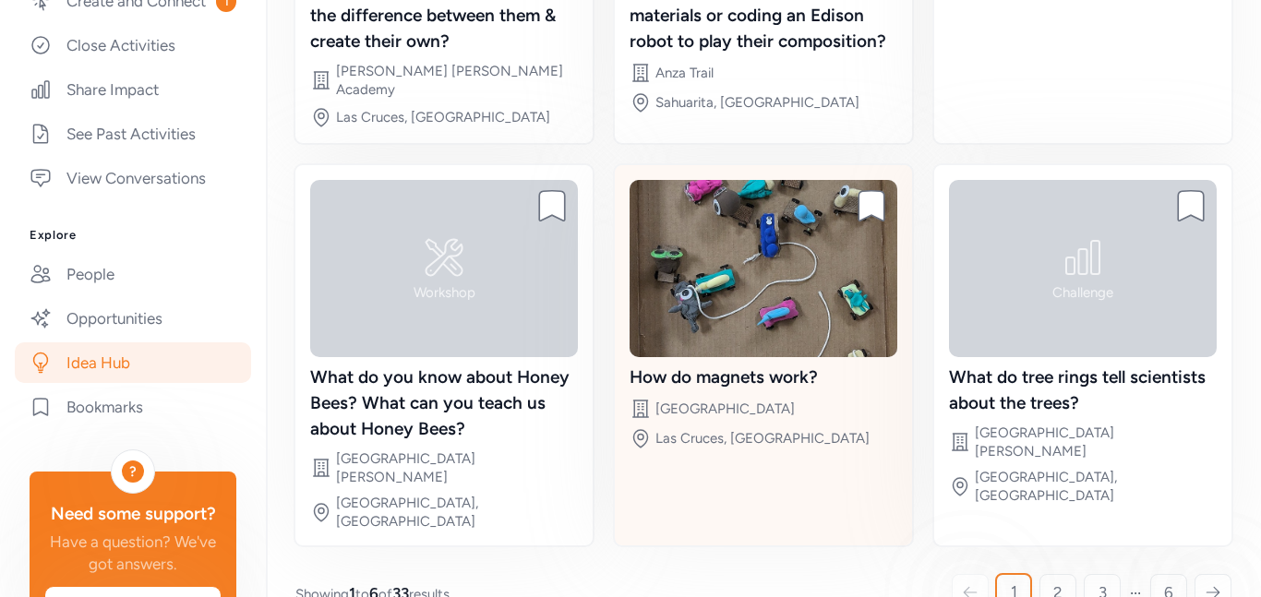
click at [664, 288] on img at bounding box center [763, 268] width 268 height 177
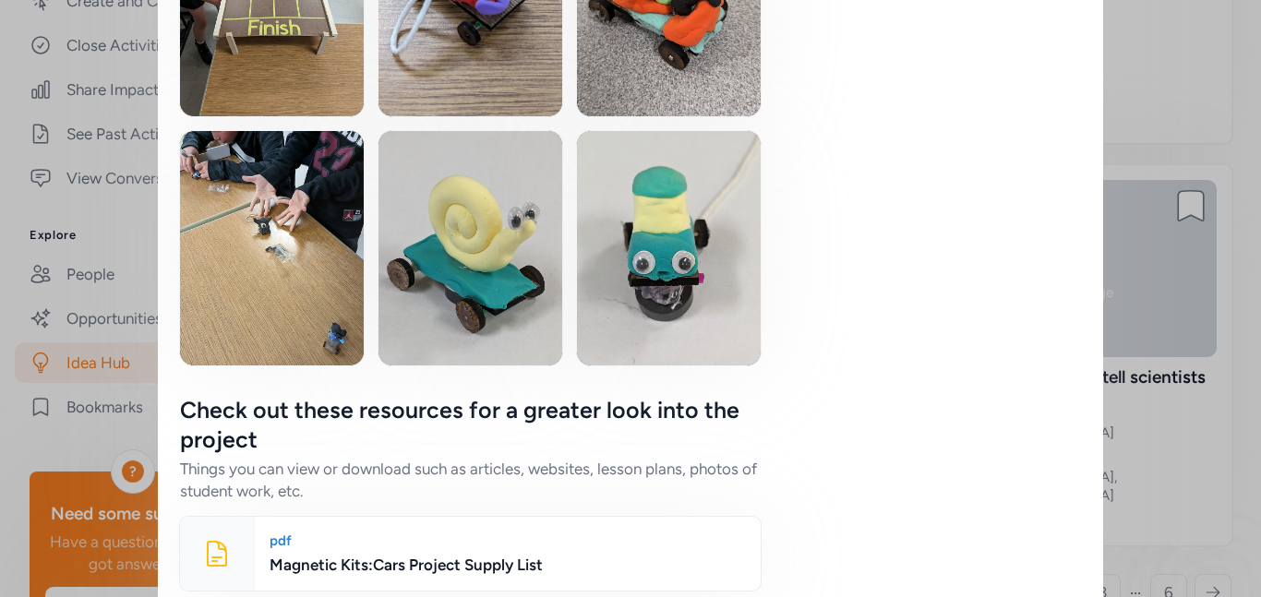
scroll to position [2554, 0]
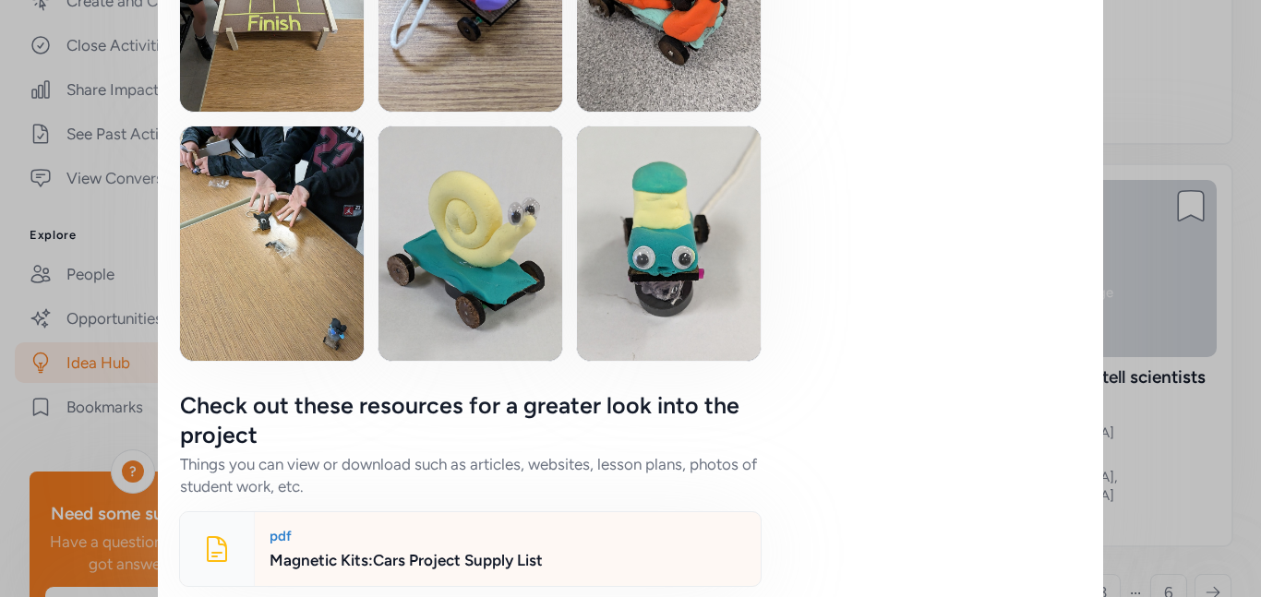
click at [326, 549] on div "Magnetic Kits:Cars Project Supply List" at bounding box center [508, 560] width 476 height 22
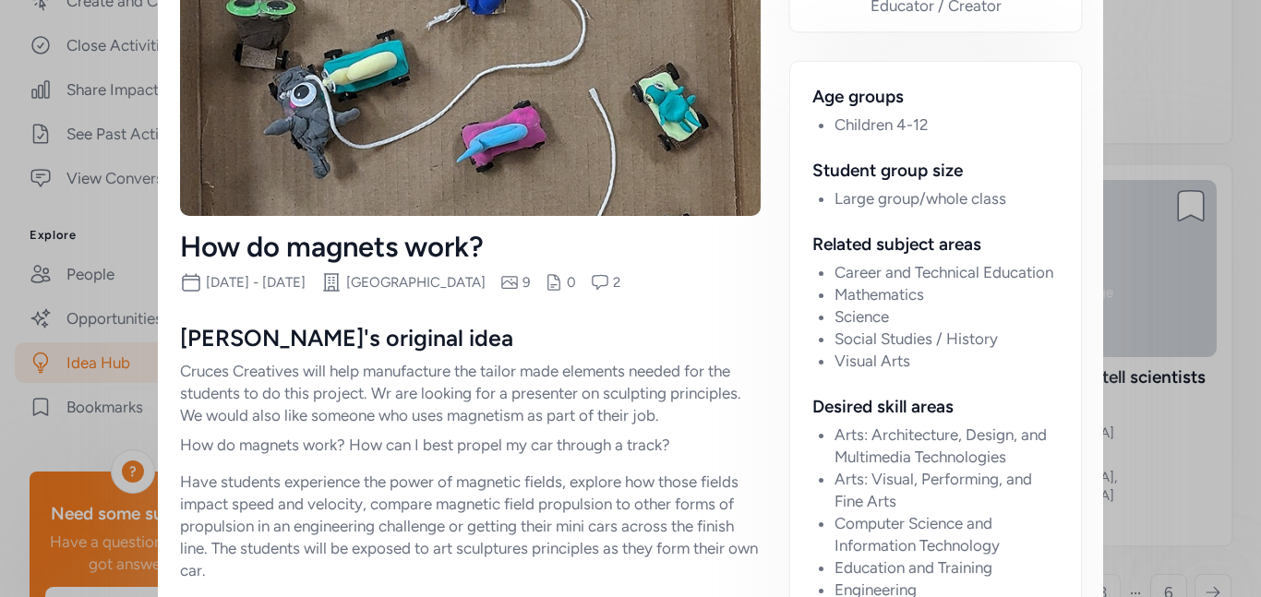
scroll to position [0, 0]
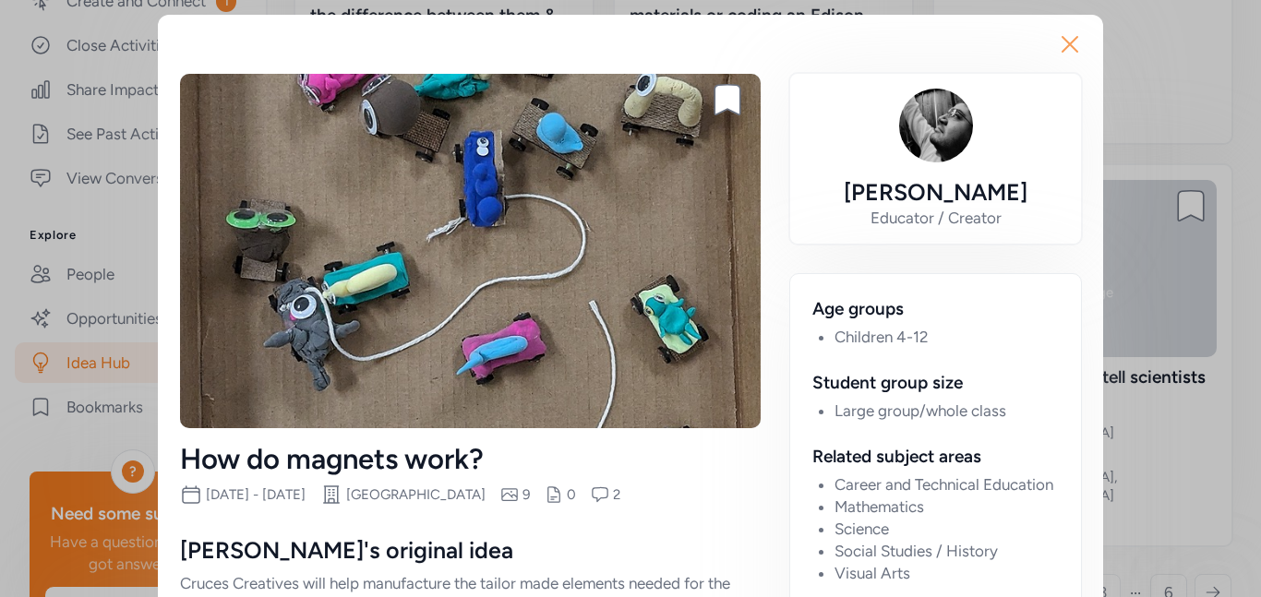
click at [1071, 43] on icon "button" at bounding box center [1069, 44] width 15 height 15
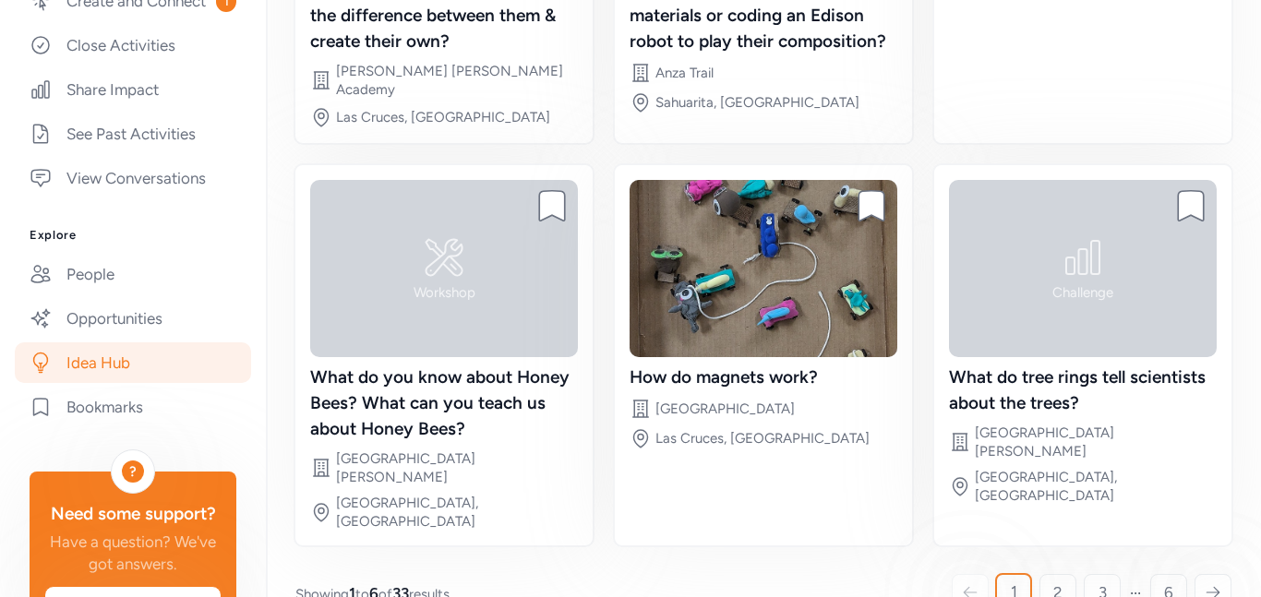
click at [921, 140] on div "Bookmark project How can students explore Pueblo art in [US_STATE], study the h…" at bounding box center [763, 122] width 936 height 845
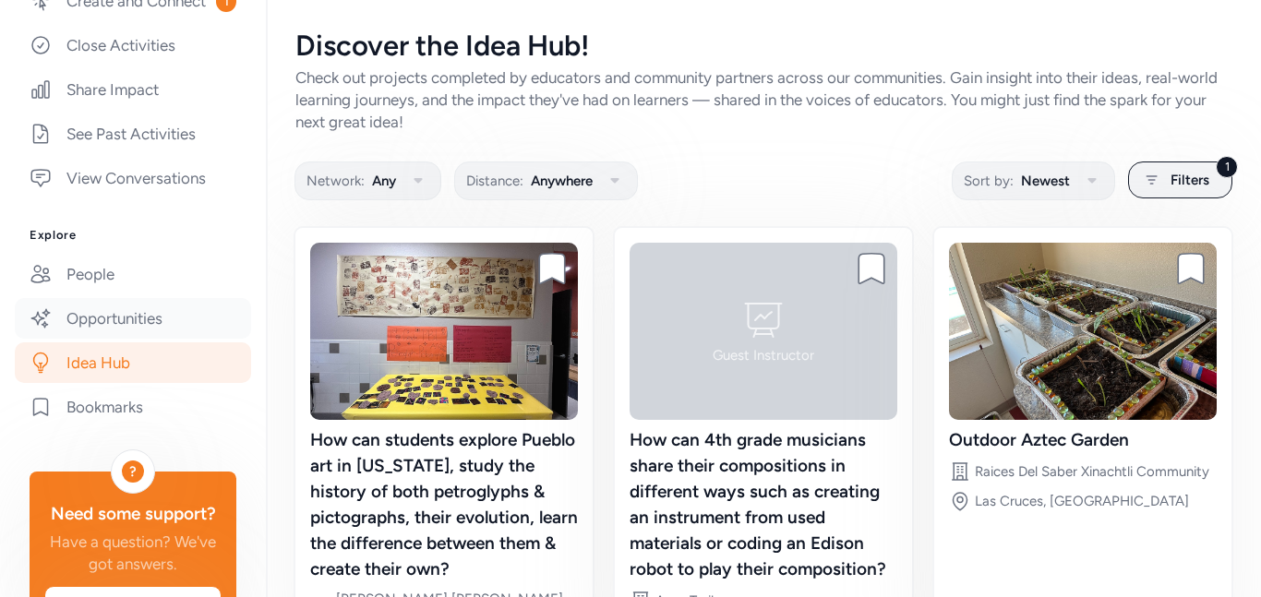
click at [148, 327] on link "Opportunities" at bounding box center [133, 318] width 236 height 41
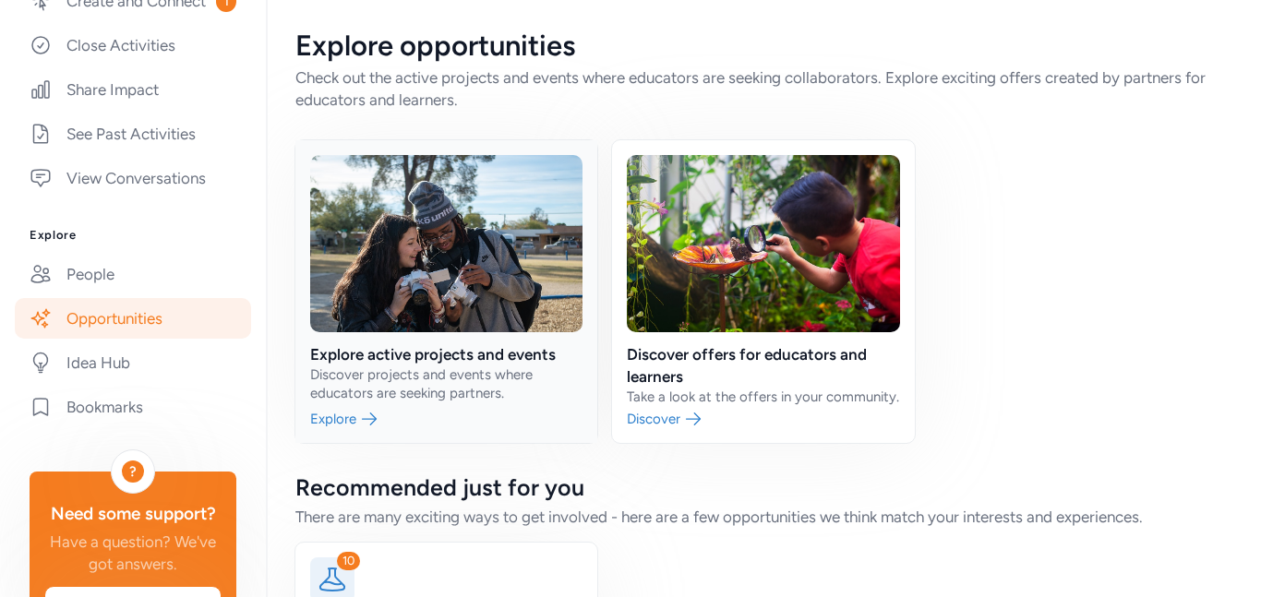
scroll to position [163, 0]
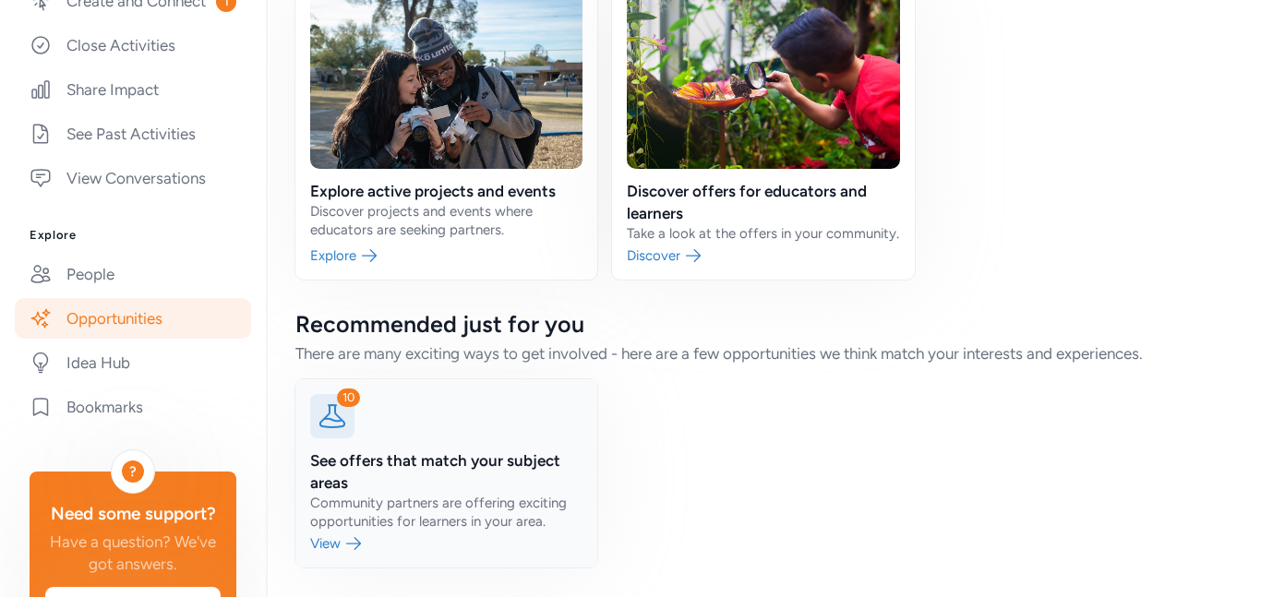
click at [340, 426] on icon at bounding box center [333, 417] width 30 height 30
click at [358, 483] on link at bounding box center [446, 473] width 302 height 188
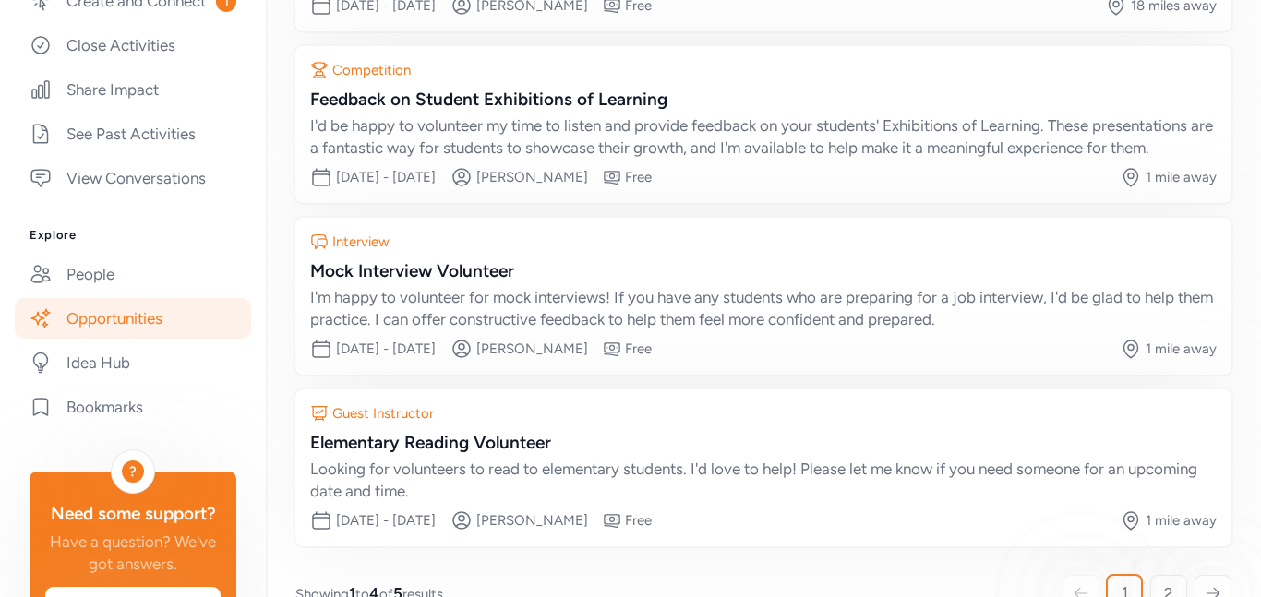
scroll to position [397, 0]
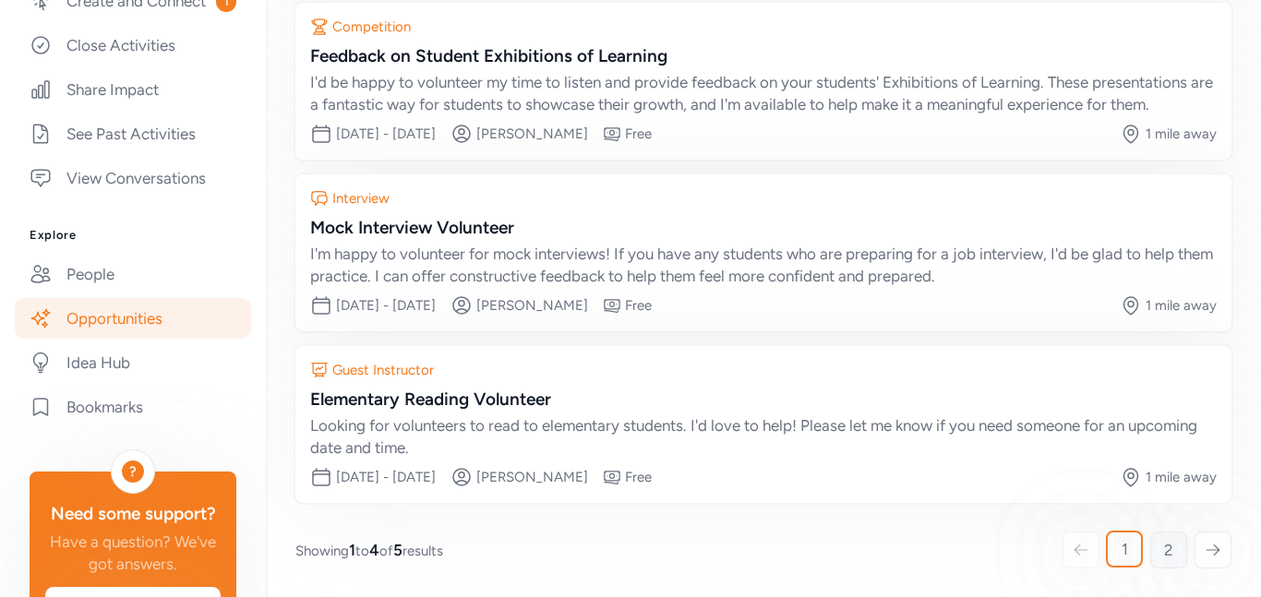
click at [1167, 550] on span "2" at bounding box center [1168, 550] width 9 height 22
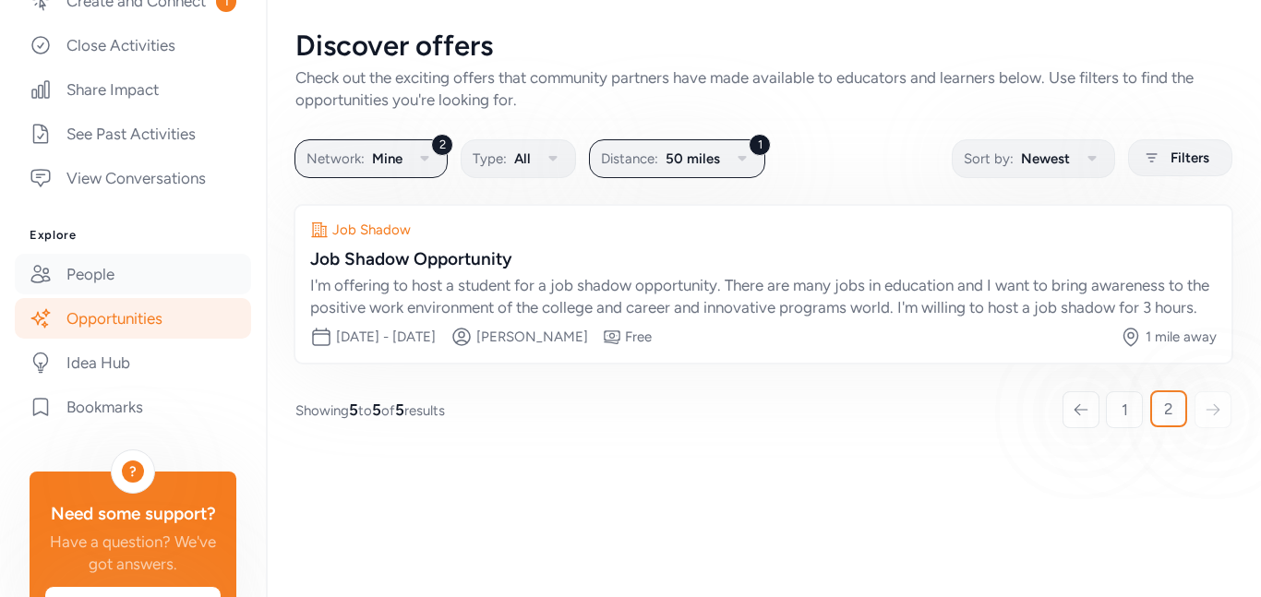
click at [88, 291] on link "People" at bounding box center [133, 274] width 236 height 41
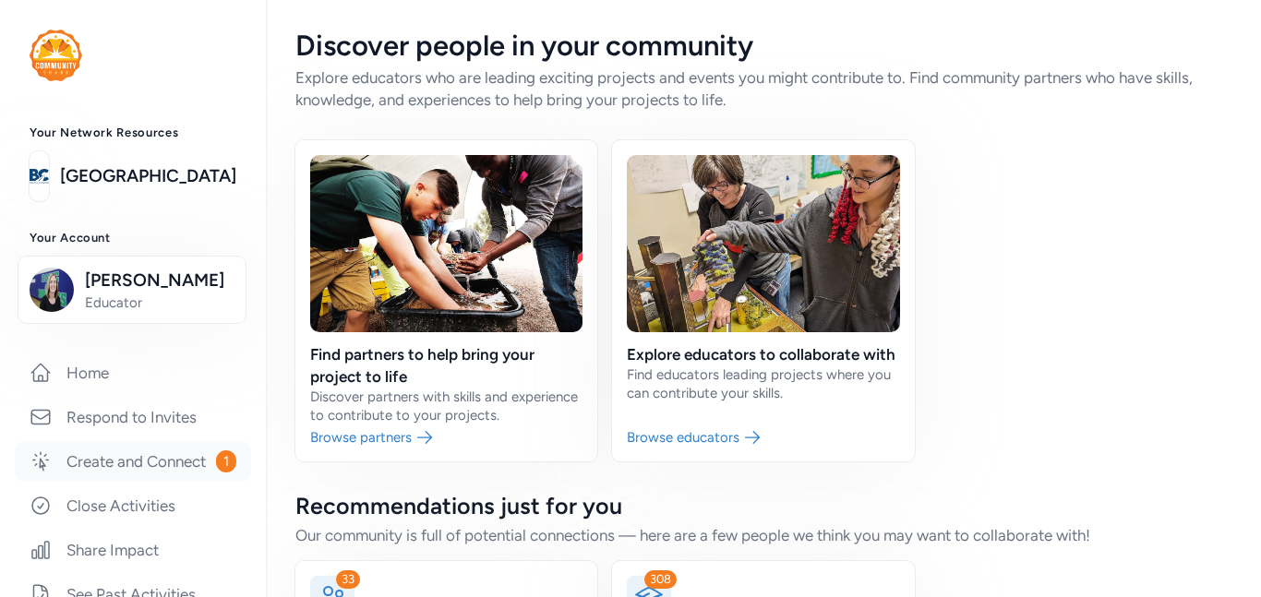
click at [88, 462] on link "Create and Connect 1" at bounding box center [133, 461] width 236 height 41
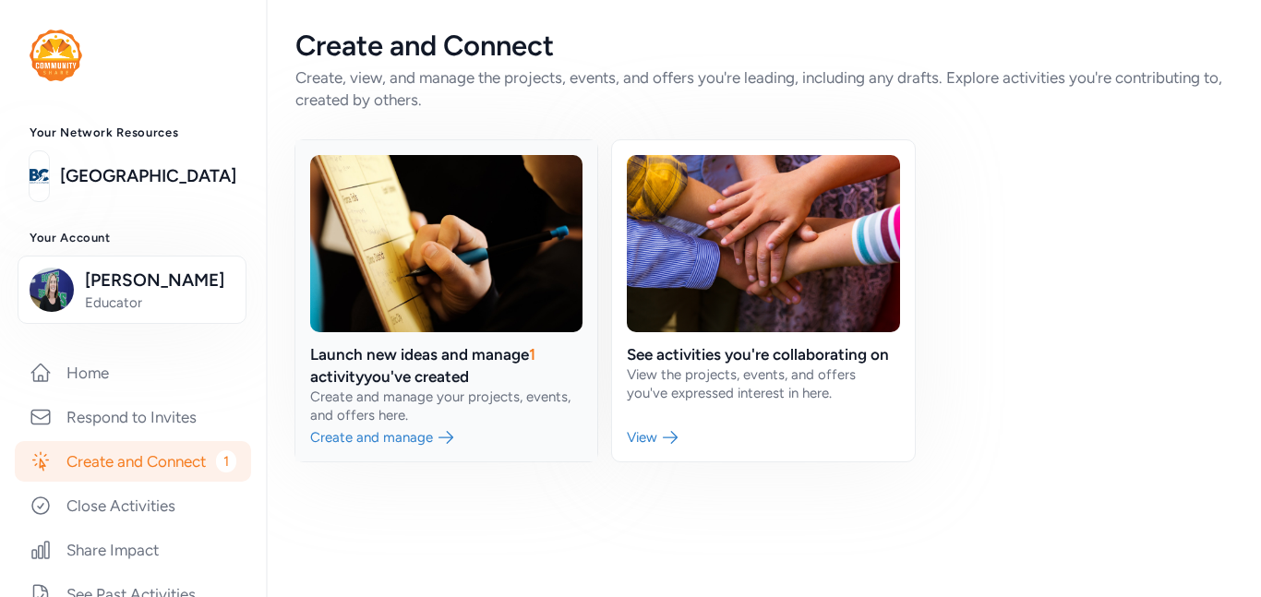
click at [356, 449] on link at bounding box center [446, 300] width 302 height 321
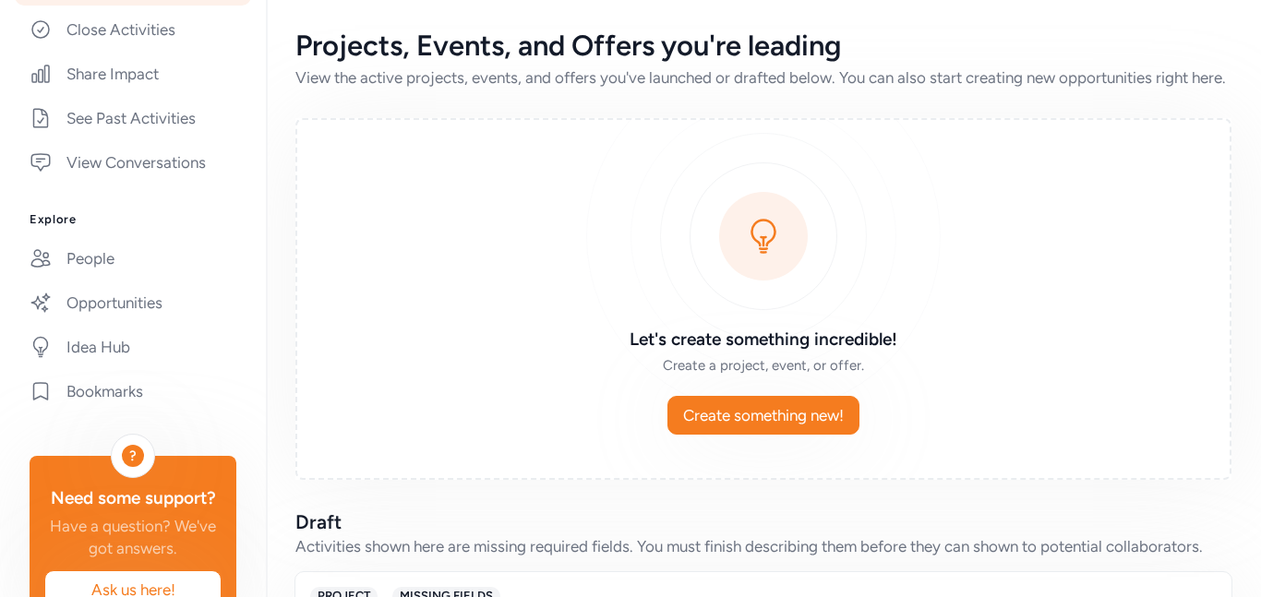
scroll to position [481, 0]
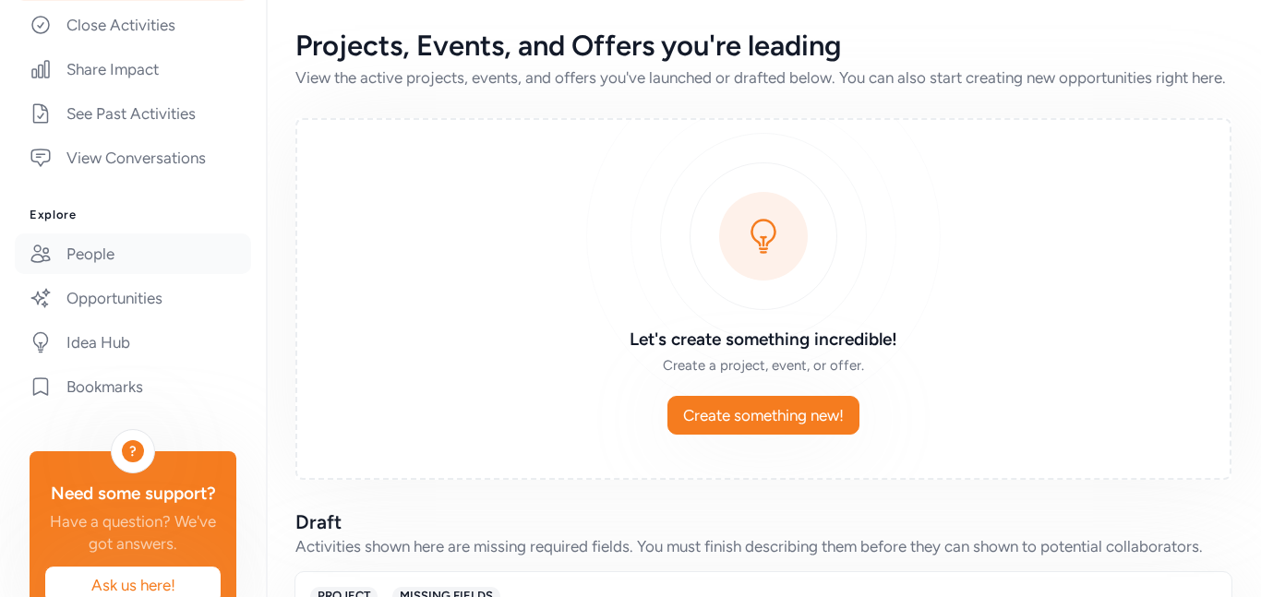
click at [113, 274] on link "People" at bounding box center [133, 254] width 236 height 41
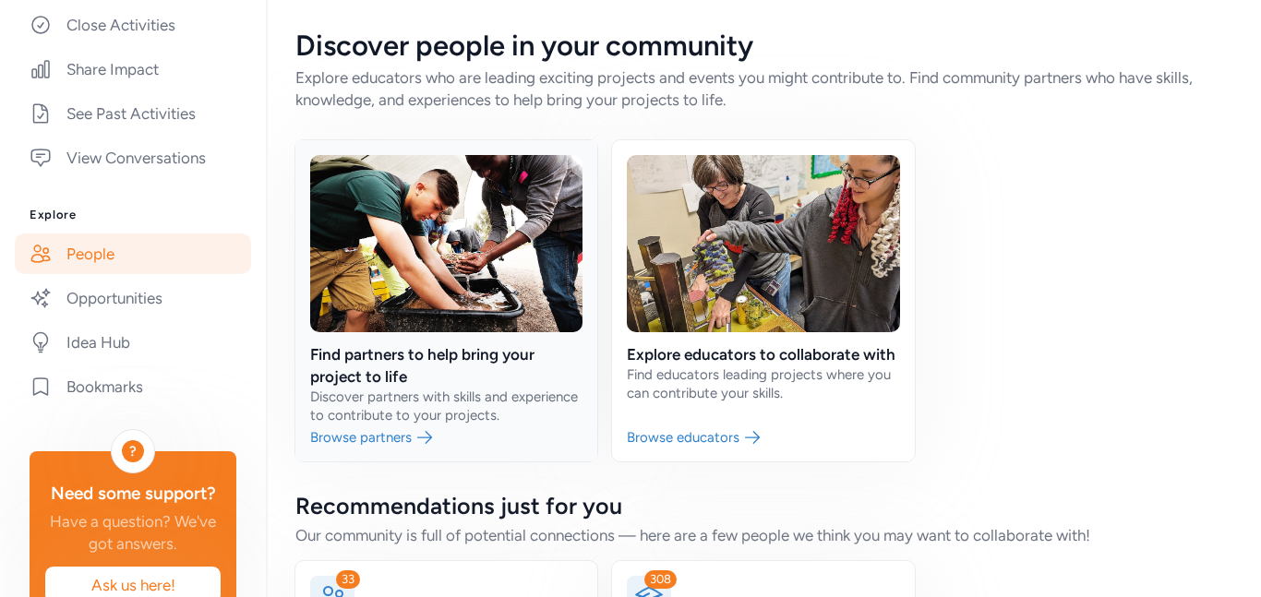
click at [414, 422] on link at bounding box center [446, 300] width 302 height 321
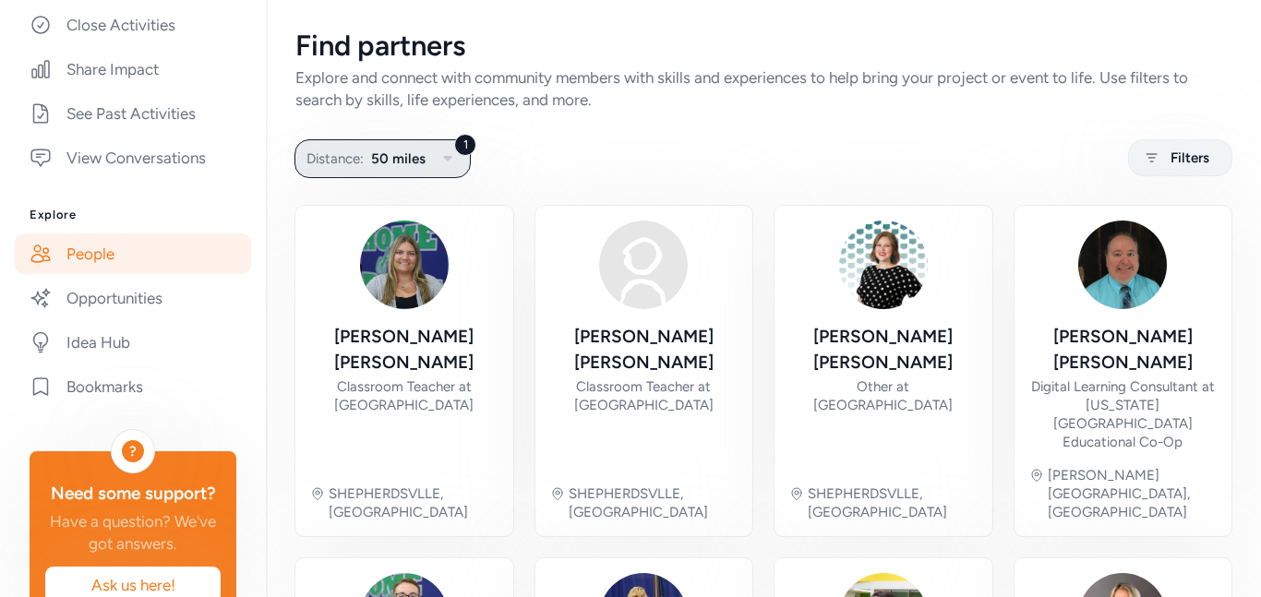
click at [450, 167] on icon "button" at bounding box center [448, 159] width 22 height 22
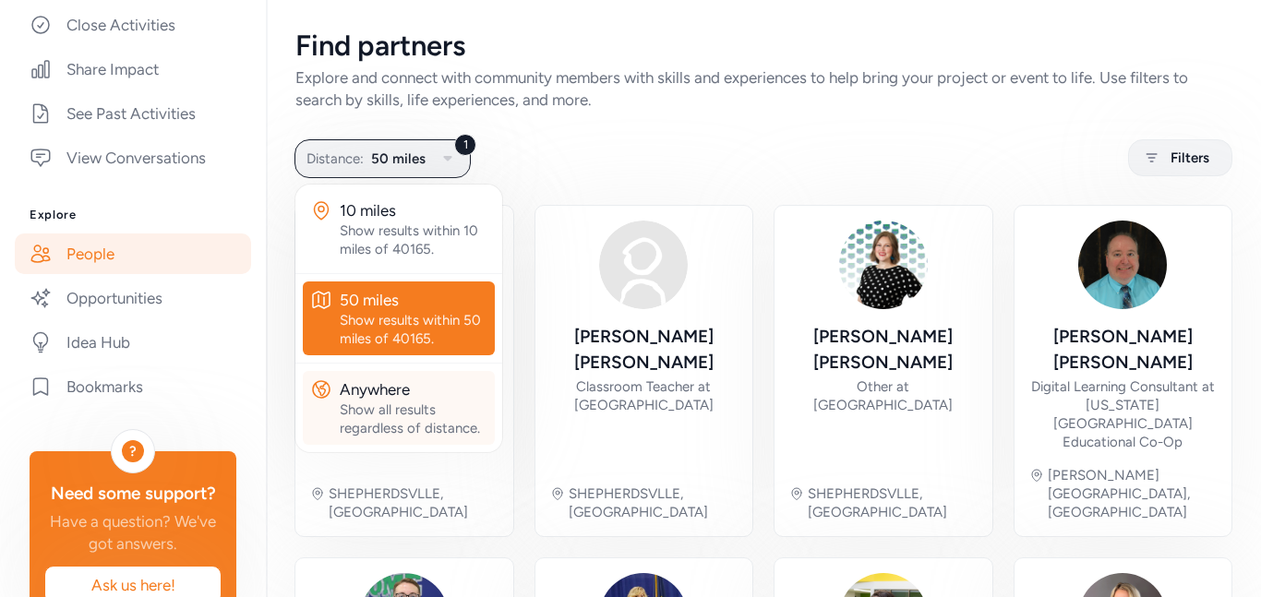
click at [381, 396] on div "Anywhere" at bounding box center [414, 389] width 148 height 22
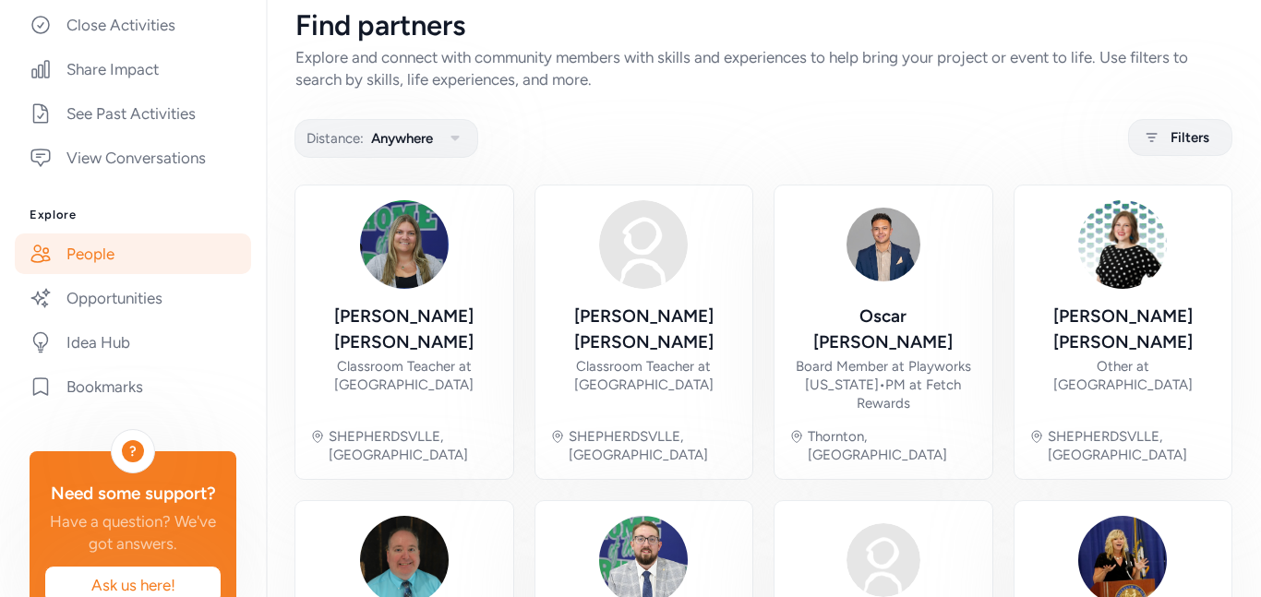
scroll to position [24, 0]
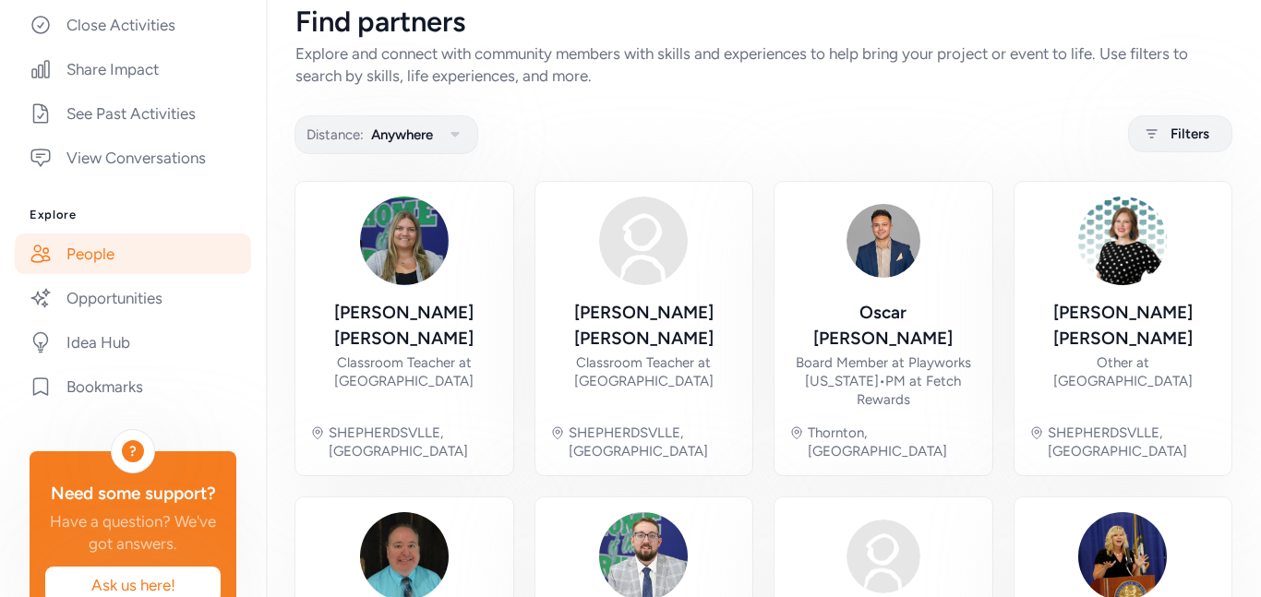
click at [1156, 142] on icon at bounding box center [1151, 134] width 23 height 22
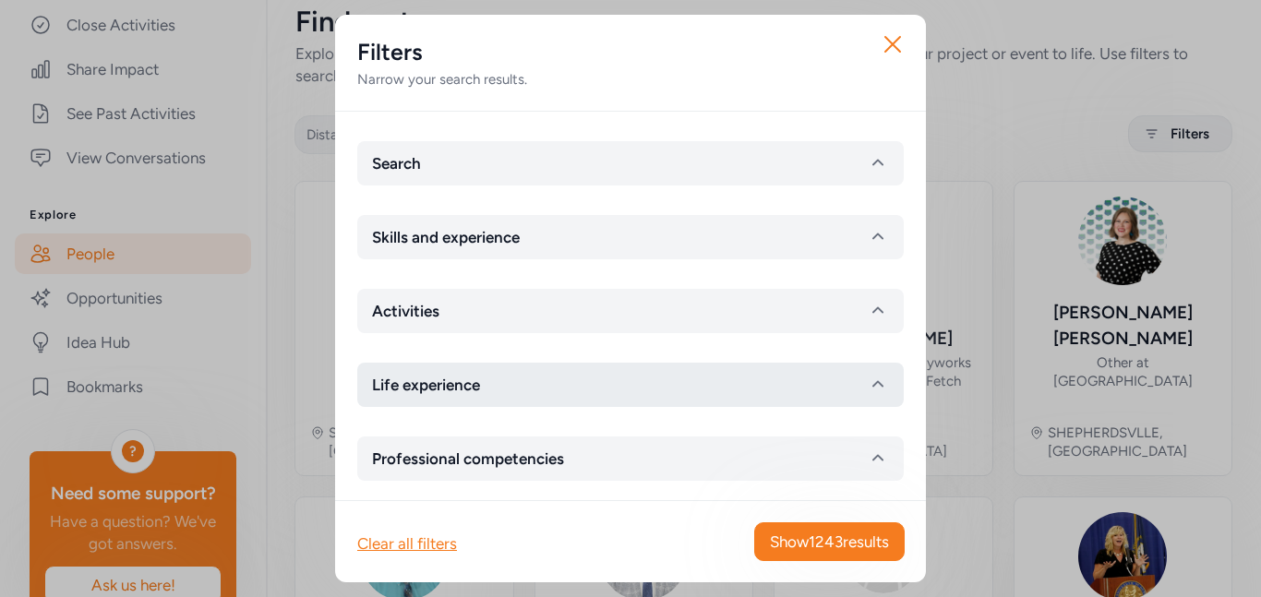
scroll to position [84, 0]
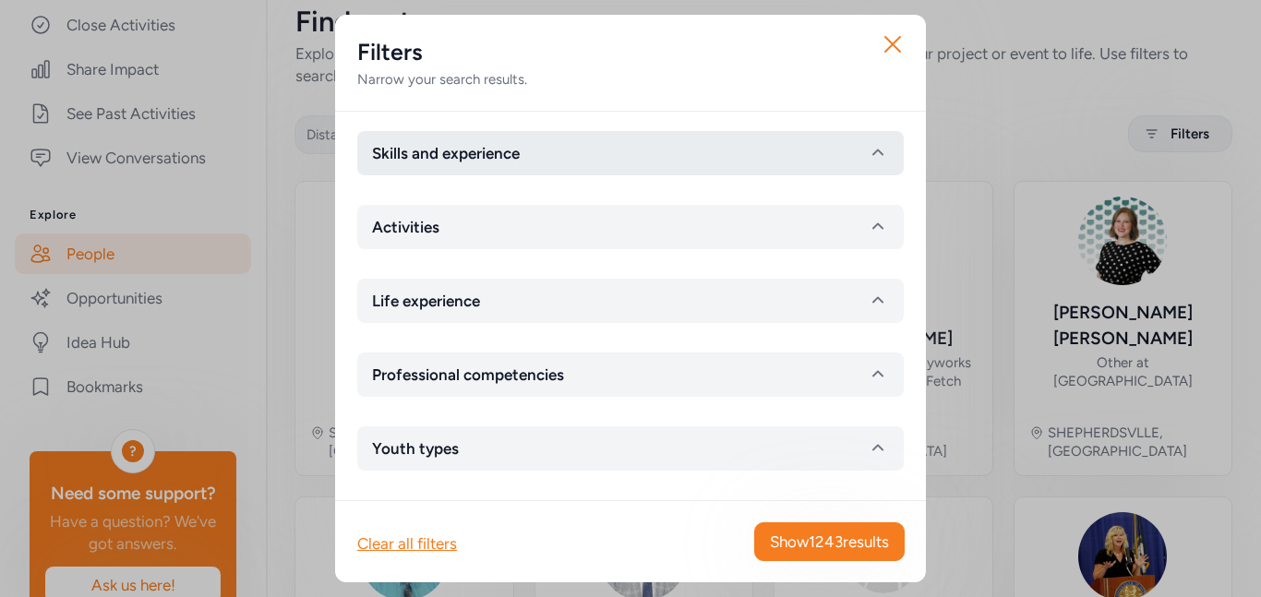
click at [890, 159] on button "Skills and experience" at bounding box center [630, 153] width 546 height 44
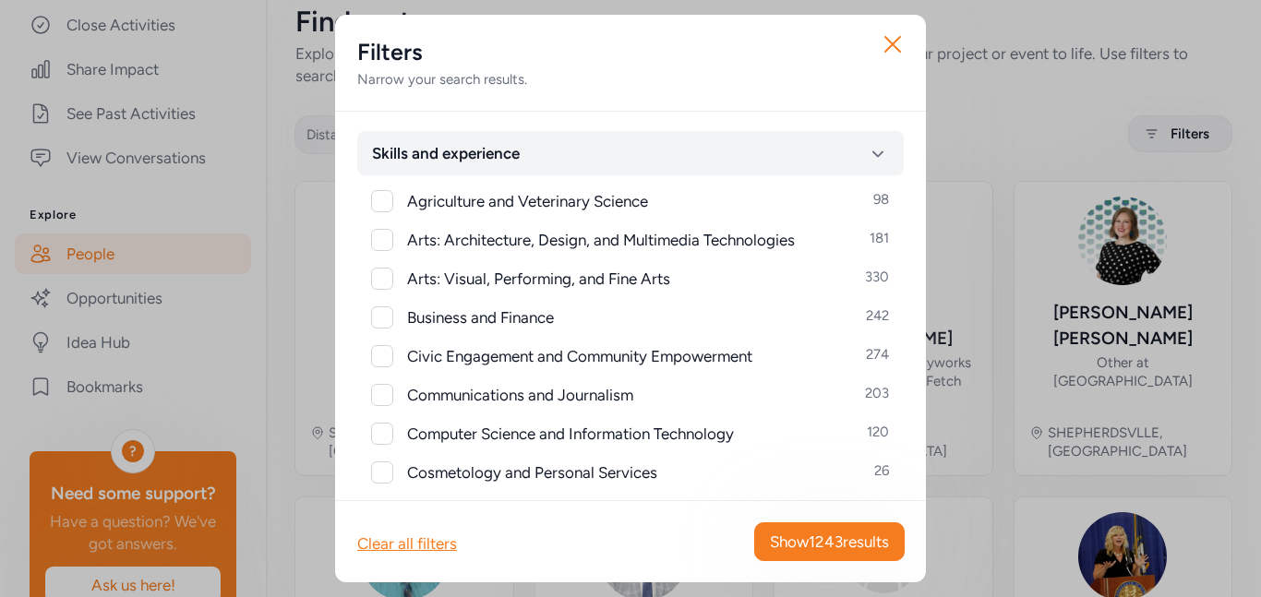
click at [719, 77] on div "Narrow your search results." at bounding box center [630, 79] width 546 height 18
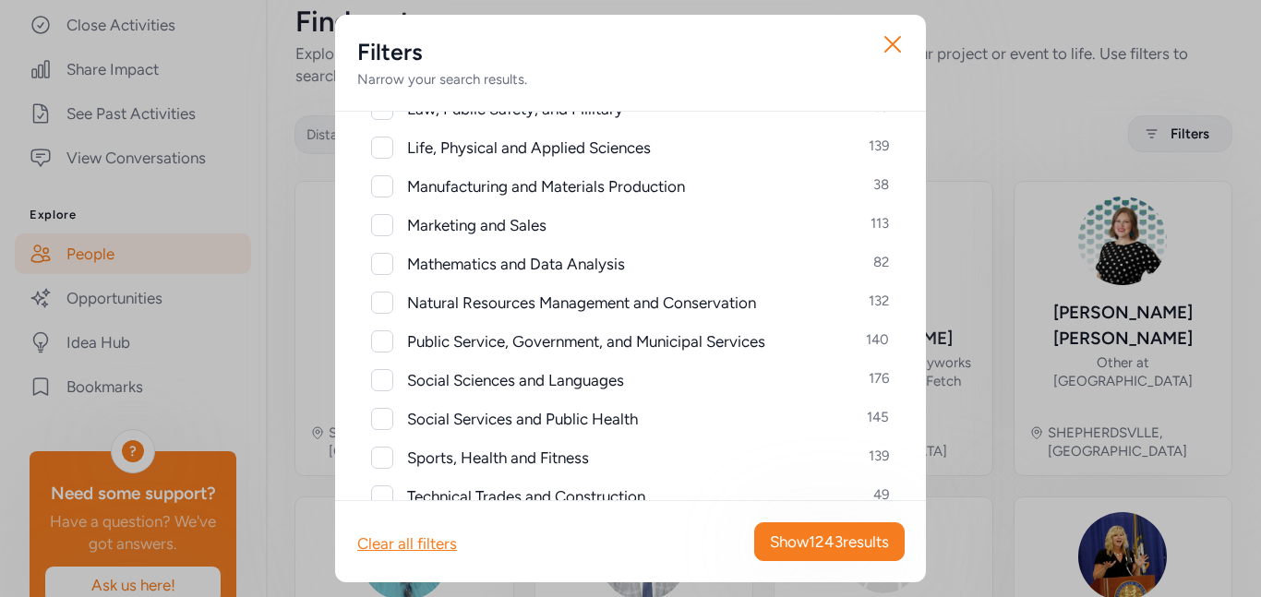
scroll to position [676, 0]
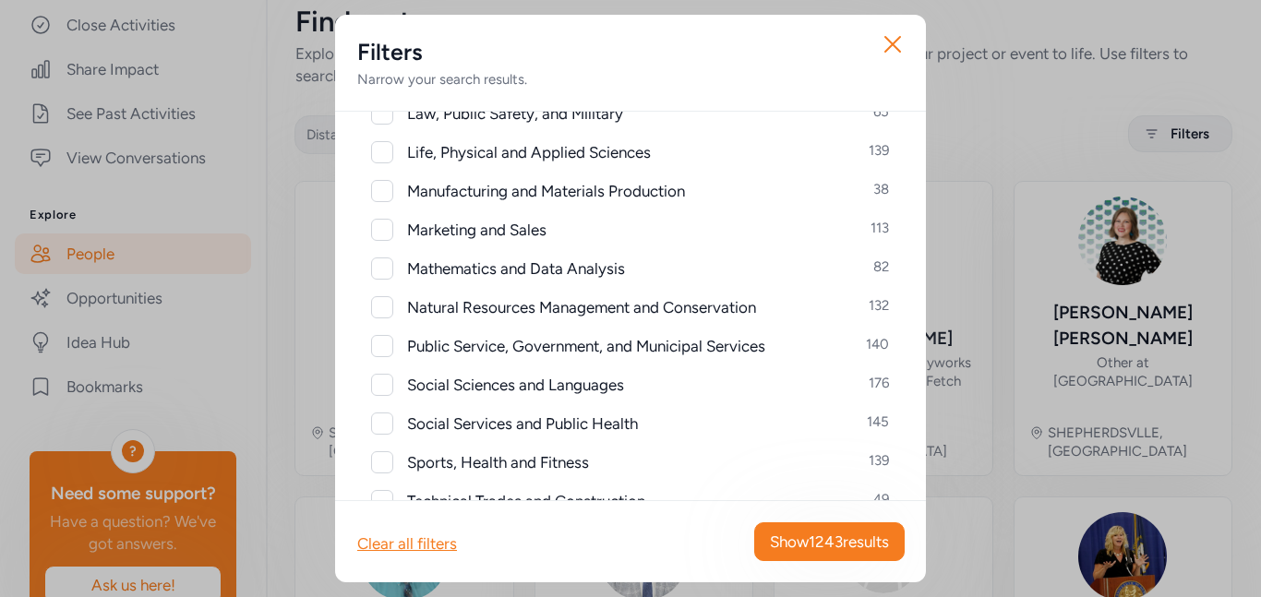
click at [380, 147] on div at bounding box center [382, 152] width 22 height 22
checkbox input "true"
click at [844, 550] on span "Show 139 results" at bounding box center [834, 542] width 109 height 22
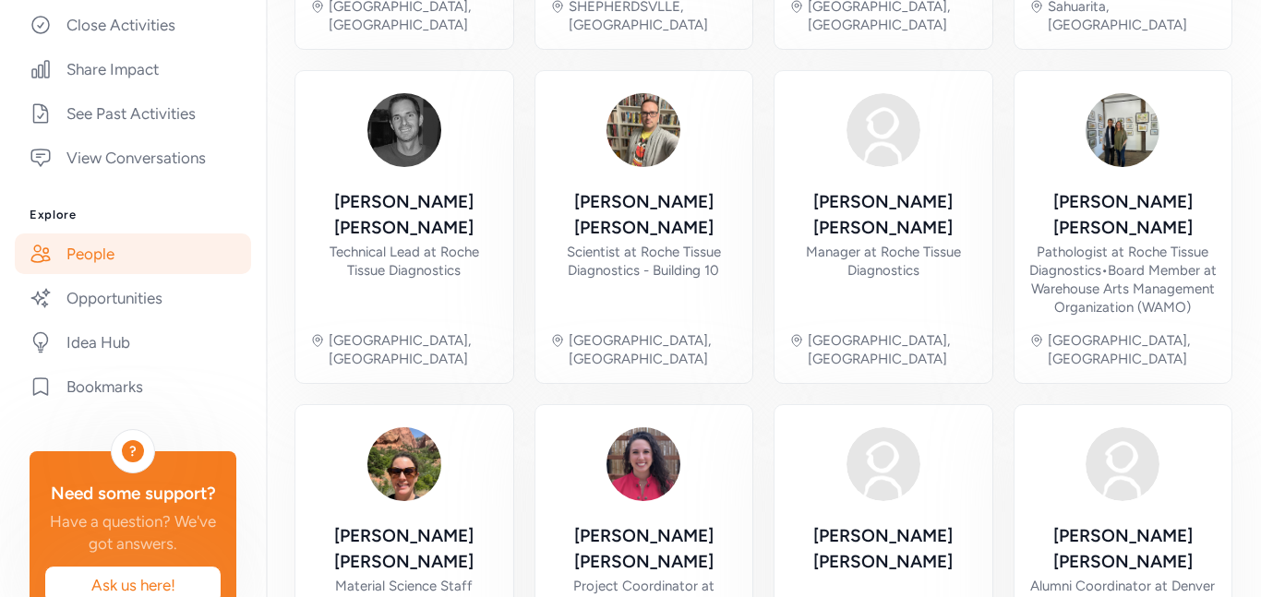
scroll to position [823, 0]
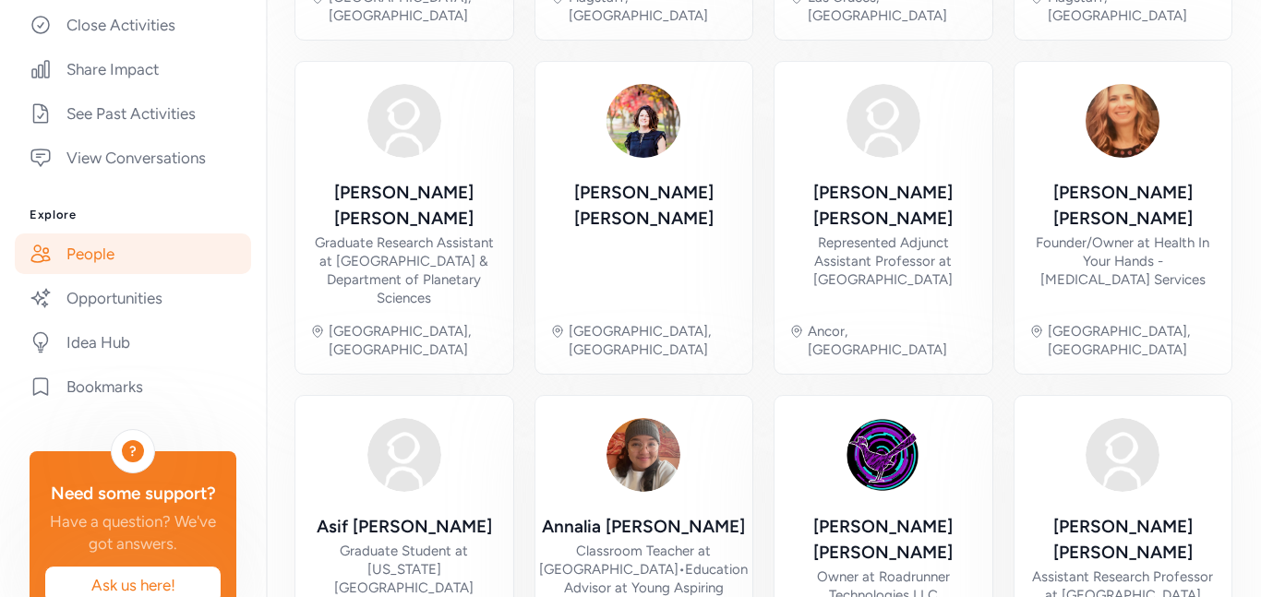
scroll to position [860, 0]
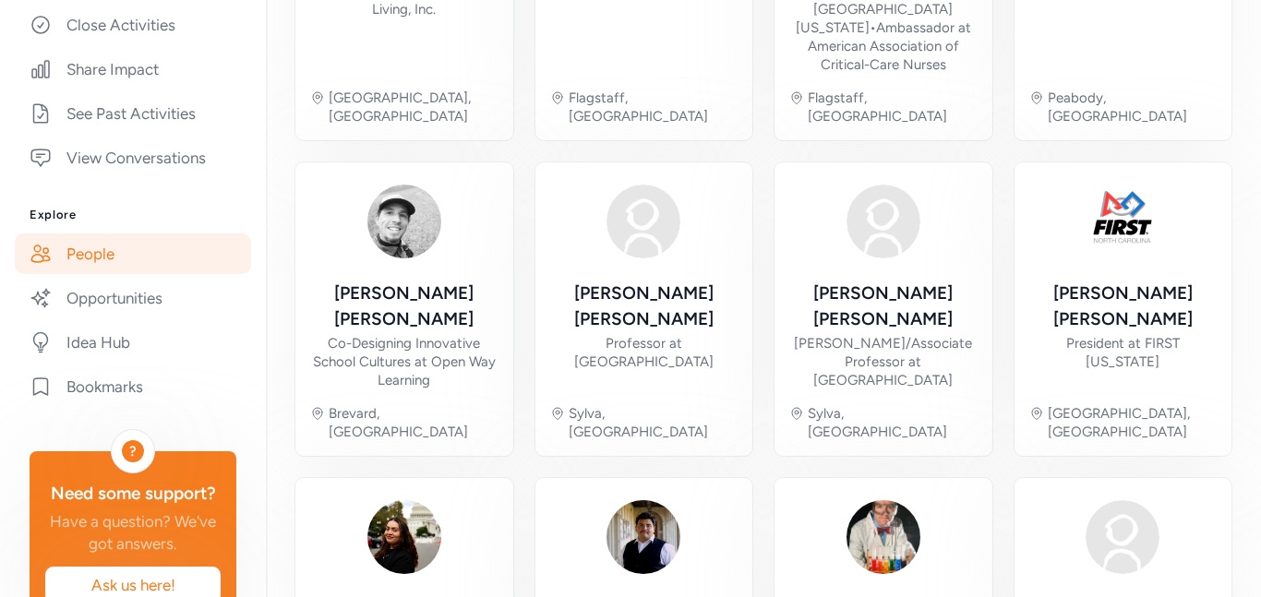
scroll to position [805, 0]
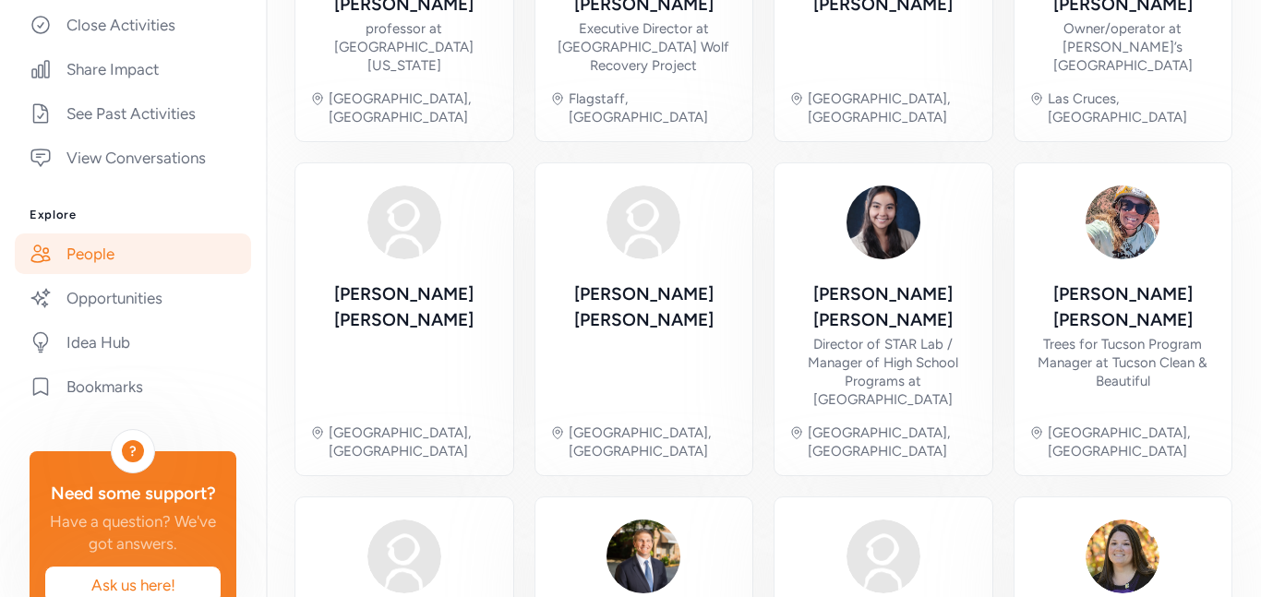
scroll to position [768, 0]
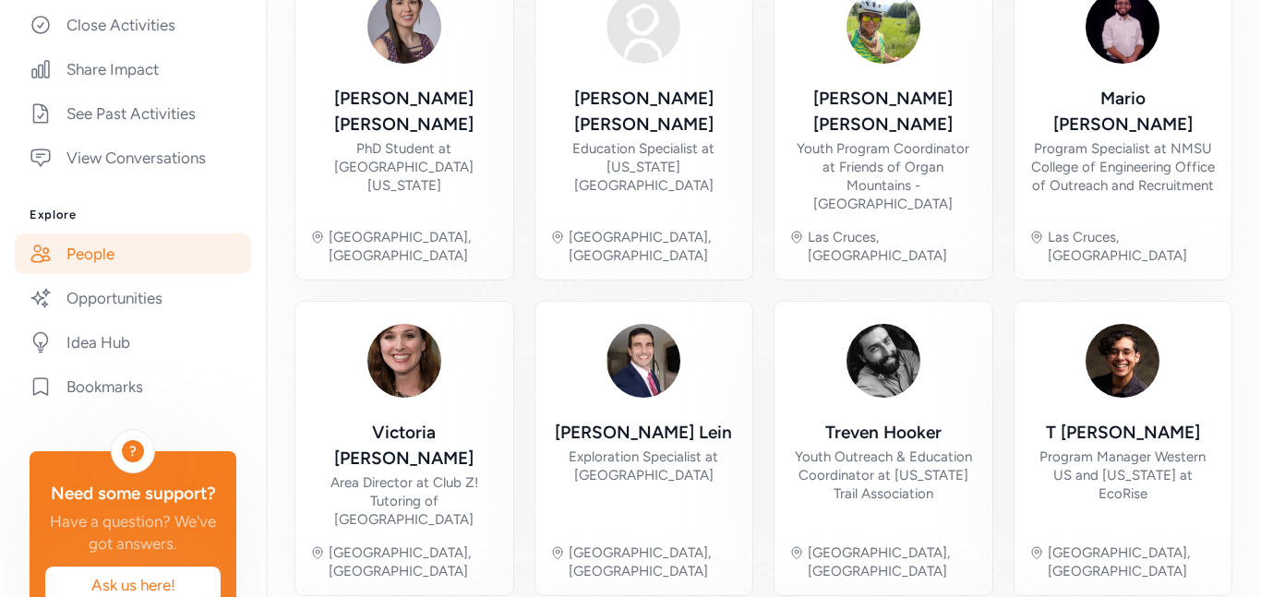
scroll to position [805, 0]
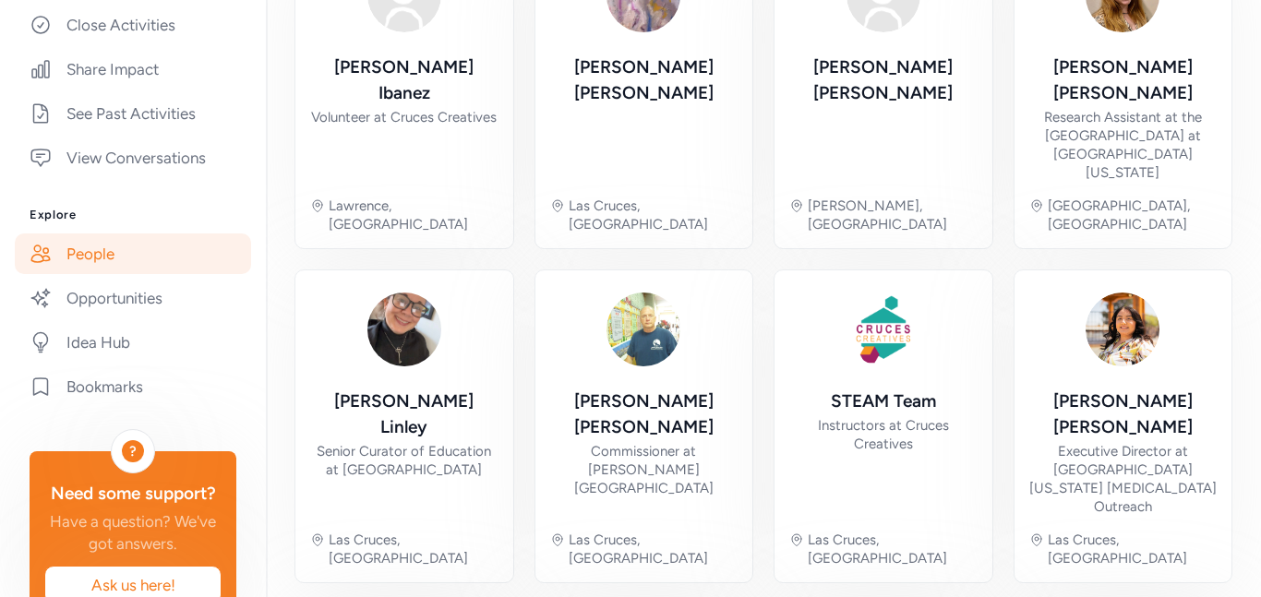
scroll to position [775, 0]
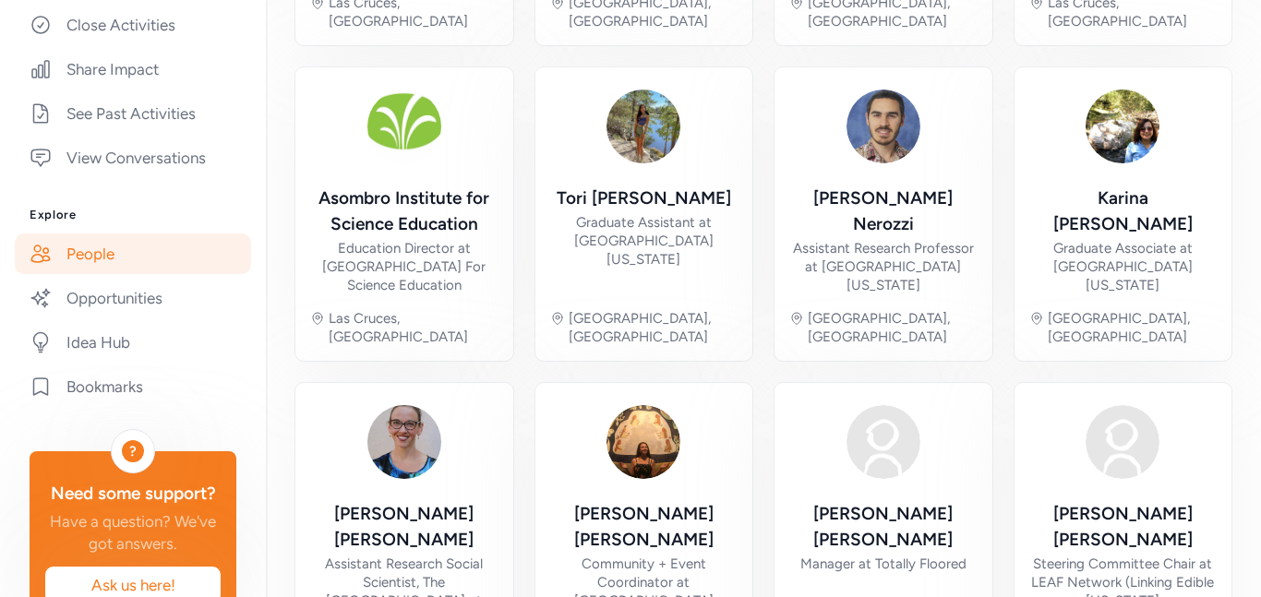
scroll to position [849, 0]
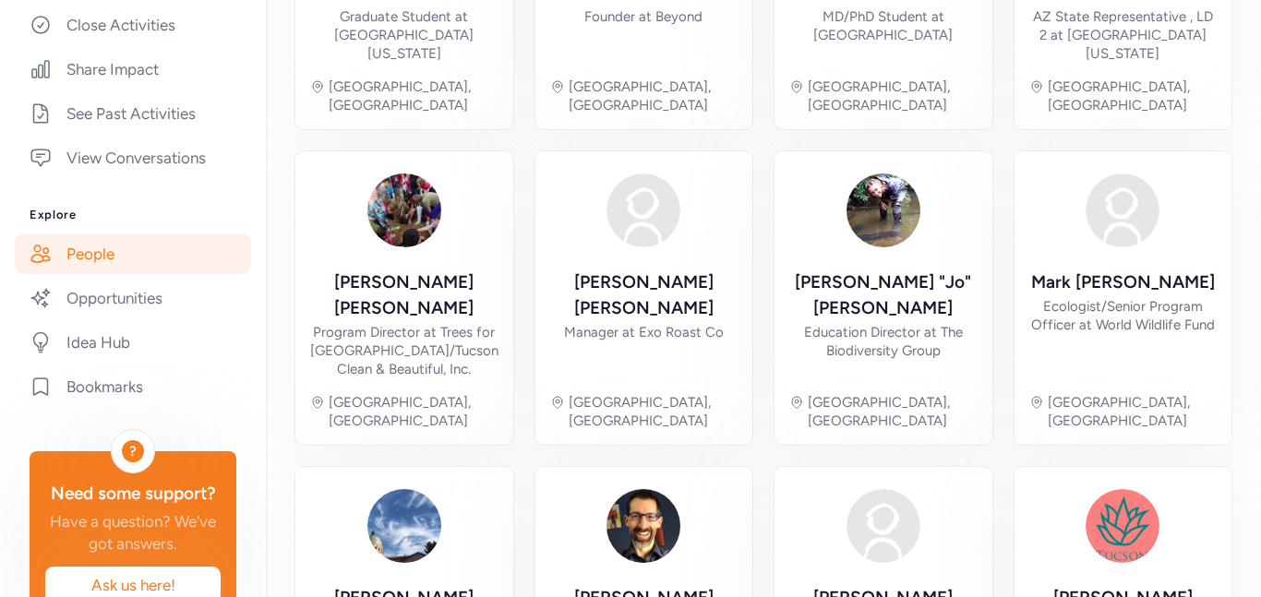
scroll to position [775, 0]
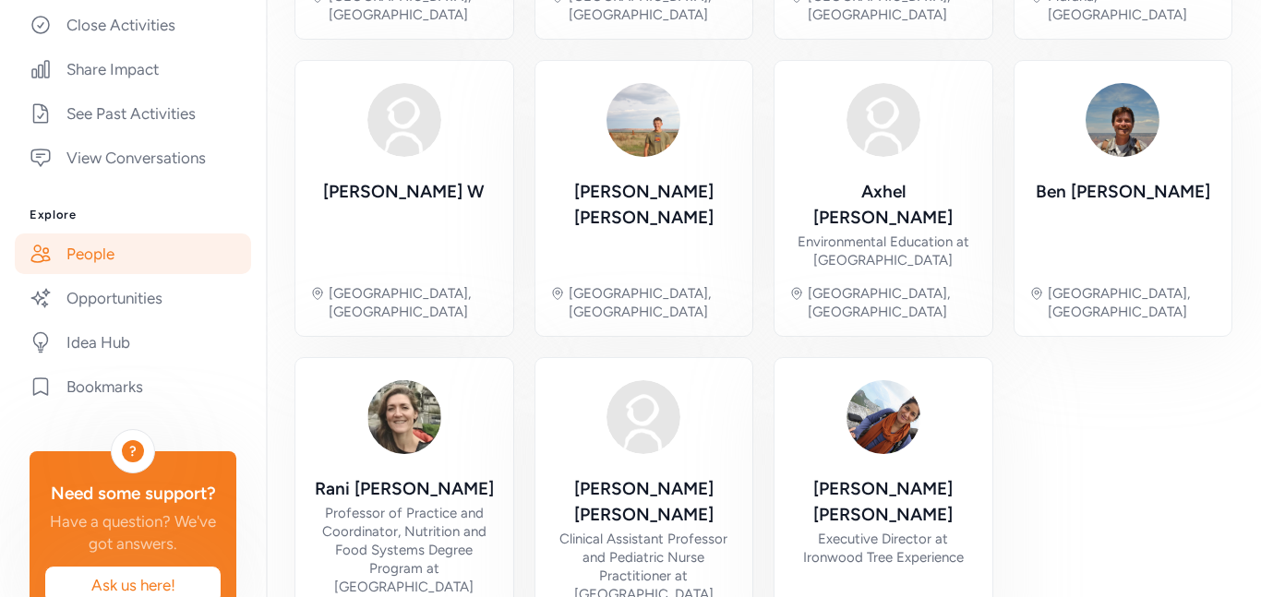
scroll to position [552, 0]
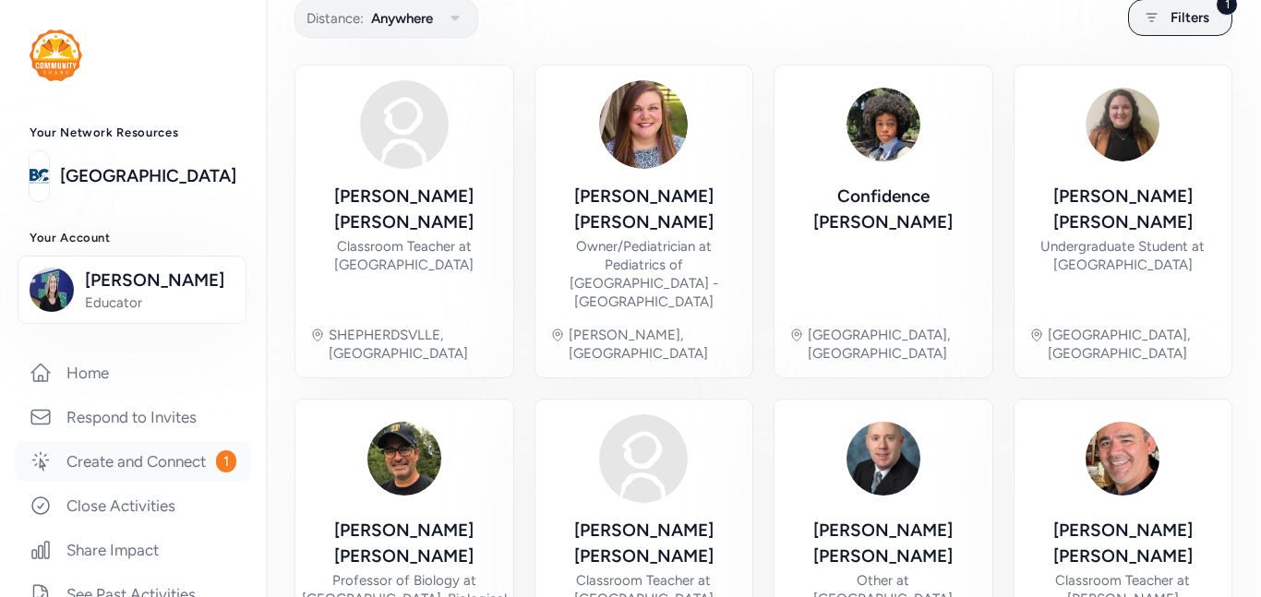
click at [120, 472] on link "Create and Connect 1" at bounding box center [133, 461] width 236 height 41
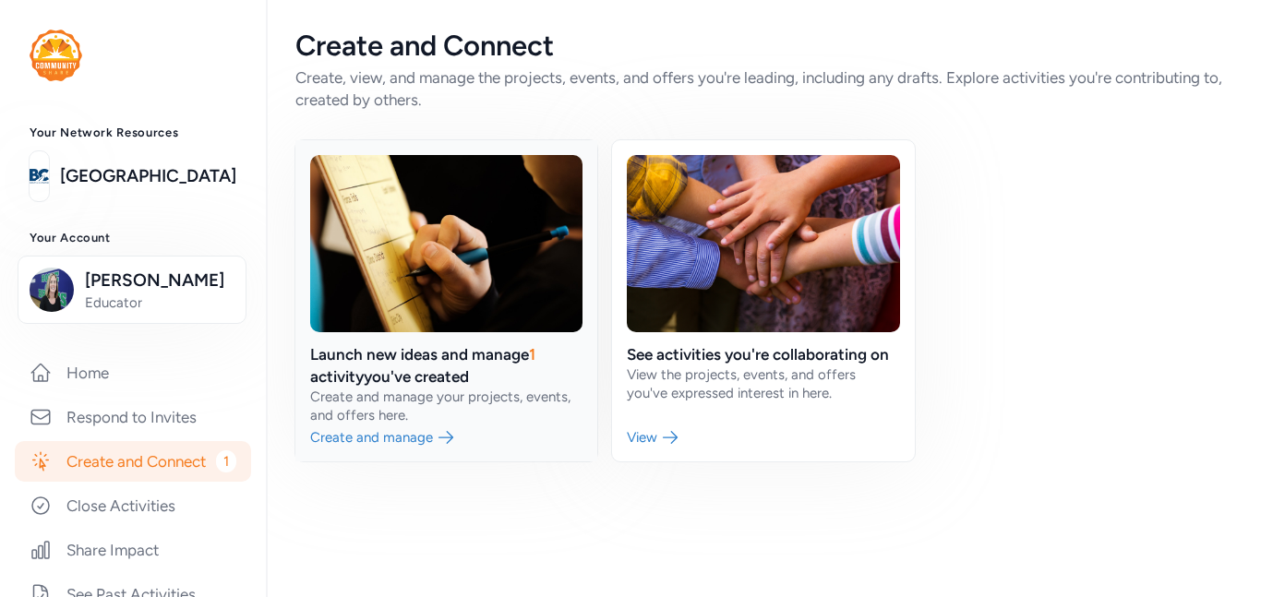
click at [476, 354] on link at bounding box center [446, 300] width 302 height 321
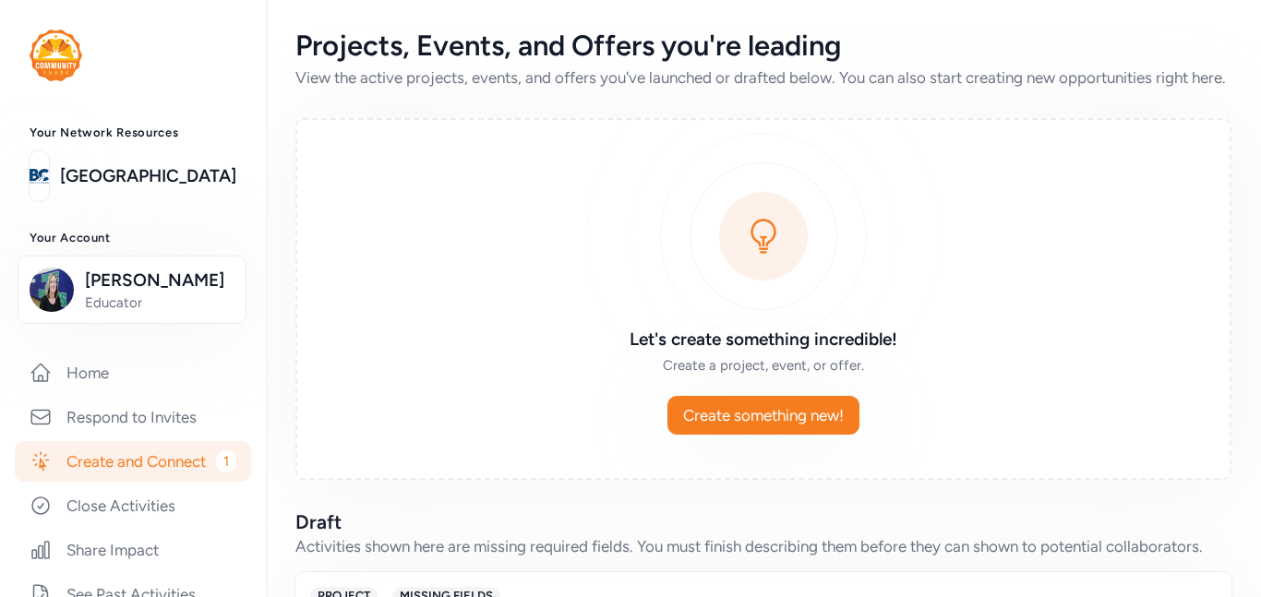
scroll to position [231, 0]
